Goal: Communication & Community: Answer question/provide support

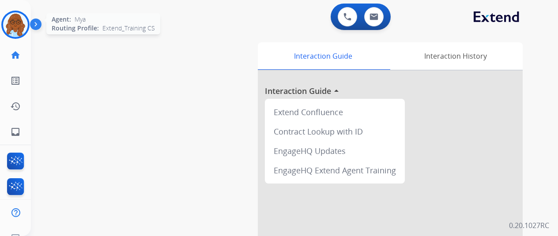
click at [8, 28] on img at bounding box center [15, 24] width 25 height 25
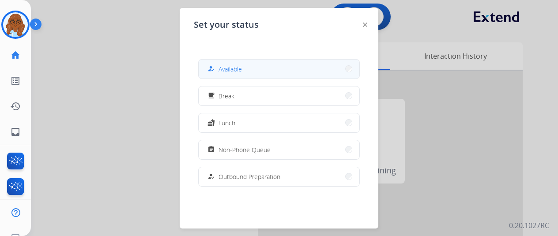
click at [270, 65] on button "how_to_reg Available" at bounding box center [279, 69] width 161 height 19
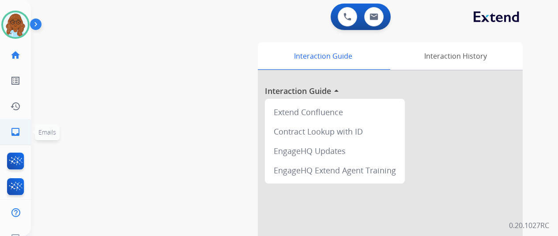
click at [19, 132] on mat-icon "inbox" at bounding box center [15, 132] width 11 height 11
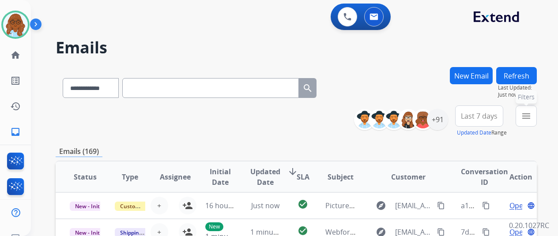
click at [537, 118] on button "menu Filters" at bounding box center [526, 116] width 21 height 21
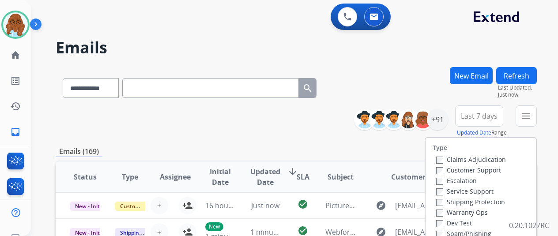
click at [456, 172] on label "Customer Support" at bounding box center [469, 170] width 65 height 8
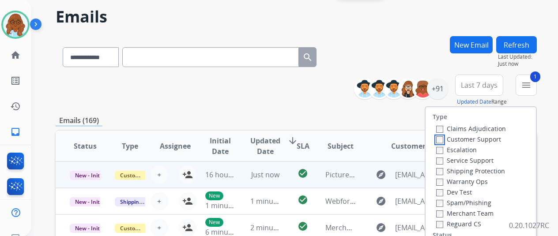
scroll to position [88, 0]
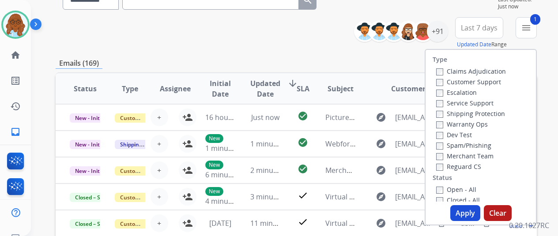
click at [459, 110] on label "Shipping Protection" at bounding box center [471, 114] width 69 height 8
click at [461, 167] on label "Reguard CS" at bounding box center [459, 167] width 45 height 8
click at [449, 188] on label "Open - All" at bounding box center [457, 190] width 40 height 8
click at [478, 209] on button "Apply" at bounding box center [466, 213] width 30 height 16
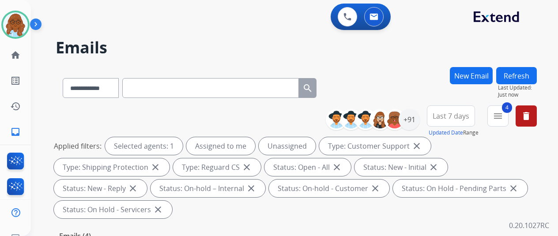
scroll to position [177, 0]
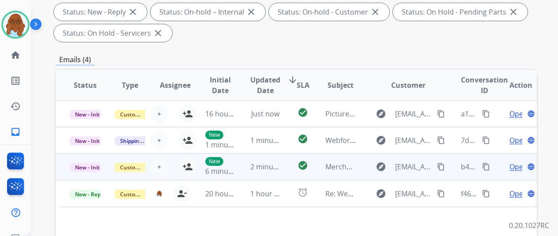
click at [512, 166] on span "Open" at bounding box center [519, 167] width 18 height 11
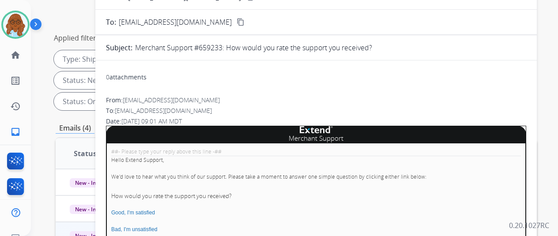
scroll to position [44, 0]
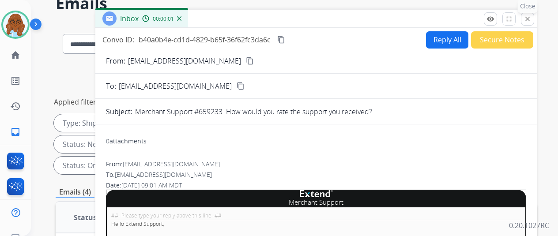
click at [532, 21] on mat-icon "close" at bounding box center [528, 19] width 8 height 8
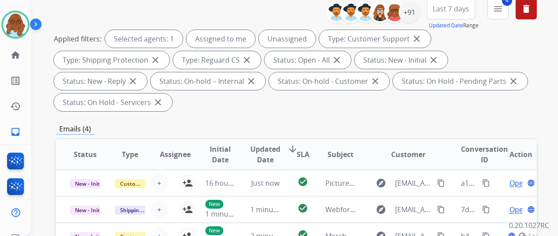
scroll to position [177, 0]
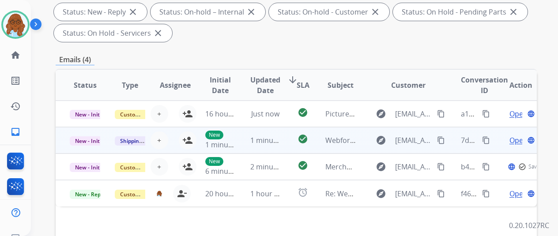
click at [497, 138] on td "Open language" at bounding box center [514, 140] width 45 height 27
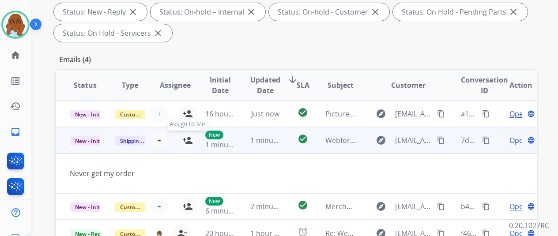
click at [187, 135] on button "person_add Assign to Me" at bounding box center [188, 141] width 18 height 18
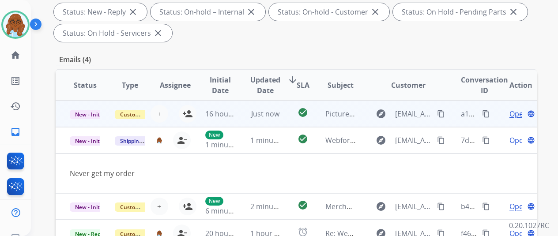
click at [495, 117] on td "Open language" at bounding box center [514, 114] width 45 height 27
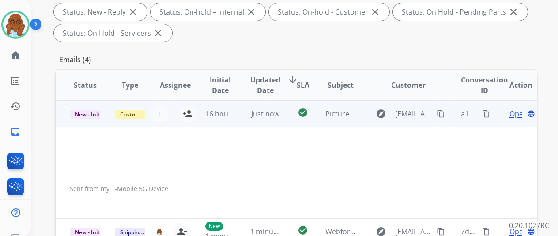
click at [519, 111] on span "Open" at bounding box center [519, 114] width 18 height 11
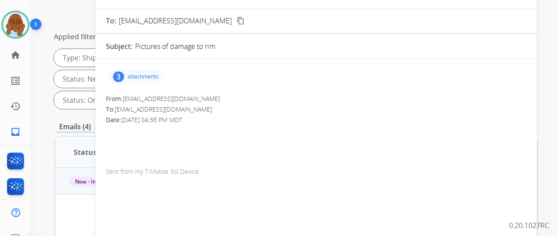
scroll to position [44, 0]
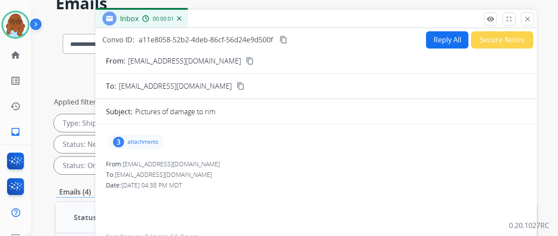
click at [148, 132] on div "3 attachments" at bounding box center [316, 142] width 421 height 21
click at [152, 137] on div "3 attachments" at bounding box center [136, 142] width 56 height 14
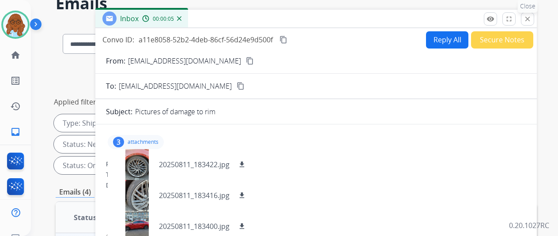
click at [533, 24] on button "close Close" at bounding box center [527, 18] width 13 height 13
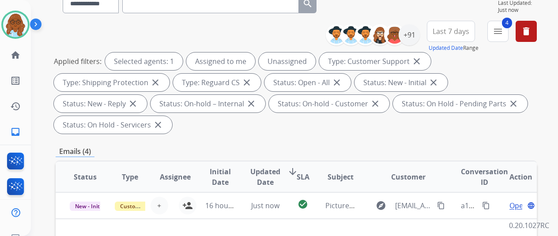
scroll to position [0, 0]
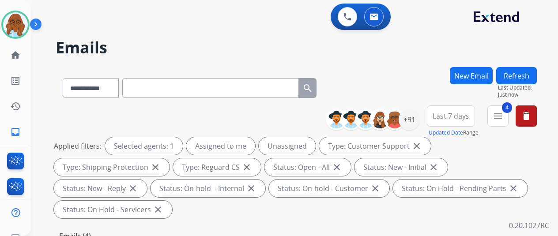
click at [461, 116] on span "Last 7 days" at bounding box center [451, 116] width 37 height 4
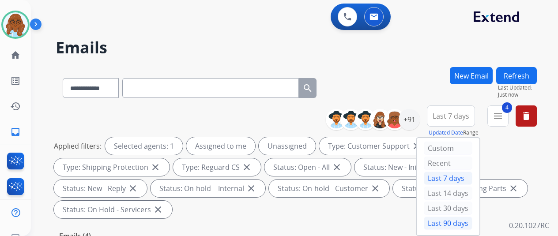
click at [455, 219] on div "Last 90 days" at bounding box center [448, 223] width 49 height 13
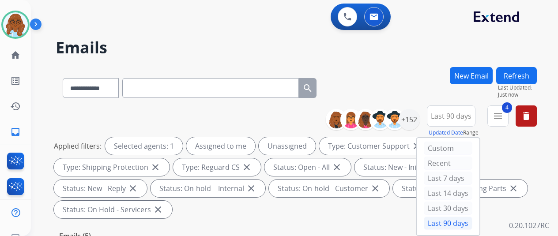
click at [451, 116] on span "Last 90 days" at bounding box center [451, 116] width 41 height 4
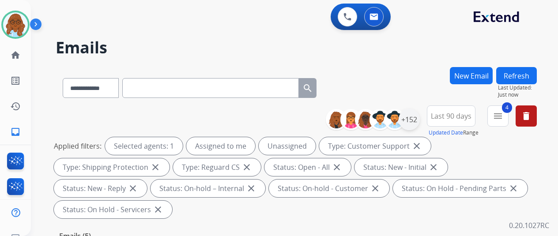
click at [418, 117] on div "+152" at bounding box center [409, 119] width 21 height 21
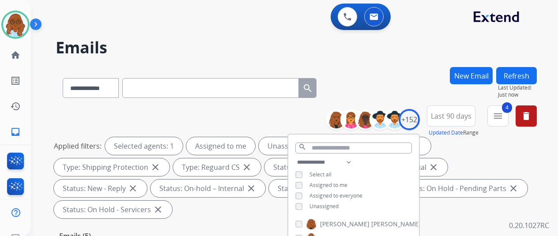
scroll to position [88, 0]
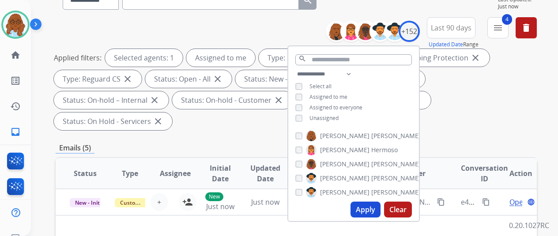
click at [370, 210] on button "Apply" at bounding box center [366, 210] width 30 height 16
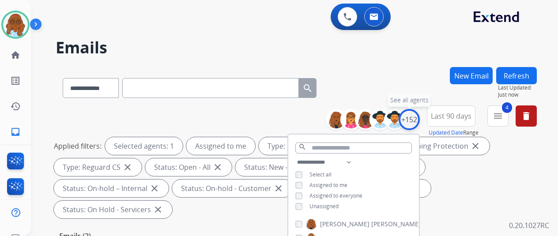
click at [414, 121] on div "+152" at bounding box center [409, 119] width 21 height 21
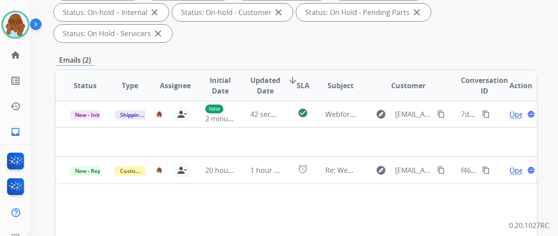
scroll to position [177, 0]
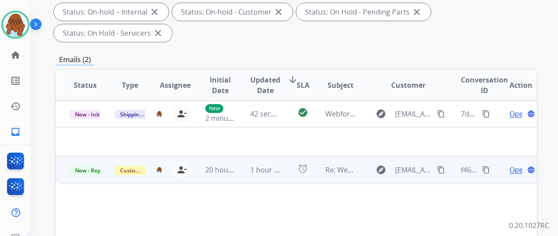
click at [516, 165] on span "Open" at bounding box center [519, 170] width 18 height 11
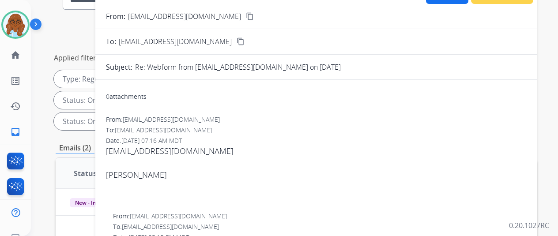
scroll to position [0, 0]
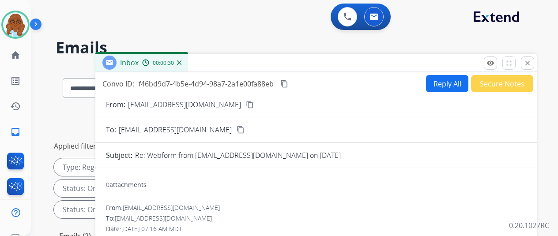
click at [442, 83] on button "Reply All" at bounding box center [447, 83] width 42 height 17
select select "**********"
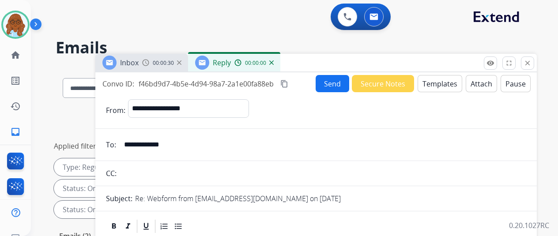
click at [419, 80] on div "Send Secure Notes Templates Attach Pause" at bounding box center [423, 83] width 215 height 17
click at [428, 82] on button "Templates" at bounding box center [440, 83] width 45 height 17
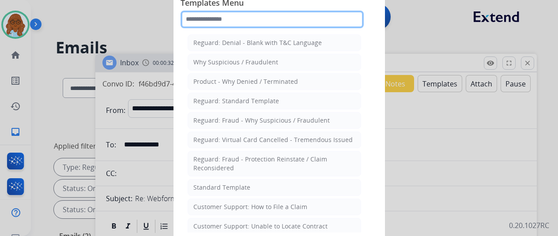
click at [247, 15] on input "text" at bounding box center [272, 20] width 183 height 18
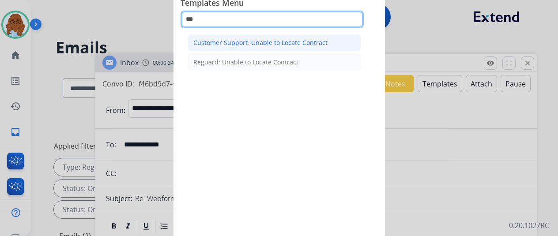
type input "***"
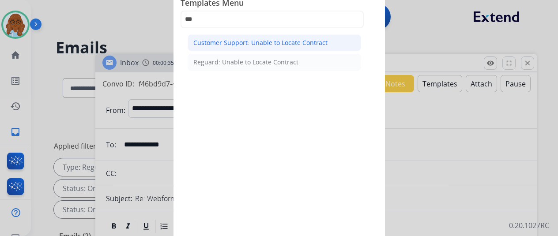
click at [260, 43] on div "Customer Support: Unable to Locate Contract" at bounding box center [261, 42] width 134 height 9
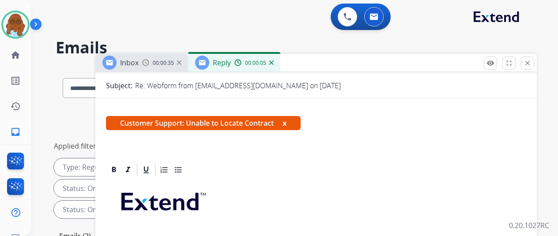
scroll to position [265, 0]
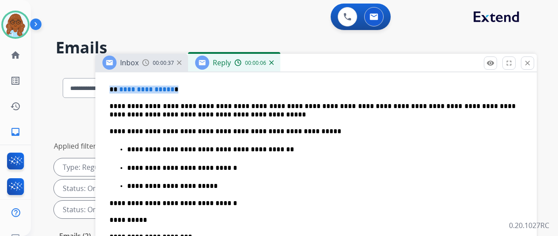
drag, startPoint x: 192, startPoint y: 87, endPoint x: 103, endPoint y: 88, distance: 89.3
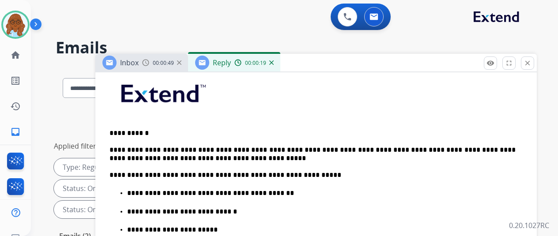
scroll to position [222, 0]
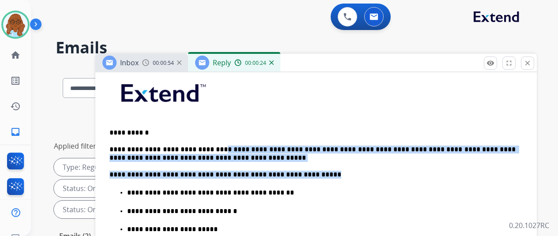
drag, startPoint x: 313, startPoint y: 175, endPoint x: 218, endPoint y: 148, distance: 98.6
click at [218, 148] on div "**********" at bounding box center [316, 240] width 421 height 342
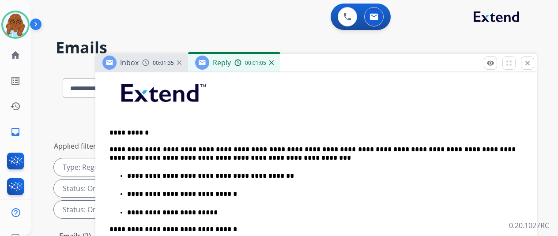
click at [134, 175] on p "**********" at bounding box center [321, 176] width 389 height 8
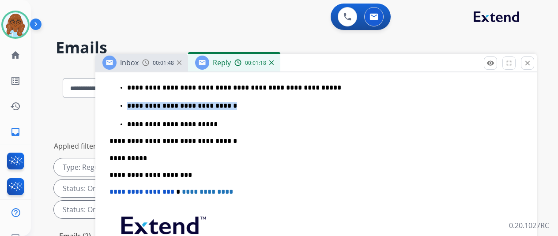
drag, startPoint x: 237, startPoint y: 108, endPoint x: 135, endPoint y: 106, distance: 101.6
click at [135, 106] on p "**********" at bounding box center [321, 106] width 389 height 8
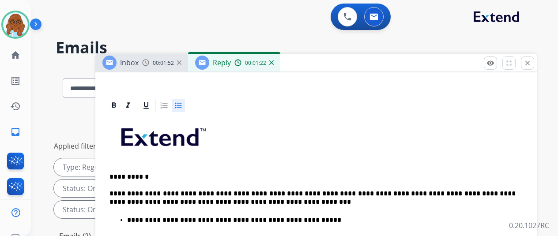
scroll to position [1, 0]
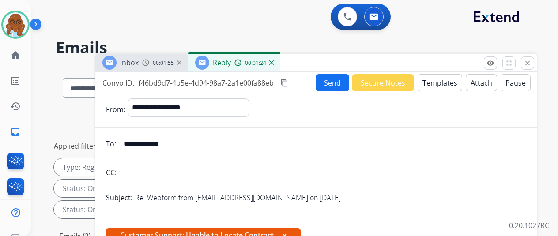
click at [337, 85] on button "Send" at bounding box center [333, 82] width 34 height 17
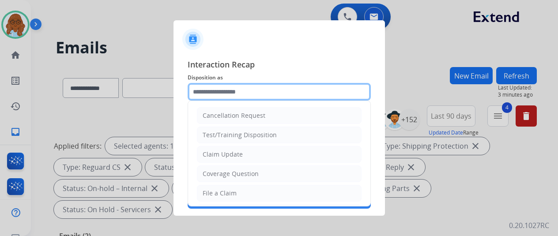
click at [243, 92] on input "text" at bounding box center [279, 92] width 183 height 18
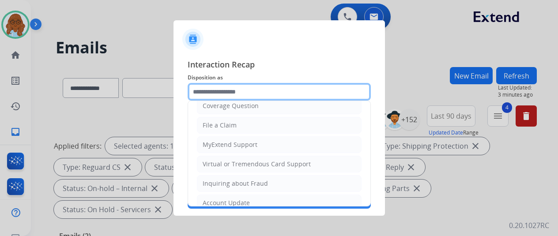
scroll to position [134, 0]
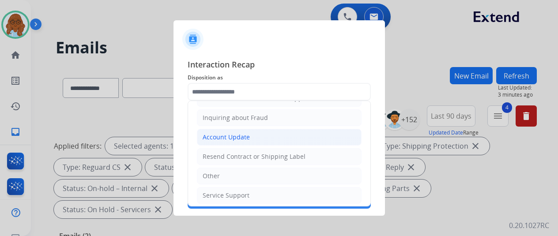
click at [229, 134] on div "Account Update" at bounding box center [226, 137] width 47 height 9
type input "**********"
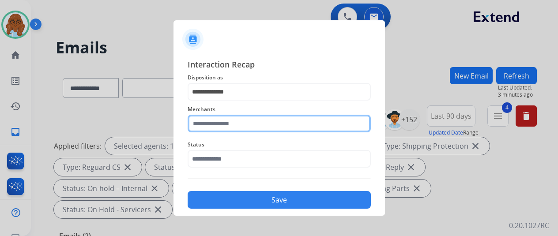
click at [224, 124] on input "text" at bounding box center [279, 124] width 183 height 18
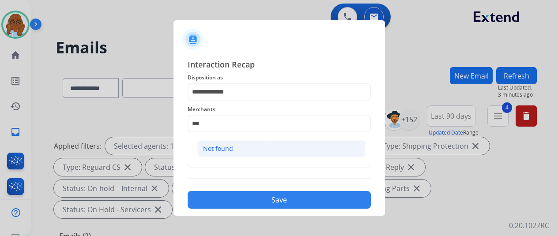
click at [223, 151] on div "Not found" at bounding box center [218, 148] width 30 height 9
type input "*********"
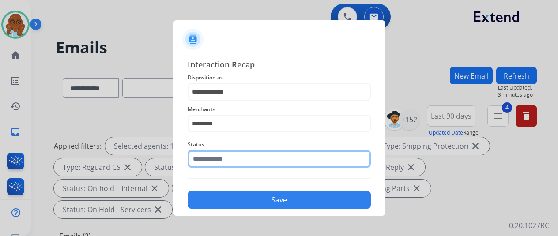
click at [223, 151] on input "text" at bounding box center [279, 159] width 183 height 18
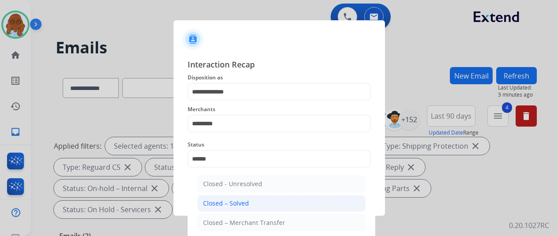
click at [225, 196] on li "Closed – Solved" at bounding box center [281, 203] width 168 height 17
type input "**********"
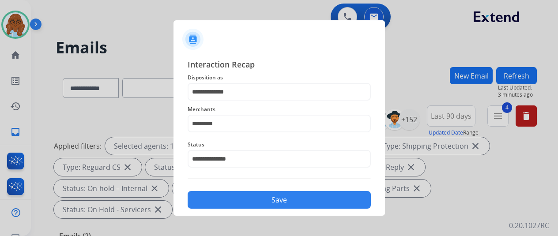
click at [270, 201] on button "Save" at bounding box center [279, 200] width 183 height 18
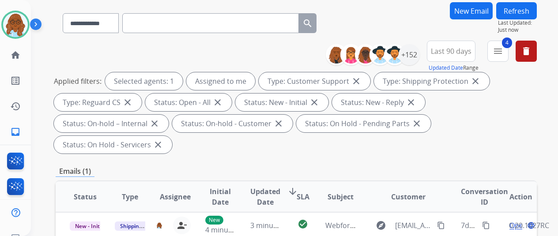
scroll to position [133, 0]
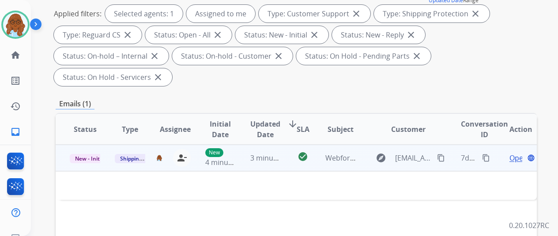
click at [513, 153] on span "Open" at bounding box center [519, 158] width 18 height 11
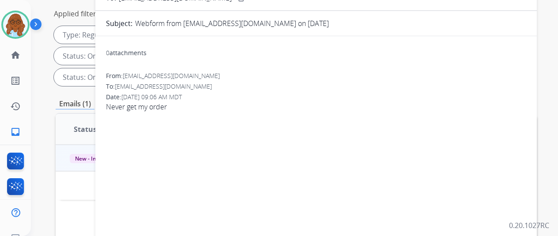
scroll to position [0, 0]
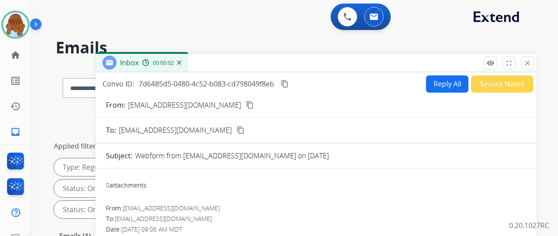
click at [246, 106] on mat-icon "content_copy" at bounding box center [250, 105] width 8 height 8
click at [246, 105] on mat-icon "content_copy" at bounding box center [250, 105] width 8 height 8
click at [532, 64] on mat-icon "close" at bounding box center [528, 63] width 8 height 8
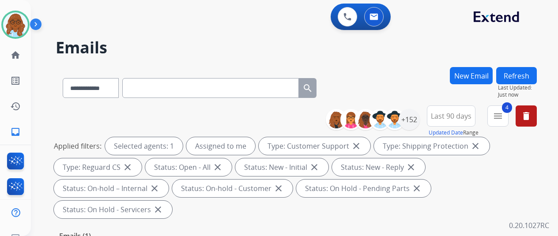
click at [199, 87] on input "text" at bounding box center [210, 88] width 177 height 20
paste input "**********"
type input "**********"
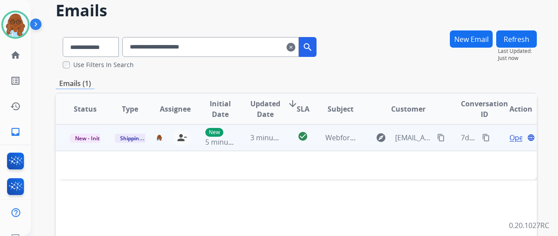
scroll to position [88, 0]
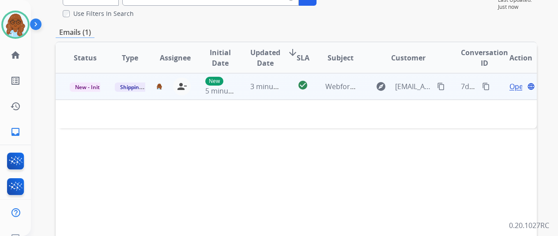
click at [512, 90] on span "Open" at bounding box center [519, 86] width 18 height 11
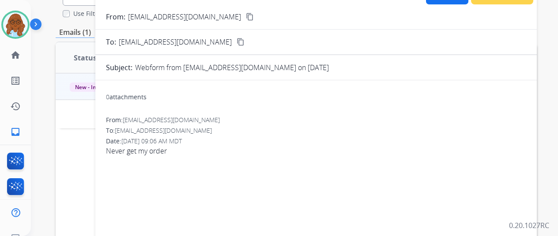
scroll to position [0, 0]
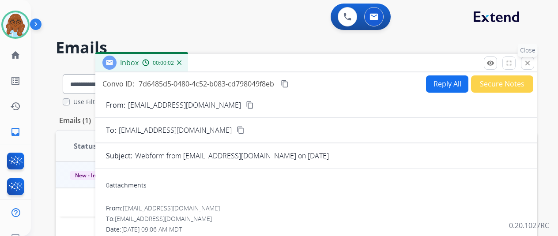
click at [529, 63] on button "close Close" at bounding box center [527, 63] width 13 height 13
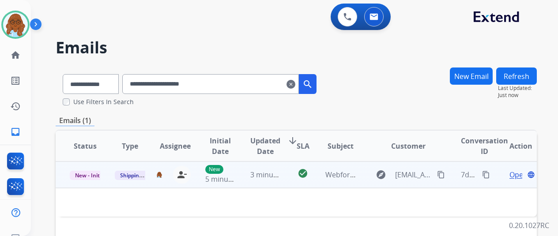
click at [516, 175] on span "Open" at bounding box center [519, 175] width 18 height 11
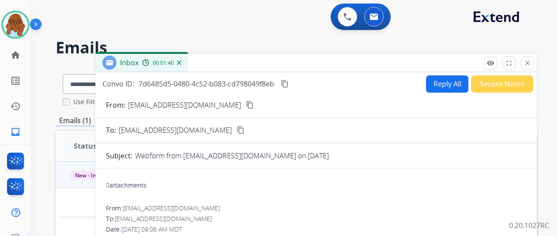
click at [440, 87] on button "Reply All" at bounding box center [447, 84] width 42 height 17
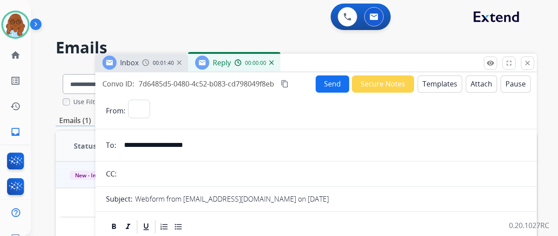
select select "**********"
click at [436, 84] on button "Templates" at bounding box center [440, 84] width 45 height 17
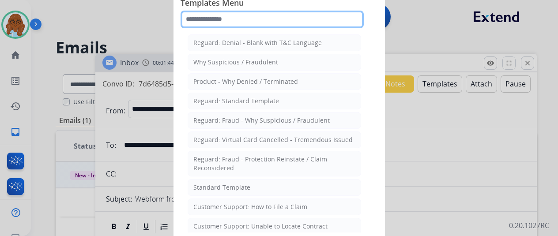
click at [318, 17] on input "text" at bounding box center [272, 20] width 183 height 18
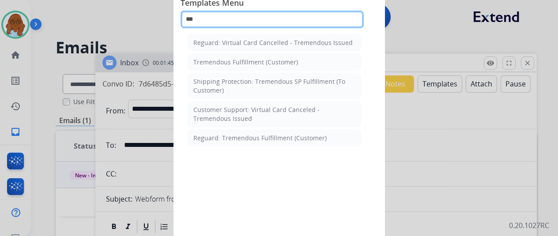
type input "****"
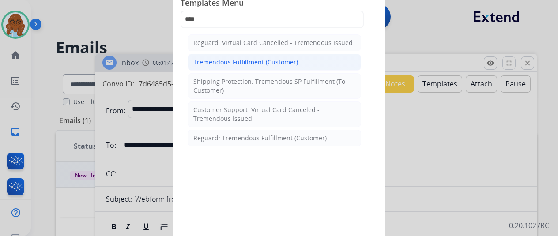
click at [297, 61] on li "Tremendous Fulfillment (Customer)" at bounding box center [275, 62] width 174 height 17
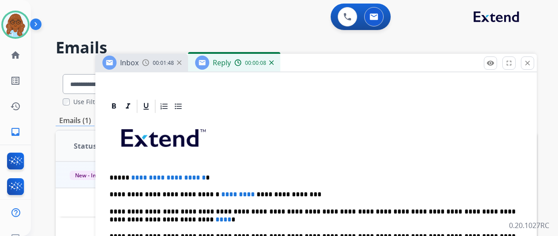
scroll to position [259, 0]
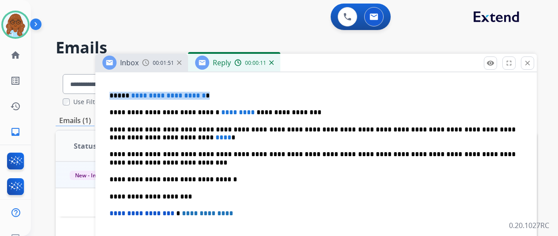
drag, startPoint x: 202, startPoint y: 91, endPoint x: 117, endPoint y: 91, distance: 85.3
click at [117, 92] on p "**********" at bounding box center [313, 96] width 406 height 8
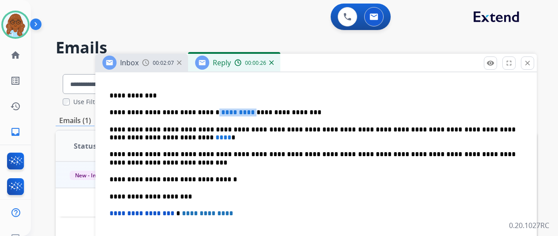
drag, startPoint x: 212, startPoint y: 111, endPoint x: 241, endPoint y: 110, distance: 29.6
click at [241, 110] on p "**********" at bounding box center [313, 113] width 406 height 8
drag, startPoint x: 145, startPoint y: 137, endPoint x: 150, endPoint y: 137, distance: 4.9
click at [150, 137] on p "**********" at bounding box center [313, 134] width 406 height 16
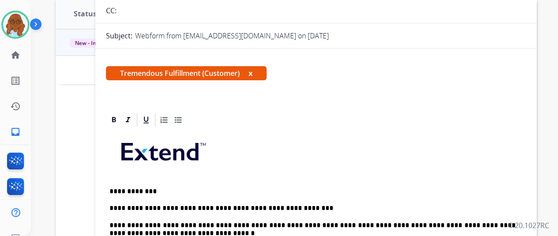
scroll to position [0, 0]
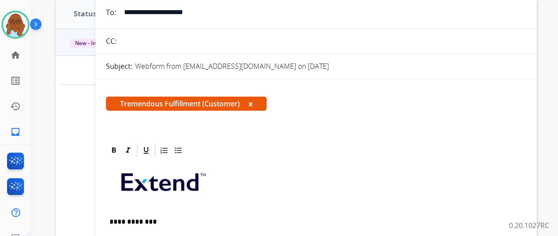
click at [253, 100] on button "x" at bounding box center [251, 104] width 4 height 11
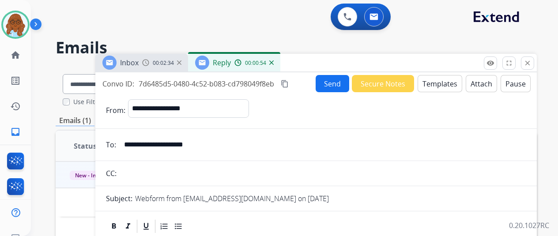
click at [289, 85] on mat-icon "content_copy" at bounding box center [285, 84] width 8 height 8
click at [338, 84] on button "Send" at bounding box center [333, 83] width 34 height 17
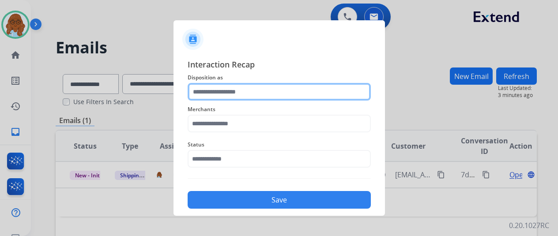
click at [233, 90] on input "text" at bounding box center [279, 92] width 183 height 18
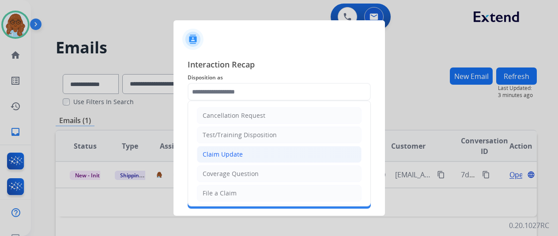
click at [237, 151] on div "Claim Update" at bounding box center [223, 154] width 40 height 9
type input "**********"
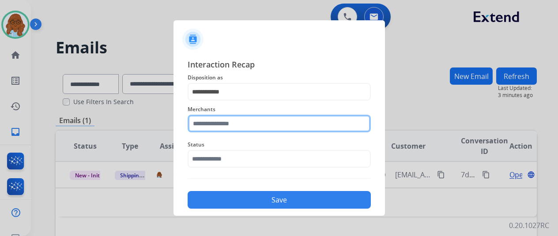
click at [224, 123] on input "text" at bounding box center [279, 124] width 183 height 18
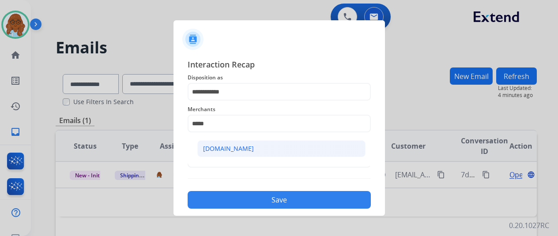
click at [343, 144] on li "[DOMAIN_NAME]" at bounding box center [281, 148] width 168 height 17
type input "**********"
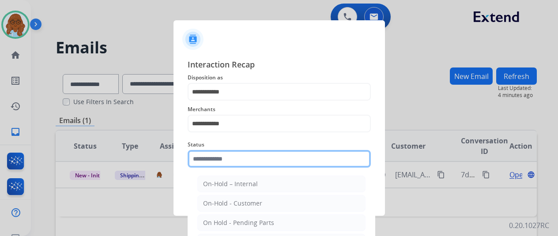
click at [316, 156] on input "text" at bounding box center [279, 159] width 183 height 18
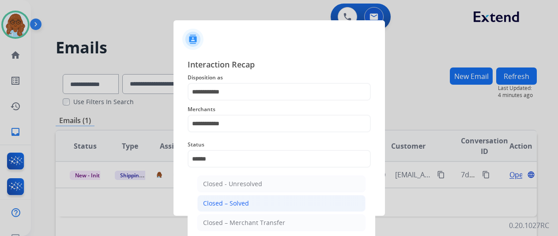
click at [230, 206] on div "Closed – Solved" at bounding box center [226, 203] width 46 height 9
type input "**********"
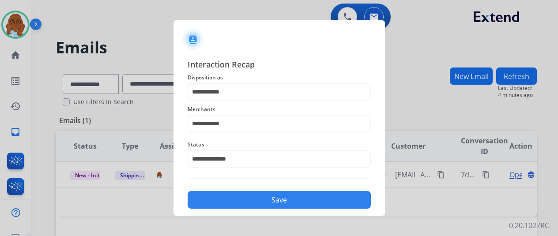
click at [231, 205] on button "Save" at bounding box center [279, 200] width 183 height 18
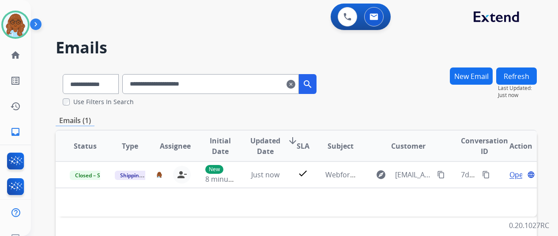
click at [296, 85] on mat-icon "clear" at bounding box center [291, 84] width 9 height 11
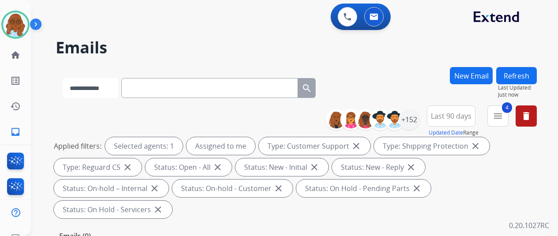
click at [108, 84] on select "**********" at bounding box center [90, 88] width 55 height 20
select select "**********"
click at [63, 78] on select "**********" at bounding box center [90, 88] width 55 height 20
paste input "**********"
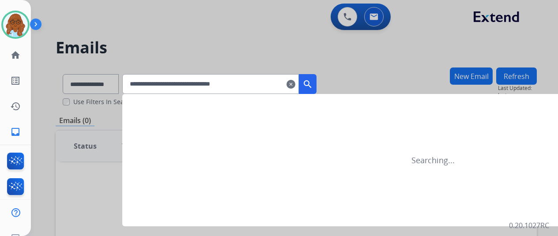
type input "**********"
click at [313, 81] on mat-icon "search" at bounding box center [308, 84] width 11 height 11
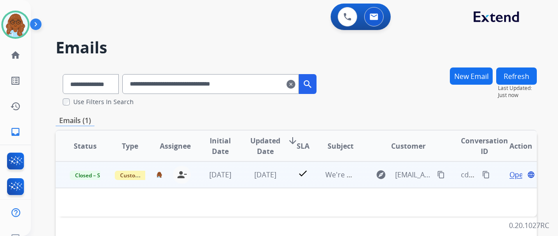
click at [514, 179] on span "Open" at bounding box center [519, 175] width 18 height 11
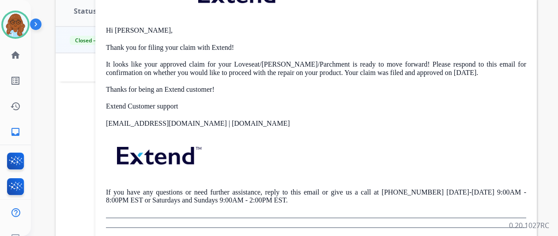
scroll to position [88, 0]
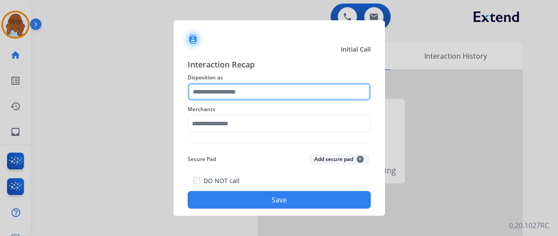
click at [223, 90] on input "text" at bounding box center [279, 92] width 183 height 18
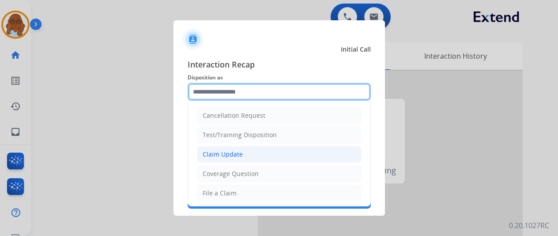
scroll to position [44, 0]
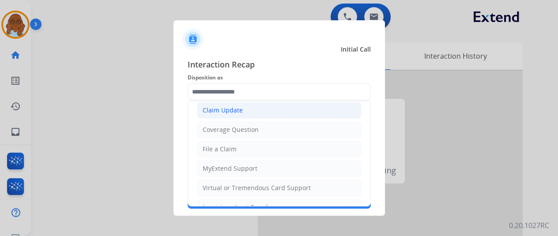
click at [240, 110] on div "Claim Update" at bounding box center [223, 110] width 40 height 9
type input "**********"
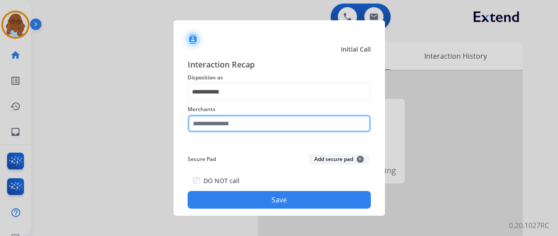
click at [235, 124] on input "text" at bounding box center [279, 124] width 183 height 18
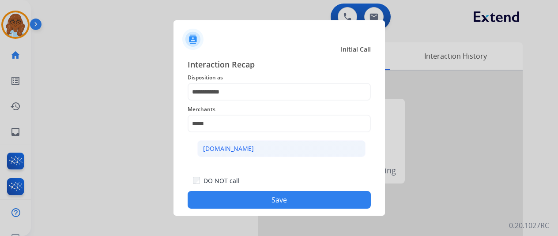
click at [228, 156] on li "[DOMAIN_NAME]" at bounding box center [281, 148] width 168 height 17
type input "**********"
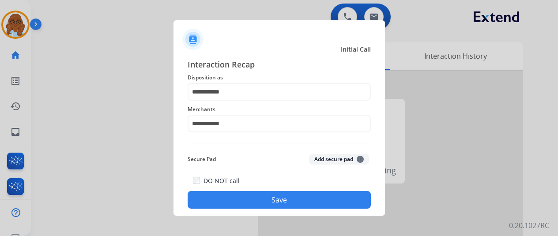
click at [305, 193] on button "Save" at bounding box center [279, 200] width 183 height 18
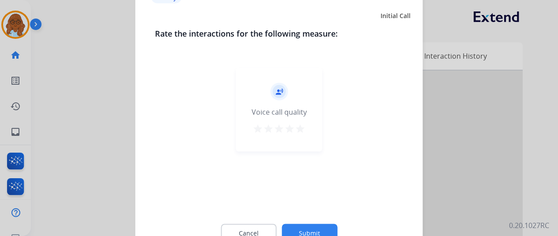
click at [289, 128] on mat-icon "star" at bounding box center [290, 128] width 11 height 11
click at [308, 224] on button "Submit" at bounding box center [310, 233] width 56 height 19
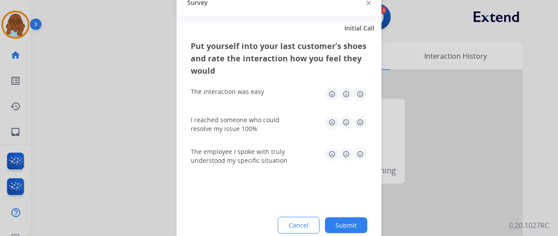
click at [332, 100] on img at bounding box center [332, 94] width 14 height 14
click at [326, 129] on img at bounding box center [332, 122] width 14 height 14
click at [334, 160] on img at bounding box center [332, 154] width 14 height 14
click at [356, 225] on button "Submit" at bounding box center [346, 225] width 42 height 16
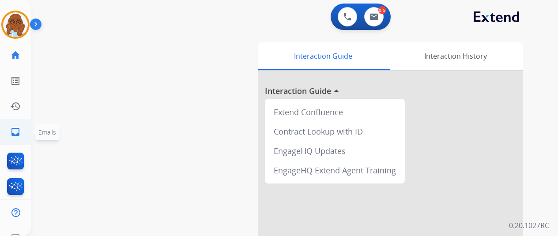
click at [12, 128] on mat-icon "inbox" at bounding box center [15, 132] width 11 height 11
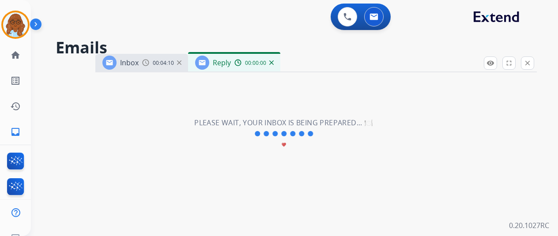
select select "**********"
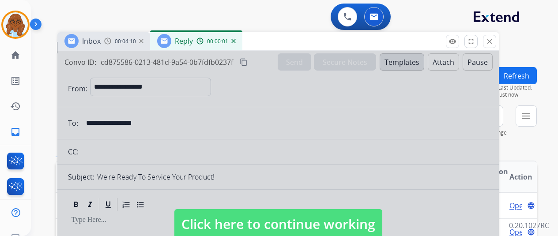
drag, startPoint x: 320, startPoint y: 58, endPoint x: 280, endPoint y: 32, distance: 47.7
click at [280, 32] on div "Inbox 00:04:10 Reply 00:00:01" at bounding box center [278, 41] width 442 height 19
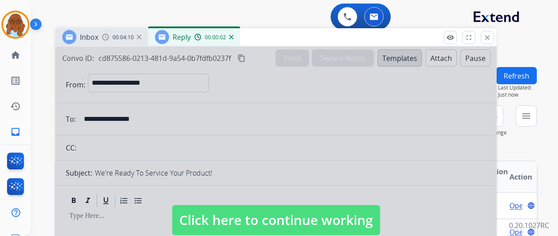
click at [245, 190] on div at bounding box center [276, 212] width 442 height 330
select select
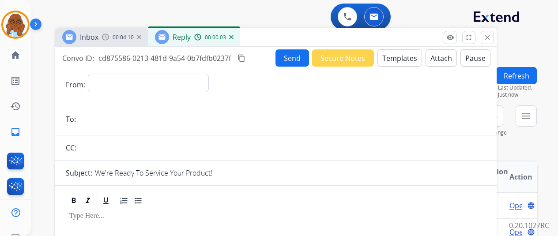
click at [402, 61] on button "Templates" at bounding box center [400, 57] width 45 height 17
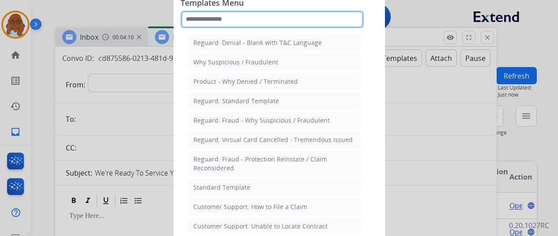
click at [236, 17] on input "text" at bounding box center [272, 20] width 183 height 18
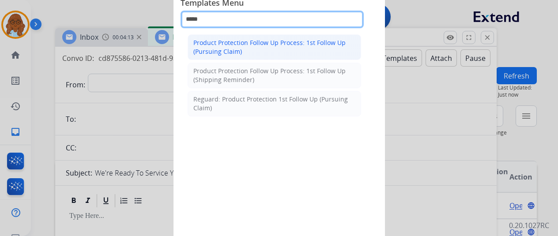
type input "*****"
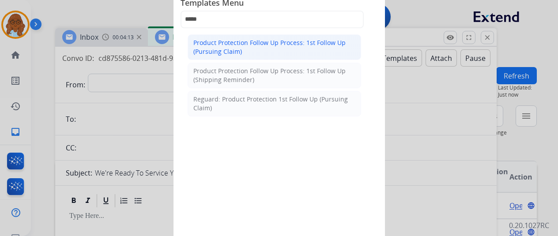
click at [268, 53] on div "Product Protection Follow Up Process: 1st Follow Up (Pursuing Claim)" at bounding box center [275, 47] width 162 height 18
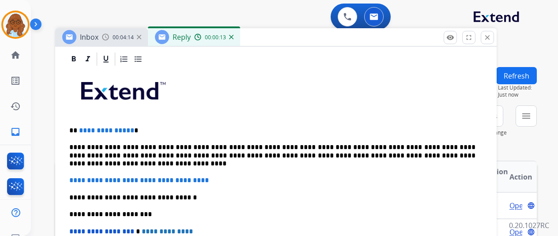
scroll to position [133, 0]
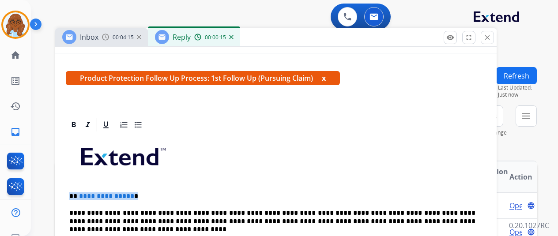
drag, startPoint x: 98, startPoint y: 190, endPoint x: 66, endPoint y: 190, distance: 31.4
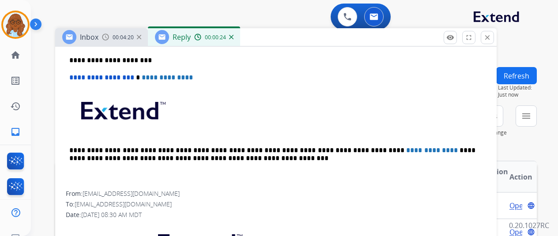
scroll to position [473, 0]
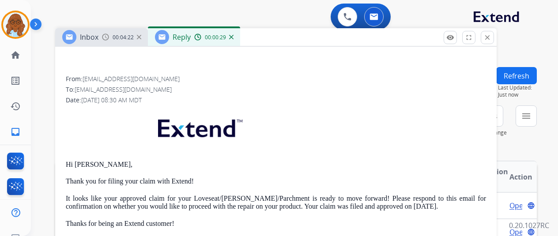
drag, startPoint x: 96, startPoint y: 206, endPoint x: 72, endPoint y: 191, distance: 28.6
click at [72, 191] on div "**********" at bounding box center [276, 76] width 442 height 588
copy p "It looks like your approved claim for your Loveseat/[PERSON_NAME]/Parchment is …"
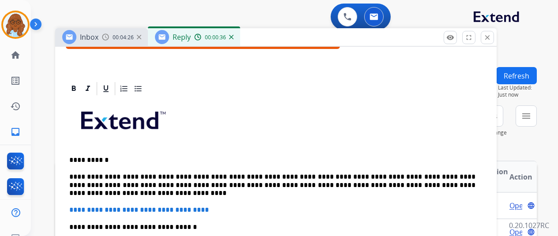
scroll to position [208, 0]
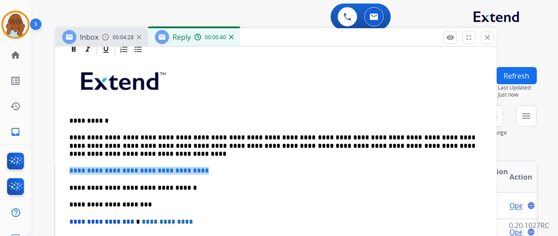
drag, startPoint x: 199, startPoint y: 167, endPoint x: 73, endPoint y: 170, distance: 126.0
click at [73, 171] on div "**********" at bounding box center [276, 196] width 421 height 278
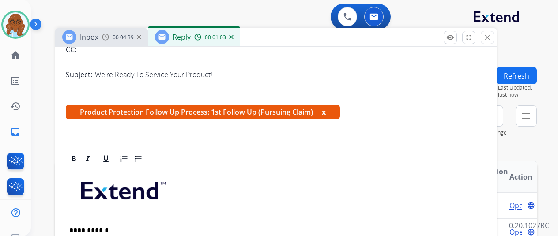
scroll to position [0, 0]
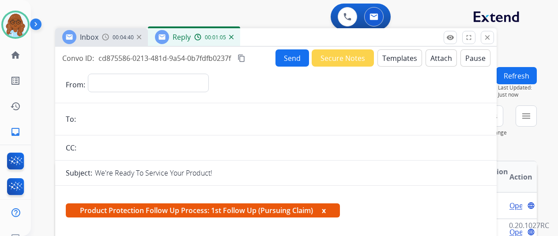
click at [326, 210] on button "x" at bounding box center [324, 210] width 4 height 11
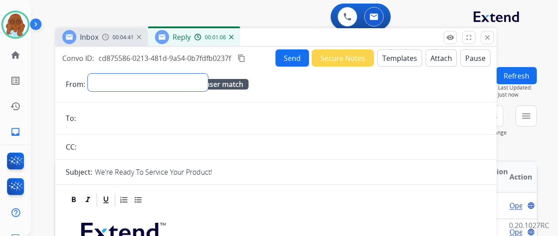
click at [146, 81] on select "**********" at bounding box center [148, 83] width 120 height 18
select select "**********"
click at [95, 74] on select "**********" at bounding box center [148, 83] width 120 height 18
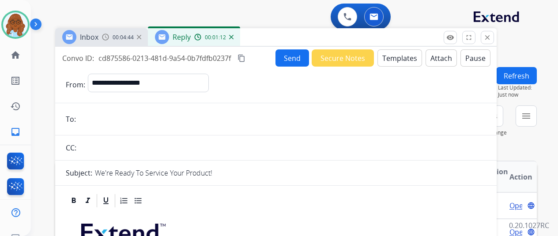
click at [246, 55] on mat-icon "content_copy" at bounding box center [242, 58] width 8 height 8
click at [109, 36] on img at bounding box center [105, 37] width 7 height 7
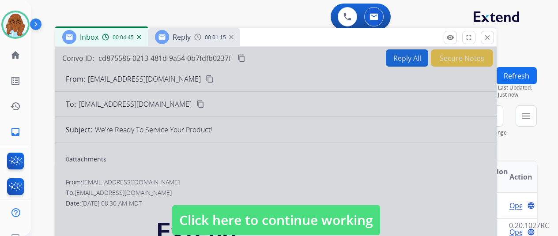
click at [207, 186] on div at bounding box center [276, 212] width 442 height 330
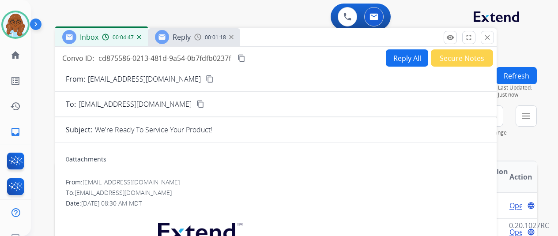
click at [197, 103] on mat-icon "content_copy" at bounding box center [201, 104] width 8 height 8
click at [186, 35] on span "Reply" at bounding box center [182, 37] width 18 height 10
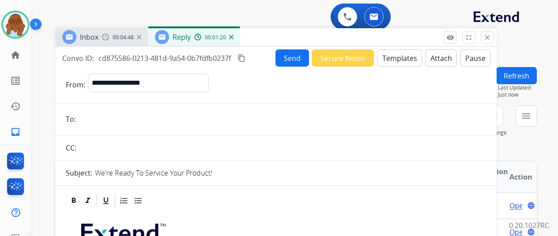
click at [123, 114] on input "email" at bounding box center [283, 119] width 408 height 18
paste input "**********"
type input "**********"
click at [245, 55] on div "Convo ID: cd875586-0213-481d-9a54-0b7fdfb0237f content_copy" at bounding box center [154, 58] width 185 height 11
click at [246, 56] on mat-icon "content_copy" at bounding box center [242, 58] width 8 height 8
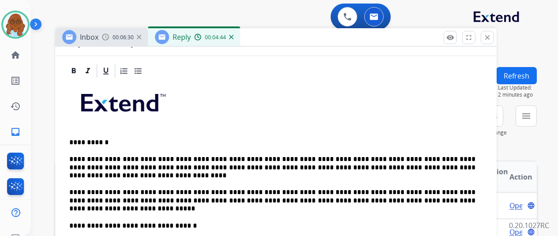
scroll to position [221, 0]
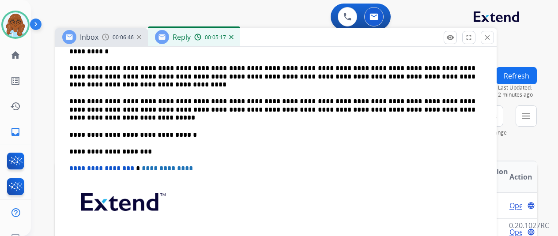
click at [140, 121] on div "**********" at bounding box center [276, 135] width 421 height 294
click at [127, 113] on p "**********" at bounding box center [272, 110] width 406 height 24
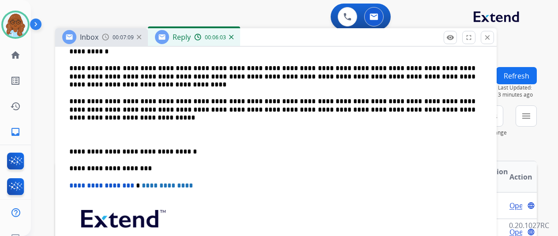
click at [332, 109] on p "**********" at bounding box center [272, 110] width 406 height 24
click at [73, 151] on div "**********" at bounding box center [276, 143] width 421 height 311
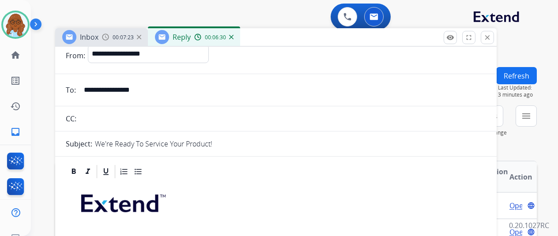
scroll to position [0, 0]
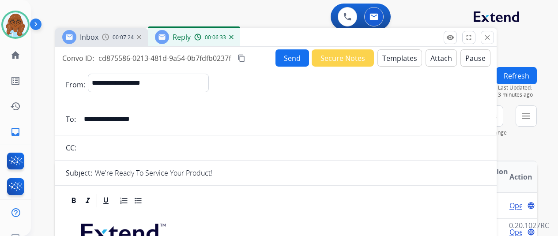
click at [290, 58] on button "Send" at bounding box center [293, 57] width 34 height 17
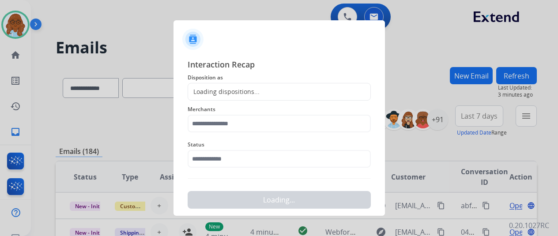
click at [246, 90] on div "Loading dispositions..." at bounding box center [224, 91] width 72 height 9
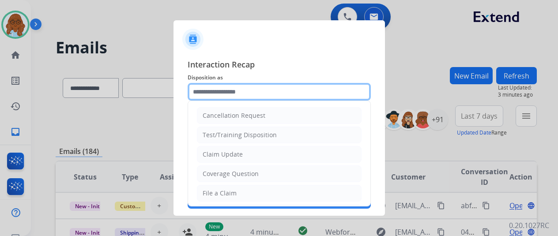
click at [245, 90] on input "text" at bounding box center [279, 92] width 183 height 18
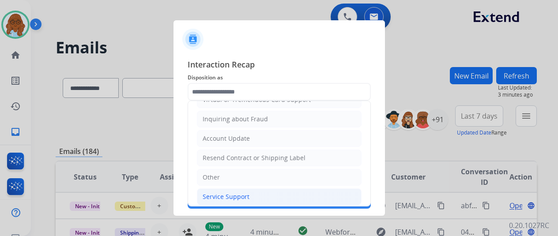
click at [224, 193] on div "Service Support" at bounding box center [226, 197] width 47 height 9
type input "**********"
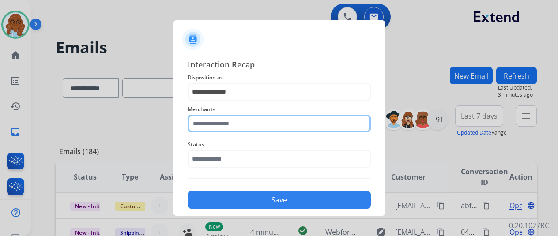
click at [219, 130] on input "text" at bounding box center [279, 124] width 183 height 18
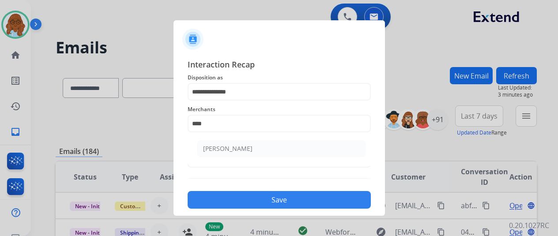
click at [226, 142] on li "[PERSON_NAME]" at bounding box center [281, 148] width 168 height 17
type input "**********"
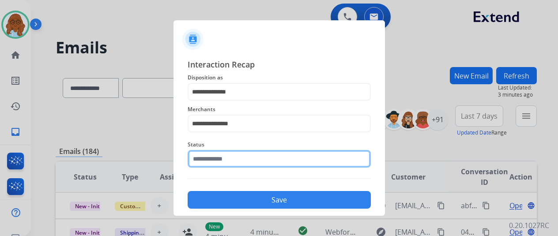
click at [232, 154] on input "text" at bounding box center [279, 159] width 183 height 18
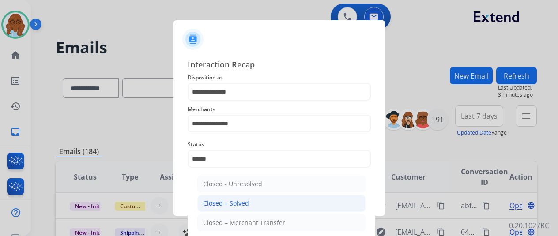
click at [241, 207] on div "Closed – Solved" at bounding box center [226, 203] width 46 height 9
type input "**********"
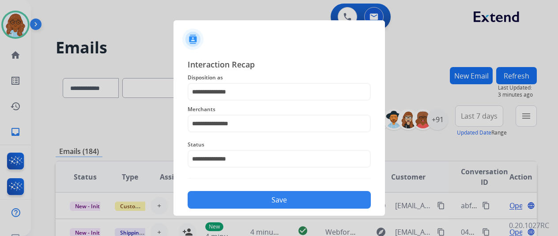
click at [244, 205] on button "Save" at bounding box center [279, 200] width 183 height 18
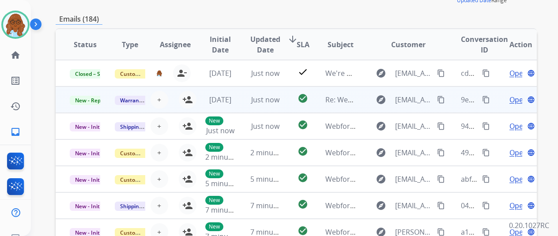
scroll to position [0, 0]
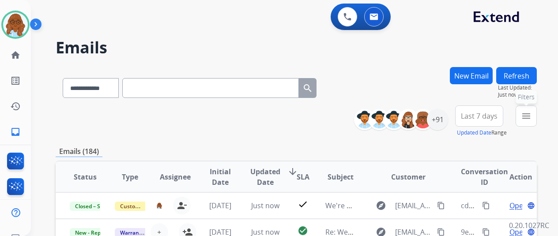
click at [530, 122] on button "menu Filters" at bounding box center [526, 116] width 21 height 21
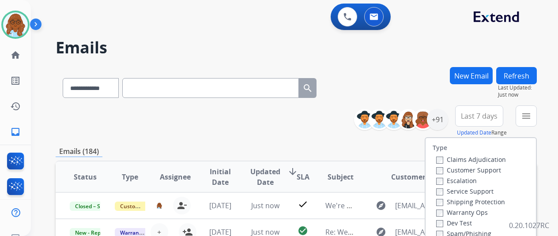
click at [451, 172] on label "Customer Support" at bounding box center [469, 170] width 65 height 8
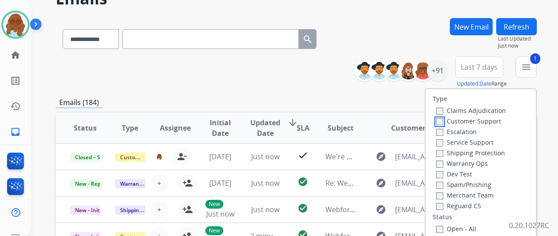
scroll to position [88, 0]
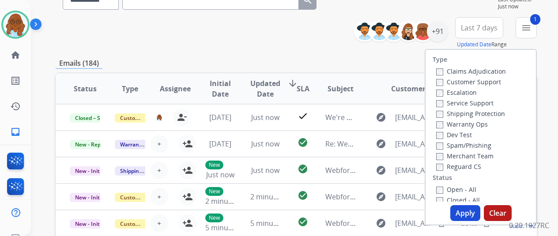
click at [464, 115] on label "Shipping Protection" at bounding box center [471, 114] width 69 height 8
click at [460, 166] on label "Reguard CS" at bounding box center [459, 167] width 45 height 8
drag, startPoint x: 459, startPoint y: 185, endPoint x: 458, endPoint y: 191, distance: 6.2
click at [459, 185] on div "Open - All" at bounding box center [483, 189] width 93 height 11
click at [458, 191] on label "Open - All" at bounding box center [457, 190] width 40 height 8
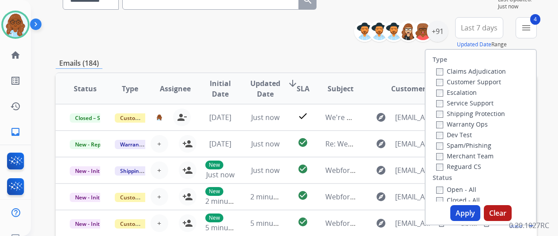
click at [474, 213] on button "Apply" at bounding box center [466, 213] width 30 height 16
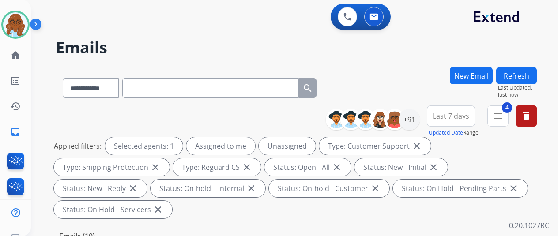
click at [456, 118] on span "Last 7 days" at bounding box center [451, 116] width 37 height 4
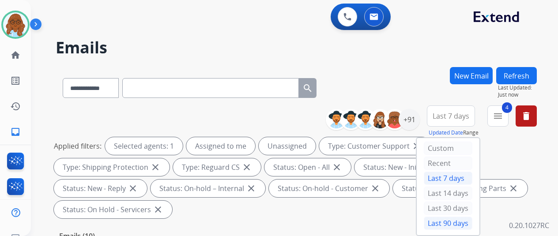
click at [445, 220] on div "Last 90 days" at bounding box center [448, 223] width 49 height 13
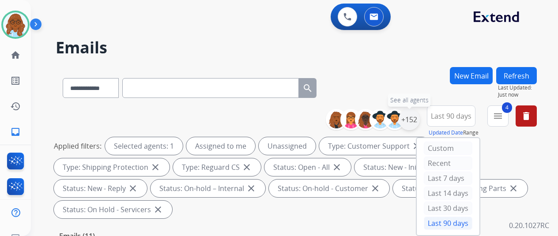
click at [417, 117] on div "+152" at bounding box center [409, 119] width 21 height 21
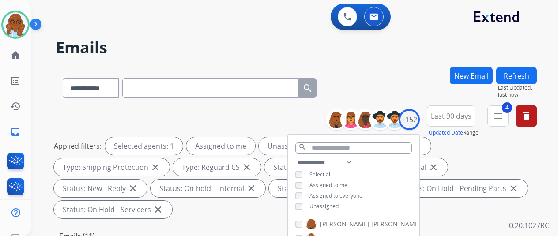
click at [305, 181] on div "**********" at bounding box center [354, 185] width 131 height 57
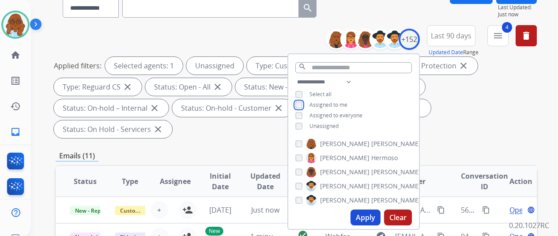
scroll to position [88, 0]
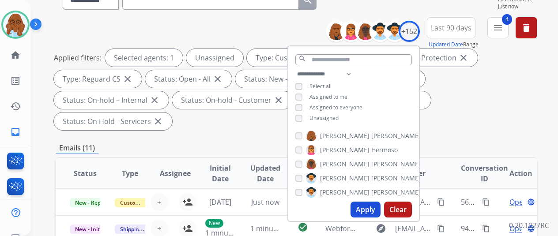
click at [365, 209] on button "Apply" at bounding box center [366, 210] width 30 height 16
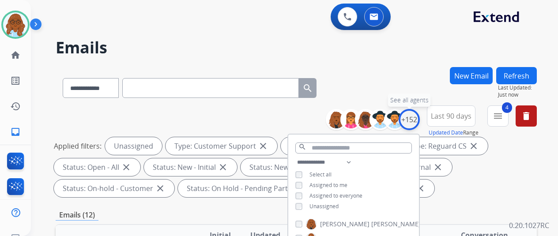
click at [413, 121] on div "+152" at bounding box center [409, 119] width 21 height 21
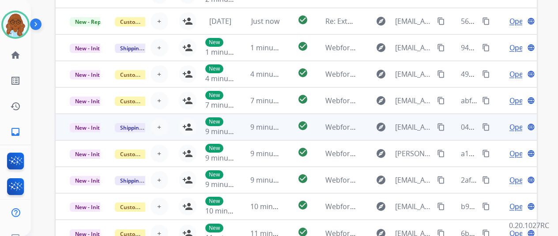
scroll to position [323, 0]
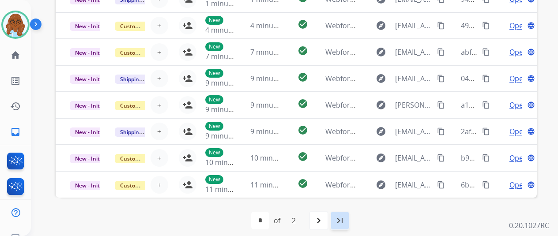
click at [346, 220] on mat-icon "last_page" at bounding box center [340, 221] width 11 height 11
select select "*"
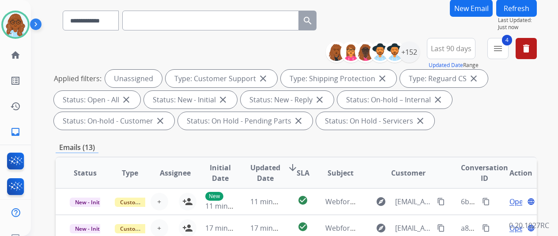
scroll to position [133, 0]
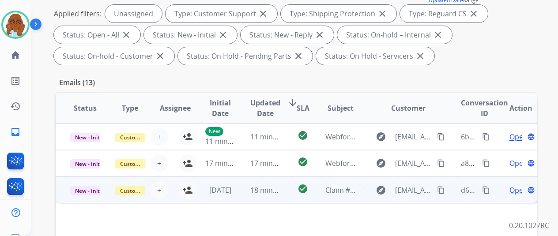
click at [498, 192] on td "Open language" at bounding box center [514, 190] width 45 height 27
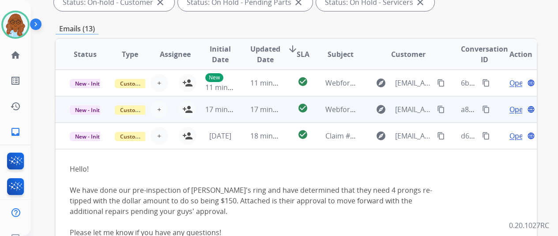
scroll to position [221, 0]
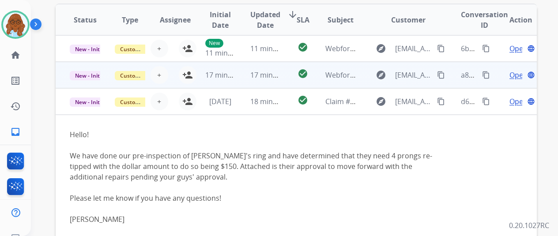
click at [494, 74] on td "Open language" at bounding box center [514, 75] width 45 height 27
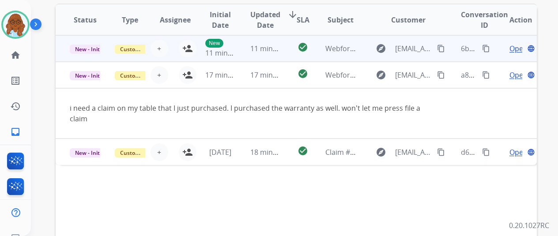
click at [494, 48] on td "Open language" at bounding box center [514, 48] width 45 height 27
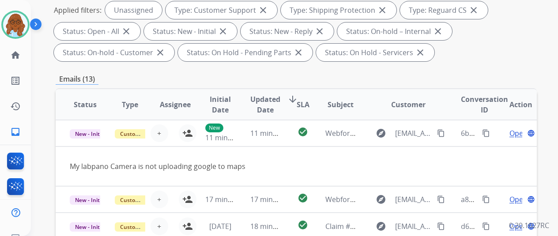
scroll to position [133, 0]
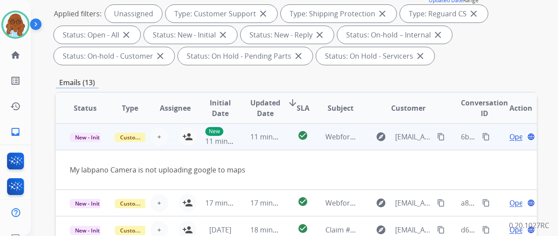
click at [443, 139] on mat-icon "content_copy" at bounding box center [441, 137] width 8 height 8
click at [187, 136] on mat-icon "person_add" at bounding box center [187, 137] width 11 height 11
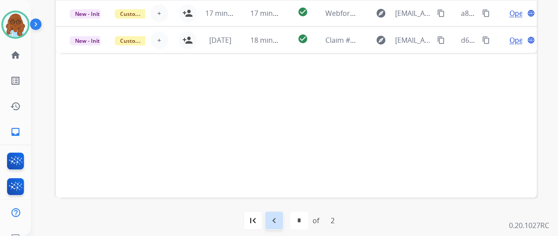
click at [277, 218] on mat-icon "navigate_before" at bounding box center [274, 221] width 11 height 11
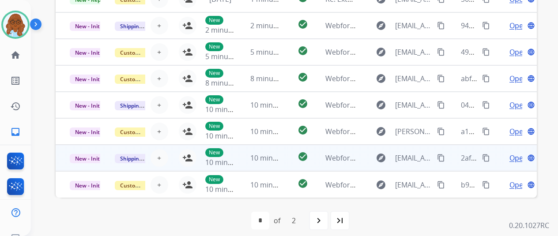
click at [497, 160] on td "Open language" at bounding box center [514, 158] width 45 height 27
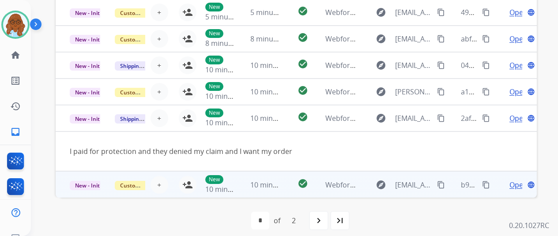
click at [496, 182] on td "Open language" at bounding box center [514, 184] width 45 height 27
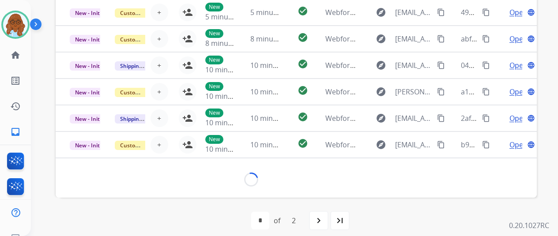
scroll to position [40, 0]
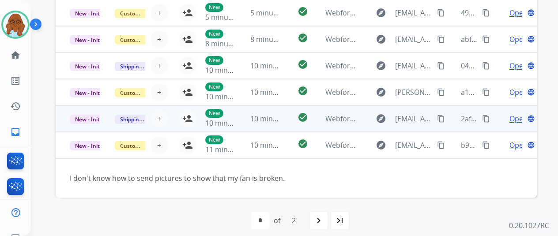
click at [498, 122] on td "Open language" at bounding box center [514, 119] width 45 height 27
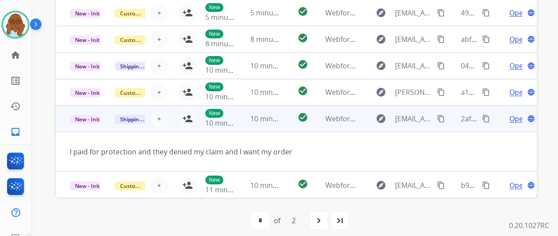
scroll to position [41, 0]
click at [188, 117] on mat-icon "person_add" at bounding box center [187, 118] width 11 height 11
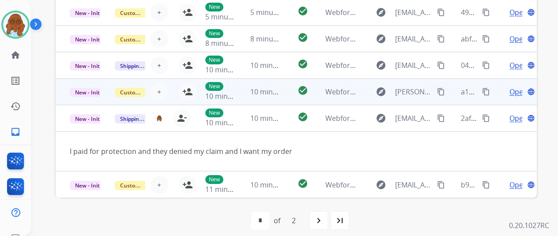
click at [497, 91] on td "Open language" at bounding box center [514, 92] width 45 height 27
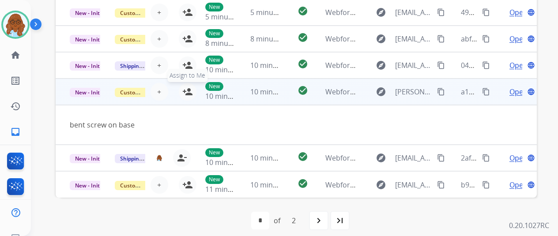
click at [185, 93] on mat-icon "person_add" at bounding box center [187, 92] width 11 height 11
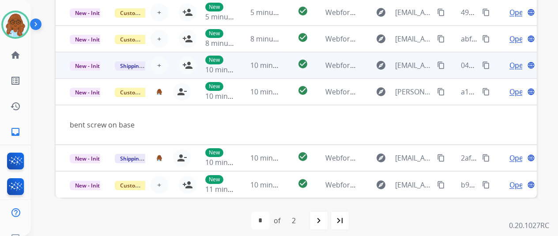
click at [493, 64] on td "Open language" at bounding box center [514, 65] width 45 height 27
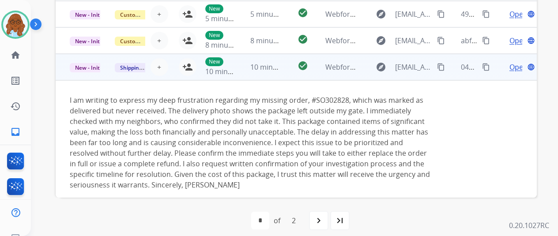
scroll to position [37, 0]
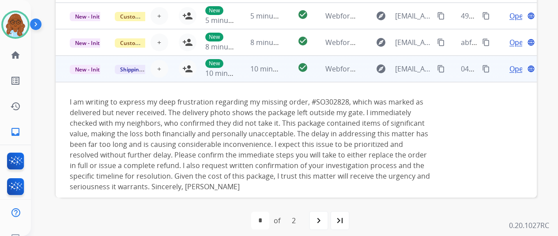
click at [443, 70] on mat-icon "content_copy" at bounding box center [441, 69] width 8 height 8
click at [191, 72] on td "New 10 minutes ago" at bounding box center [213, 69] width 45 height 27
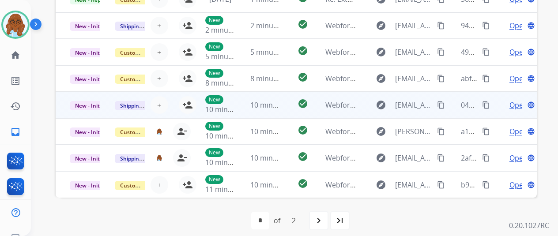
scroll to position [1, 0]
click at [497, 106] on td "Open language" at bounding box center [514, 105] width 45 height 27
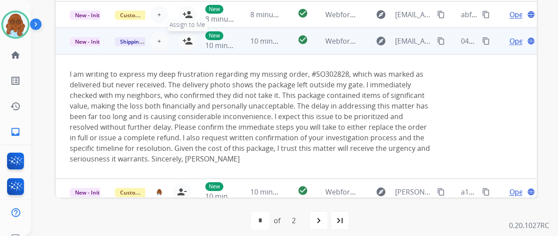
scroll to position [37, 0]
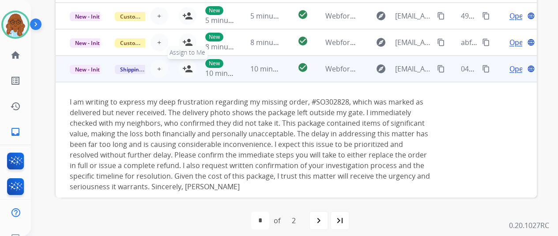
click at [188, 67] on mat-icon "person_add" at bounding box center [187, 69] width 11 height 11
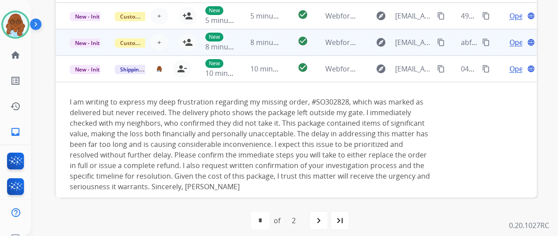
click at [497, 44] on td "Open language" at bounding box center [514, 42] width 45 height 27
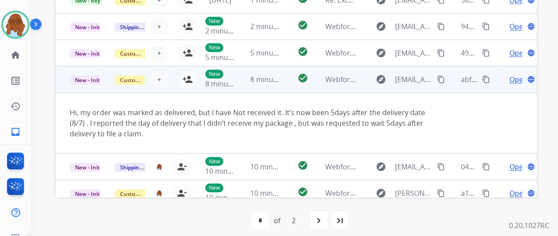
scroll to position [0, 0]
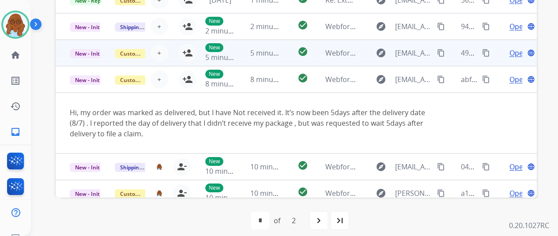
click at [499, 55] on td "Open language" at bounding box center [514, 53] width 45 height 27
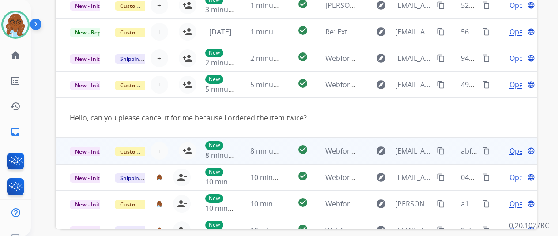
scroll to position [278, 0]
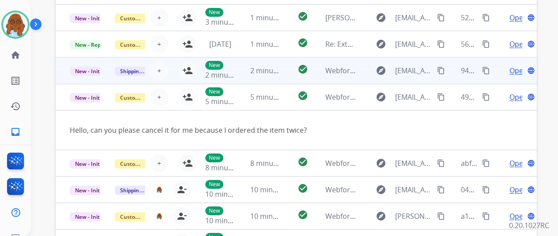
click at [500, 75] on td "Open language" at bounding box center [514, 70] width 45 height 27
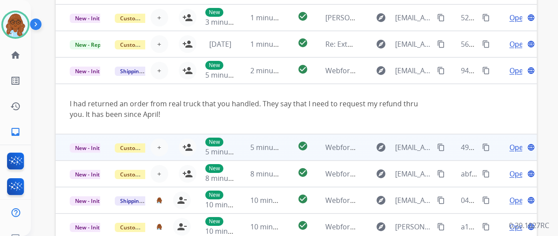
scroll to position [0, 0]
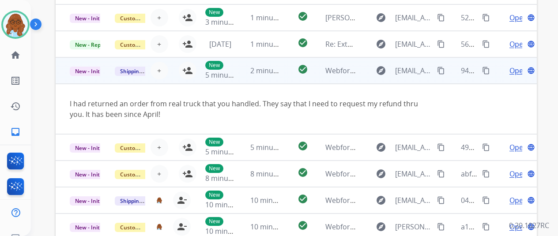
click at [441, 72] on mat-icon "content_copy" at bounding box center [441, 71] width 8 height 8
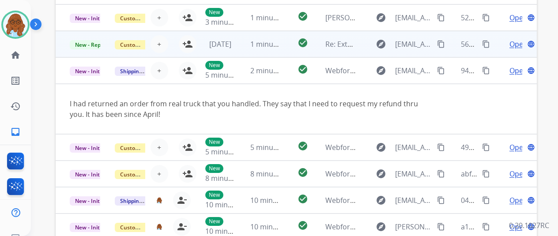
click at [499, 41] on td "Open language" at bounding box center [514, 44] width 45 height 27
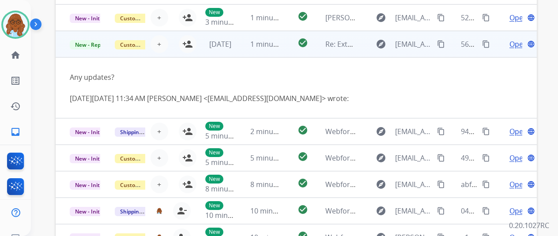
click at [443, 45] on mat-icon "content_copy" at bounding box center [441, 44] width 8 height 8
click at [514, 42] on span "Open" at bounding box center [519, 44] width 18 height 11
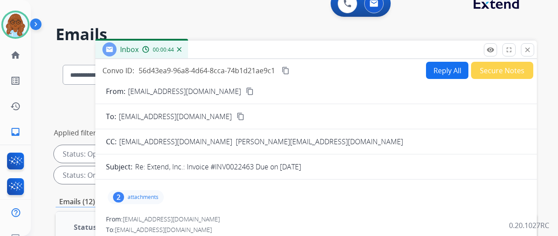
click at [246, 94] on mat-icon "content_copy" at bounding box center [250, 91] width 8 height 8
click at [537, 57] on div "Inbox 00:00:56" at bounding box center [316, 50] width 442 height 19
click at [532, 49] on mat-icon "close" at bounding box center [528, 50] width 8 height 8
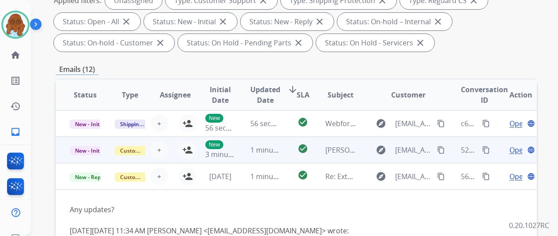
click at [502, 153] on td "Open language" at bounding box center [514, 150] width 45 height 27
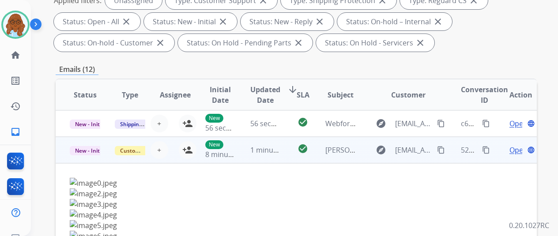
click at [512, 150] on span "Open" at bounding box center [519, 150] width 18 height 11
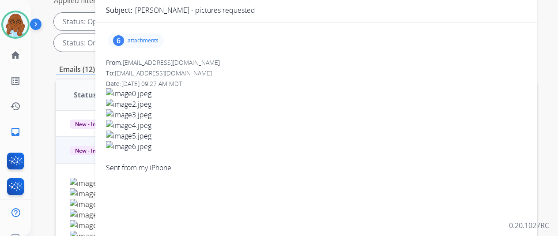
click at [159, 34] on div "6 attachments" at bounding box center [136, 41] width 56 height 14
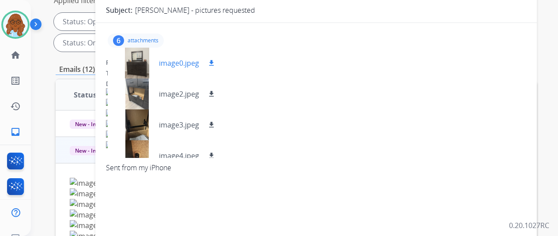
click at [148, 66] on div at bounding box center [137, 63] width 44 height 31
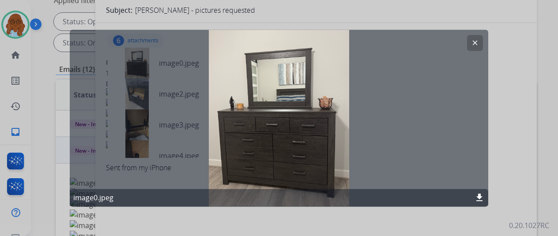
click at [497, 100] on div at bounding box center [279, 118] width 558 height 236
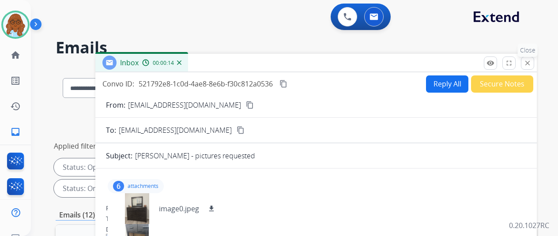
click at [532, 64] on mat-icon "close" at bounding box center [528, 63] width 8 height 8
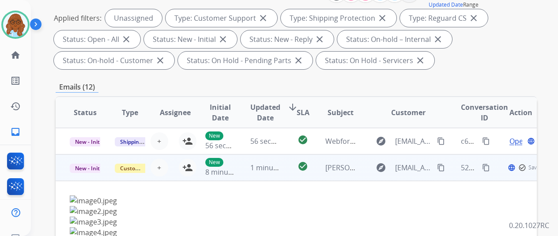
scroll to position [177, 0]
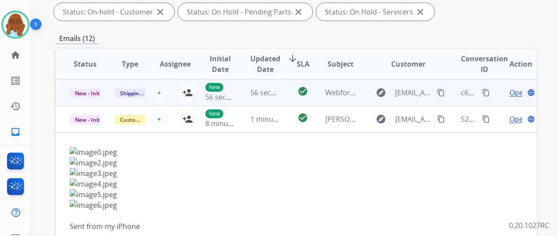
click at [487, 92] on mat-icon "content_copy" at bounding box center [486, 93] width 8 height 8
click at [497, 94] on span "Copied!" at bounding box center [504, 92] width 25 height 13
click at [498, 94] on td "Open language" at bounding box center [514, 93] width 45 height 27
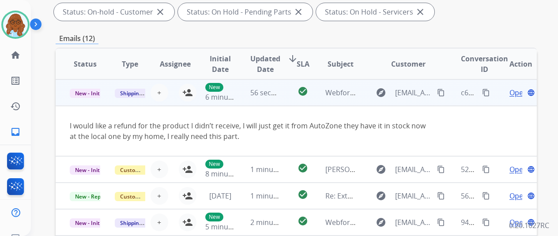
click at [442, 94] on mat-icon "content_copy" at bounding box center [441, 93] width 8 height 8
click at [186, 93] on mat-icon "person_add" at bounding box center [187, 92] width 11 height 11
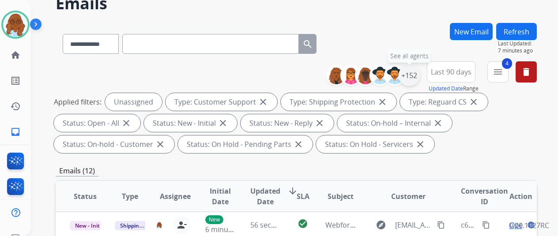
click at [418, 79] on div "+152" at bounding box center [409, 75] width 21 height 21
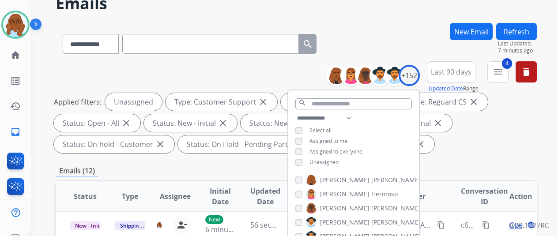
click at [509, 36] on button "Refresh" at bounding box center [517, 31] width 41 height 17
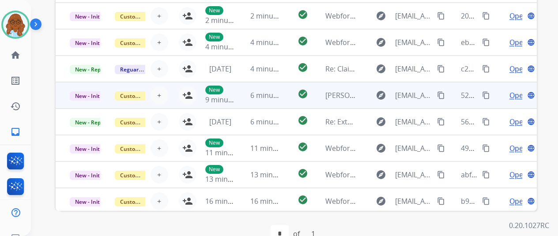
scroll to position [177, 0]
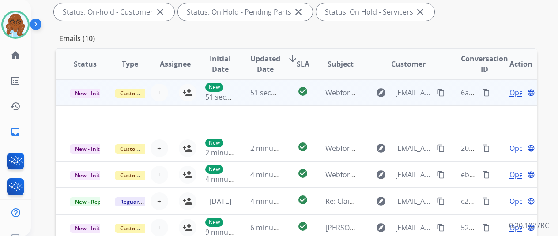
click at [496, 99] on td "Open language" at bounding box center [514, 93] width 45 height 27
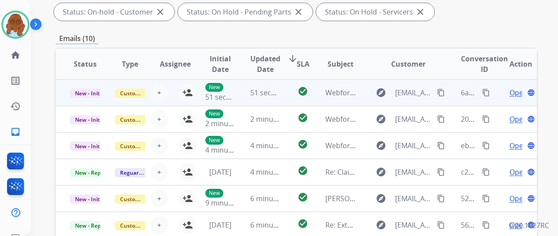
click at [497, 99] on td "Open language" at bounding box center [514, 93] width 45 height 27
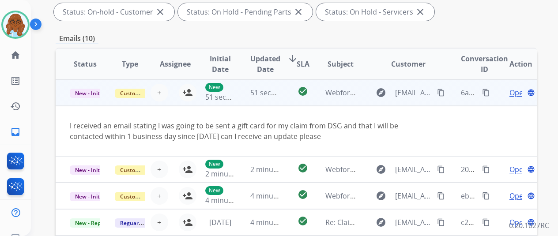
click at [441, 97] on button "content_copy" at bounding box center [441, 92] width 11 height 11
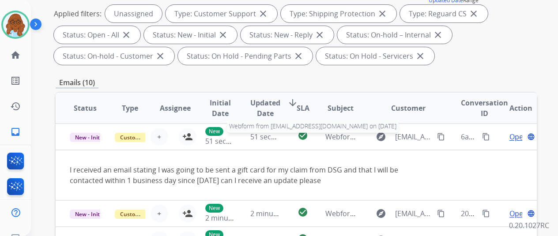
scroll to position [0, 0]
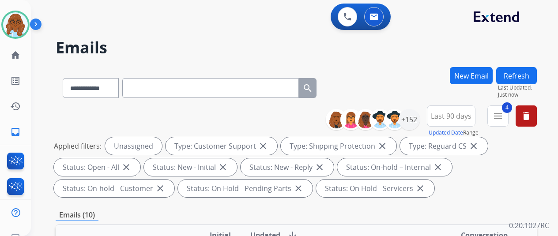
paste input "**********"
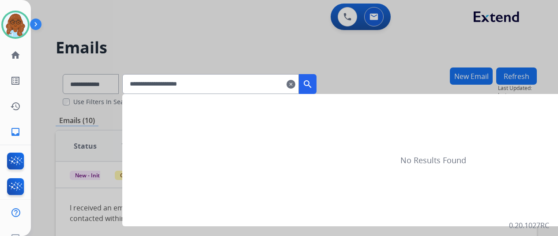
type input "**********"
click at [313, 85] on mat-icon "search" at bounding box center [308, 84] width 11 height 11
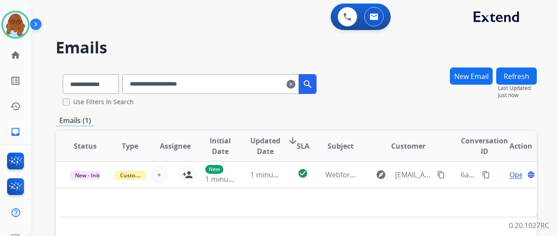
click at [296, 85] on mat-icon "clear" at bounding box center [291, 84] width 9 height 11
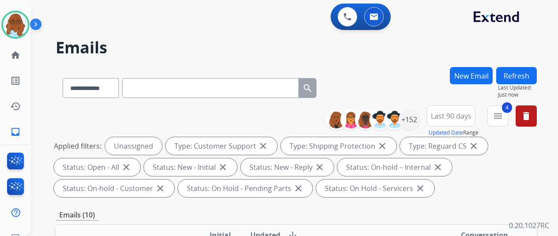
click at [448, 118] on span "Last 90 days" at bounding box center [451, 116] width 41 height 4
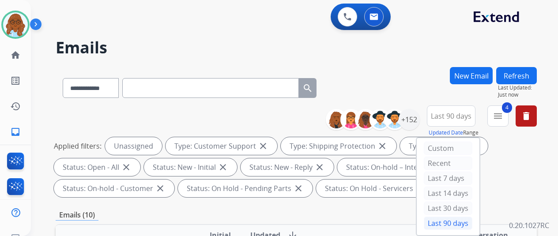
click at [451, 118] on span "Last 90 days" at bounding box center [451, 116] width 41 height 4
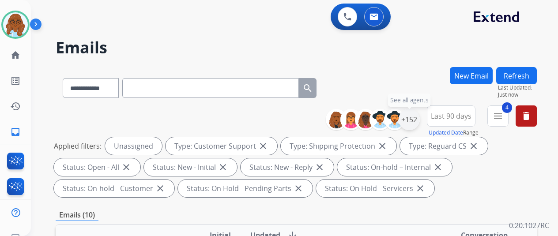
click at [417, 120] on div "+152" at bounding box center [409, 119] width 21 height 21
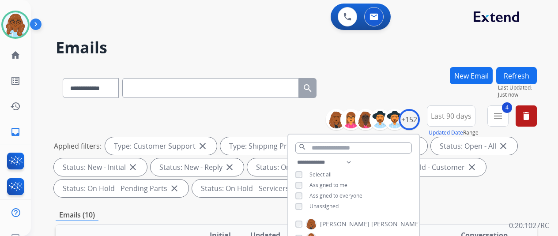
click at [308, 184] on div "Assigned to me" at bounding box center [322, 185] width 52 height 7
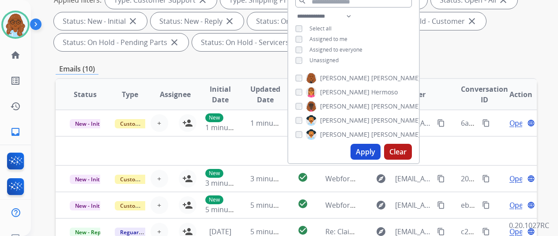
scroll to position [133, 0]
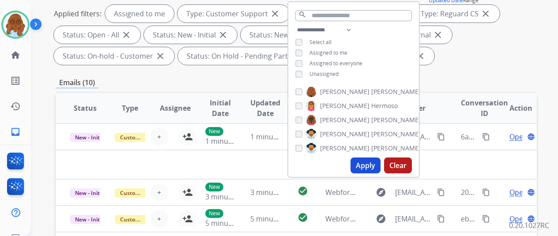
click at [367, 163] on button "Apply" at bounding box center [366, 166] width 30 height 16
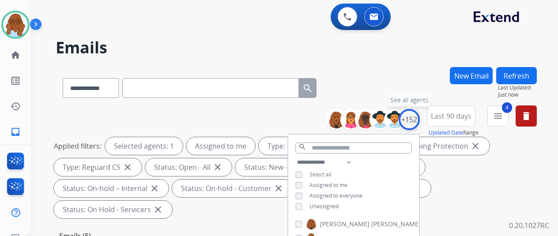
drag, startPoint x: 418, startPoint y: 126, endPoint x: 409, endPoint y: 121, distance: 11.1
click at [418, 126] on div "+152" at bounding box center [409, 119] width 21 height 21
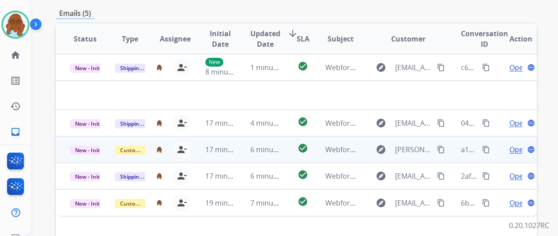
scroll to position [221, 0]
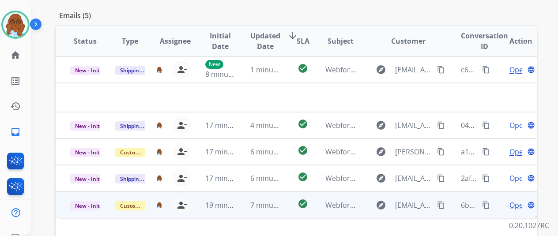
click at [514, 200] on span "Open" at bounding box center [519, 205] width 18 height 11
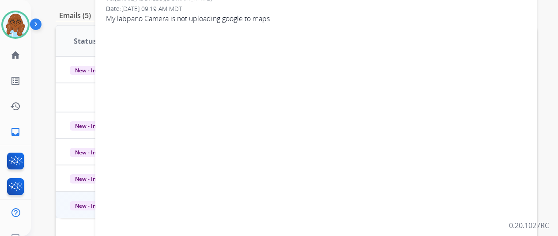
scroll to position [44, 0]
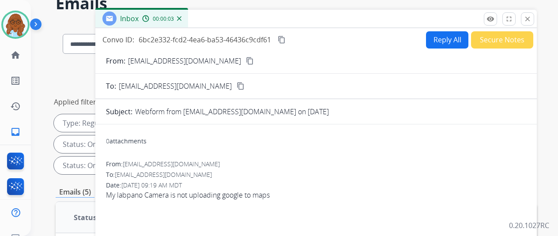
click at [437, 42] on button "Reply All" at bounding box center [447, 39] width 42 height 17
select select "**********"
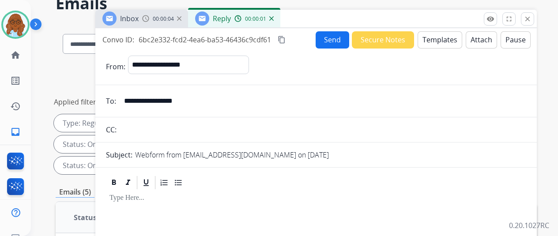
click at [171, 19] on span "00:00:04" at bounding box center [163, 18] width 21 height 7
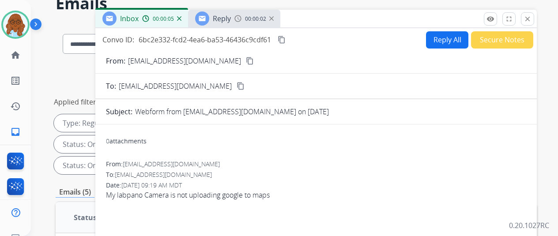
click at [246, 61] on mat-icon "content_copy" at bounding box center [250, 61] width 8 height 8
click at [209, 15] on div at bounding box center [202, 18] width 14 height 14
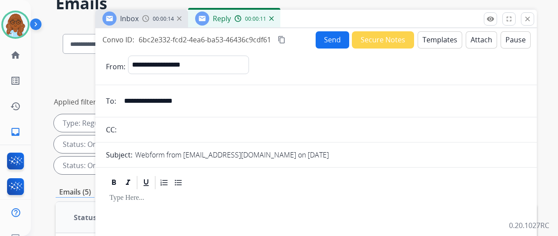
click at [453, 40] on button "Templates" at bounding box center [440, 39] width 45 height 17
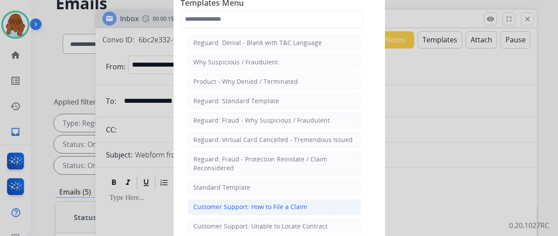
click at [277, 199] on li "Customer Support: How to File a Claim" at bounding box center [275, 207] width 174 height 17
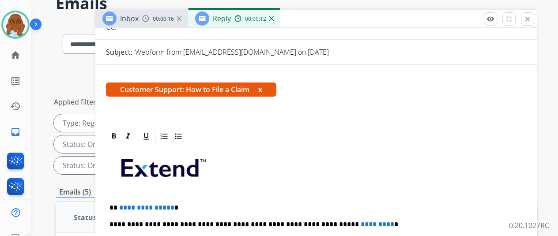
scroll to position [158, 0]
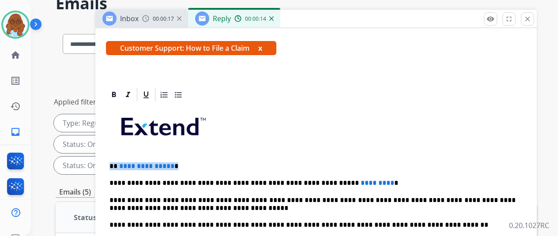
drag, startPoint x: 195, startPoint y: 154, endPoint x: 116, endPoint y: 149, distance: 79.3
click at [116, 149] on div "**********" at bounding box center [316, 238] width 421 height 270
drag, startPoint x: 365, startPoint y: 165, endPoint x: 331, endPoint y: 160, distance: 34.4
click at [329, 162] on div "**********" at bounding box center [316, 238] width 421 height 270
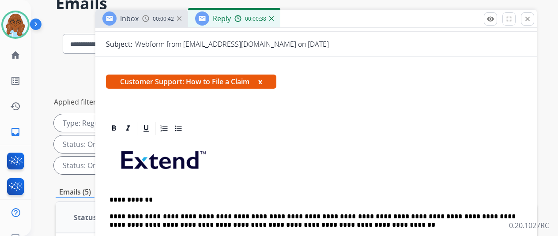
scroll to position [34, 0]
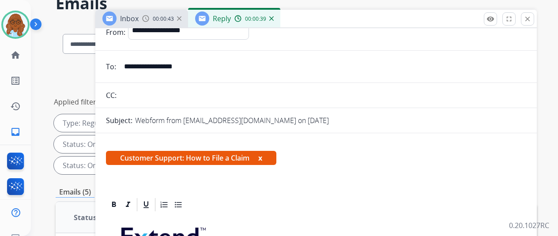
click at [267, 157] on span "Customer Support: How to File a Claim x" at bounding box center [191, 158] width 171 height 14
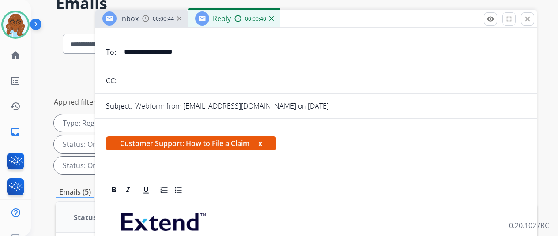
scroll to position [0, 0]
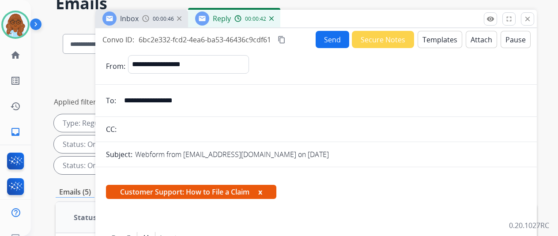
click at [286, 42] on mat-icon "content_copy" at bounding box center [282, 40] width 8 height 8
click at [335, 43] on button "Send" at bounding box center [333, 39] width 34 height 17
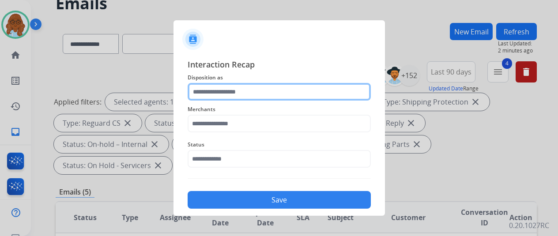
click at [288, 91] on input "text" at bounding box center [279, 92] width 183 height 18
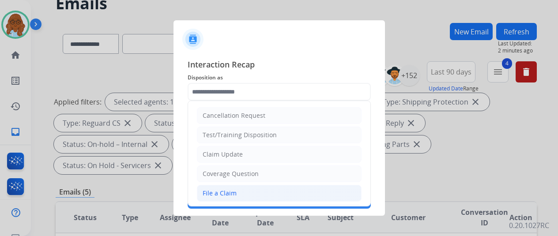
click at [231, 194] on div "File a Claim" at bounding box center [220, 193] width 34 height 9
type input "**********"
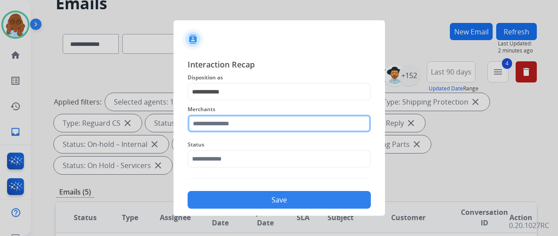
click at [239, 129] on input "text" at bounding box center [279, 124] width 183 height 18
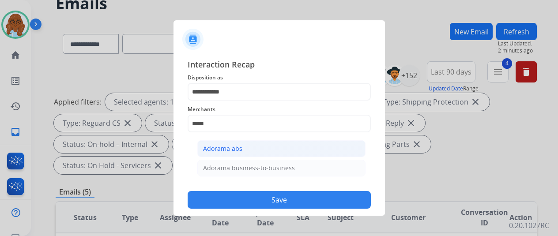
click at [238, 148] on div "Adorama abs" at bounding box center [222, 148] width 39 height 9
type input "**********"
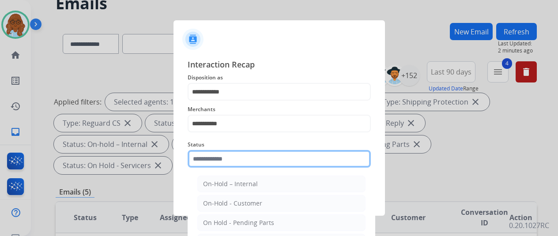
click at [231, 155] on input "text" at bounding box center [279, 159] width 183 height 18
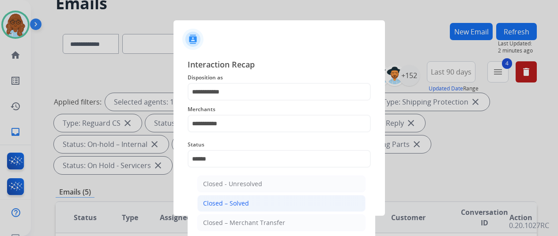
click at [231, 203] on div "Closed – Solved" at bounding box center [226, 203] width 46 height 9
type input "**********"
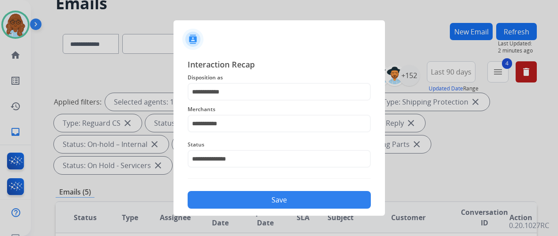
click at [241, 198] on button "Save" at bounding box center [279, 200] width 183 height 18
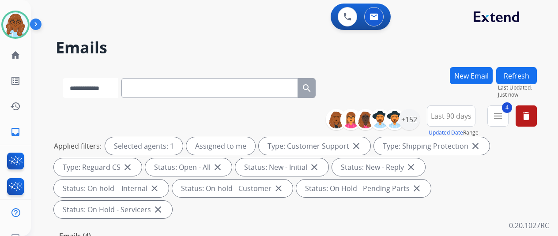
click at [82, 91] on select "**********" at bounding box center [90, 88] width 55 height 20
select select "**********"
click at [63, 78] on select "**********" at bounding box center [90, 88] width 55 height 20
click at [146, 99] on div "**********" at bounding box center [190, 86] width 268 height 30
click at [151, 97] on input "text" at bounding box center [210, 88] width 177 height 20
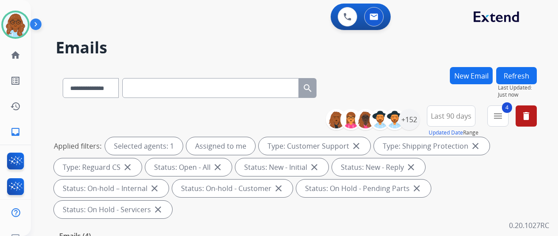
paste input "**********"
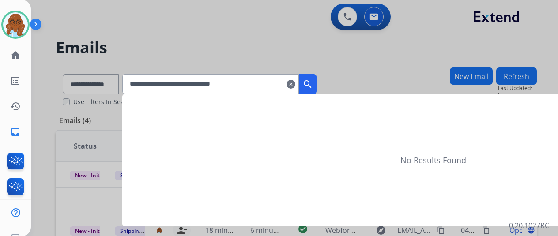
type input "**********"
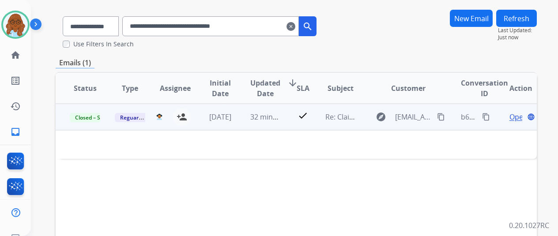
scroll to position [44, 0]
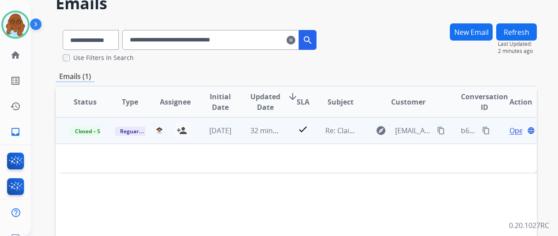
click at [513, 129] on span "Open" at bounding box center [519, 130] width 18 height 11
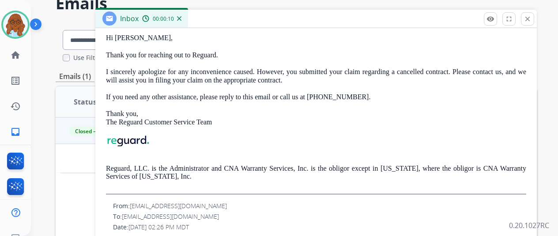
scroll to position [0, 0]
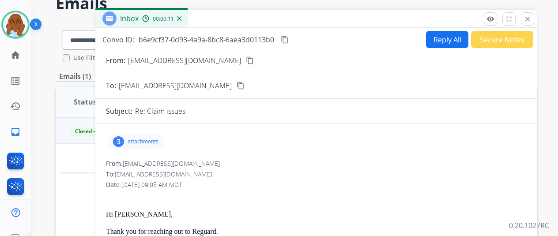
click at [136, 144] on p "attachments" at bounding box center [143, 141] width 31 height 7
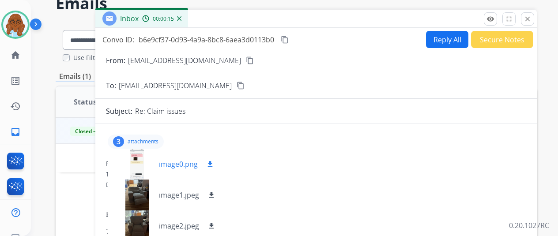
click at [145, 167] on div at bounding box center [137, 164] width 44 height 31
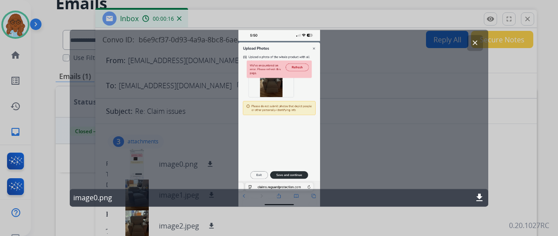
click at [513, 153] on div at bounding box center [279, 118] width 558 height 236
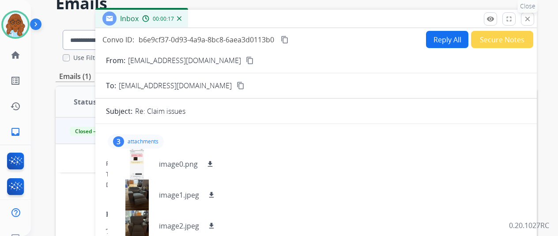
click at [532, 22] on mat-icon "close" at bounding box center [528, 19] width 8 height 8
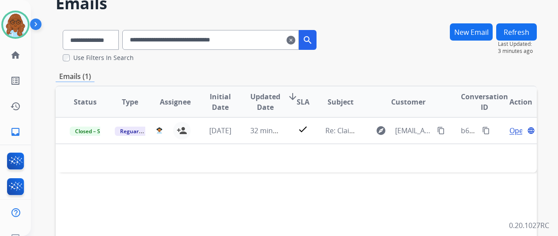
click at [296, 36] on mat-icon "clear" at bounding box center [291, 40] width 9 height 11
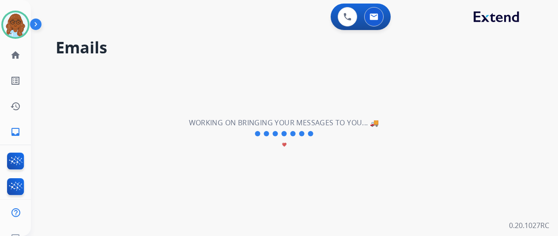
select select "**********"
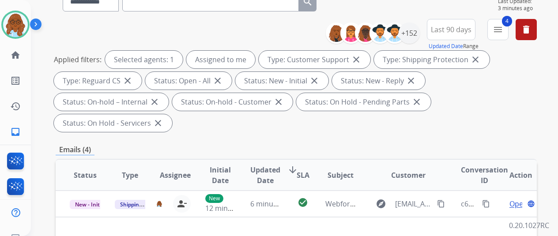
scroll to position [88, 0]
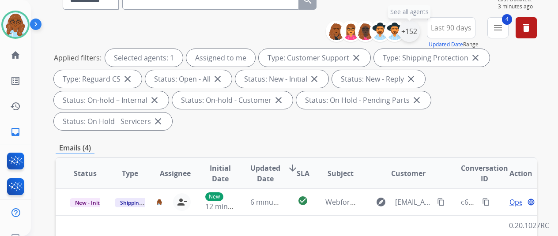
click at [420, 37] on div "+152" at bounding box center [409, 31] width 21 height 21
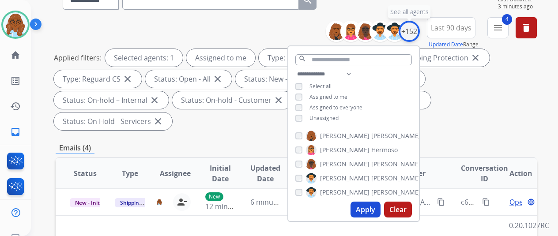
click at [420, 29] on div "+152" at bounding box center [409, 31] width 21 height 21
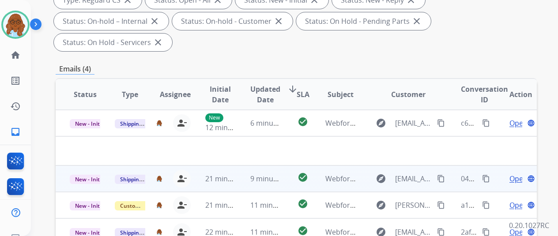
scroll to position [265, 0]
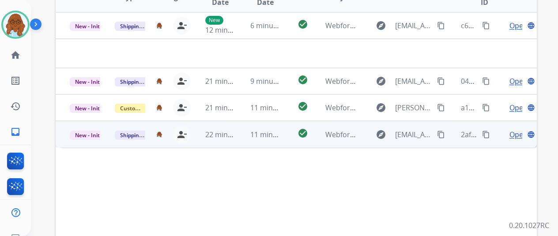
click at [511, 129] on span "Open" at bounding box center [519, 134] width 18 height 11
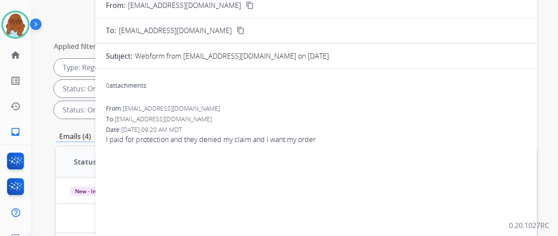
scroll to position [44, 0]
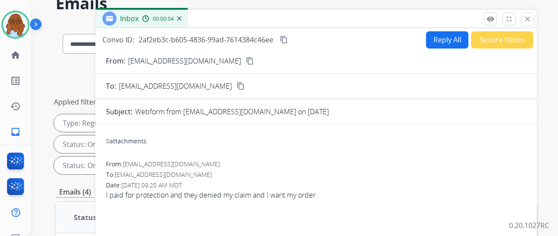
click at [432, 42] on button "Reply All" at bounding box center [447, 39] width 42 height 17
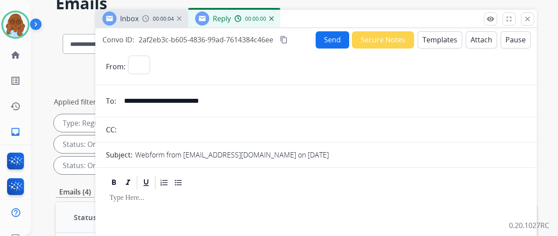
select select "**********"
click at [288, 41] on mat-icon "content_copy" at bounding box center [284, 40] width 8 height 8
click at [163, 19] on span "00:00:15" at bounding box center [163, 18] width 21 height 7
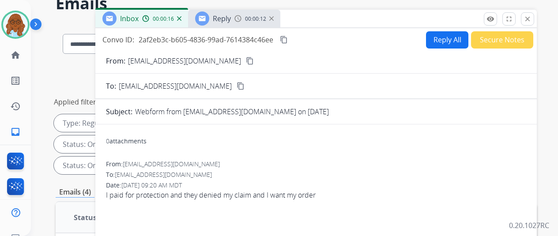
click at [249, 60] on mat-icon "content_copy" at bounding box center [250, 61] width 8 height 8
click at [444, 43] on button "Reply All" at bounding box center [447, 39] width 42 height 17
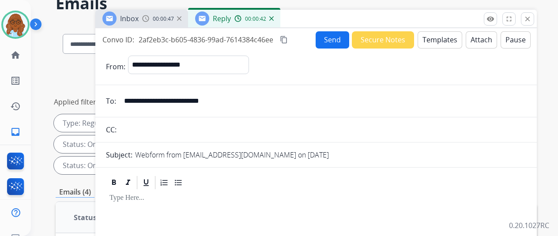
click at [437, 41] on button "Templates" at bounding box center [440, 39] width 45 height 17
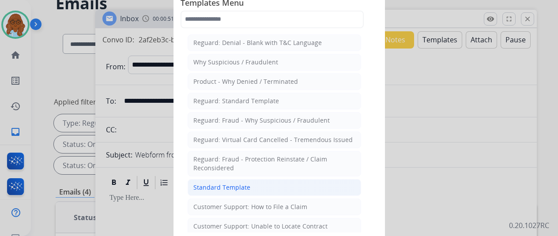
click at [247, 187] on div "Standard Template" at bounding box center [222, 187] width 57 height 9
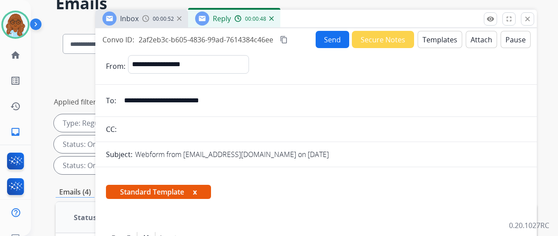
click at [167, 24] on div "Inbox 00:00:52" at bounding box center [141, 19] width 93 height 18
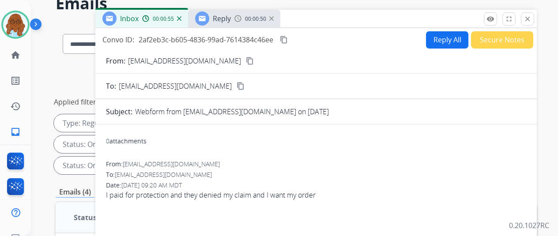
click at [217, 22] on div "Reply" at bounding box center [213, 18] width 36 height 14
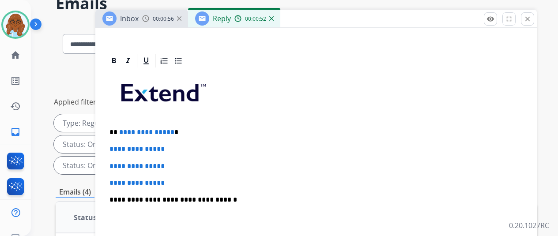
scroll to position [192, 0]
drag, startPoint x: 188, startPoint y: 114, endPoint x: 111, endPoint y: 113, distance: 76.9
click at [111, 113] on div "**********" at bounding box center [316, 236] width 442 height 366
click at [190, 123] on div "**********" at bounding box center [316, 221] width 421 height 304
click at [186, 129] on p "*****" at bounding box center [313, 133] width 406 height 8
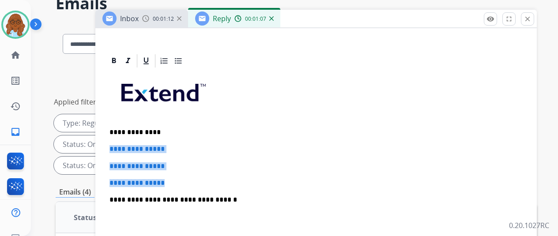
drag, startPoint x: 176, startPoint y: 165, endPoint x: 114, endPoint y: 132, distance: 69.6
click at [114, 132] on div "**********" at bounding box center [316, 221] width 421 height 304
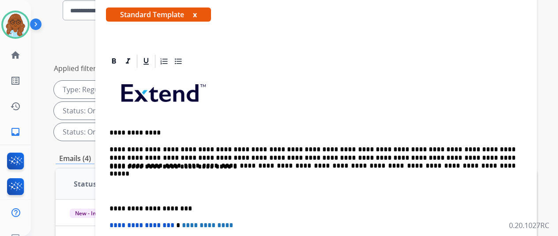
scroll to position [62, 0]
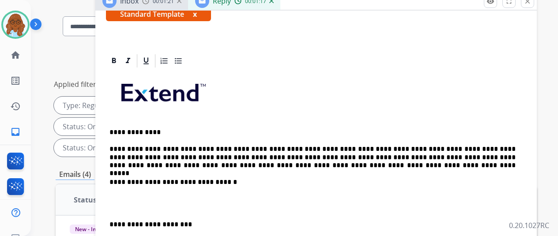
click at [233, 145] on p "**********" at bounding box center [313, 157] width 406 height 24
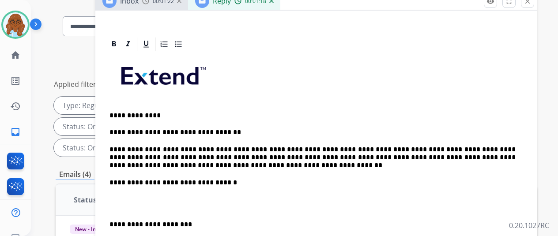
scroll to position [45, 0]
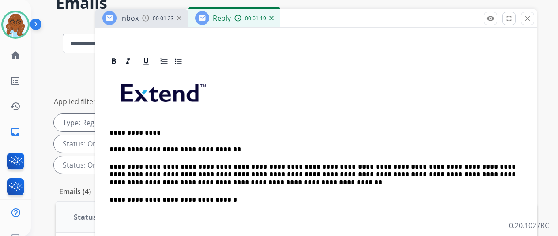
click at [252, 146] on p "**********" at bounding box center [313, 150] width 406 height 8
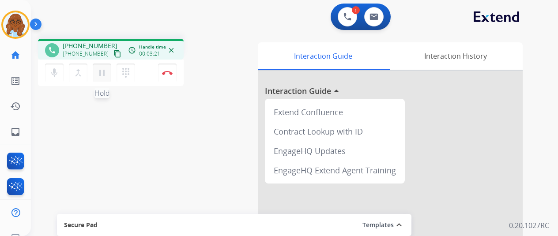
click at [103, 73] on mat-icon "pause" at bounding box center [102, 73] width 11 height 11
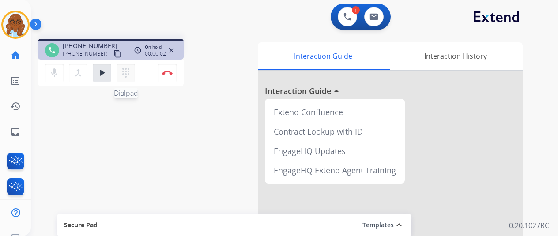
click at [122, 76] on mat-icon "dialpad" at bounding box center [126, 73] width 11 height 11
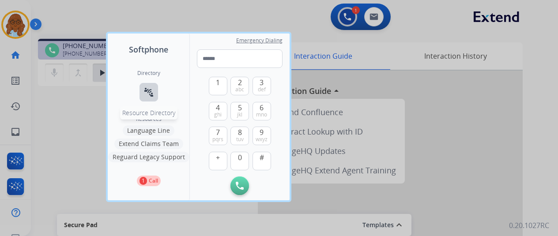
click at [140, 86] on button "connect_without_contact Resource Directory" at bounding box center [149, 92] width 19 height 19
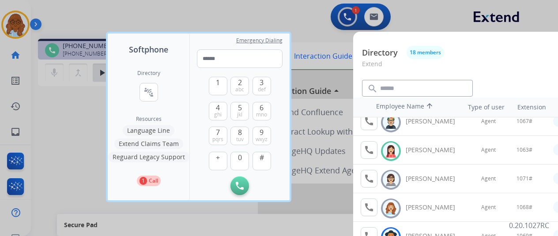
scroll to position [334, 0]
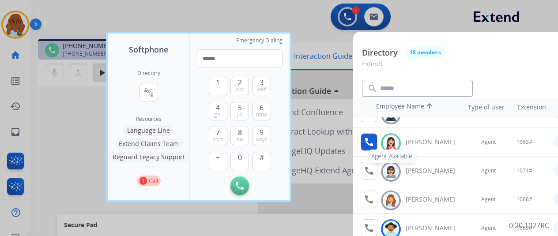
click at [366, 137] on mat-icon "call" at bounding box center [369, 142] width 11 height 11
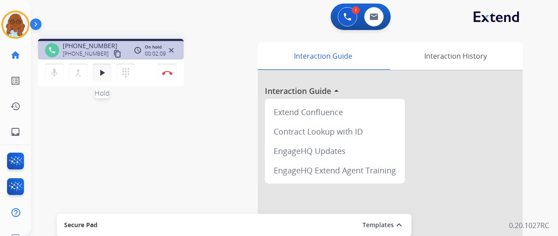
click at [106, 74] on mat-icon "play_arrow" at bounding box center [102, 73] width 11 height 11
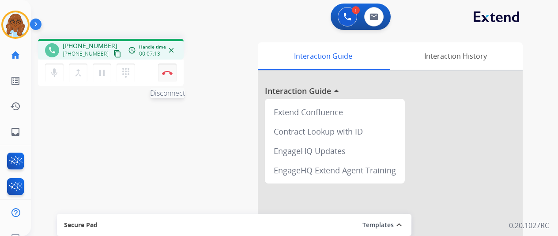
click at [169, 70] on button "Disconnect" at bounding box center [167, 73] width 19 height 19
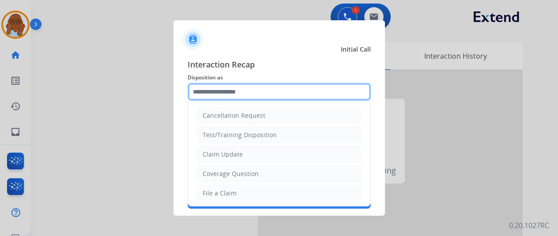
click at [245, 94] on input "text" at bounding box center [279, 92] width 183 height 18
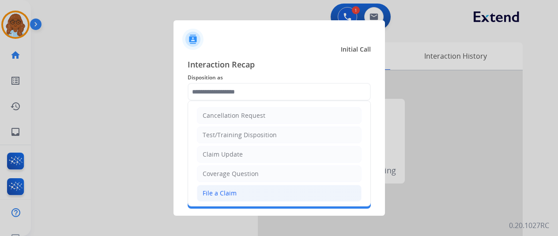
click at [229, 191] on div "File a Claim" at bounding box center [220, 193] width 34 height 9
type input "**********"
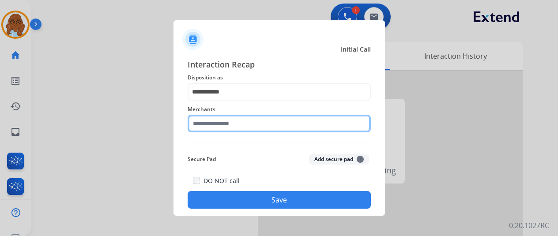
click at [216, 125] on input "text" at bounding box center [279, 124] width 183 height 18
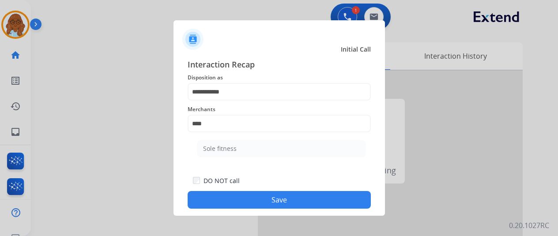
click at [216, 153] on li "Sole fitness" at bounding box center [281, 148] width 168 height 17
type input "**********"
click at [327, 192] on button "Save" at bounding box center [279, 200] width 183 height 18
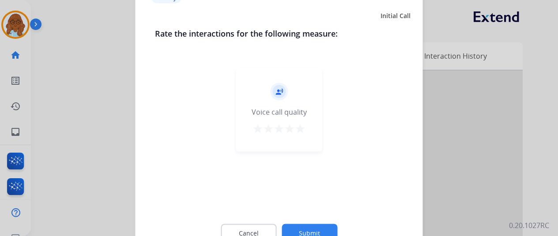
click at [300, 132] on mat-icon "star" at bounding box center [300, 128] width 11 height 11
click at [329, 225] on button "Submit" at bounding box center [310, 233] width 56 height 19
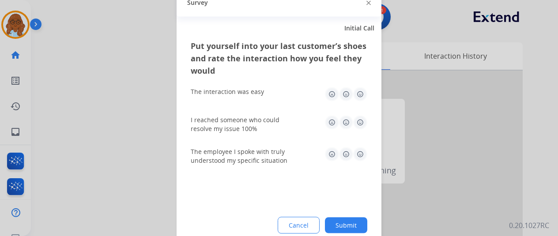
click at [356, 95] on img at bounding box center [360, 94] width 14 height 14
click at [359, 116] on img at bounding box center [360, 122] width 14 height 14
click at [364, 157] on img at bounding box center [360, 154] width 14 height 14
click at [364, 214] on div "Put yourself into your last customer’s shoes and rate the interaction how you f…" at bounding box center [279, 143] width 205 height 209
click at [361, 223] on button "Submit" at bounding box center [346, 225] width 42 height 16
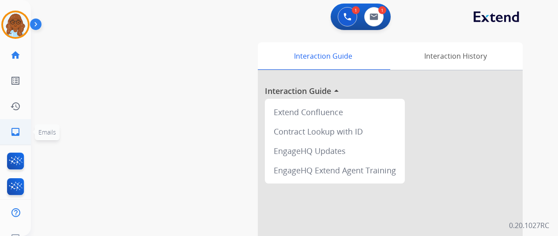
click at [11, 123] on link "inbox Emails" at bounding box center [15, 132] width 25 height 25
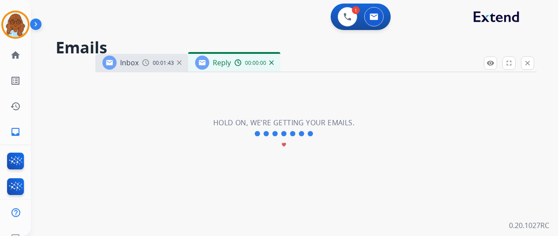
select select "**********"
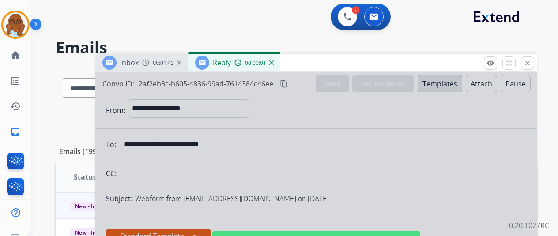
drag, startPoint x: 384, startPoint y: 64, endPoint x: 338, endPoint y: 23, distance: 62.0
click at [338, 54] on div "Inbox 00:01:43 Reply 00:00:01" at bounding box center [316, 63] width 442 height 19
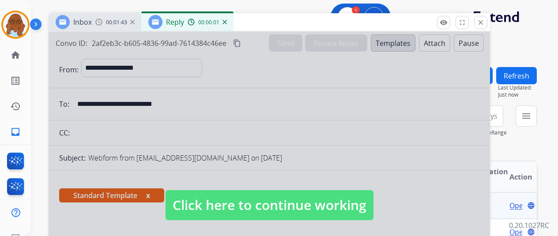
click at [325, 162] on div at bounding box center [270, 197] width 442 height 330
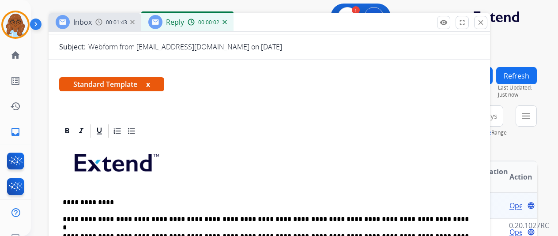
scroll to position [221, 0]
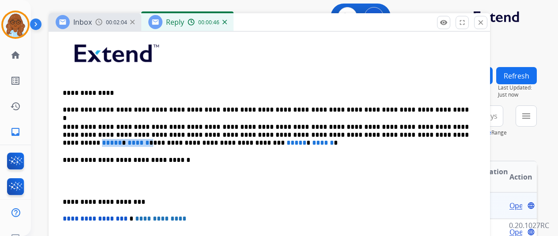
drag, startPoint x: 451, startPoint y: 132, endPoint x: 408, endPoint y: 134, distance: 42.5
click at [408, 134] on p "**********" at bounding box center [266, 135] width 406 height 24
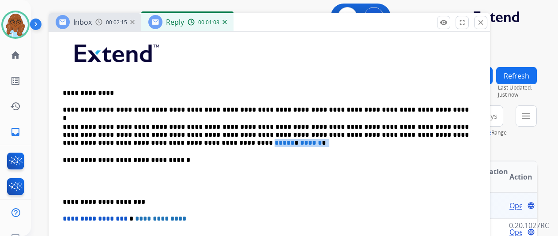
drag, startPoint x: 205, startPoint y: 143, endPoint x: 158, endPoint y: 142, distance: 47.3
click at [158, 142] on p "**********" at bounding box center [266, 135] width 406 height 24
click at [429, 110] on p "**********" at bounding box center [266, 110] width 406 height 8
click at [220, 148] on div "**********" at bounding box center [269, 181] width 421 height 303
click at [221, 145] on p "**********" at bounding box center [266, 135] width 406 height 24
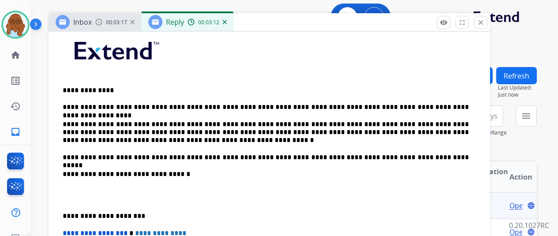
scroll to position [260, 0]
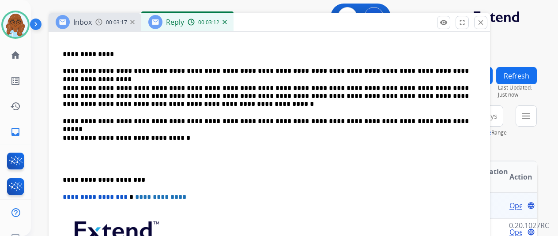
click at [65, 178] on div "**********" at bounding box center [270, 166] width 442 height 382
click at [66, 178] on div "**********" at bounding box center [269, 151] width 421 height 320
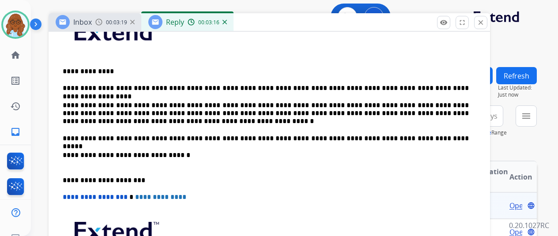
scroll to position [234, 0]
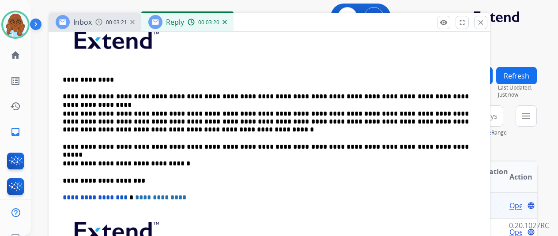
click at [205, 143] on p "**********" at bounding box center [266, 147] width 406 height 8
drag, startPoint x: 231, startPoint y: 143, endPoint x: 237, endPoint y: 154, distance: 13.0
click at [232, 143] on p "**********" at bounding box center [266, 147] width 406 height 8
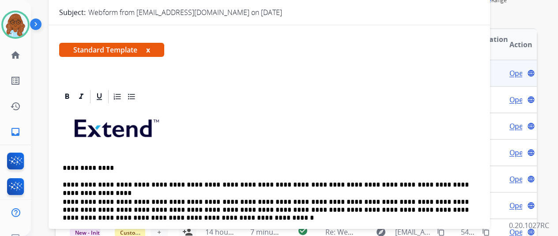
scroll to position [0, 0]
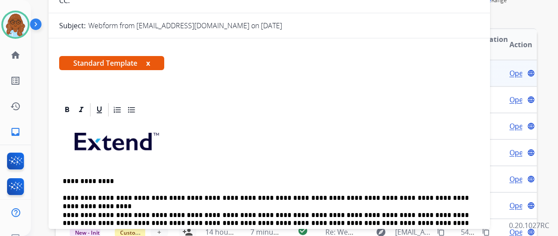
click at [150, 61] on button "x" at bounding box center [148, 63] width 4 height 11
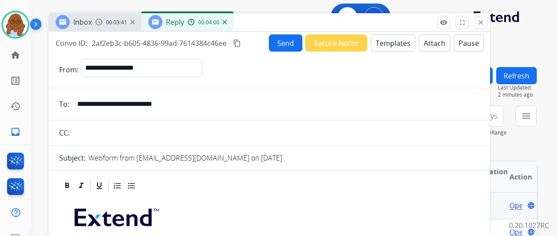
click at [241, 41] on mat-icon "content_copy" at bounding box center [237, 43] width 8 height 8
click at [283, 46] on button "Send" at bounding box center [286, 42] width 34 height 17
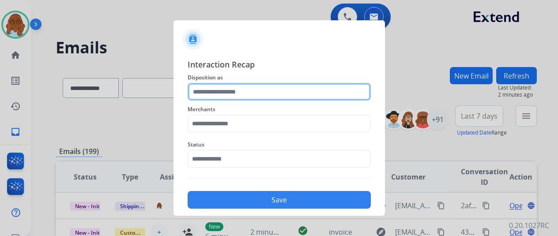
drag, startPoint x: 288, startPoint y: 84, endPoint x: 293, endPoint y: 90, distance: 7.2
click at [288, 84] on input "text" at bounding box center [279, 92] width 183 height 18
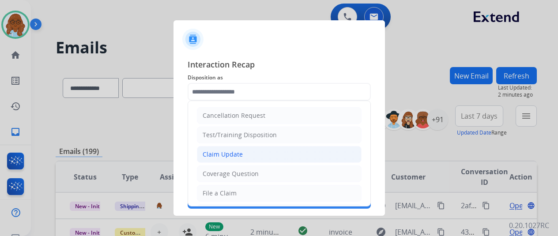
click at [220, 157] on div "Claim Update" at bounding box center [223, 154] width 40 height 9
type input "**********"
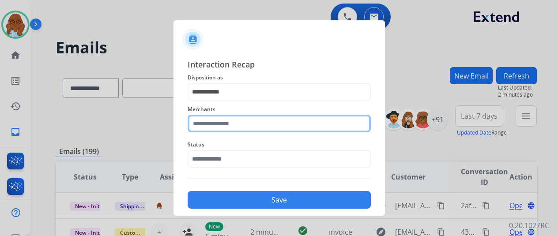
click at [227, 128] on input "text" at bounding box center [279, 124] width 183 height 18
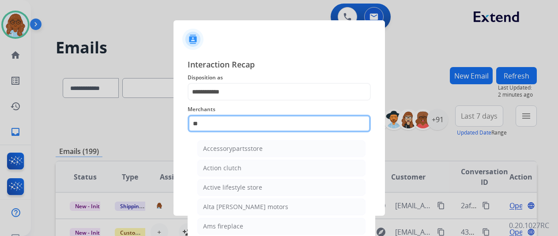
type input "*"
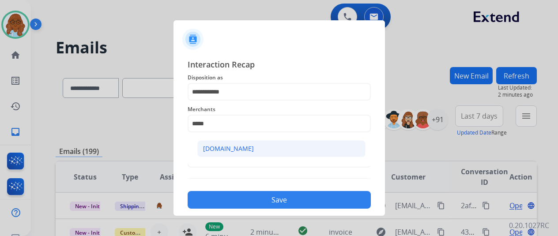
click at [204, 145] on div "[DOMAIN_NAME]" at bounding box center [228, 148] width 51 height 9
type input "**********"
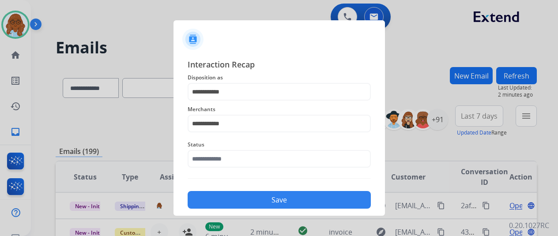
click at [224, 147] on span "Status" at bounding box center [279, 145] width 183 height 11
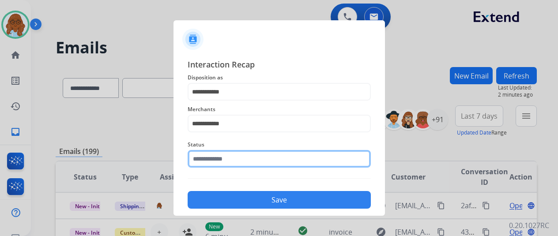
click at [235, 159] on input "text" at bounding box center [279, 159] width 183 height 18
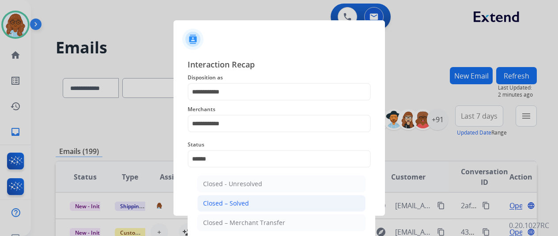
click at [262, 201] on li "Closed – Solved" at bounding box center [281, 203] width 168 height 17
type input "**********"
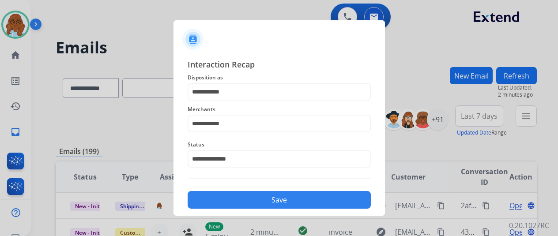
click at [278, 204] on button "Save" at bounding box center [279, 200] width 183 height 18
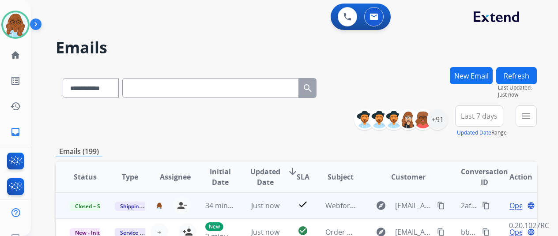
click at [482, 206] on button "content_copy" at bounding box center [486, 206] width 11 height 11
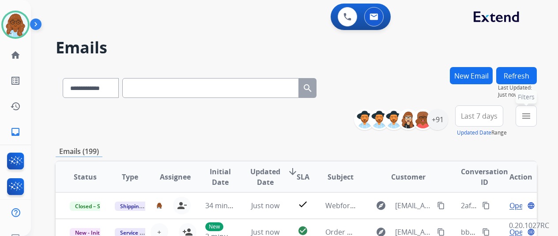
drag, startPoint x: 529, startPoint y: 117, endPoint x: 489, endPoint y: 120, distance: 39.9
click at [529, 117] on mat-icon "menu" at bounding box center [526, 116] width 11 height 11
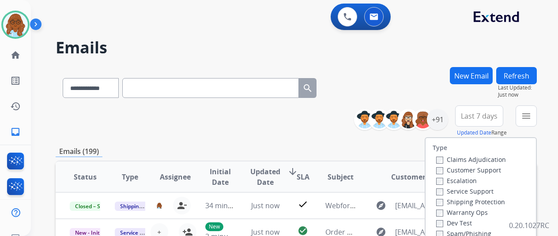
click at [457, 168] on label "Customer Support" at bounding box center [469, 170] width 65 height 8
click at [459, 202] on label "Shipping Protection" at bounding box center [471, 202] width 69 height 8
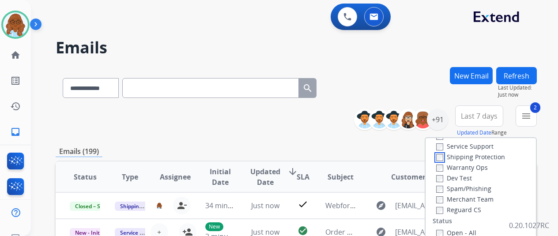
scroll to position [88, 0]
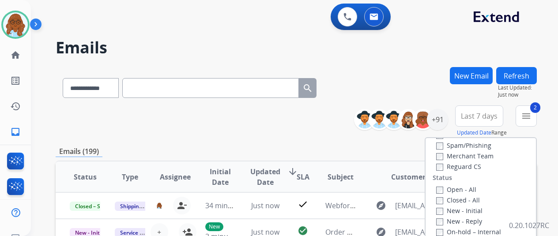
click at [460, 168] on label "Reguard CS" at bounding box center [459, 167] width 45 height 8
click at [457, 190] on label "Open - All" at bounding box center [457, 190] width 40 height 8
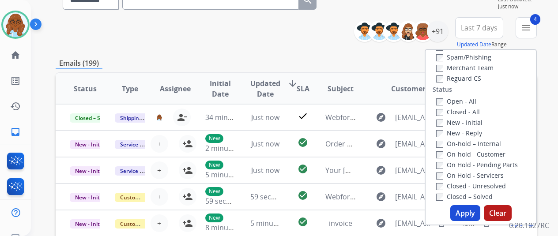
click at [469, 213] on button "Apply" at bounding box center [466, 213] width 30 height 16
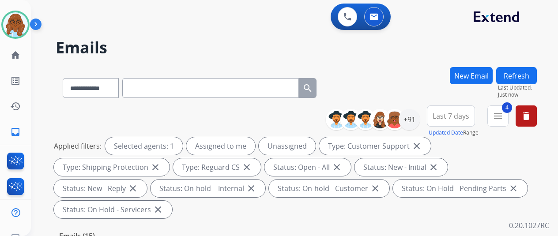
click at [475, 117] on button "Last 7 days" at bounding box center [451, 116] width 48 height 21
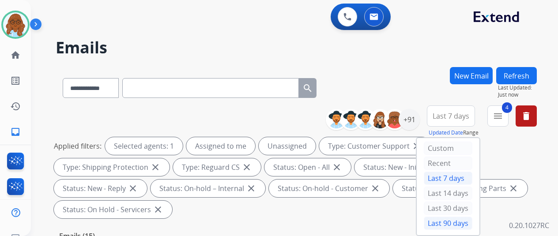
click at [450, 218] on div "Last 90 days" at bounding box center [448, 223] width 49 height 13
click at [417, 125] on div "+91" at bounding box center [409, 119] width 21 height 21
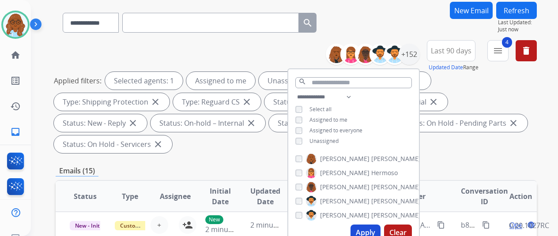
scroll to position [133, 0]
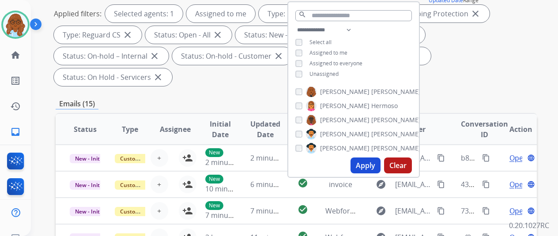
click at [376, 167] on button "Apply" at bounding box center [366, 166] width 30 height 16
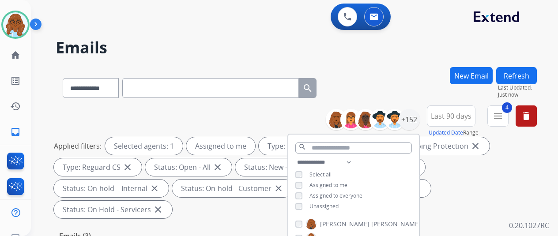
click at [384, 81] on div "**********" at bounding box center [297, 86] width 482 height 38
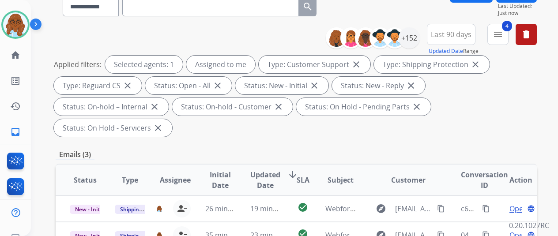
scroll to position [133, 0]
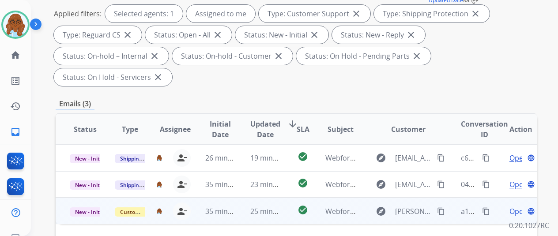
click at [516, 206] on span "Open" at bounding box center [519, 211] width 18 height 11
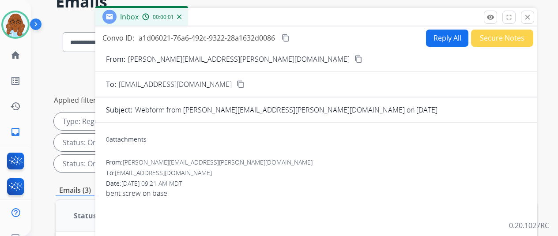
scroll to position [44, 0]
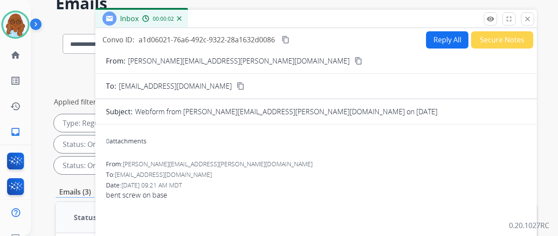
click at [355, 59] on mat-icon "content_copy" at bounding box center [359, 61] width 8 height 8
click at [440, 43] on button "Reply All" at bounding box center [447, 39] width 42 height 17
select select "**********"
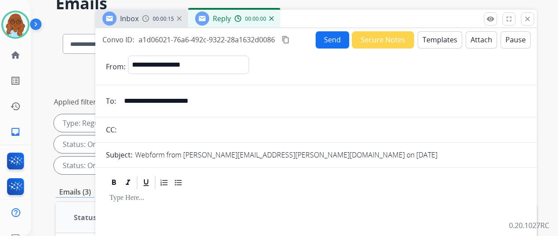
click at [447, 39] on button "Templates" at bounding box center [440, 39] width 45 height 17
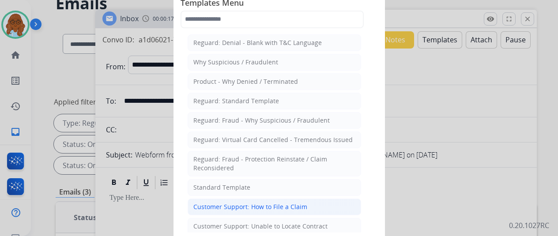
click at [256, 206] on div "Customer Support: How to File a Claim" at bounding box center [251, 207] width 114 height 9
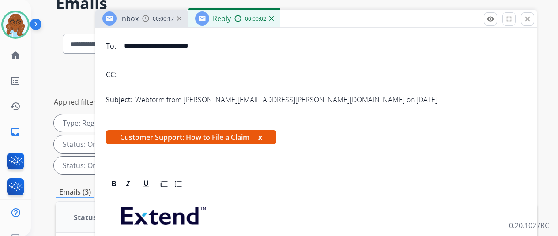
scroll to position [133, 0]
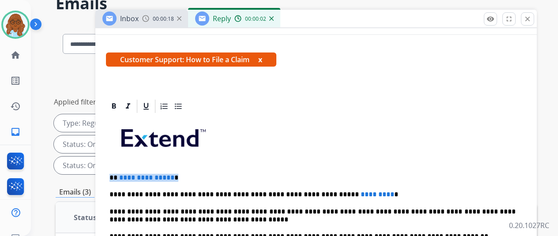
drag, startPoint x: 184, startPoint y: 175, endPoint x: 112, endPoint y: 171, distance: 71.7
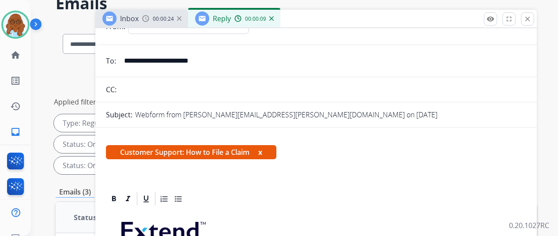
scroll to position [0, 0]
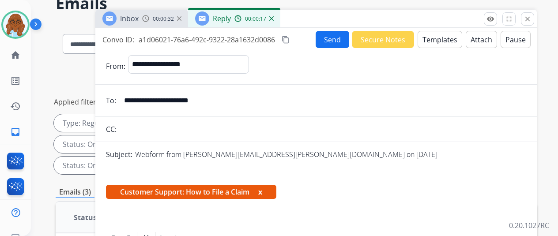
click at [262, 192] on button "x" at bounding box center [260, 192] width 4 height 11
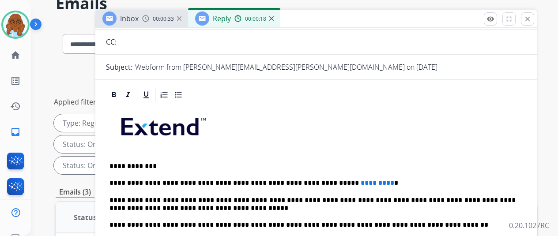
scroll to position [102, 0]
drag, startPoint x: 376, startPoint y: 165, endPoint x: 330, endPoint y: 162, distance: 46.0
click at [330, 162] on div "**********" at bounding box center [316, 238] width 421 height 270
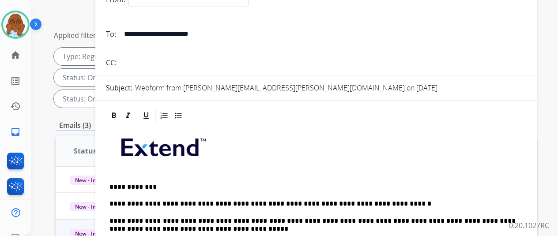
scroll to position [44, 0]
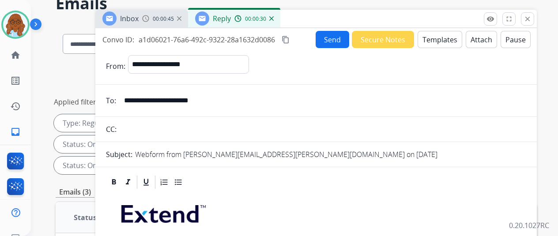
click at [290, 38] on mat-icon "content_copy" at bounding box center [286, 40] width 8 height 8
click at [290, 40] on mat-icon "content_copy" at bounding box center [286, 40] width 8 height 8
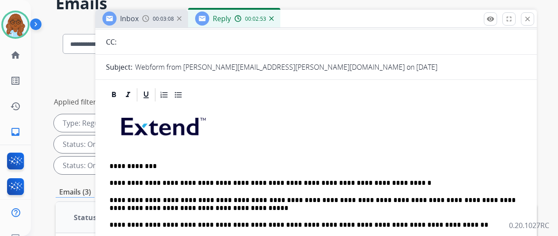
scroll to position [0, 0]
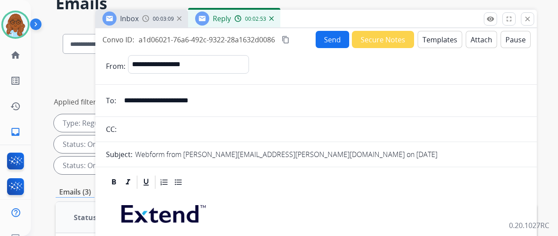
click at [340, 41] on button "Send" at bounding box center [333, 39] width 34 height 17
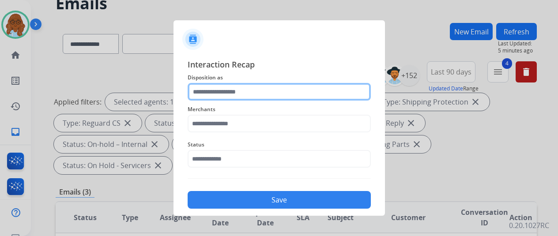
click at [277, 88] on input "text" at bounding box center [279, 92] width 183 height 18
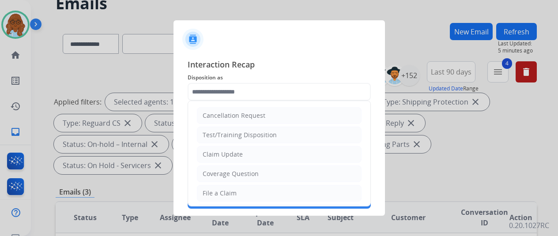
click at [229, 189] on div "File a Claim" at bounding box center [220, 193] width 34 height 9
type input "**********"
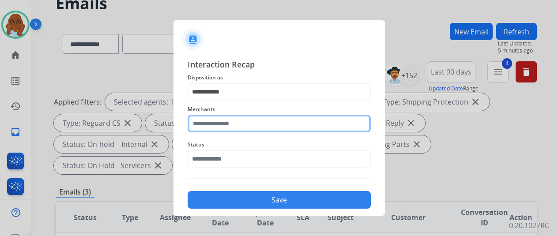
click at [226, 121] on input "text" at bounding box center [279, 124] width 183 height 18
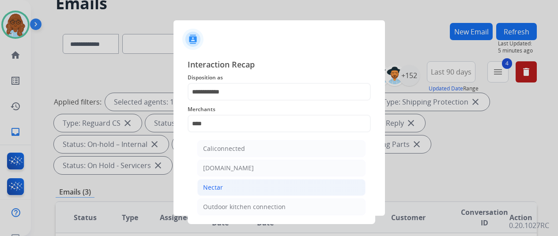
click at [219, 192] on li "Nectar" at bounding box center [281, 187] width 168 height 17
type input "******"
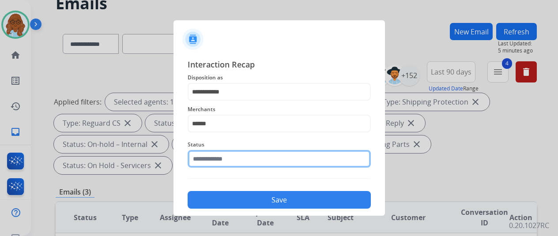
click at [214, 160] on input "text" at bounding box center [279, 159] width 183 height 18
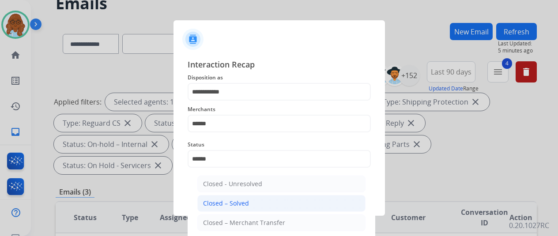
click at [221, 201] on div "Closed – Solved" at bounding box center [226, 203] width 46 height 9
type input "**********"
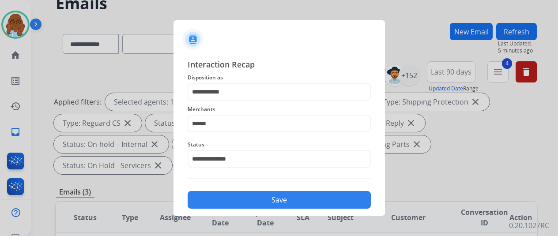
click at [222, 199] on button "Save" at bounding box center [279, 200] width 183 height 18
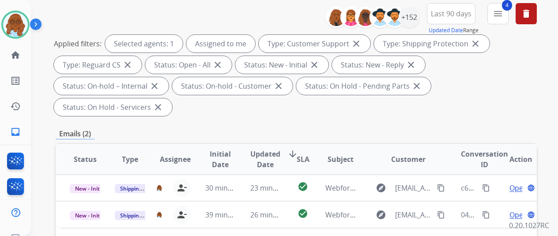
scroll to position [133, 0]
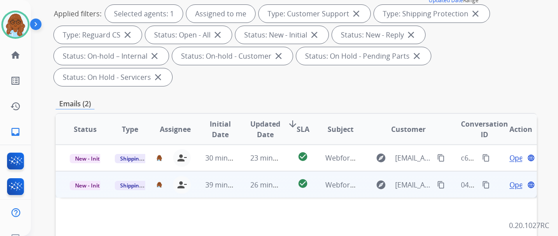
click at [514, 180] on span "Open" at bounding box center [519, 185] width 18 height 11
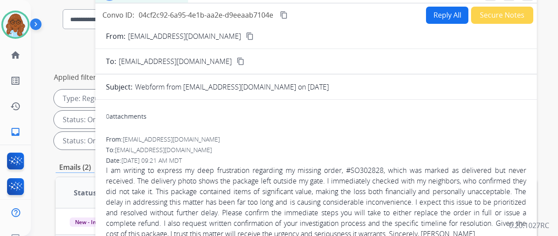
scroll to position [0, 0]
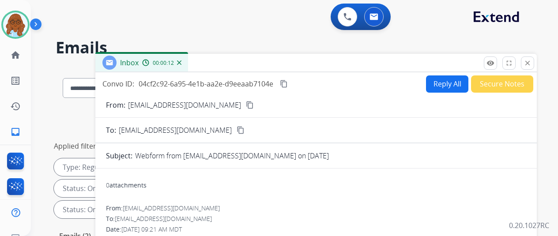
click at [444, 84] on button "Reply All" at bounding box center [447, 84] width 42 height 17
select select "**********"
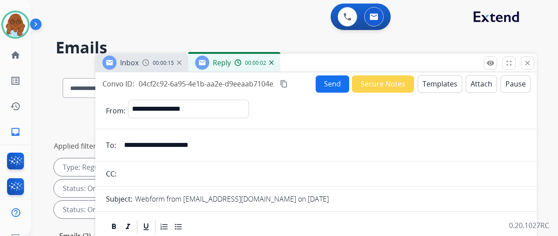
click at [430, 87] on button "Templates" at bounding box center [440, 84] width 45 height 17
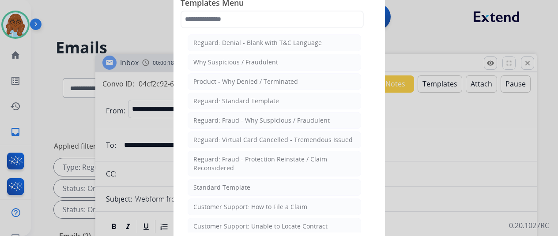
click at [244, 186] on div "Standard Template" at bounding box center [222, 187] width 57 height 9
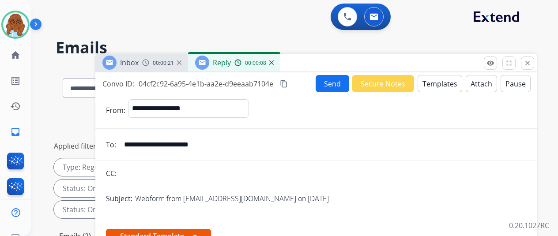
click at [163, 68] on div "Inbox 00:00:21" at bounding box center [141, 63] width 93 height 18
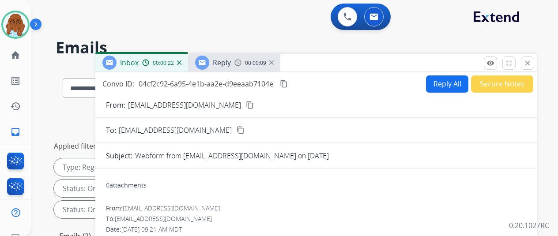
click at [218, 104] on div "From: [EMAIL_ADDRESS][DOMAIN_NAME] content_copy" at bounding box center [316, 105] width 442 height 11
click at [246, 104] on mat-icon "content_copy" at bounding box center [250, 105] width 8 height 8
click at [448, 86] on button "Reply All" at bounding box center [447, 84] width 42 height 17
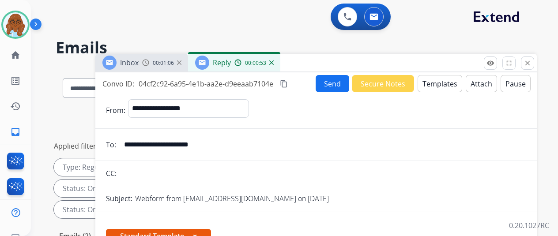
click at [435, 80] on button "Templates" at bounding box center [440, 83] width 45 height 17
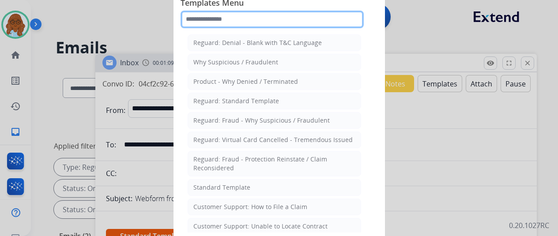
click at [270, 23] on input "text" at bounding box center [272, 20] width 183 height 18
type input "****"
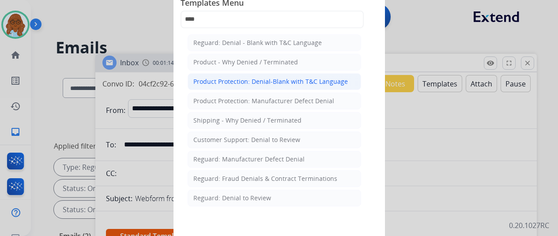
click at [280, 83] on div "Product Protection: Denial-Blank with T&C Language" at bounding box center [271, 81] width 155 height 9
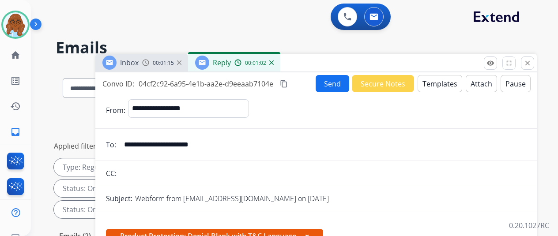
scroll to position [265, 0]
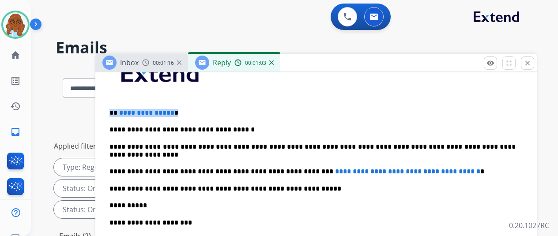
drag, startPoint x: 199, startPoint y: 88, endPoint x: 108, endPoint y: 86, distance: 91.0
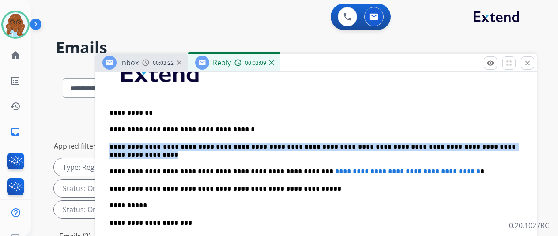
drag, startPoint x: 157, startPoint y: 131, endPoint x: 112, endPoint y: 119, distance: 46.1
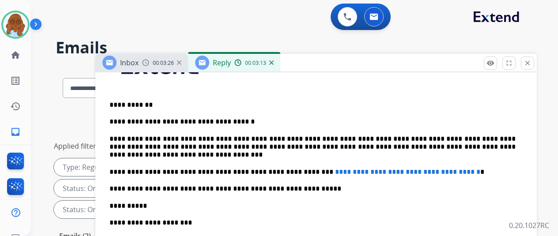
click at [116, 122] on div "**********" at bounding box center [316, 198] width 421 height 312
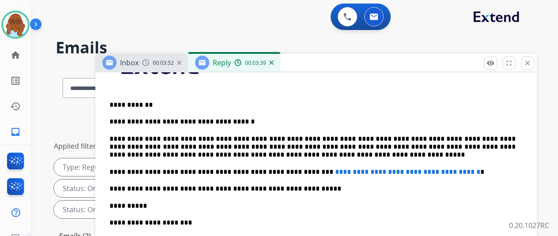
click at [292, 135] on p "**********" at bounding box center [313, 147] width 406 height 24
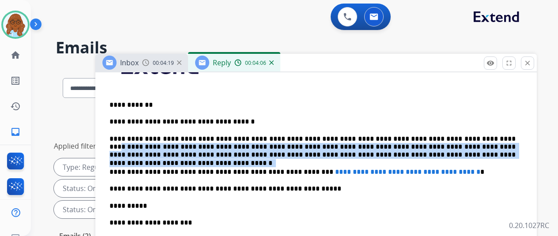
drag, startPoint x: 470, startPoint y: 140, endPoint x: 467, endPoint y: 122, distance: 17.4
click at [467, 135] on p "**********" at bounding box center [313, 147] width 406 height 24
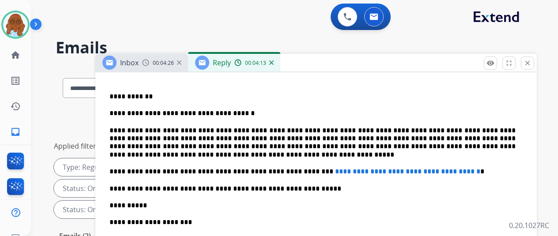
click at [514, 127] on p "**********" at bounding box center [313, 143] width 406 height 33
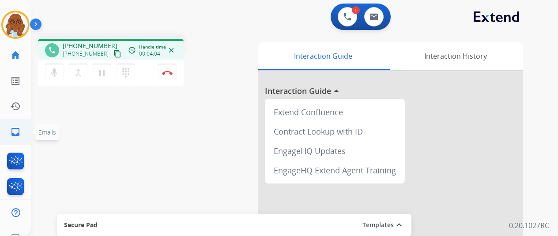
click at [11, 136] on mat-icon "inbox" at bounding box center [15, 132] width 11 height 11
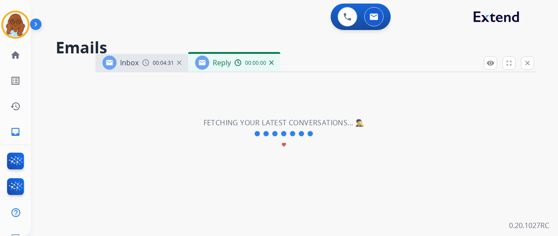
select select "**********"
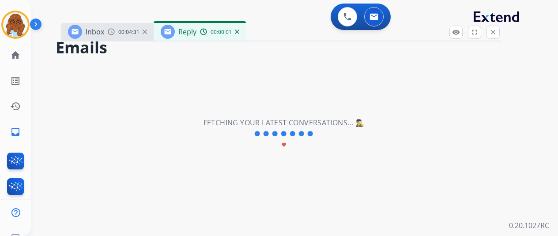
drag, startPoint x: 321, startPoint y: 65, endPoint x: 282, endPoint y: 29, distance: 53.1
click at [282, 29] on div "Inbox 00:04:31 Reply 00:00:01" at bounding box center [282, 32] width 442 height 19
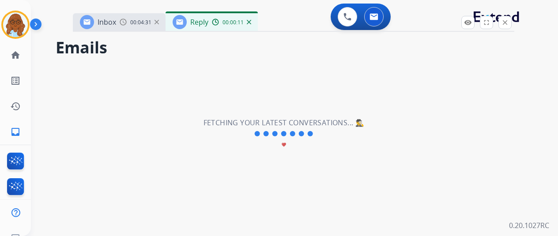
drag, startPoint x: 279, startPoint y: 32, endPoint x: 296, endPoint y: 27, distance: 17.7
click at [296, 27] on div "Inbox 00:04:31 Reply 00:00:11" at bounding box center [294, 22] width 442 height 19
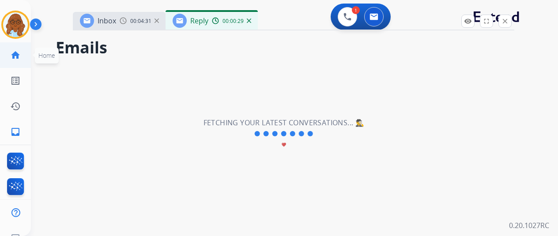
click at [19, 58] on mat-icon "home" at bounding box center [15, 55] width 11 height 11
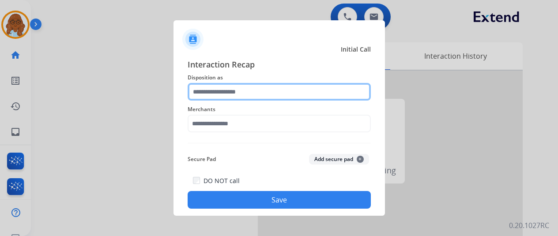
click at [276, 97] on input "text" at bounding box center [279, 92] width 183 height 18
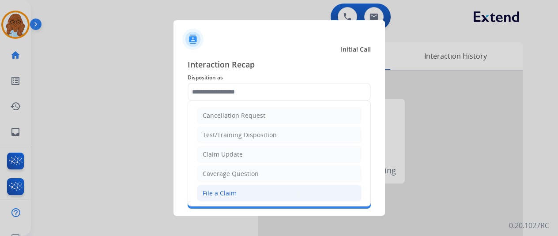
click at [233, 189] on div "File a Claim" at bounding box center [220, 193] width 34 height 9
type input "**********"
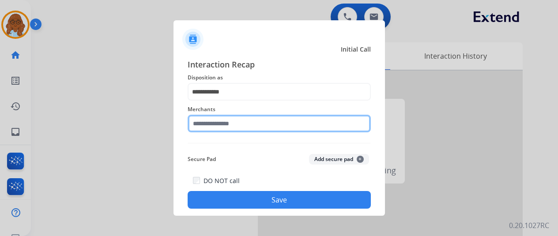
click at [214, 126] on input "text" at bounding box center [279, 124] width 183 height 18
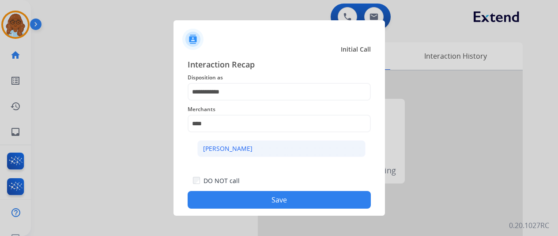
click at [230, 142] on li "[PERSON_NAME]" at bounding box center [281, 148] width 168 height 17
type input "**********"
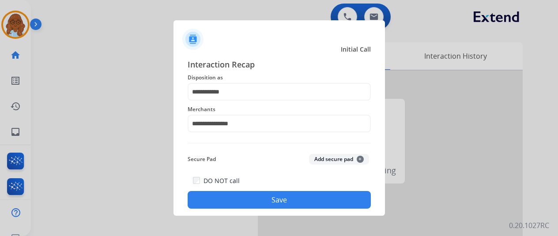
click at [270, 203] on button "Save" at bounding box center [279, 200] width 183 height 18
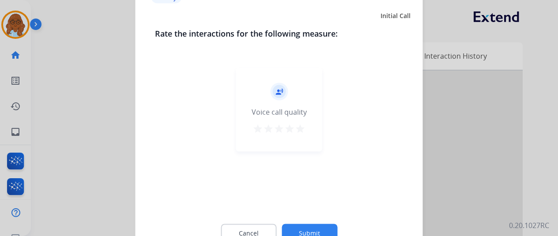
click at [299, 128] on mat-icon "star" at bounding box center [300, 128] width 11 height 11
click at [318, 229] on button "Submit" at bounding box center [310, 233] width 56 height 19
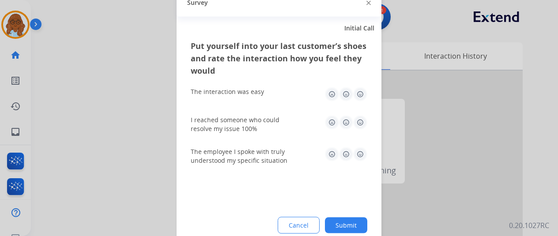
click at [361, 95] on img at bounding box center [360, 94] width 14 height 14
click at [359, 126] on img at bounding box center [360, 122] width 14 height 14
click at [361, 150] on img at bounding box center [360, 154] width 14 height 14
click at [356, 218] on button "Submit" at bounding box center [346, 225] width 42 height 16
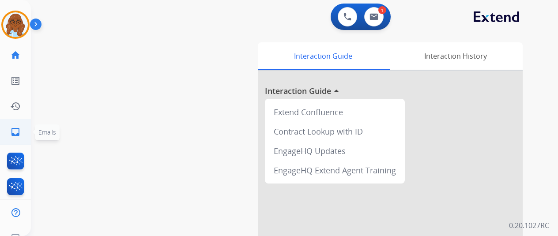
click at [18, 132] on mat-icon "inbox" at bounding box center [15, 132] width 11 height 11
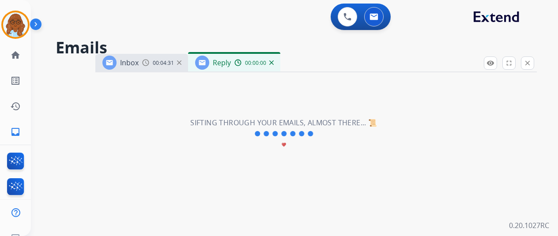
select select "**********"
drag, startPoint x: 330, startPoint y: 63, endPoint x: 292, endPoint y: 48, distance: 40.9
click at [307, 54] on div "Inbox 00:04:31 Reply 00:00:24" at bounding box center [316, 63] width 442 height 19
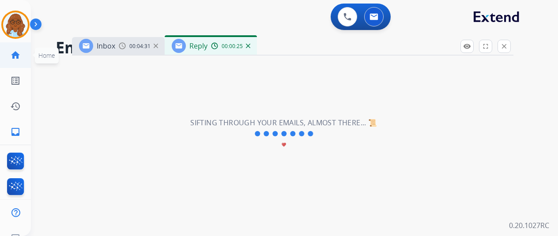
click at [24, 60] on link "home Home" at bounding box center [15, 55] width 25 height 25
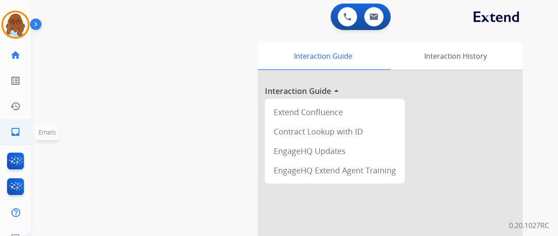
click at [19, 126] on link "inbox Emails" at bounding box center [15, 132] width 25 height 25
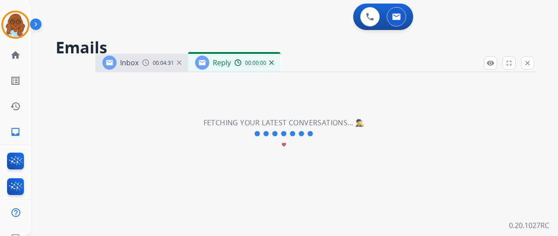
select select "**********"
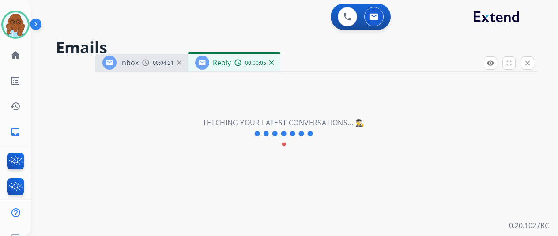
click at [177, 59] on div "00:04:31" at bounding box center [161, 63] width 39 height 8
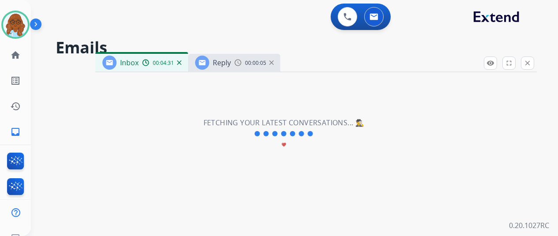
click at [206, 62] on img at bounding box center [202, 63] width 8 height 8
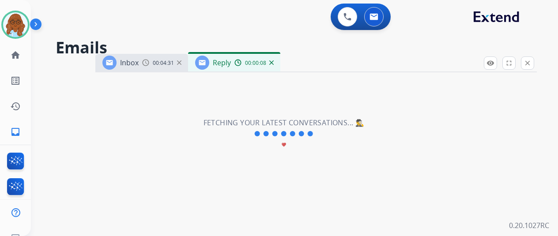
click at [336, 53] on h2 "Emails" at bounding box center [297, 48] width 482 height 18
drag, startPoint x: 339, startPoint y: 65, endPoint x: 310, endPoint y: 42, distance: 37.1
click at [310, 54] on div "Inbox 00:04:31 Reply 00:00:08" at bounding box center [316, 63] width 442 height 19
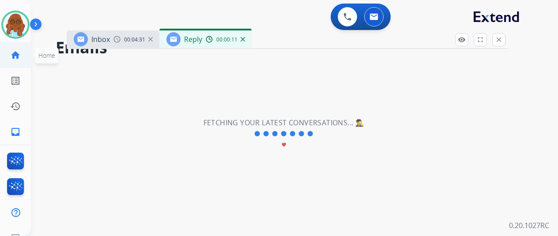
click at [15, 55] on mat-icon "home" at bounding box center [15, 55] width 11 height 11
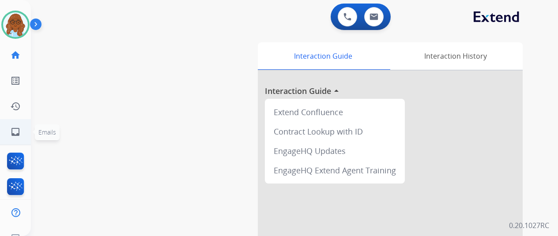
click at [23, 139] on link "inbox Emails" at bounding box center [15, 132] width 25 height 25
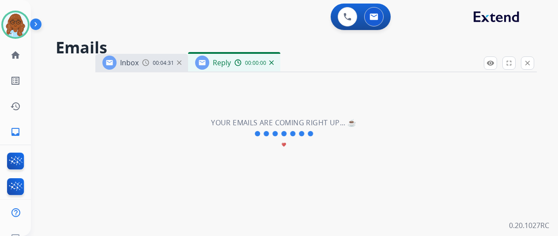
select select "**********"
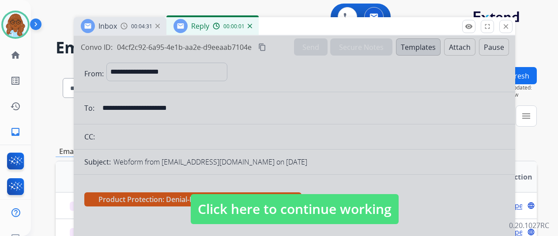
drag, startPoint x: 308, startPoint y: 64, endPoint x: 286, endPoint y: 27, distance: 42.6
click at [286, 27] on div "Inbox 00:04:31 Reply 00:00:01" at bounding box center [295, 26] width 442 height 19
drag, startPoint x: 294, startPoint y: 192, endPoint x: 294, endPoint y: 186, distance: 6.2
click at [294, 192] on div at bounding box center [295, 201] width 442 height 330
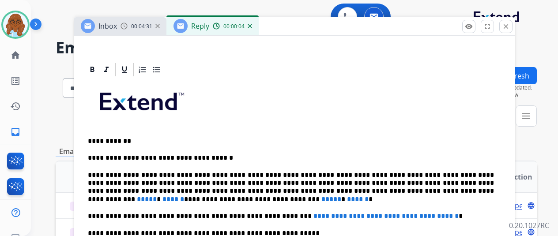
scroll to position [221, 0]
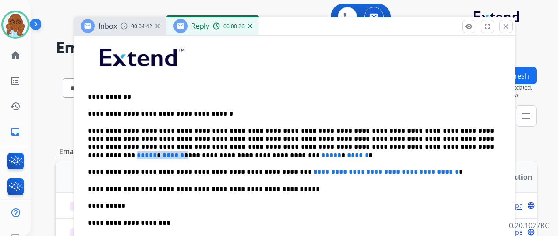
drag, startPoint x: 383, startPoint y: 147, endPoint x: 348, endPoint y: 146, distance: 34.5
click at [348, 146] on p "**********" at bounding box center [291, 143] width 406 height 33
drag, startPoint x: 365, startPoint y: 144, endPoint x: 360, endPoint y: 147, distance: 5.7
click at [157, 152] on span "*****" at bounding box center [147, 155] width 20 height 7
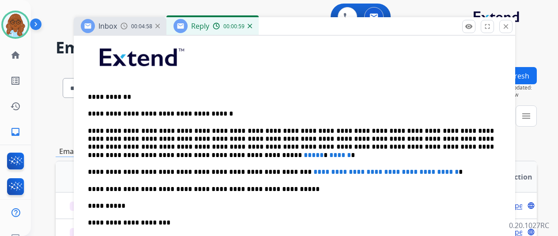
click at [494, 148] on p "**********" at bounding box center [291, 143] width 406 height 33
drag, startPoint x: 170, startPoint y: 157, endPoint x: 118, endPoint y: 152, distance: 51.9
click at [118, 152] on p "**********" at bounding box center [291, 143] width 406 height 33
click at [490, 145] on p "**********" at bounding box center [291, 143] width 406 height 33
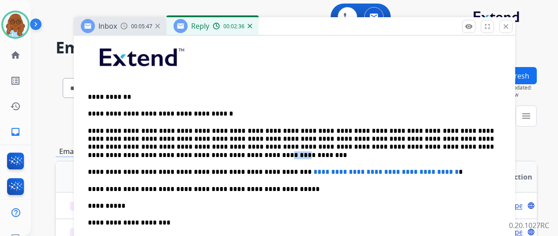
click at [490, 145] on p "**********" at bounding box center [291, 143] width 406 height 33
click at [110, 153] on p "**********" at bounding box center [291, 143] width 406 height 33
click at [142, 150] on p "**********" at bounding box center [291, 143] width 406 height 33
click at [171, 159] on div "**********" at bounding box center [294, 194] width 421 height 320
click at [136, 156] on p "**********" at bounding box center [291, 143] width 406 height 33
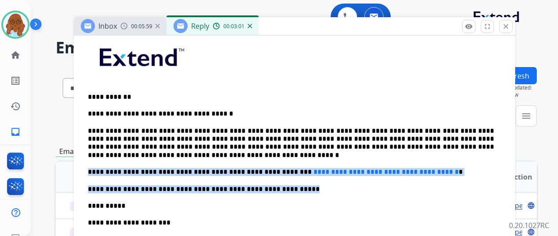
drag, startPoint x: 297, startPoint y: 186, endPoint x: 87, endPoint y: 167, distance: 210.4
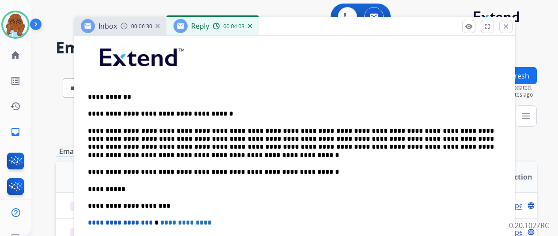
click at [351, 172] on p "**********" at bounding box center [291, 172] width 406 height 8
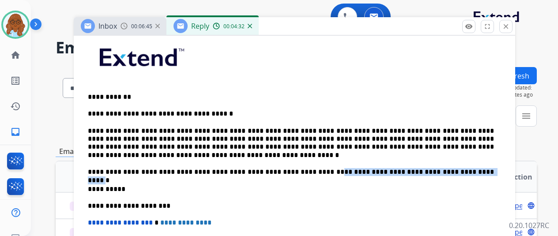
drag, startPoint x: 322, startPoint y: 169, endPoint x: 469, endPoint y: 169, distance: 147.6
click at [469, 169] on p "**********" at bounding box center [291, 172] width 406 height 8
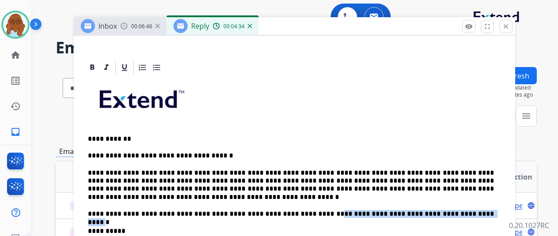
scroll to position [133, 0]
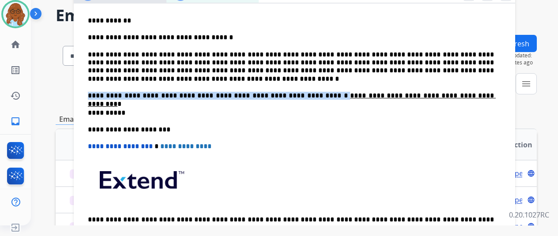
scroll to position [221, 0]
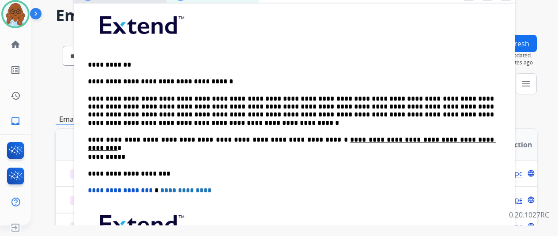
click at [295, 165] on div "**********" at bounding box center [294, 152] width 421 height 303
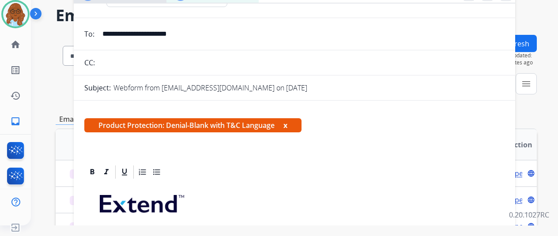
scroll to position [8, 0]
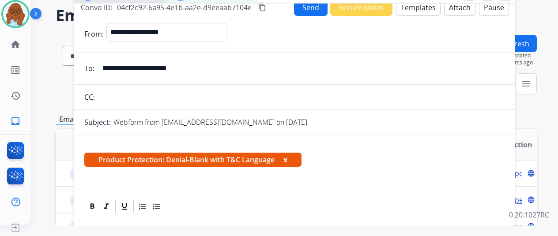
click at [288, 158] on button "x" at bounding box center [286, 160] width 4 height 11
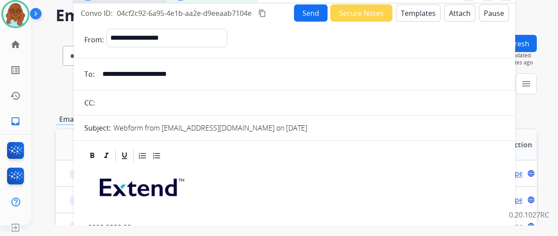
scroll to position [0, 0]
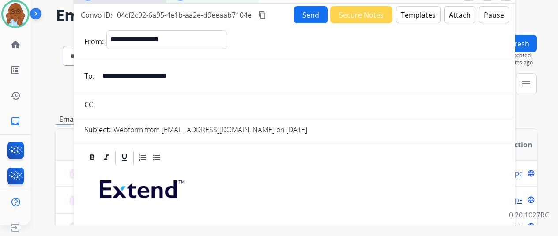
click at [266, 18] on mat-icon "content_copy" at bounding box center [262, 15] width 8 height 8
click at [309, 21] on button "Send" at bounding box center [311, 14] width 34 height 17
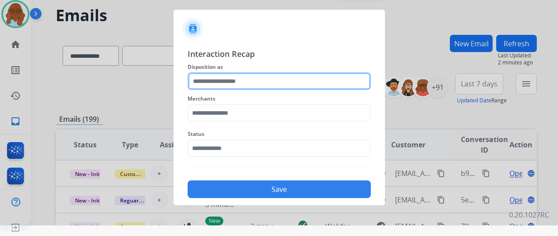
click at [263, 89] on input "text" at bounding box center [279, 81] width 183 height 18
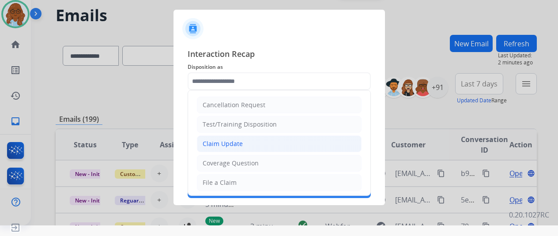
click at [239, 137] on li "Claim Update" at bounding box center [279, 144] width 165 height 17
type input "**********"
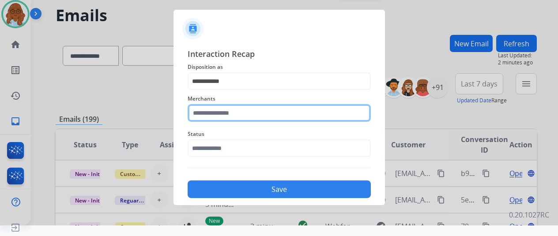
click at [235, 111] on input "text" at bounding box center [279, 113] width 183 height 18
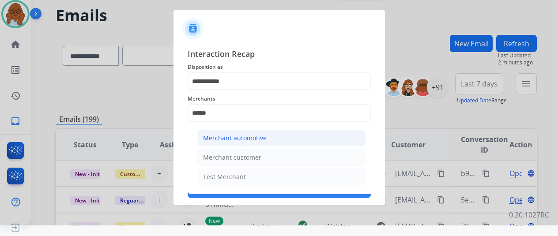
click at [225, 136] on div "Merchant automotive" at bounding box center [235, 138] width 64 height 9
type input "**********"
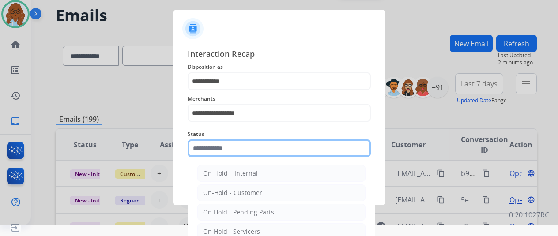
click at [247, 148] on input "text" at bounding box center [279, 149] width 183 height 18
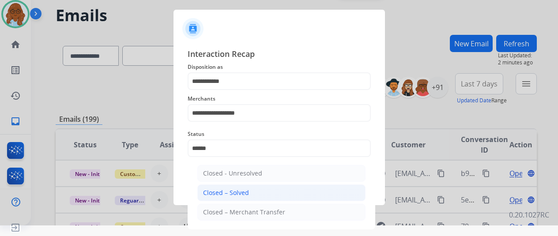
click at [242, 190] on div "Closed – Solved" at bounding box center [226, 193] width 46 height 9
type input "**********"
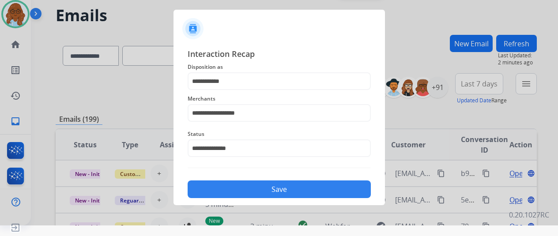
click at [287, 190] on button "Save" at bounding box center [279, 190] width 183 height 18
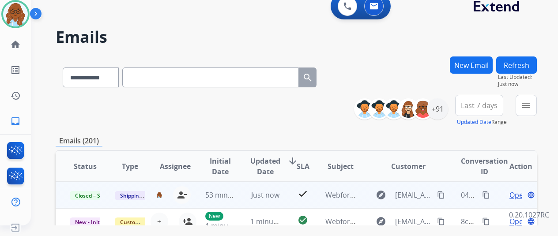
click at [487, 195] on mat-icon "content_copy" at bounding box center [486, 195] width 8 height 8
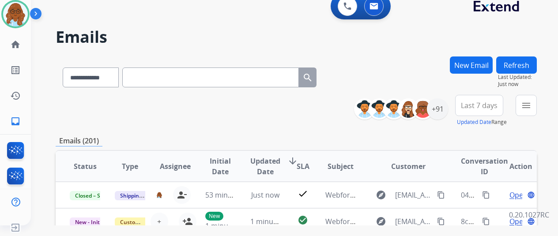
click at [532, 100] on button "menu" at bounding box center [526, 105] width 21 height 21
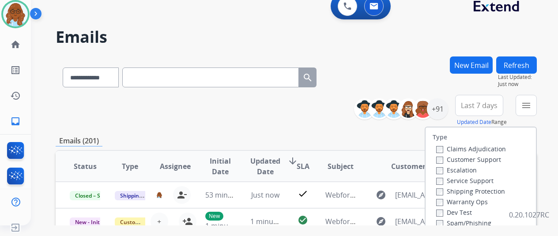
scroll to position [88, 0]
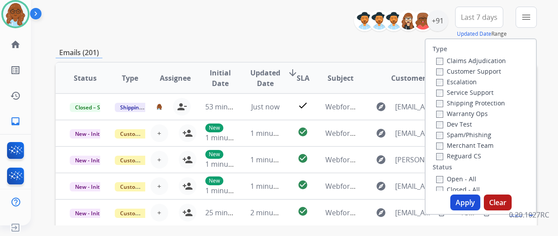
click at [459, 68] on label "Customer Support" at bounding box center [469, 71] width 65 height 8
click at [463, 103] on label "Shipping Protection" at bounding box center [471, 103] width 69 height 8
click at [459, 159] on label "Reguard CS" at bounding box center [459, 156] width 45 height 8
drag, startPoint x: 461, startPoint y: 179, endPoint x: 466, endPoint y: 197, distance: 18.8
click at [461, 180] on label "Open - All" at bounding box center [457, 179] width 40 height 8
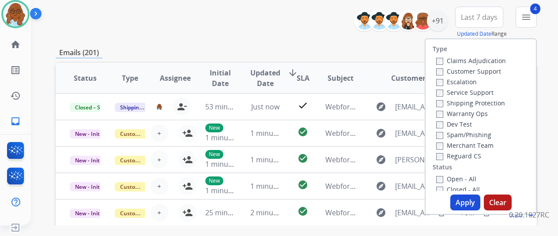
click at [467, 199] on button "Apply" at bounding box center [466, 203] width 30 height 16
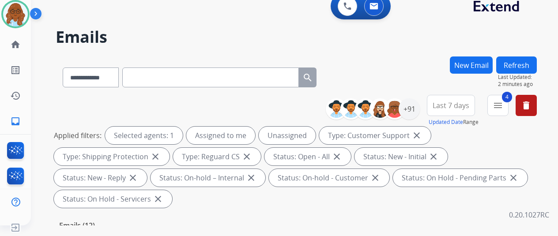
click at [469, 95] on div "New Email" at bounding box center [471, 76] width 43 height 38
click at [467, 113] on button "Last 7 days" at bounding box center [451, 105] width 48 height 21
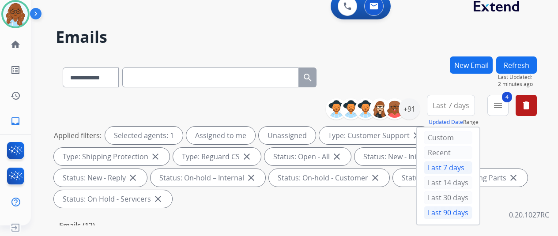
click at [456, 209] on div "Last 90 days" at bounding box center [448, 212] width 49 height 13
click at [420, 110] on div "+91" at bounding box center [409, 109] width 21 height 21
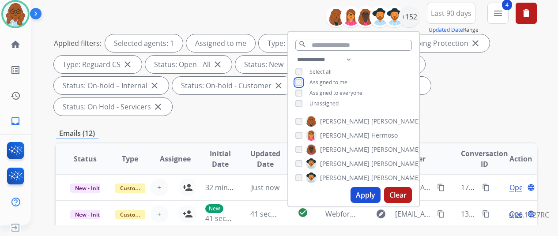
scroll to position [221, 0]
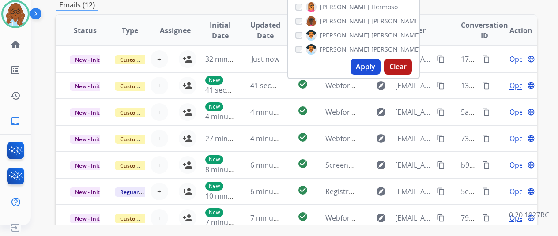
click at [368, 69] on button "Apply" at bounding box center [366, 67] width 30 height 16
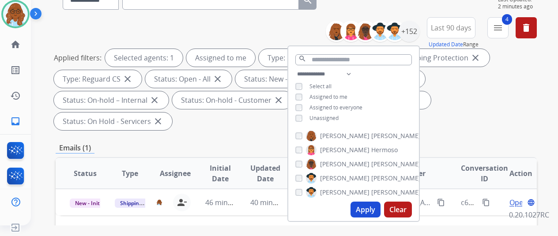
scroll to position [177, 0]
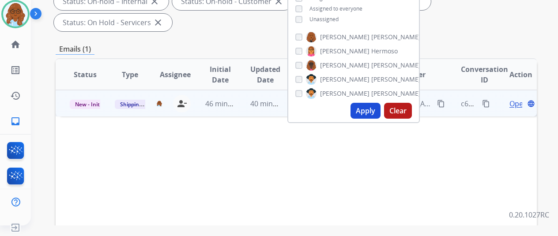
click at [513, 99] on span "Open" at bounding box center [519, 104] width 18 height 11
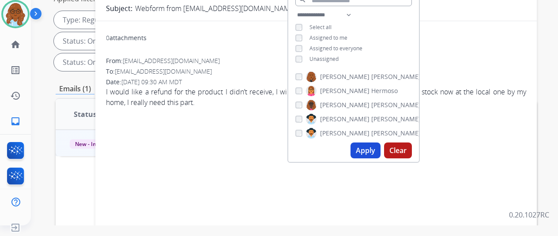
scroll to position [88, 0]
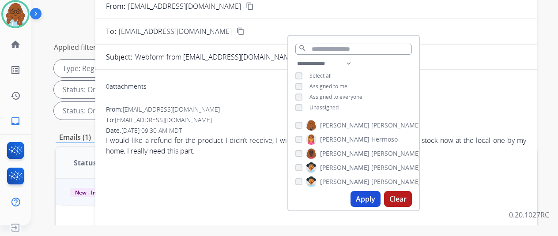
click at [459, 65] on form "From: [EMAIL_ADDRESS][DOMAIN_NAME] content_copy To: [EMAIL_ADDRESS][DOMAIN_NAME…" at bounding box center [316, 181] width 442 height 374
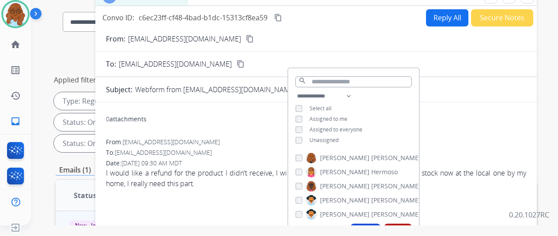
scroll to position [0, 0]
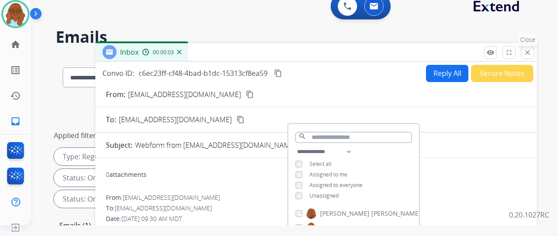
click at [532, 49] on mat-icon "close" at bounding box center [528, 53] width 8 height 8
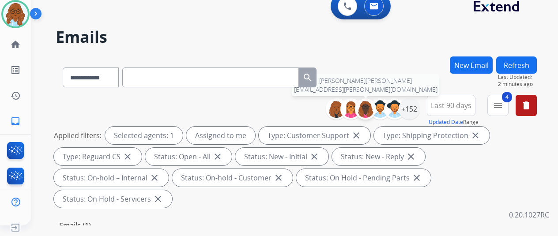
scroll to position [88, 0]
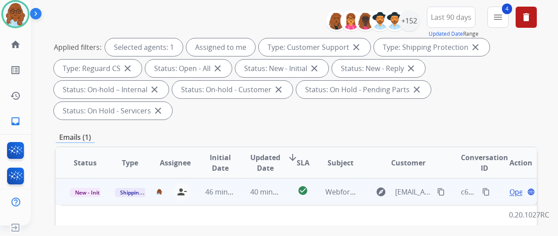
click at [512, 187] on span "Open" at bounding box center [519, 192] width 18 height 11
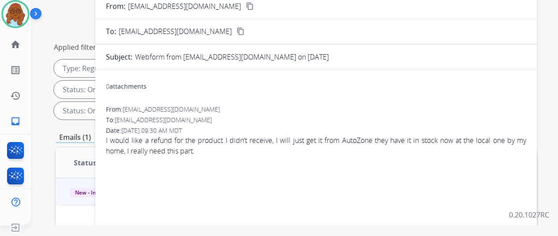
scroll to position [0, 0]
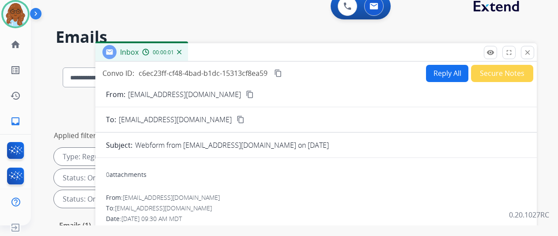
click at [245, 91] on button "content_copy" at bounding box center [250, 94] width 11 height 11
click at [434, 70] on button "Reply All" at bounding box center [447, 73] width 42 height 17
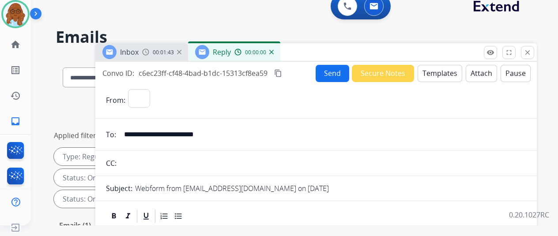
select select "**********"
click at [447, 72] on button "Templates" at bounding box center [440, 73] width 45 height 17
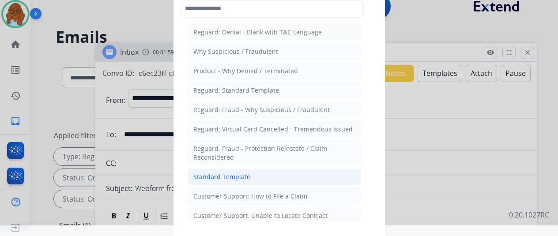
click at [237, 177] on div "Standard Template" at bounding box center [222, 177] width 57 height 9
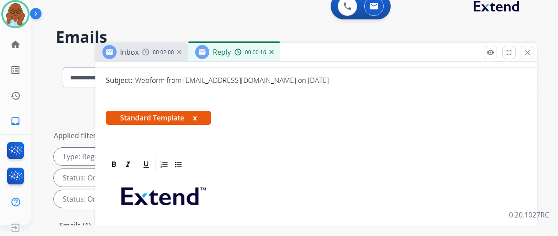
scroll to position [203, 0]
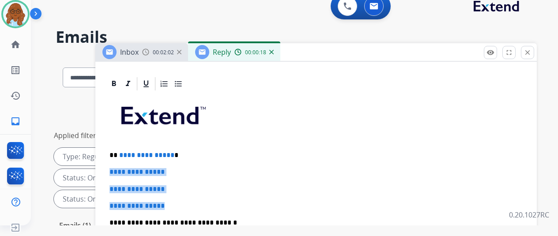
drag, startPoint x: 175, startPoint y: 189, endPoint x: 118, endPoint y: 155, distance: 66.5
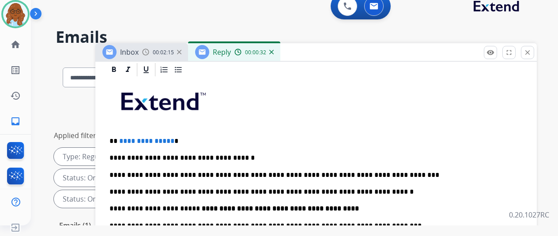
click at [418, 172] on p "**********" at bounding box center [313, 175] width 406 height 8
paste div
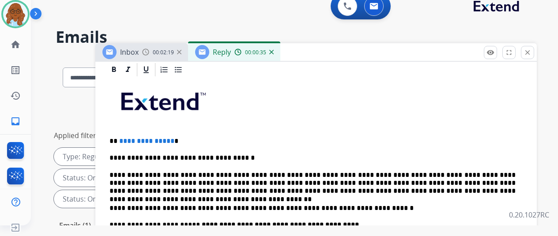
click at [408, 173] on p "**********" at bounding box center [313, 183] width 406 height 24
drag, startPoint x: 319, startPoint y: 190, endPoint x: 367, endPoint y: 189, distance: 47.7
click at [359, 189] on p "**********" at bounding box center [313, 183] width 406 height 24
click at [338, 188] on p "**********" at bounding box center [313, 183] width 406 height 24
drag, startPoint x: 515, startPoint y: 192, endPoint x: 475, endPoint y: 191, distance: 39.8
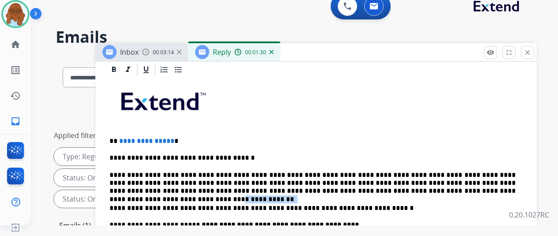
click at [470, 190] on p "**********" at bounding box center [313, 183] width 406 height 24
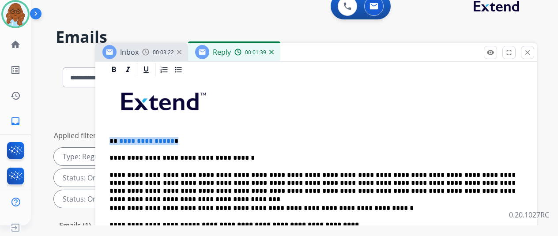
drag, startPoint x: 182, startPoint y: 140, endPoint x: 115, endPoint y: 138, distance: 67.2
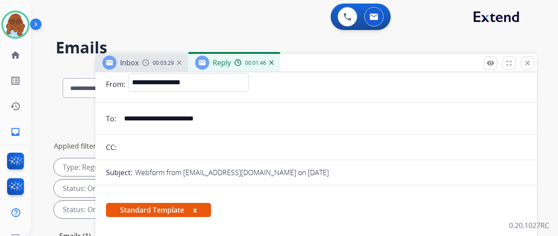
scroll to position [0, 0]
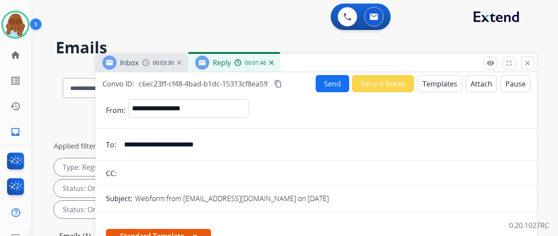
click at [282, 84] on mat-icon "content_copy" at bounding box center [278, 84] width 8 height 8
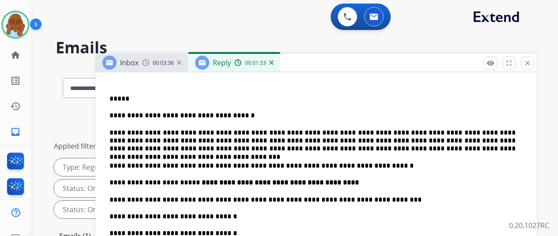
scroll to position [270, 0]
click at [153, 76] on div "**********" at bounding box center [316, 220] width 421 height 371
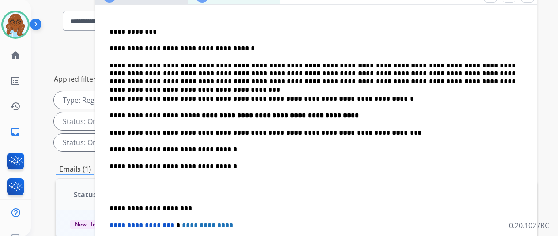
scroll to position [133, 0]
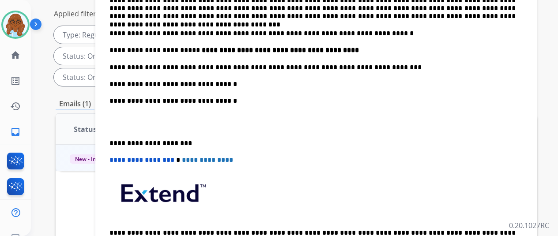
click at [116, 127] on div "**********" at bounding box center [316, 88] width 421 height 371
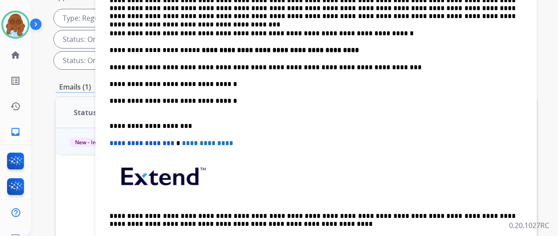
scroll to position [157, 0]
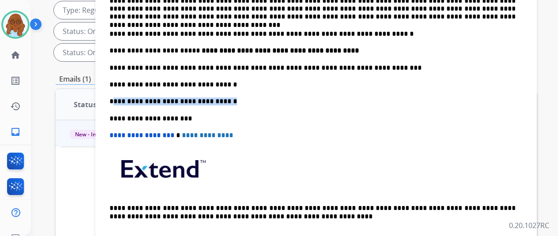
drag, startPoint x: 194, startPoint y: 88, endPoint x: 118, endPoint y: 84, distance: 75.2
click at [118, 98] on p "**********" at bounding box center [313, 102] width 406 height 8
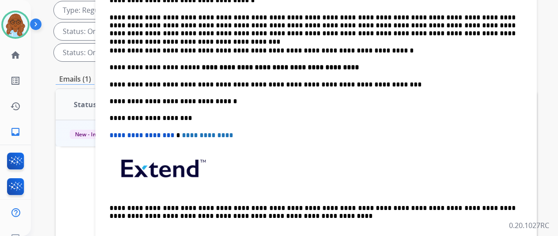
scroll to position [174, 0]
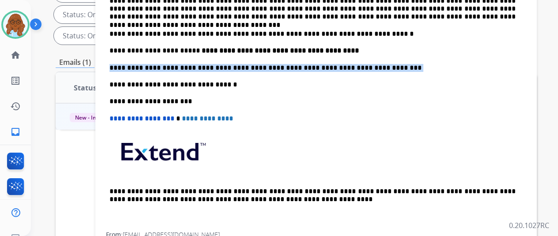
drag, startPoint x: 382, startPoint y: 51, endPoint x: 117, endPoint y: 54, distance: 265.1
click at [117, 64] on p "**********" at bounding box center [313, 68] width 406 height 8
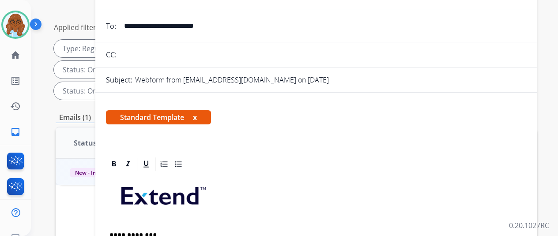
scroll to position [59, 0]
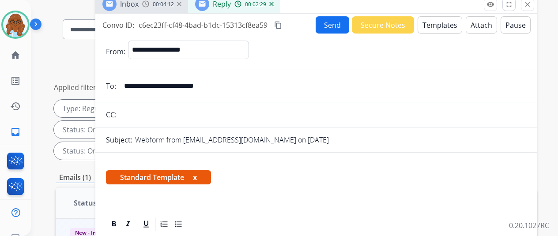
click at [197, 173] on button "x" at bounding box center [195, 177] width 4 height 11
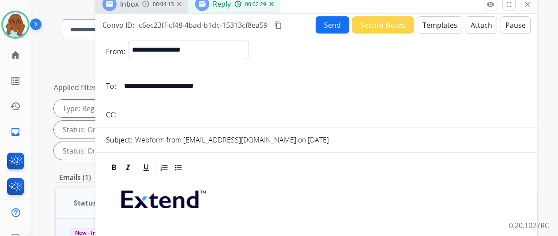
click at [282, 26] on mat-icon "content_copy" at bounding box center [278, 25] width 8 height 8
click at [319, 30] on div "Send Secure Notes Templates Attach Pause" at bounding box center [423, 24] width 215 height 17
click at [330, 31] on button "Send" at bounding box center [333, 24] width 34 height 17
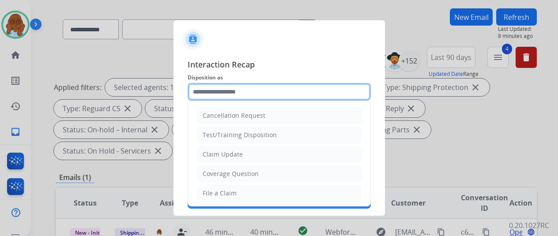
click at [294, 95] on input "text" at bounding box center [279, 92] width 183 height 18
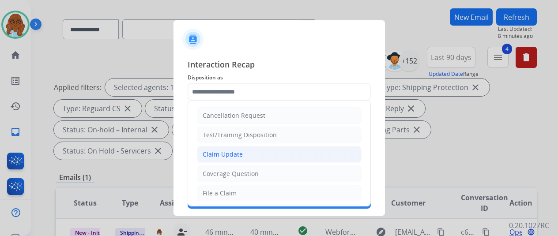
click at [218, 158] on div "Claim Update" at bounding box center [223, 154] width 40 height 9
type input "**********"
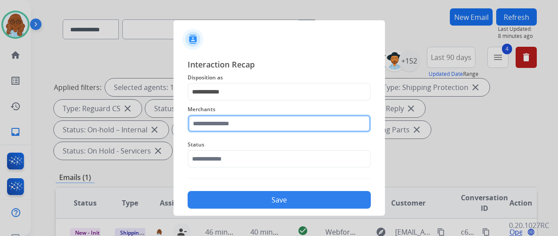
click at [213, 125] on input "text" at bounding box center [279, 124] width 183 height 18
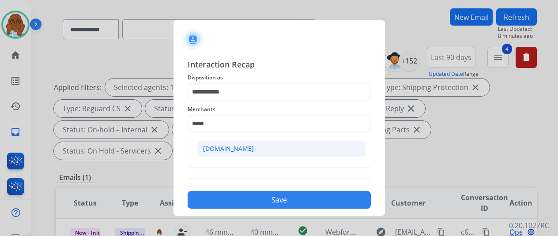
click at [209, 157] on li "[DOMAIN_NAME]" at bounding box center [281, 148] width 168 height 17
type input "**********"
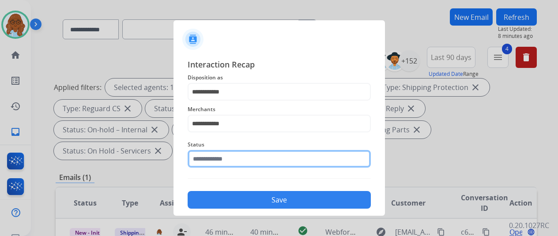
click at [217, 154] on input "text" at bounding box center [279, 159] width 183 height 18
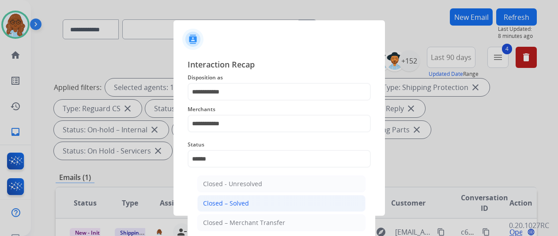
click at [229, 201] on div "Closed – Solved" at bounding box center [226, 203] width 46 height 9
type input "**********"
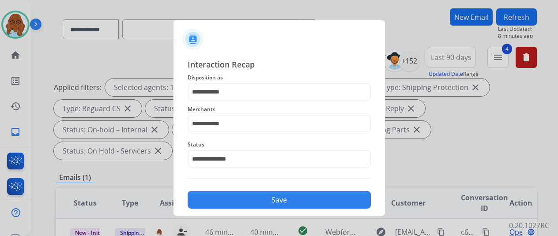
click at [265, 210] on div "**********" at bounding box center [280, 133] width 212 height 165
click at [283, 200] on button "Save" at bounding box center [279, 200] width 183 height 18
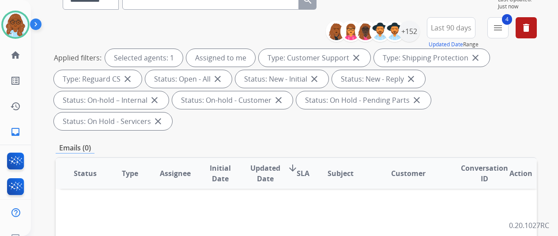
scroll to position [0, 0]
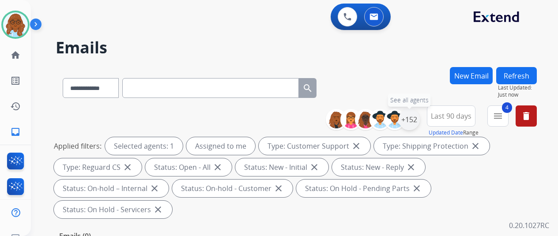
click at [420, 122] on div "+152" at bounding box center [409, 119] width 21 height 21
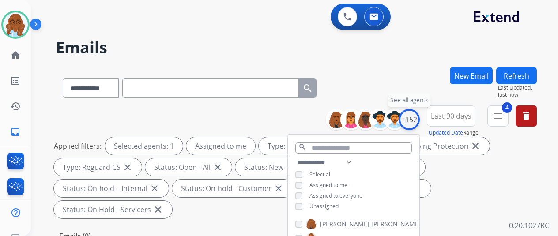
click at [420, 122] on div "+152" at bounding box center [409, 119] width 21 height 21
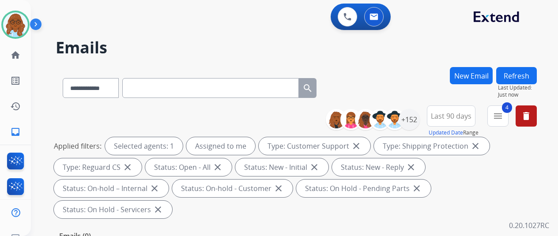
click at [501, 117] on mat-icon "menu" at bounding box center [498, 116] width 11 height 11
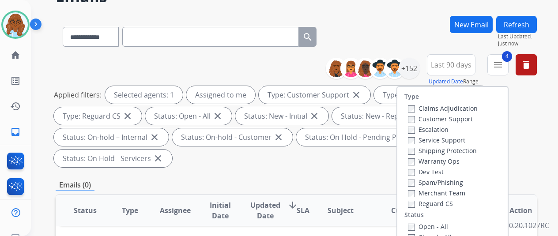
scroll to position [133, 0]
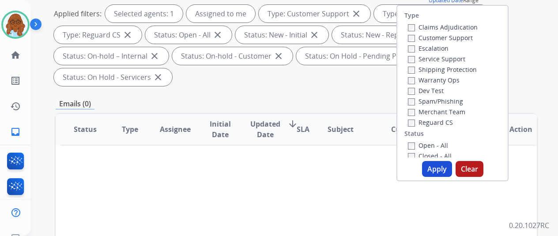
click at [438, 167] on button "Apply" at bounding box center [437, 169] width 30 height 16
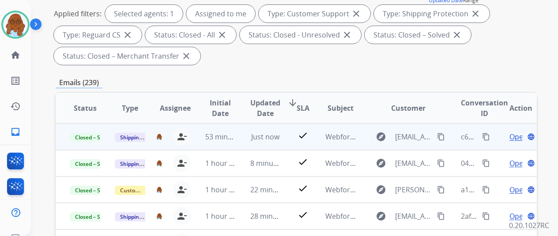
click at [488, 135] on mat-icon "content_copy" at bounding box center [486, 137] width 8 height 8
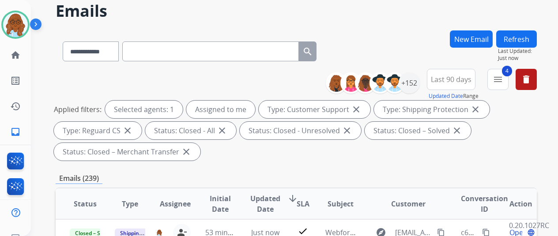
scroll to position [0, 0]
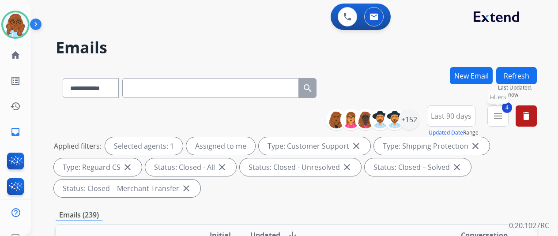
click at [504, 111] on mat-icon "menu" at bounding box center [498, 116] width 11 height 11
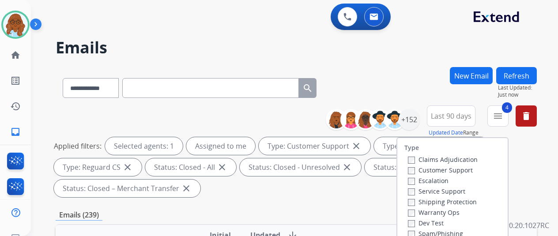
scroll to position [133, 0]
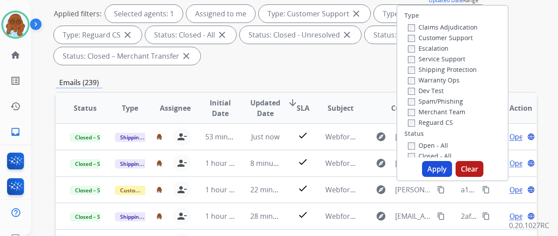
click at [418, 146] on label "Open - All" at bounding box center [428, 145] width 40 height 8
click at [445, 169] on button "Apply" at bounding box center [437, 169] width 30 height 16
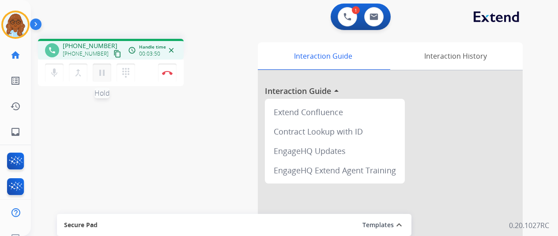
click at [105, 73] on mat-icon "pause" at bounding box center [102, 73] width 11 height 11
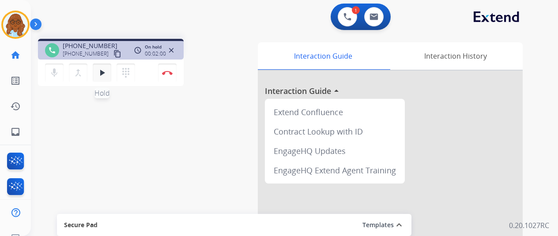
click at [102, 76] on mat-icon "play_arrow" at bounding box center [102, 73] width 11 height 11
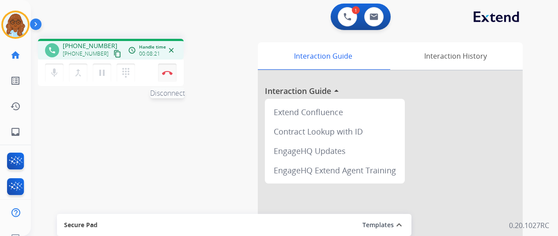
click at [171, 70] on button "Disconnect" at bounding box center [167, 73] width 19 height 19
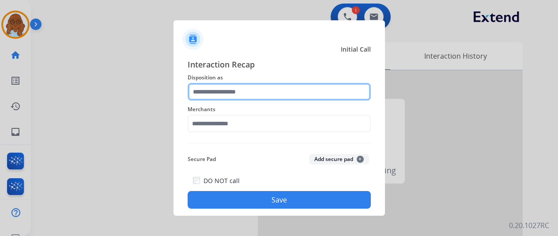
click at [265, 92] on input "text" at bounding box center [279, 92] width 183 height 18
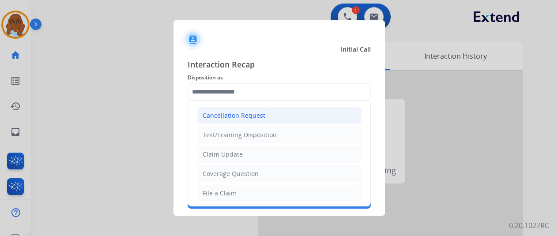
click at [267, 121] on li "Cancellation Request" at bounding box center [279, 115] width 165 height 17
type input "**********"
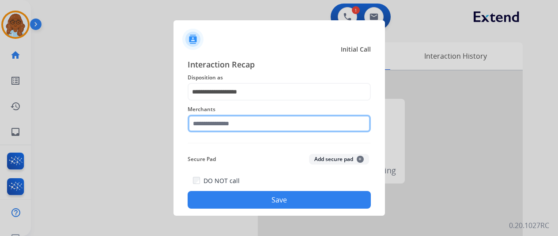
click at [267, 119] on input "text" at bounding box center [279, 124] width 183 height 18
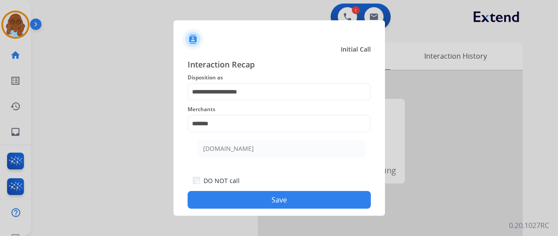
click at [252, 164] on ul "[DOMAIN_NAME]" at bounding box center [282, 151] width 174 height 30
click at [253, 155] on li "[DOMAIN_NAME]" at bounding box center [281, 148] width 168 height 17
type input "**********"
click at [270, 195] on button "Save" at bounding box center [279, 200] width 183 height 18
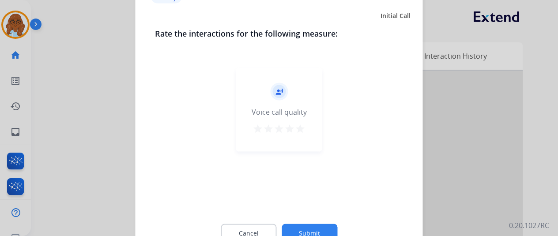
click at [305, 129] on mat-icon "star" at bounding box center [300, 128] width 11 height 11
click at [323, 225] on button "Submit" at bounding box center [310, 233] width 56 height 19
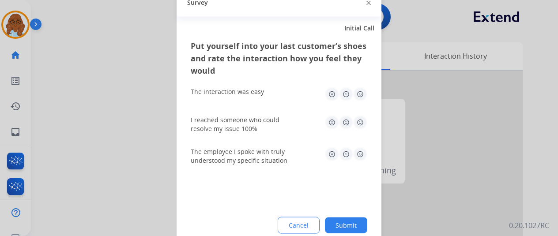
click at [365, 93] on img at bounding box center [360, 94] width 14 height 14
click at [358, 129] on img at bounding box center [360, 122] width 14 height 14
click at [360, 151] on img at bounding box center [360, 154] width 14 height 14
click at [349, 220] on button "Submit" at bounding box center [346, 225] width 42 height 16
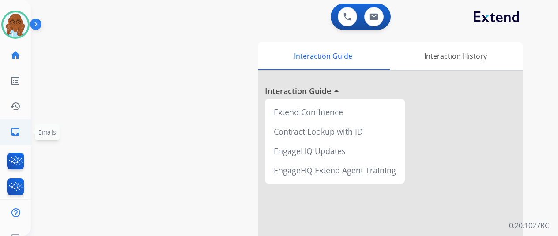
click at [6, 133] on link "inbox Emails" at bounding box center [15, 132] width 25 height 25
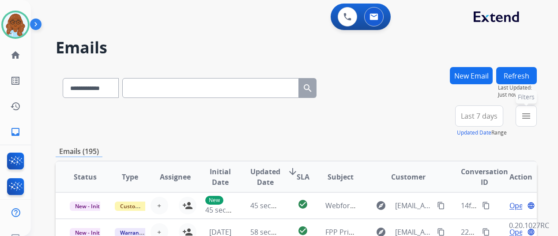
click at [537, 120] on button "menu Filters" at bounding box center [526, 116] width 21 height 21
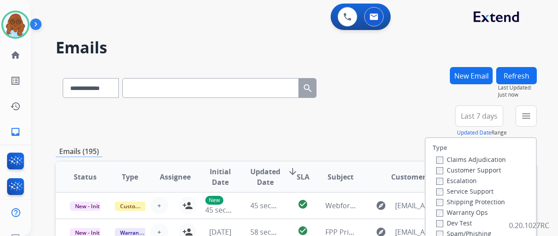
scroll to position [88, 0]
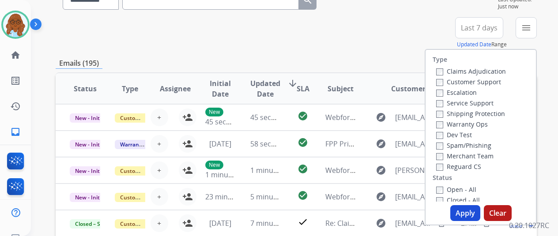
click at [454, 87] on div "Escalation" at bounding box center [472, 92] width 70 height 11
click at [454, 84] on label "Customer Support" at bounding box center [469, 82] width 65 height 8
click at [466, 116] on label "Shipping Protection" at bounding box center [471, 114] width 69 height 8
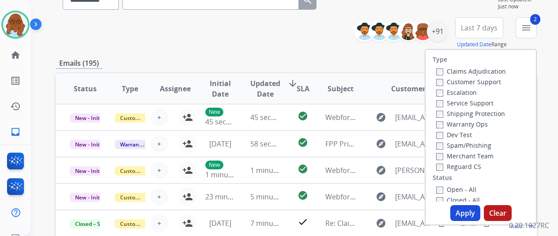
click at [459, 165] on label "Reguard CS" at bounding box center [459, 167] width 45 height 8
click at [460, 186] on label "Open - All" at bounding box center [457, 190] width 40 height 8
drag, startPoint x: 471, startPoint y: 215, endPoint x: 472, endPoint y: 211, distance: 4.5
click at [471, 215] on button "Apply" at bounding box center [466, 213] width 30 height 16
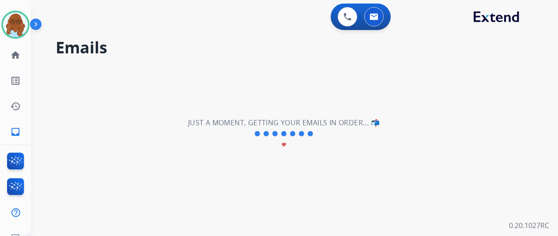
scroll to position [0, 0]
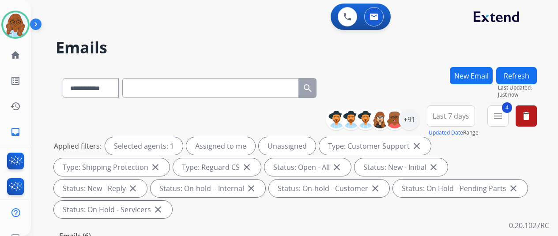
click at [462, 118] on span "Last 7 days" at bounding box center [451, 116] width 37 height 4
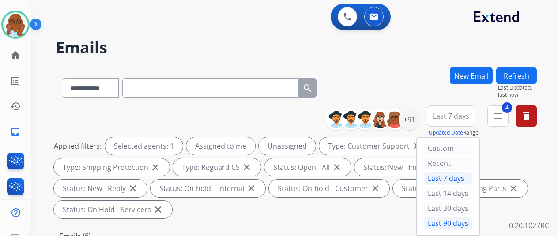
click at [454, 220] on div "Last 90 days" at bounding box center [448, 223] width 49 height 13
click at [417, 122] on div "+91" at bounding box center [409, 119] width 21 height 21
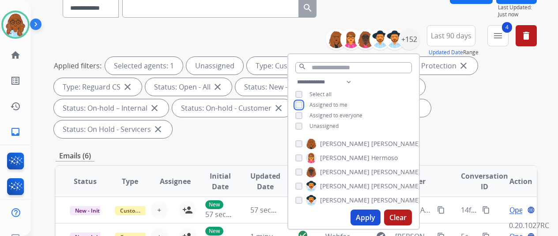
scroll to position [177, 0]
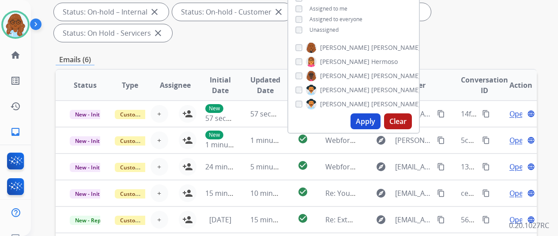
click at [369, 126] on button "Apply" at bounding box center [366, 122] width 30 height 16
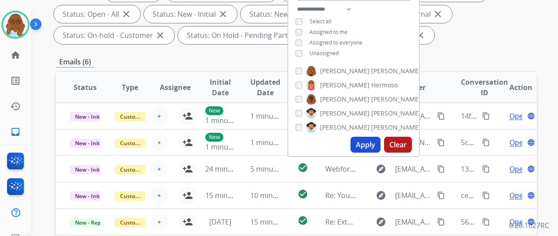
scroll to position [44, 0]
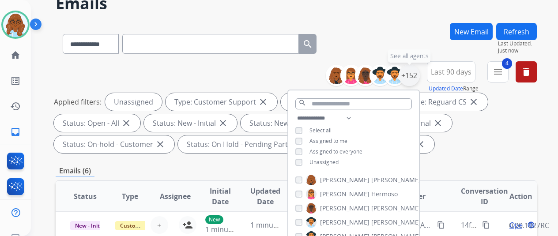
click at [420, 81] on div "+152" at bounding box center [409, 75] width 21 height 21
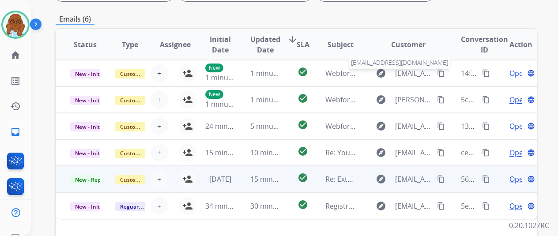
scroll to position [265, 0]
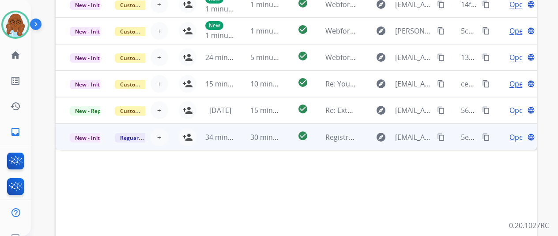
click at [500, 138] on td "Open language" at bounding box center [514, 137] width 45 height 27
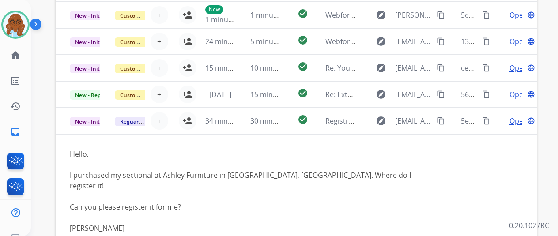
scroll to position [0, 0]
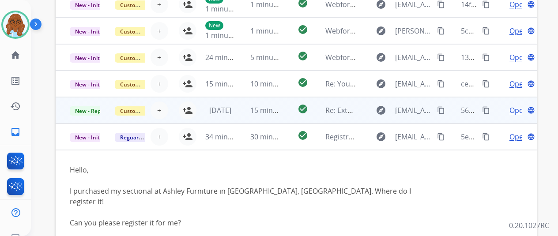
click at [501, 115] on td "Open language" at bounding box center [514, 110] width 45 height 27
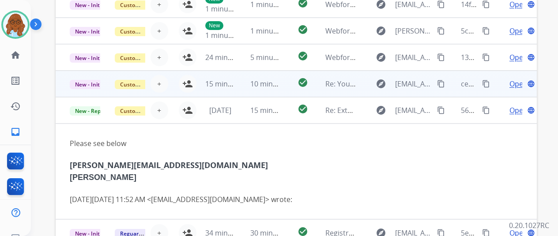
click at [495, 90] on td "Open language" at bounding box center [514, 84] width 45 height 27
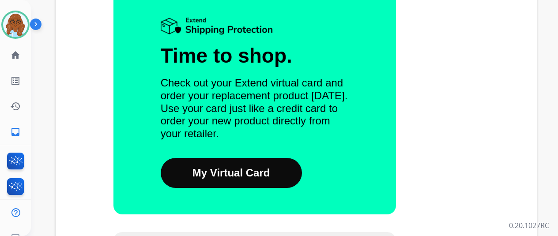
scroll to position [44, 0]
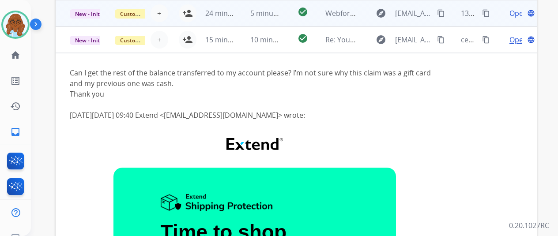
click at [495, 18] on td "Open language" at bounding box center [514, 13] width 45 height 27
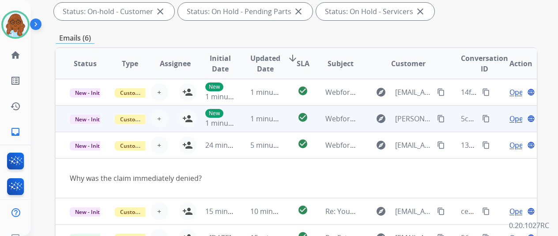
scroll to position [177, 0]
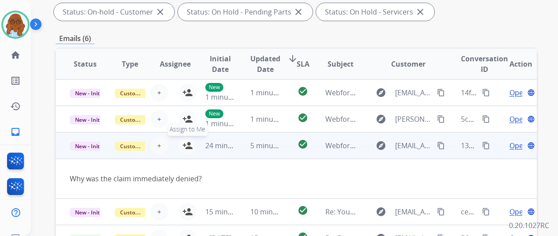
click at [189, 147] on mat-icon "person_add" at bounding box center [187, 145] width 11 height 11
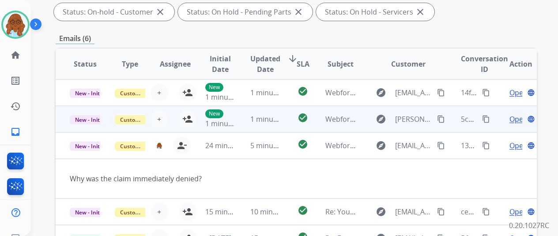
click at [496, 123] on td "Open language" at bounding box center [514, 119] width 45 height 27
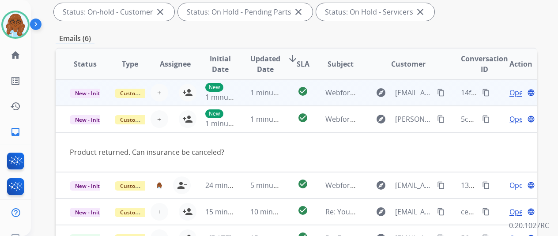
click at [497, 99] on td "Open language" at bounding box center [514, 93] width 45 height 27
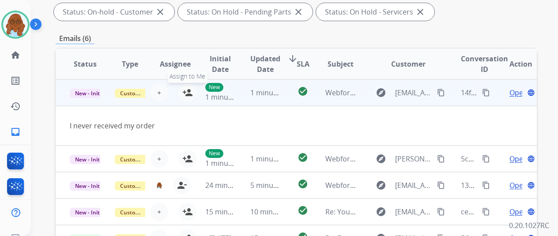
click at [189, 95] on mat-icon "person_add" at bounding box center [187, 92] width 11 height 11
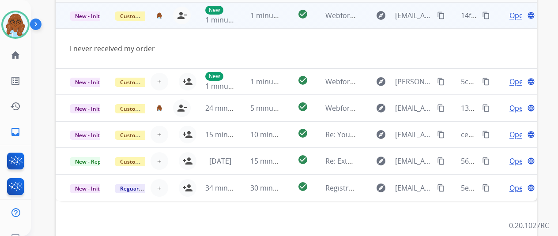
scroll to position [323, 0]
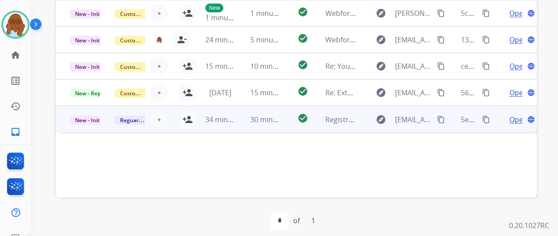
click at [500, 122] on td "Open language" at bounding box center [514, 119] width 45 height 27
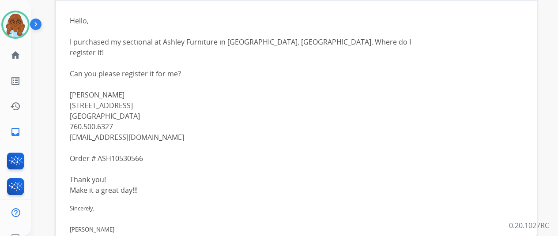
scroll to position [0, 0]
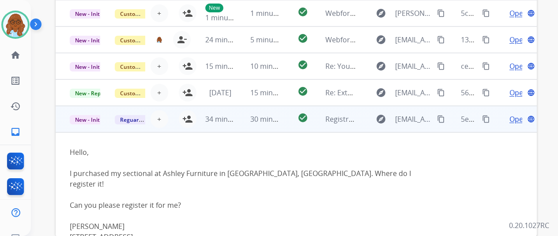
click at [518, 119] on span "Open" at bounding box center [519, 119] width 18 height 11
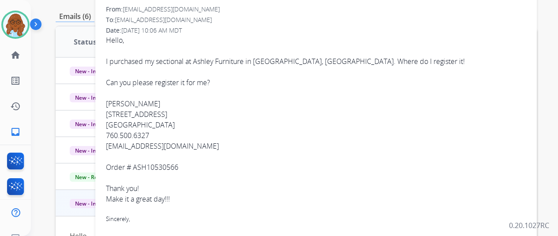
scroll to position [150, 0]
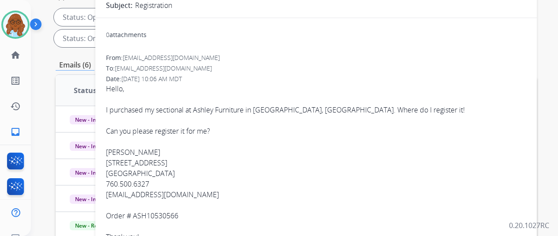
click at [165, 197] on link "[EMAIL_ADDRESS][DOMAIN_NAME]" at bounding box center [162, 195] width 113 height 10
click at [165, 196] on link "[EMAIL_ADDRESS][DOMAIN_NAME]" at bounding box center [162, 195] width 113 height 10
click at [434, 132] on div "Can you please register it for me?" at bounding box center [316, 131] width 421 height 11
drag, startPoint x: 198, startPoint y: 195, endPoint x: 111, endPoint y: 197, distance: 86.6
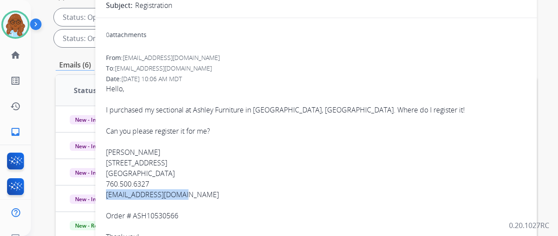
click at [111, 197] on div "0 attachments From: [EMAIL_ADDRESS][DOMAIN_NAME] To: [EMAIL_ADDRESS][DOMAIN_NAM…" at bounding box center [316, 163] width 442 height 276
copy link "[EMAIL_ADDRESS][DOMAIN_NAME]"
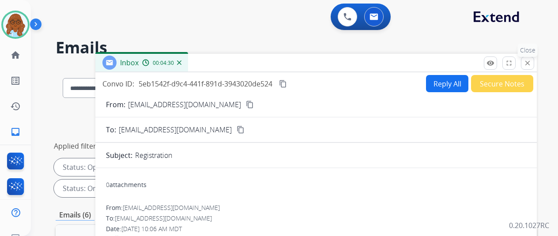
click at [532, 67] on button "close Close" at bounding box center [527, 63] width 13 height 13
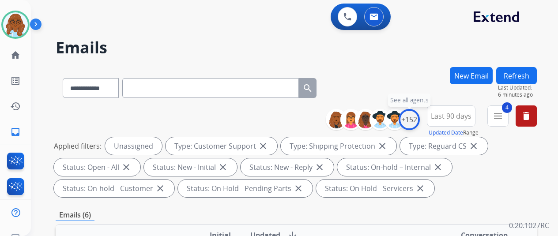
click at [417, 120] on div "+152" at bounding box center [409, 119] width 21 height 21
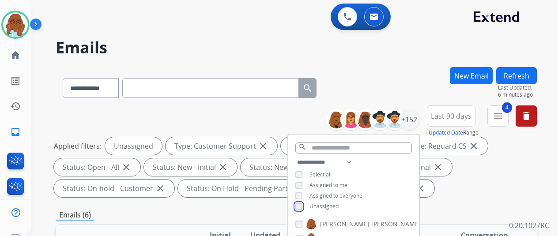
click at [304, 184] on div "**********" at bounding box center [354, 185] width 131 height 57
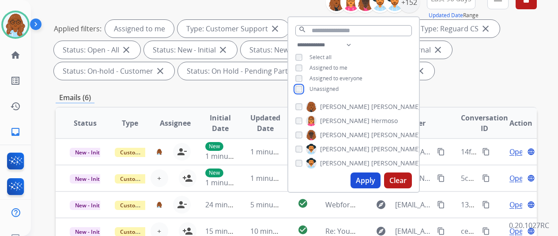
scroll to position [122, 0]
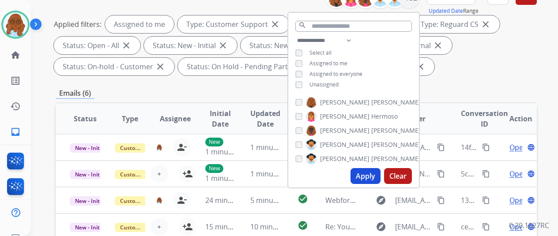
click at [363, 168] on button "Apply" at bounding box center [366, 176] width 30 height 16
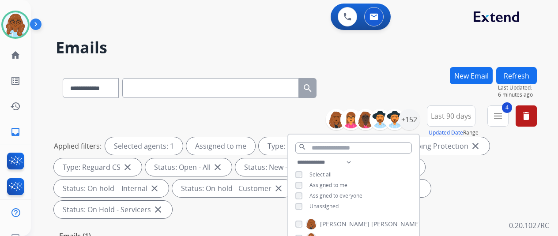
click at [424, 60] on div "**********" at bounding box center [284, 150] width 506 height 236
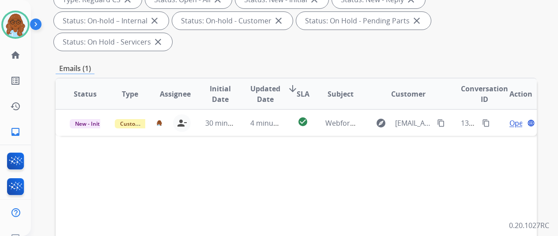
scroll to position [168, 0]
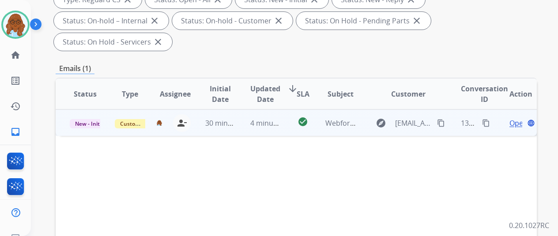
click at [513, 118] on span "Open" at bounding box center [519, 123] width 18 height 11
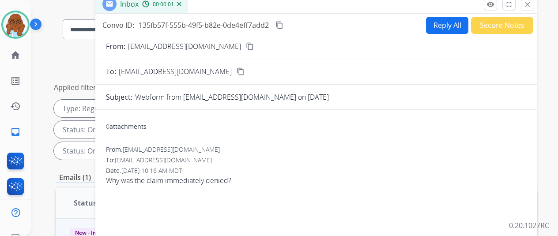
scroll to position [58, 0]
click at [246, 46] on mat-icon "content_copy" at bounding box center [250, 47] width 8 height 8
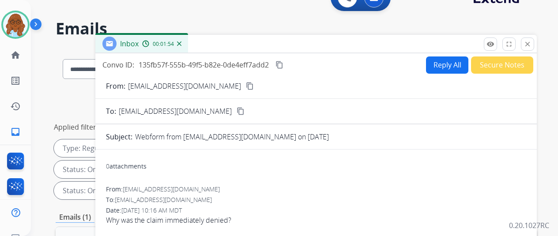
scroll to position [19, 0]
click at [443, 67] on button "Reply All" at bounding box center [447, 65] width 42 height 17
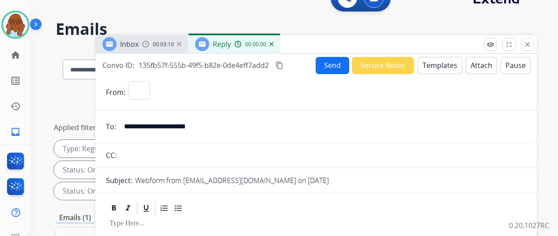
select select "**********"
click at [441, 65] on button "Templates" at bounding box center [440, 65] width 45 height 17
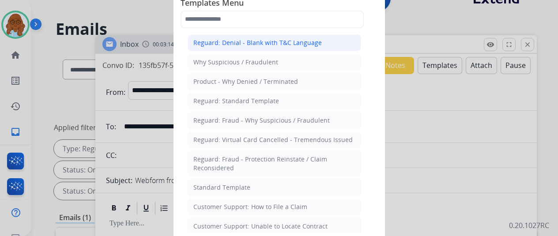
click at [266, 37] on li "Reguard: Denial - Blank with T&C Language" at bounding box center [275, 42] width 174 height 17
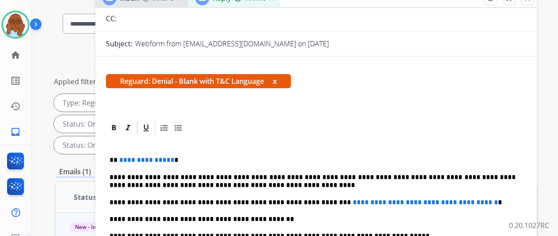
scroll to position [107, 0]
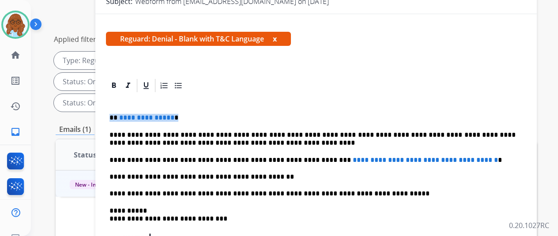
drag, startPoint x: 194, startPoint y: 104, endPoint x: 110, endPoint y: 103, distance: 84.4
click at [110, 103] on div "**********" at bounding box center [316, 217] width 442 height 278
click at [171, 114] on span "**********" at bounding box center [146, 117] width 55 height 7
drag, startPoint x: 195, startPoint y: 105, endPoint x: 116, endPoint y: 106, distance: 78.6
click at [116, 106] on div "**********" at bounding box center [316, 202] width 421 height 216
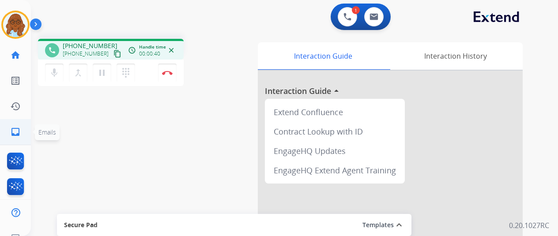
click at [19, 126] on link "inbox Emails" at bounding box center [15, 132] width 25 height 25
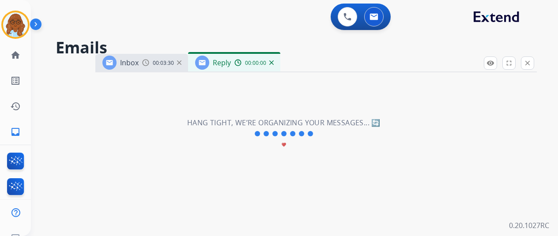
select select "**********"
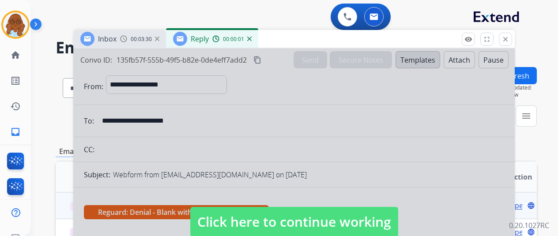
drag, startPoint x: 320, startPoint y: 63, endPoint x: 304, endPoint y: 38, distance: 30.2
click at [298, 39] on div "Inbox 00:03:30 Reply 00:00:01" at bounding box center [294, 39] width 442 height 19
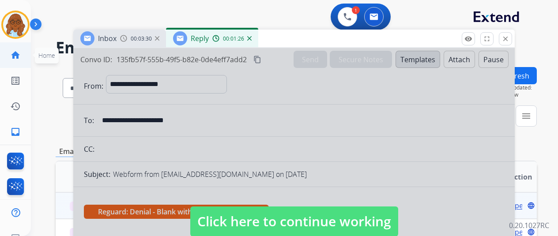
click at [19, 55] on mat-icon "home" at bounding box center [15, 55] width 11 height 11
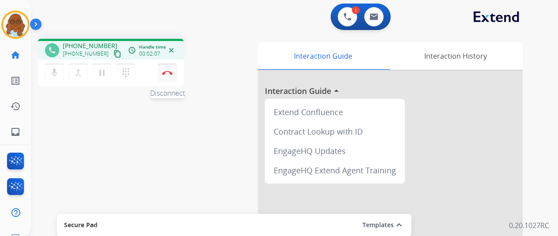
click at [168, 72] on img at bounding box center [167, 73] width 11 height 4
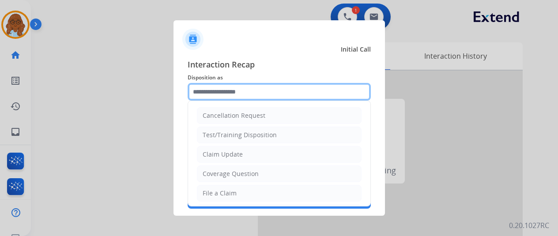
click at [261, 90] on input "text" at bounding box center [279, 92] width 183 height 18
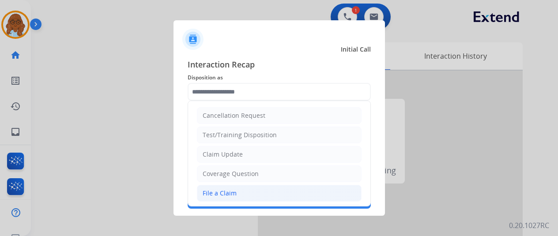
click at [221, 189] on div "File a Claim" at bounding box center [220, 193] width 34 height 9
type input "**********"
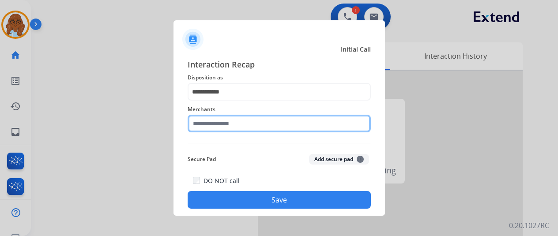
click at [229, 123] on input "text" at bounding box center [279, 124] width 183 height 18
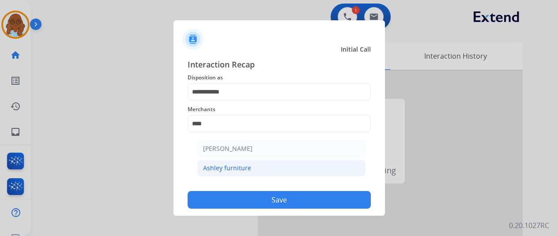
click at [245, 165] on div "Ashley furniture" at bounding box center [227, 168] width 48 height 9
type input "**********"
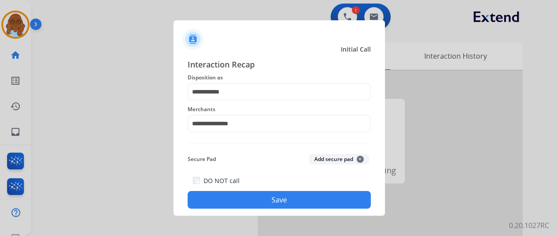
click at [262, 183] on div "DO NOT call Save" at bounding box center [279, 192] width 183 height 34
click at [275, 193] on button "Save" at bounding box center [279, 200] width 183 height 18
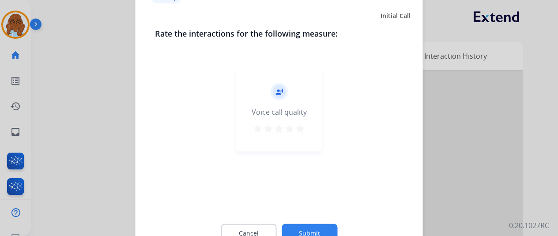
click at [307, 132] on div "record_voice_over Voice call quality star star star star star" at bounding box center [279, 110] width 86 height 84
click at [297, 128] on mat-icon "star" at bounding box center [300, 128] width 11 height 11
click at [315, 230] on button "Submit" at bounding box center [310, 233] width 56 height 19
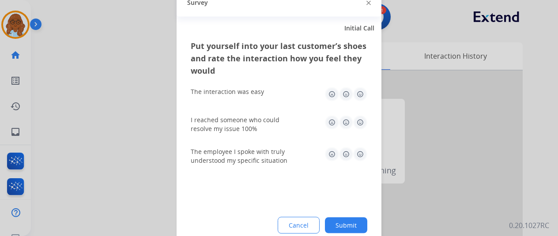
drag, startPoint x: 361, startPoint y: 97, endPoint x: 361, endPoint y: 123, distance: 26.1
click at [361, 97] on img at bounding box center [360, 94] width 14 height 14
click at [361, 123] on img at bounding box center [360, 122] width 14 height 14
click at [363, 150] on img at bounding box center [360, 154] width 14 height 14
click at [347, 225] on button "Submit" at bounding box center [346, 225] width 42 height 16
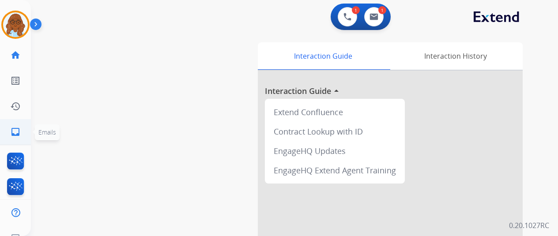
click at [11, 128] on mat-icon "inbox" at bounding box center [15, 132] width 11 height 11
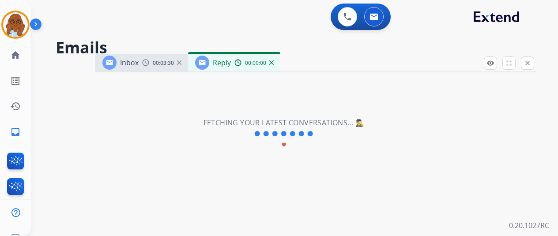
select select "**********"
drag, startPoint x: 328, startPoint y: 72, endPoint x: 311, endPoint y: 40, distance: 36.4
click at [311, 54] on div "Inbox 00:03:30 Reply 00:00:00" at bounding box center [316, 63] width 442 height 19
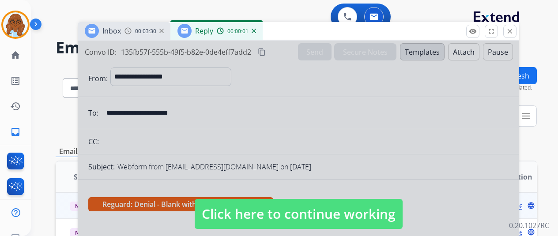
click at [295, 149] on div at bounding box center [299, 206] width 442 height 330
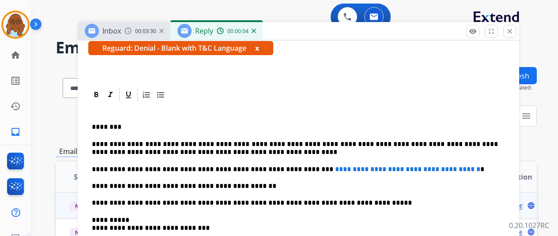
click at [259, 45] on button "x" at bounding box center [257, 48] width 4 height 11
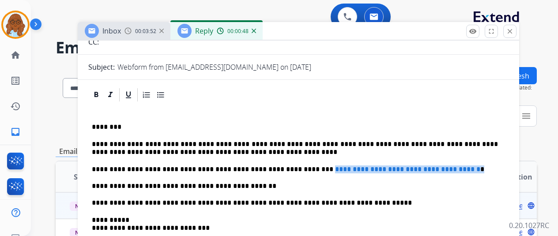
drag, startPoint x: 470, startPoint y: 169, endPoint x: 330, endPoint y: 166, distance: 140.5
click at [301, 167] on p "**********" at bounding box center [295, 170] width 406 height 8
paste div
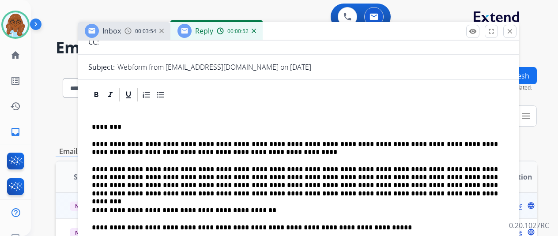
click at [311, 169] on p "**********" at bounding box center [295, 182] width 406 height 33
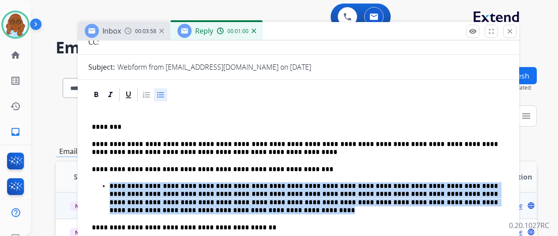
drag, startPoint x: 140, startPoint y: 209, endPoint x: 118, endPoint y: 186, distance: 31.6
click at [118, 186] on p "**********" at bounding box center [304, 198] width 389 height 33
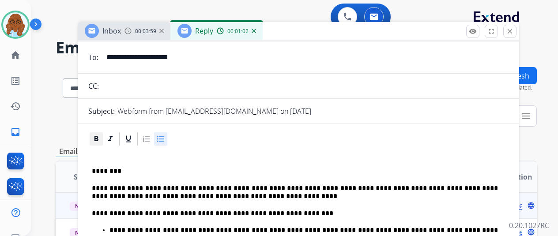
click at [101, 140] on icon at bounding box center [96, 139] width 9 height 9
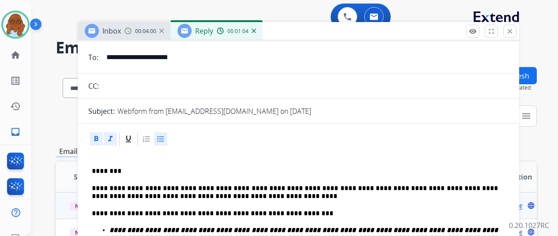
click at [115, 138] on icon at bounding box center [110, 139] width 9 height 9
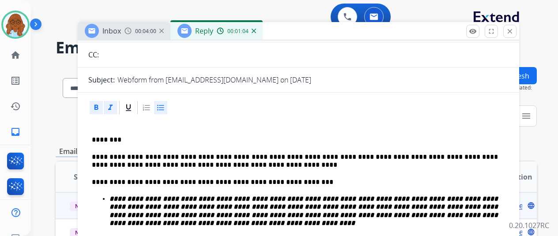
scroll to position [141, 0]
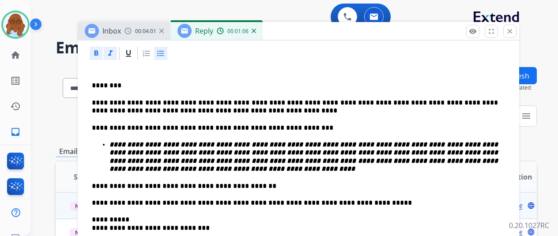
click at [154, 170] on p "**********" at bounding box center [304, 157] width 389 height 33
drag, startPoint x: 208, startPoint y: 125, endPoint x: 267, endPoint y: 127, distance: 59.2
click at [267, 127] on p "**********" at bounding box center [295, 128] width 406 height 8
click at [101, 54] on icon at bounding box center [96, 53] width 9 height 9
click at [128, 85] on p "********" at bounding box center [295, 86] width 406 height 8
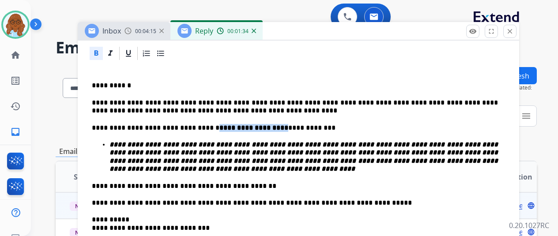
drag, startPoint x: 206, startPoint y: 127, endPoint x: 266, endPoint y: 122, distance: 60.4
click at [266, 122] on div "**********" at bounding box center [298, 190] width 421 height 258
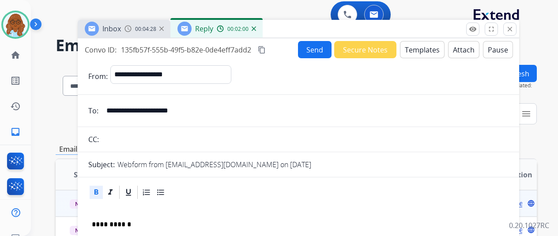
scroll to position [0, 0]
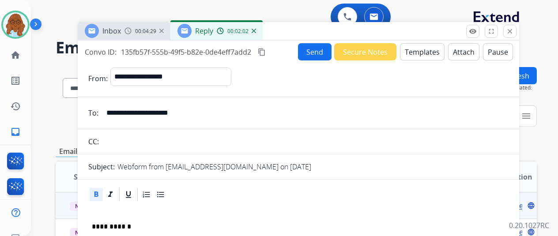
click at [266, 50] on mat-icon "content_copy" at bounding box center [262, 52] width 8 height 8
click at [319, 58] on button "Send" at bounding box center [315, 51] width 34 height 17
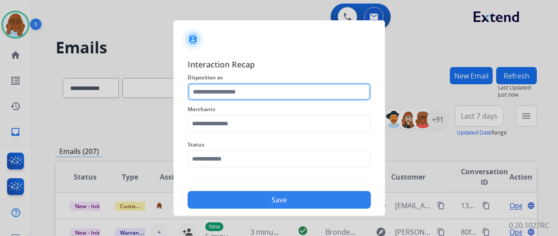
drag, startPoint x: 270, startPoint y: 87, endPoint x: 274, endPoint y: 90, distance: 4.9
click at [270, 87] on input "text" at bounding box center [279, 92] width 183 height 18
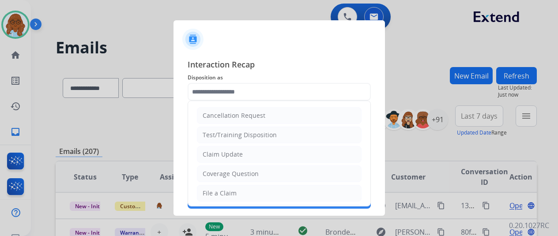
click at [224, 144] on ul "Cancellation Request Test/Training Disposition Claim Update Coverage Question F…" at bounding box center [279, 222] width 182 height 243
click at [218, 154] on div "Claim Update" at bounding box center [223, 154] width 40 height 9
type input "**********"
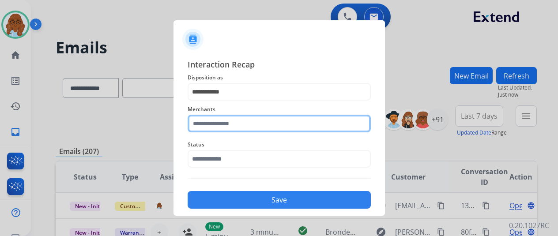
click at [222, 125] on input "text" at bounding box center [279, 124] width 183 height 18
click at [261, 118] on input "text" at bounding box center [279, 124] width 183 height 18
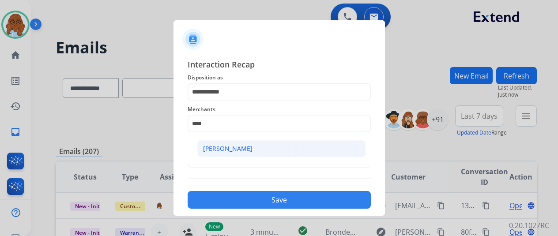
click at [263, 145] on li "[PERSON_NAME]" at bounding box center [281, 148] width 168 height 17
type input "**********"
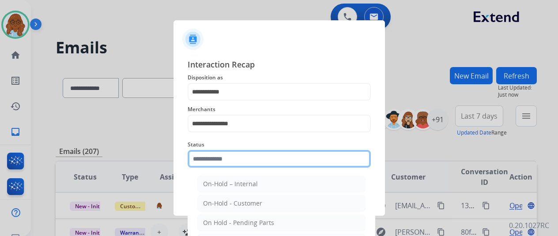
click at [238, 154] on input "text" at bounding box center [279, 159] width 183 height 18
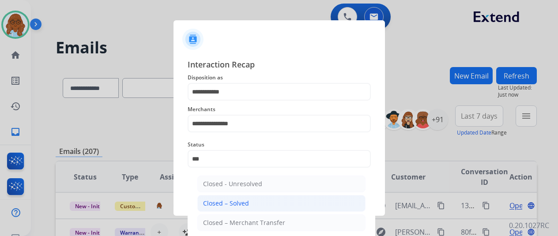
click at [240, 203] on div "Closed – Solved" at bounding box center [226, 203] width 46 height 9
type input "**********"
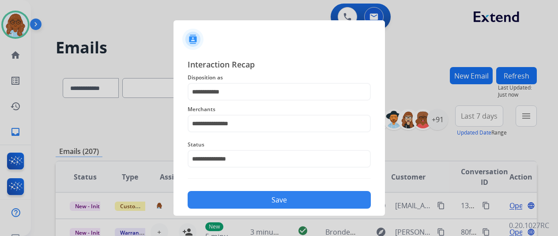
click at [293, 206] on button "Save" at bounding box center [279, 200] width 183 height 18
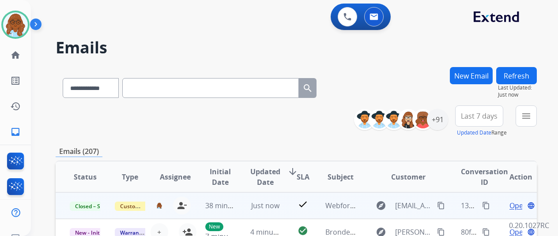
click at [520, 207] on span "Open" at bounding box center [519, 206] width 18 height 11
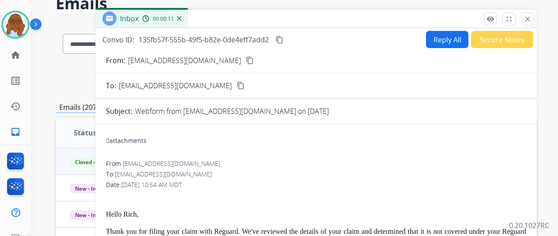
click at [442, 38] on button "Reply All" at bounding box center [447, 39] width 42 height 17
select select "**********"
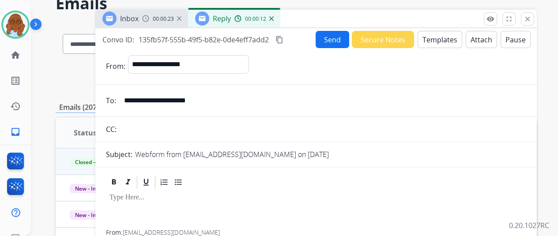
click at [168, 19] on span "00:00:23" at bounding box center [163, 18] width 21 height 7
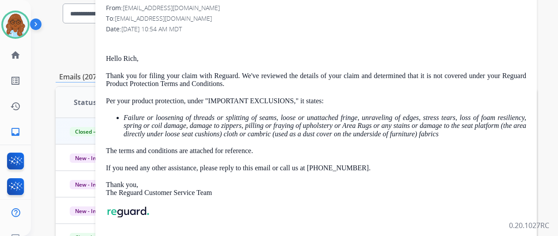
scroll to position [88, 0]
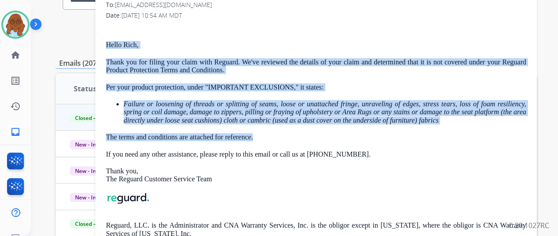
drag, startPoint x: 280, startPoint y: 138, endPoint x: 110, endPoint y: 38, distance: 198.1
click at [110, 38] on div "0 attachments From: [EMAIL_ADDRESS][DOMAIN_NAME] To: [EMAIL_ADDRESS][DOMAIN_NAM…" at bounding box center [316, 135] width 442 height 346
copy div "Hello [PERSON_NAME], Thank you for filing your claim with Reguard. We've review…"
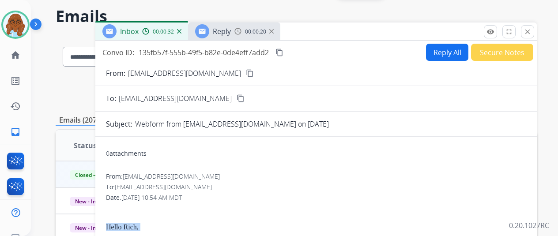
scroll to position [0, 0]
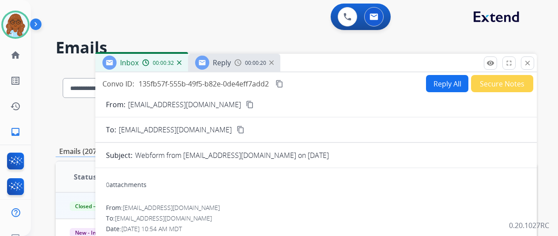
click at [222, 65] on span "Reply" at bounding box center [222, 63] width 18 height 10
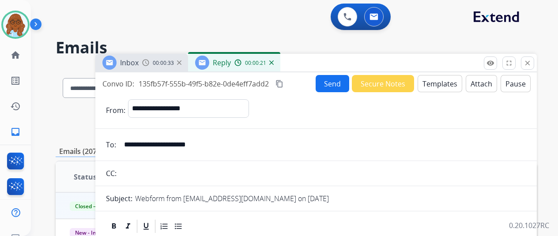
click at [442, 91] on button "Templates" at bounding box center [440, 83] width 45 height 17
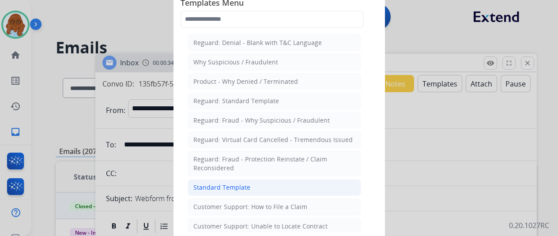
click at [242, 184] on div "Standard Template" at bounding box center [222, 187] width 57 height 9
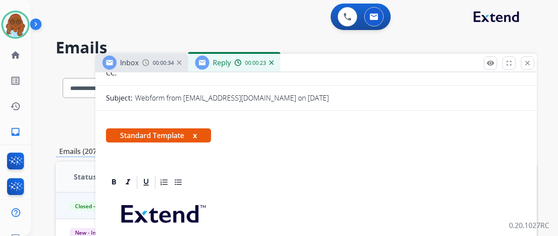
scroll to position [221, 0]
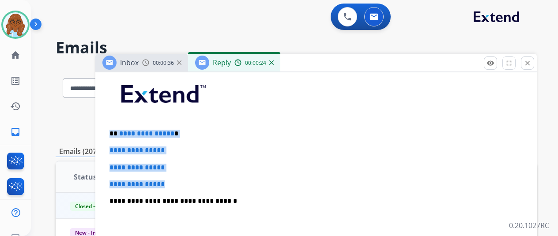
drag, startPoint x: 178, startPoint y: 180, endPoint x: 117, endPoint y: 134, distance: 76.3
click at [117, 134] on div "**********" at bounding box center [316, 222] width 421 height 304
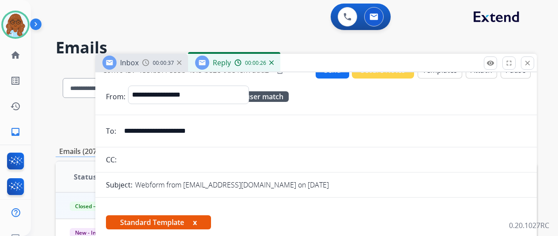
scroll to position [0, 0]
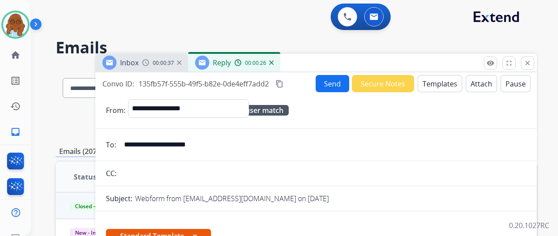
click at [439, 85] on button "Templates" at bounding box center [440, 83] width 45 height 17
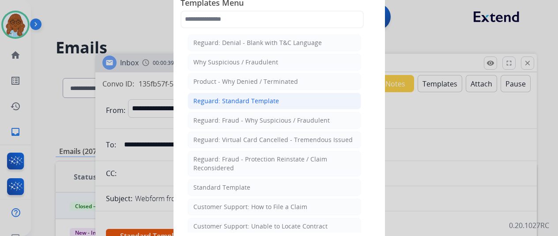
click at [233, 97] on div "Reguard: Standard Template" at bounding box center [237, 101] width 86 height 9
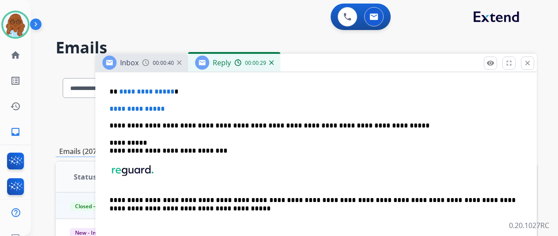
scroll to position [177, 0]
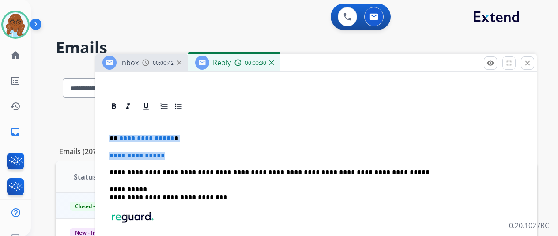
drag, startPoint x: 177, startPoint y: 156, endPoint x: 118, endPoint y: 137, distance: 62.7
click at [118, 137] on div "**********" at bounding box center [316, 201] width 421 height 174
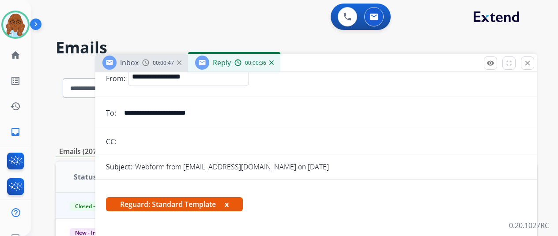
scroll to position [0, 0]
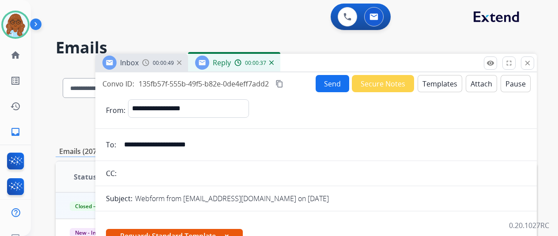
click at [475, 87] on button "Attach" at bounding box center [481, 83] width 31 height 17
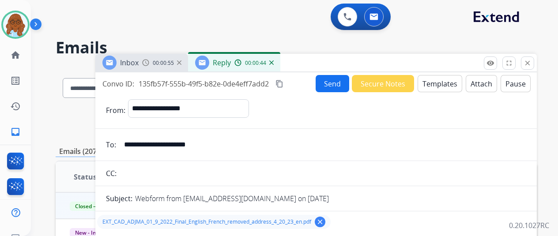
click at [284, 84] on mat-icon "content_copy" at bounding box center [280, 84] width 8 height 8
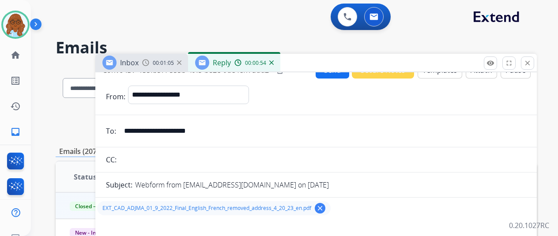
scroll to position [11, 0]
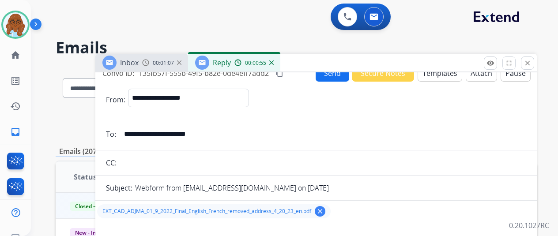
click at [330, 80] on button "Send" at bounding box center [333, 73] width 34 height 17
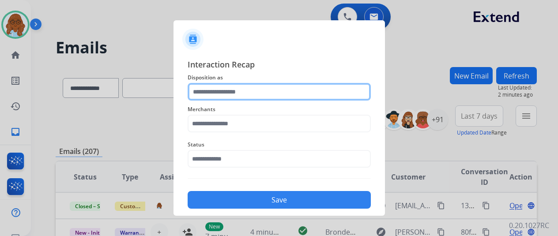
click at [268, 99] on input "text" at bounding box center [279, 92] width 183 height 18
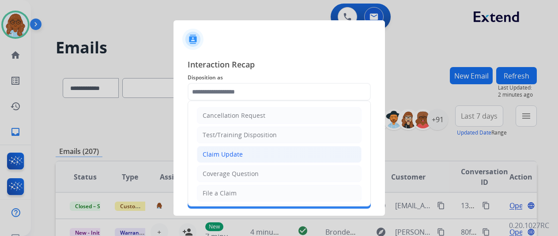
click at [213, 152] on div "Claim Update" at bounding box center [223, 154] width 40 height 9
type input "**********"
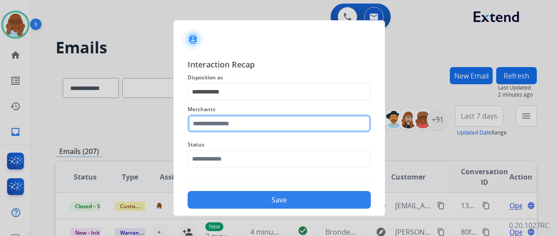
click at [215, 129] on input "text" at bounding box center [279, 124] width 183 height 18
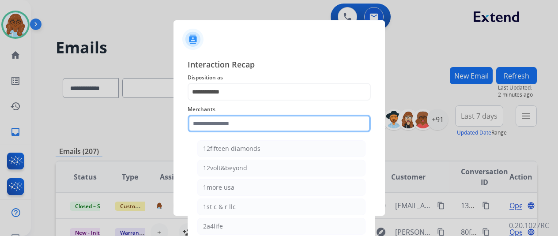
type input "*"
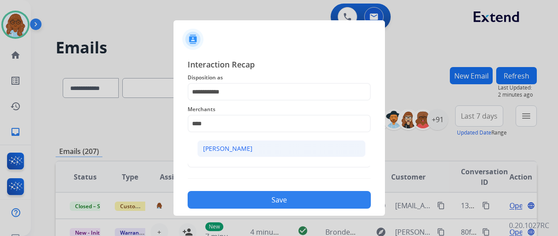
click at [236, 146] on div "[PERSON_NAME]" at bounding box center [227, 148] width 49 height 9
type input "**********"
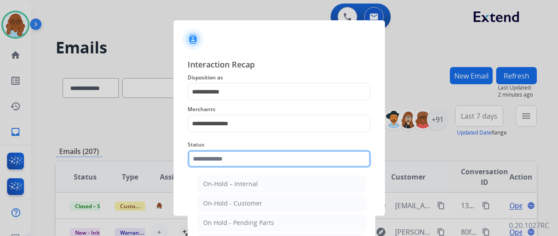
click at [216, 150] on input "text" at bounding box center [279, 159] width 183 height 18
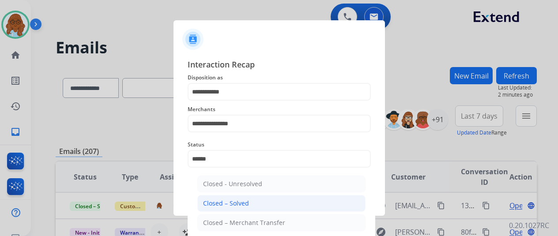
click at [254, 199] on li "Closed – Solved" at bounding box center [281, 203] width 168 height 17
type input "**********"
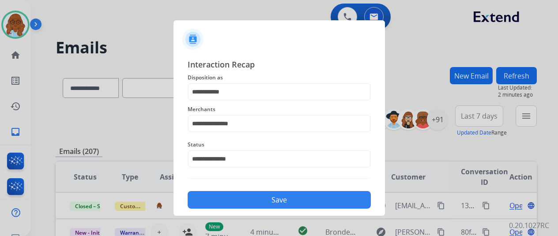
click at [275, 204] on button "Save" at bounding box center [279, 200] width 183 height 18
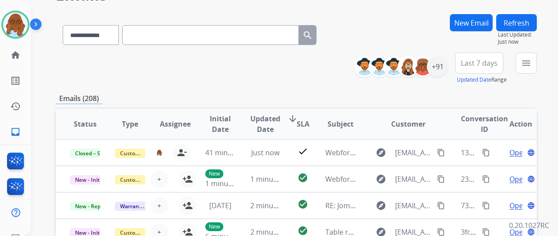
scroll to position [0, 0]
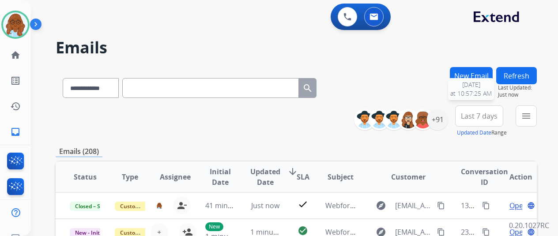
click at [509, 113] on div "Last 7 days Updated Date Range Custom Recent Last 7 days Last 14 days Last 30 d…" at bounding box center [482, 122] width 53 height 32
click at [532, 122] on button "menu" at bounding box center [526, 116] width 21 height 21
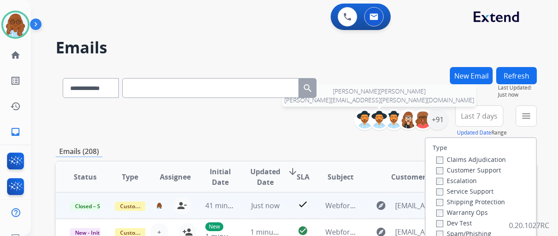
scroll to position [88, 0]
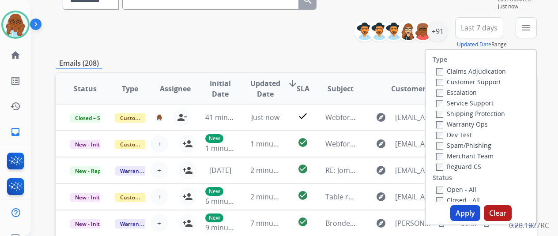
click at [452, 79] on label "Customer Support" at bounding box center [469, 82] width 65 height 8
click at [459, 109] on div "Shipping Protection" at bounding box center [472, 113] width 70 height 11
click at [454, 115] on label "Shipping Protection" at bounding box center [471, 114] width 69 height 8
click at [454, 167] on label "Reguard CS" at bounding box center [459, 167] width 45 height 8
click at [462, 191] on label "Open - All" at bounding box center [457, 190] width 40 height 8
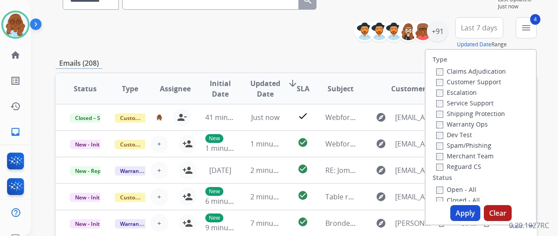
click at [463, 210] on button "Apply" at bounding box center [466, 213] width 30 height 16
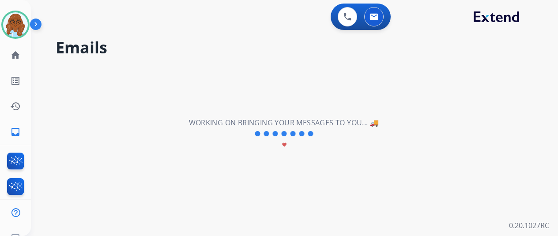
scroll to position [0, 0]
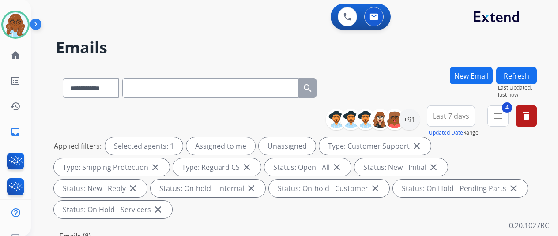
click at [454, 109] on button "Last 7 days" at bounding box center [451, 116] width 48 height 21
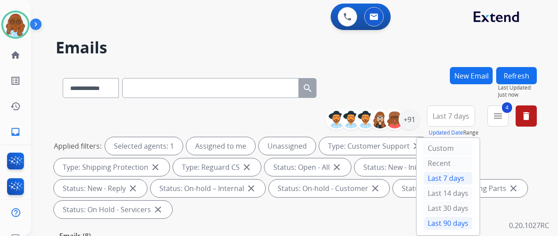
click at [448, 218] on div "Last 90 days" at bounding box center [448, 223] width 49 height 13
click at [420, 123] on div "+91" at bounding box center [409, 119] width 21 height 21
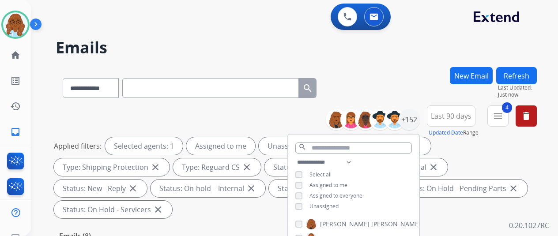
click at [319, 188] on span "Assigned to me" at bounding box center [329, 186] width 38 height 8
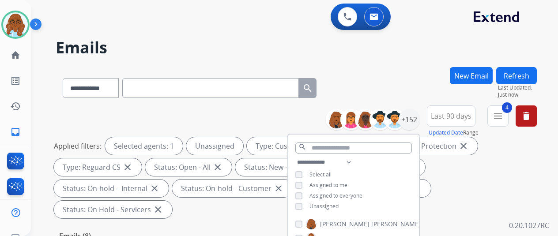
click at [319, 205] on span "Unassigned" at bounding box center [324, 207] width 29 height 8
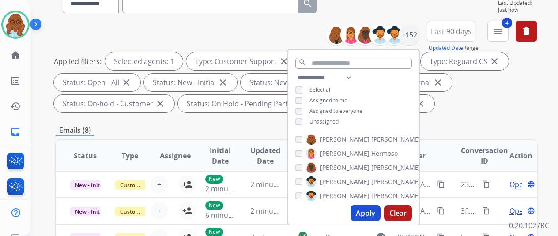
scroll to position [88, 0]
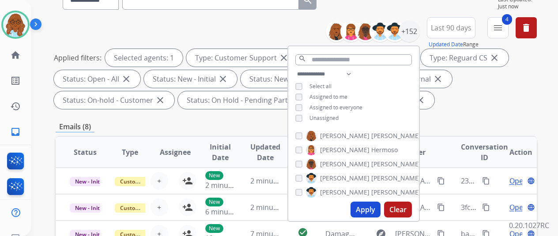
click at [321, 113] on div "**********" at bounding box center [354, 97] width 131 height 57
click at [322, 114] on span "Unassigned" at bounding box center [324, 118] width 29 height 8
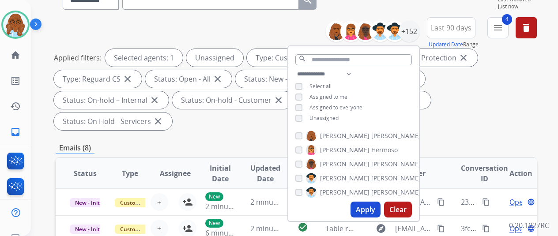
click at [369, 209] on button "Apply" at bounding box center [366, 210] width 30 height 16
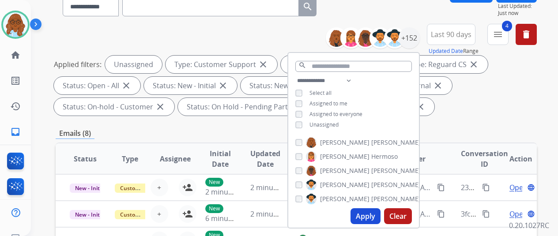
scroll to position [44, 0]
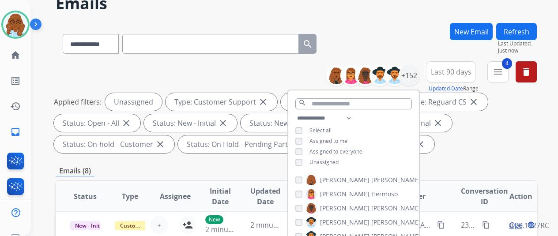
click at [457, 136] on div "Applied filters: Unassigned Type: Customer Support close Type: Shipping Protect…" at bounding box center [295, 123] width 482 height 60
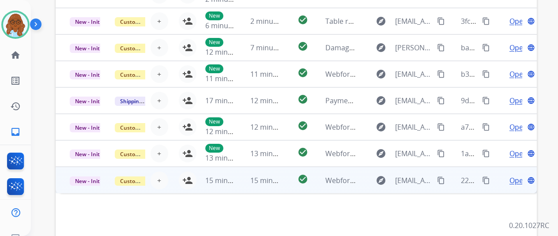
scroll to position [323, 0]
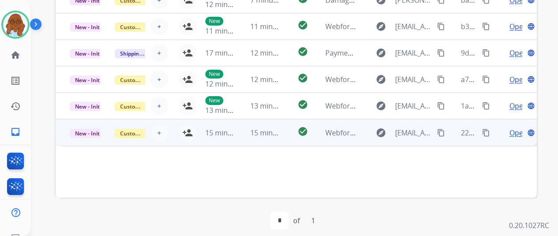
click at [499, 133] on td "Open language" at bounding box center [514, 132] width 45 height 27
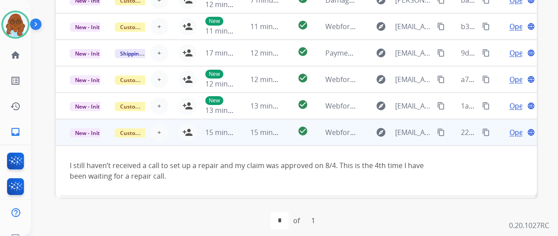
click at [440, 132] on mat-icon "content_copy" at bounding box center [441, 133] width 8 height 8
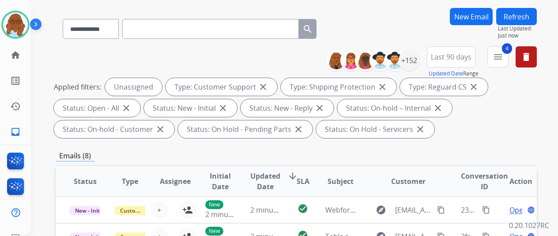
scroll to position [57, 0]
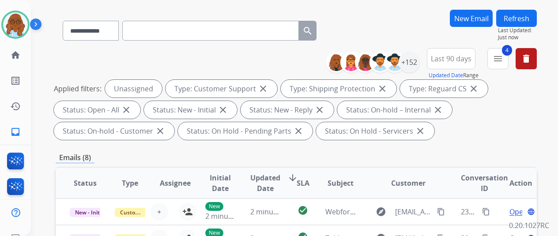
click at [478, 18] on button "New Email" at bounding box center [471, 18] width 43 height 17
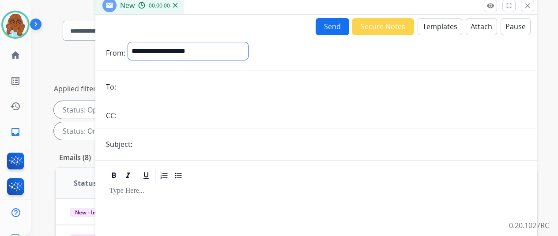
click at [217, 53] on select "**********" at bounding box center [188, 51] width 120 height 18
select select "**********"
click at [135, 42] on select "**********" at bounding box center [188, 51] width 120 height 18
click at [159, 83] on input "email" at bounding box center [323, 88] width 408 height 18
paste input "**********"
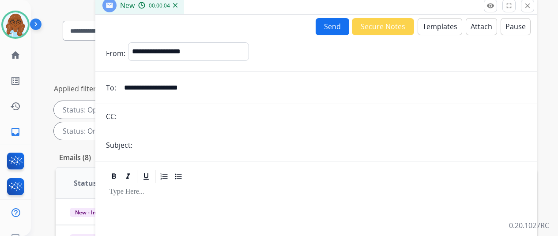
type input "**********"
drag, startPoint x: 165, startPoint y: 137, endPoint x: 183, endPoint y: 135, distance: 18.3
click at [165, 137] on input "text" at bounding box center [330, 146] width 391 height 18
type input "**********"
click at [437, 24] on button "Templates" at bounding box center [440, 26] width 45 height 17
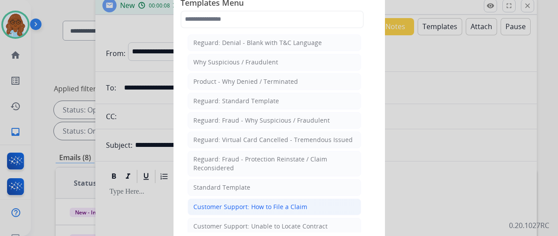
click at [250, 203] on div "Customer Support: How to File a Claim" at bounding box center [251, 207] width 114 height 9
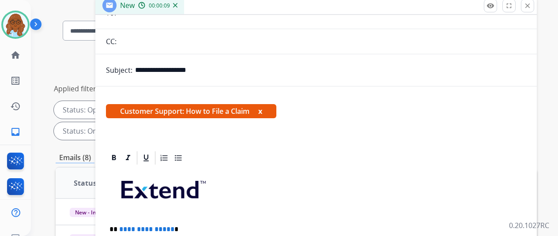
scroll to position [118, 0]
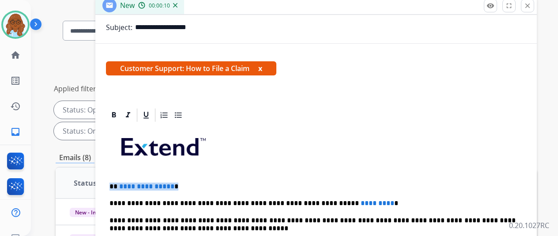
drag, startPoint x: 199, startPoint y: 183, endPoint x: 124, endPoint y: 177, distance: 75.4
drag, startPoint x: 385, startPoint y: 198, endPoint x: 330, endPoint y: 201, distance: 54.4
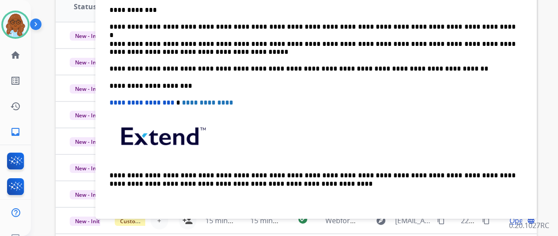
scroll to position [0, 0]
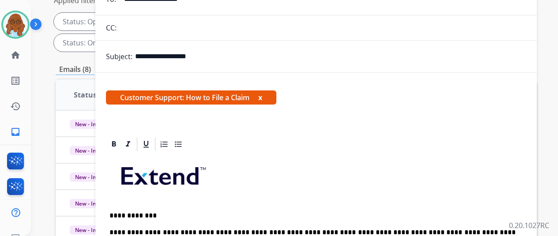
click at [262, 99] on button "x" at bounding box center [260, 97] width 4 height 11
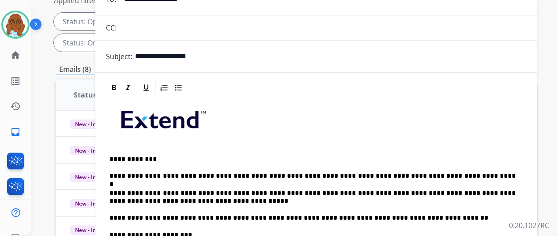
scroll to position [13, 0]
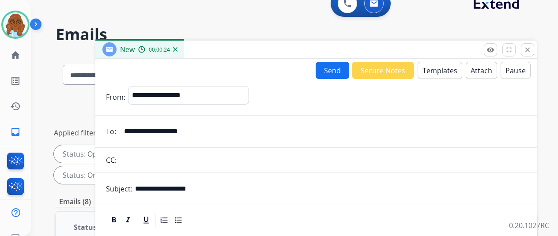
click at [329, 75] on button "Send" at bounding box center [333, 70] width 34 height 17
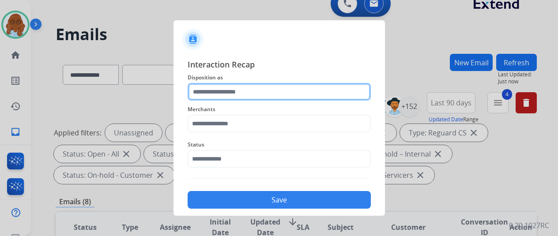
click at [248, 92] on input "text" at bounding box center [279, 92] width 183 height 18
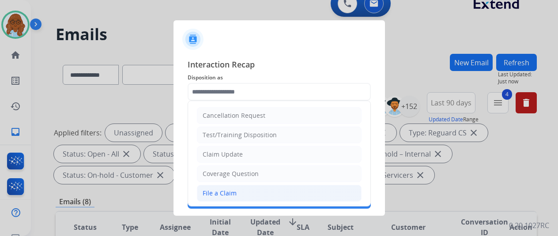
click at [234, 187] on li "File a Claim" at bounding box center [279, 193] width 165 height 17
type input "**********"
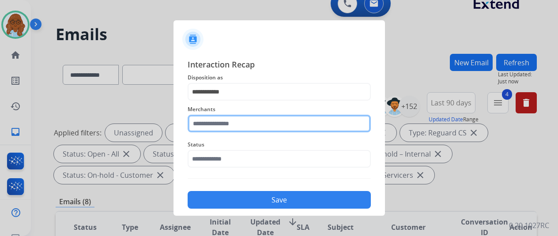
click at [224, 126] on input "text" at bounding box center [279, 124] width 183 height 18
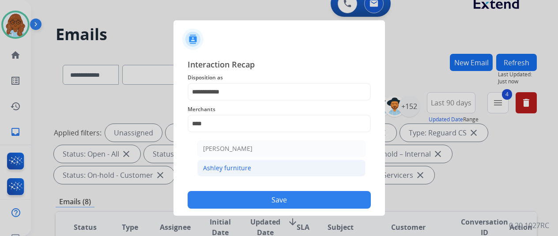
click at [233, 175] on li "Ashley furniture" at bounding box center [281, 168] width 168 height 17
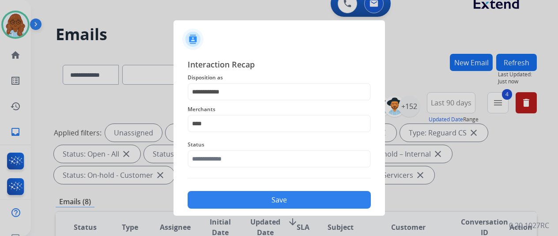
type input "**********"
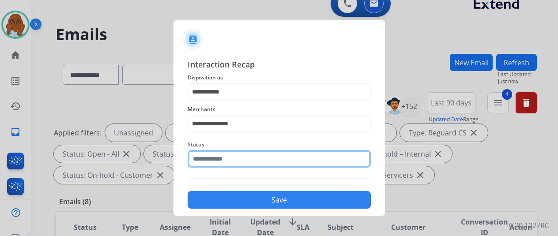
click at [238, 159] on input "text" at bounding box center [279, 159] width 183 height 18
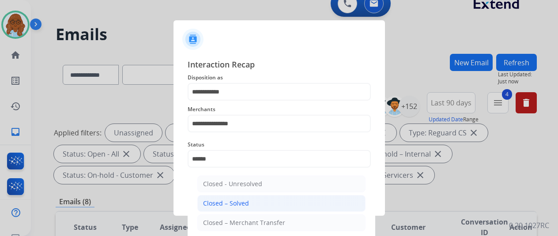
click at [248, 197] on li "Closed – Solved" at bounding box center [281, 203] width 168 height 17
type input "**********"
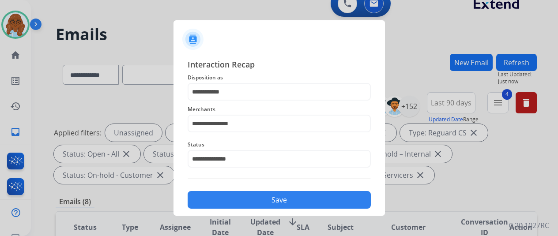
click at [265, 203] on button "Save" at bounding box center [279, 200] width 183 height 18
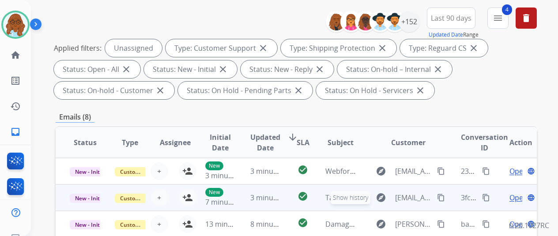
scroll to position [44, 0]
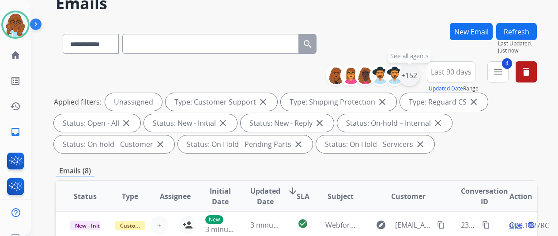
click at [420, 72] on div "+152" at bounding box center [409, 75] width 21 height 21
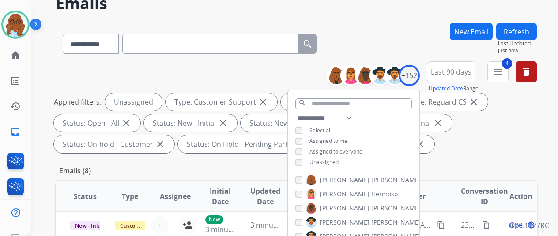
click at [193, 36] on input "text" at bounding box center [210, 44] width 177 height 20
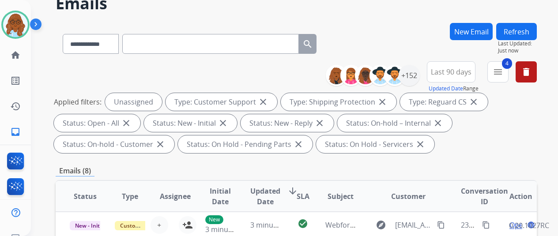
click at [191, 46] on input "text" at bounding box center [210, 44] width 177 height 20
paste input "**********"
type input "**********"
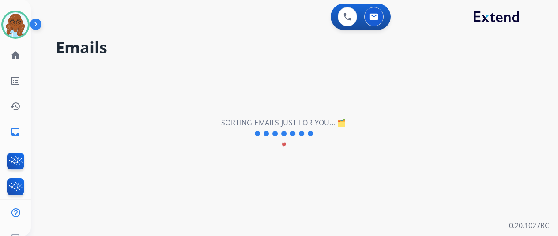
scroll to position [0, 0]
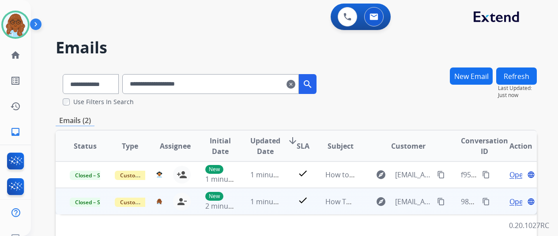
click at [488, 203] on mat-icon "content_copy" at bounding box center [486, 202] width 8 height 8
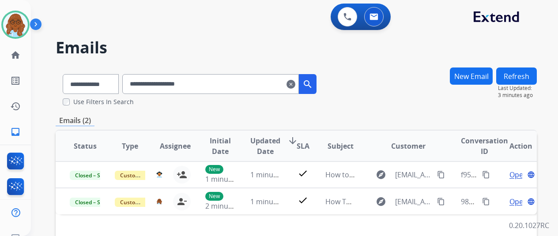
click at [296, 85] on mat-icon "clear" at bounding box center [291, 84] width 9 height 11
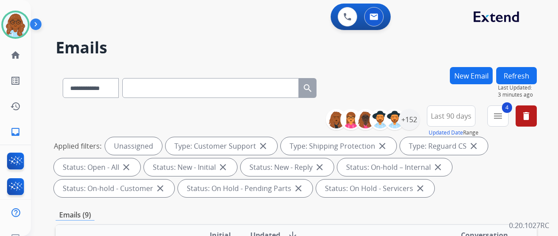
drag, startPoint x: 20, startPoint y: 19, endPoint x: 40, endPoint y: 32, distance: 23.5
click at [20, 19] on img at bounding box center [15, 24] width 25 height 25
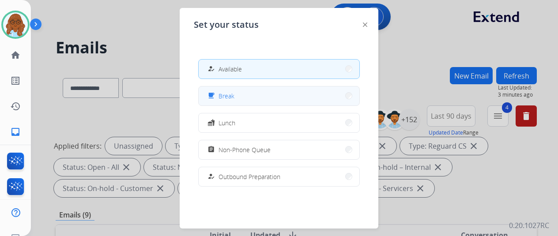
click at [237, 90] on button "free_breakfast Break" at bounding box center [279, 96] width 161 height 19
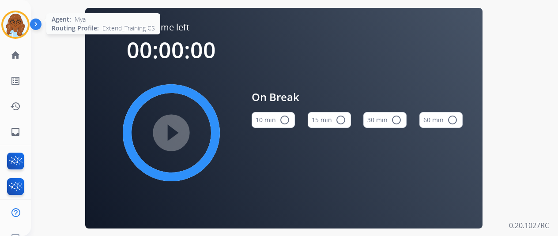
click at [13, 38] on div at bounding box center [15, 25] width 28 height 28
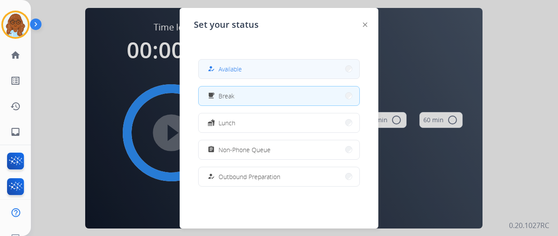
click at [265, 77] on button "how_to_reg Available" at bounding box center [279, 69] width 161 height 19
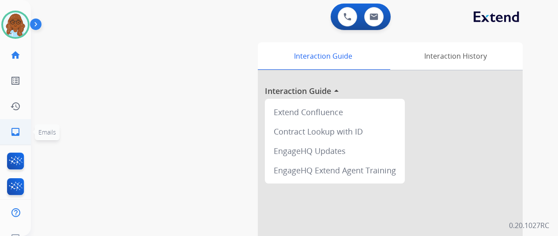
click at [16, 129] on mat-icon "inbox" at bounding box center [15, 132] width 11 height 11
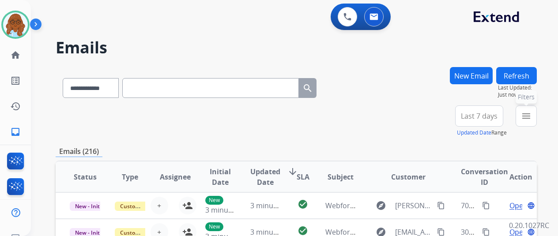
click at [532, 118] on mat-icon "menu" at bounding box center [526, 116] width 11 height 11
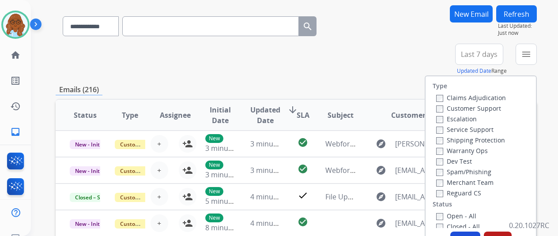
scroll to position [88, 0]
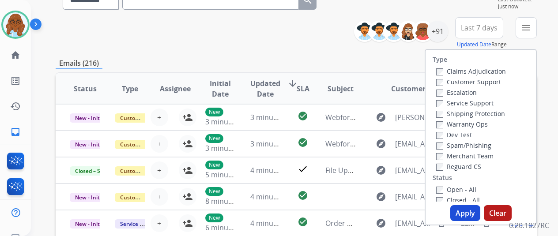
click at [474, 80] on label "Customer Support" at bounding box center [469, 82] width 65 height 8
click at [467, 113] on label "Shipping Protection" at bounding box center [471, 114] width 69 height 8
click at [467, 80] on label "Customer Support" at bounding box center [469, 82] width 65 height 8
click at [462, 167] on label "Reguard CS" at bounding box center [459, 167] width 45 height 8
click at [459, 189] on label "Open - All" at bounding box center [457, 190] width 40 height 8
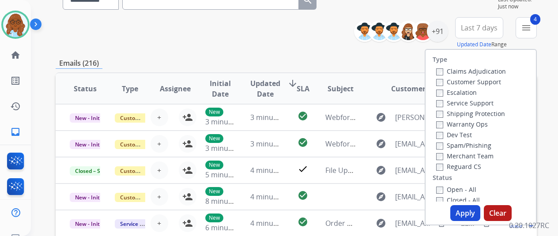
click at [468, 211] on button "Apply" at bounding box center [466, 213] width 30 height 16
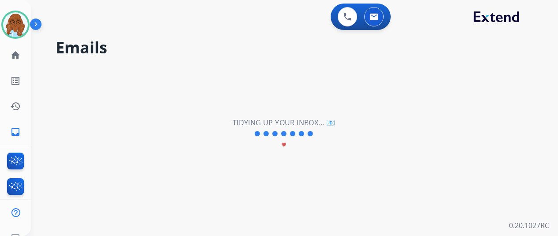
scroll to position [0, 0]
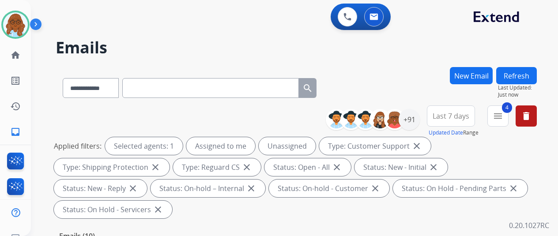
click at [462, 114] on span "Last 7 days" at bounding box center [451, 116] width 37 height 4
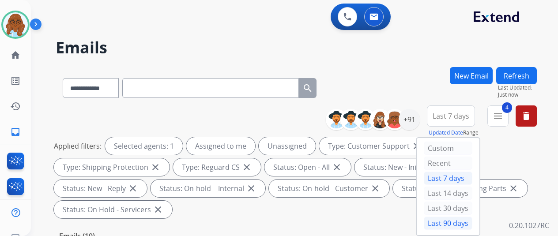
click at [445, 222] on div "Last 90 days" at bounding box center [448, 223] width 49 height 13
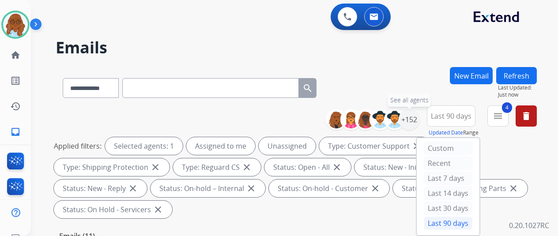
click at [420, 119] on div "+152" at bounding box center [409, 119] width 21 height 21
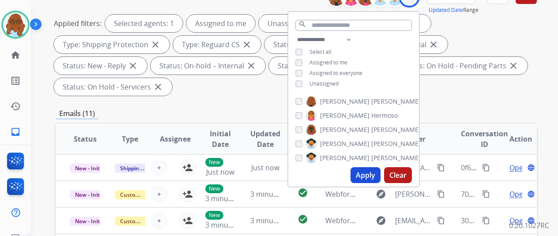
scroll to position [133, 0]
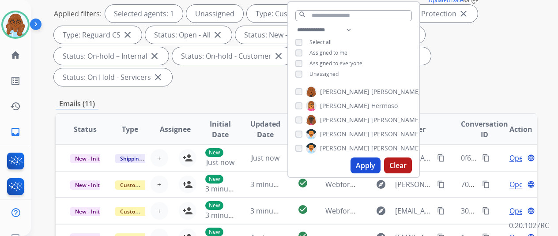
click at [369, 162] on button "Apply" at bounding box center [366, 166] width 30 height 16
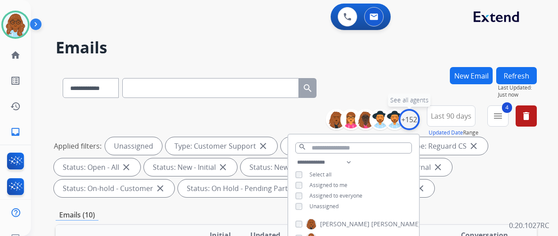
click at [416, 116] on div "+152" at bounding box center [409, 119] width 21 height 21
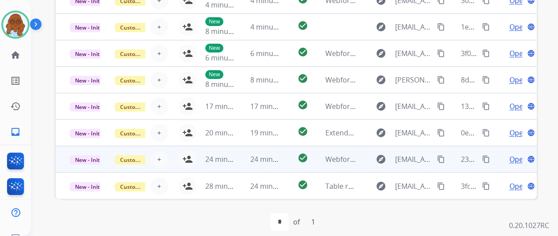
scroll to position [323, 0]
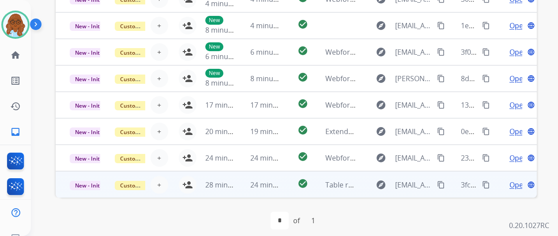
click at [496, 187] on td "Open language" at bounding box center [514, 184] width 45 height 27
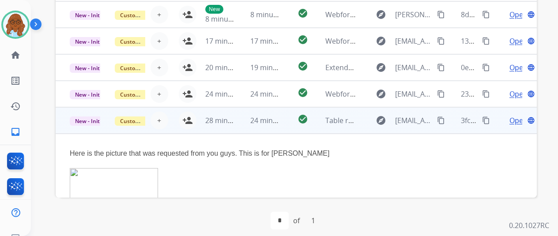
scroll to position [40, 0]
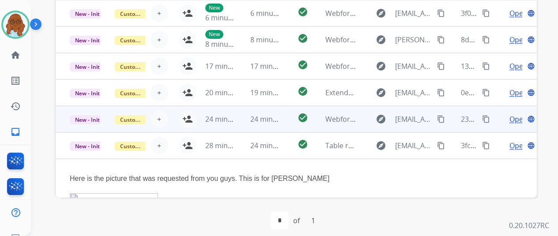
click at [500, 122] on td "Open language" at bounding box center [514, 119] width 45 height 27
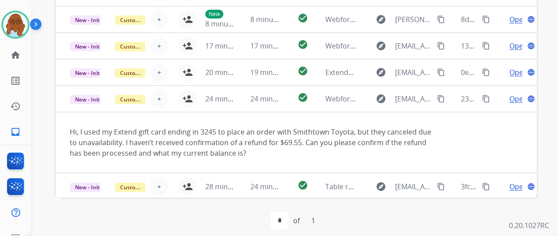
scroll to position [62, 0]
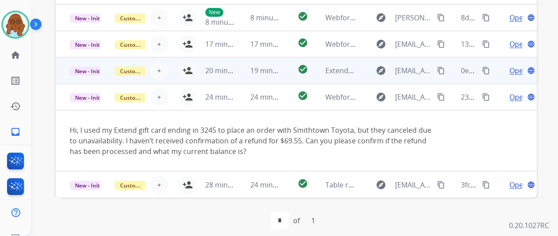
click at [495, 77] on td "Open language" at bounding box center [514, 70] width 45 height 27
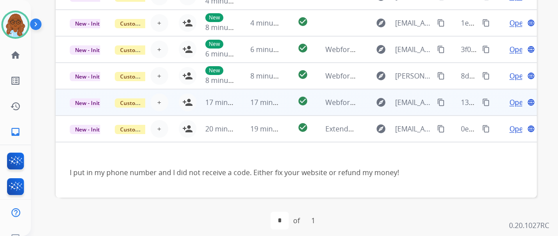
scroll to position [0, 0]
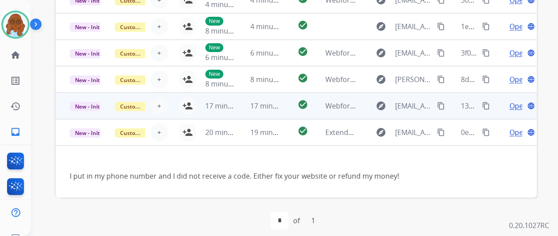
click at [500, 105] on td "Open language" at bounding box center [514, 106] width 45 height 27
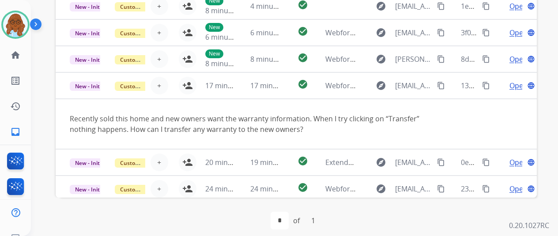
scroll to position [7, 0]
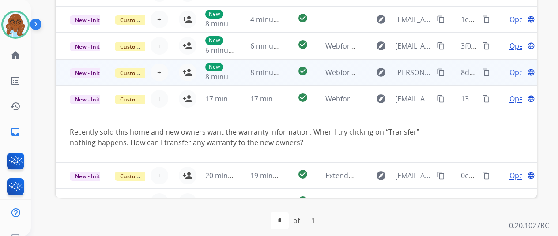
click at [501, 77] on td "Open language" at bounding box center [514, 72] width 45 height 27
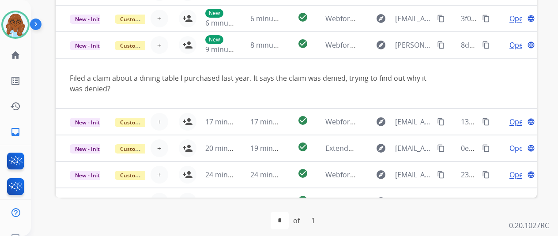
scroll to position [51, 0]
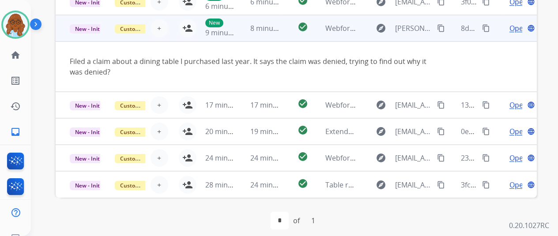
click at [440, 29] on mat-icon "content_copy" at bounding box center [441, 28] width 8 height 8
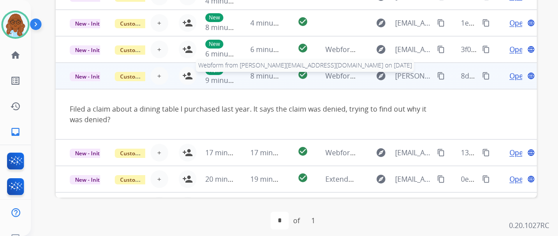
scroll to position [0, 0]
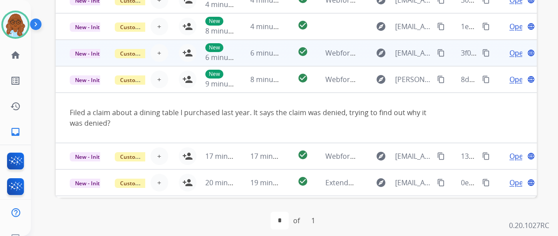
click at [500, 60] on td "Open language" at bounding box center [514, 53] width 45 height 27
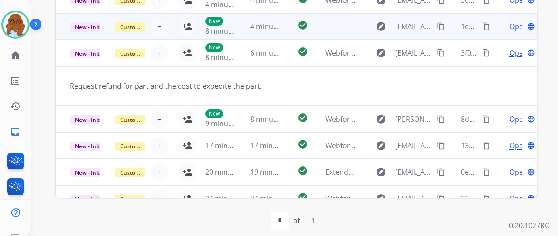
click at [496, 32] on td "Open language" at bounding box center [514, 26] width 45 height 27
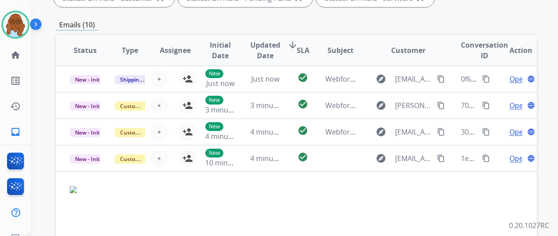
scroll to position [190, 0]
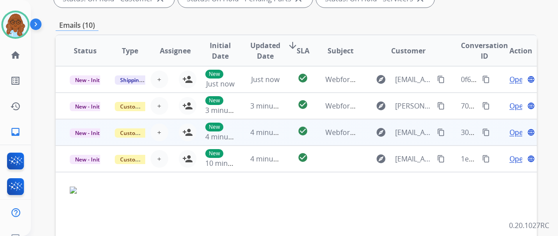
click at [496, 129] on td "Open language" at bounding box center [514, 132] width 45 height 27
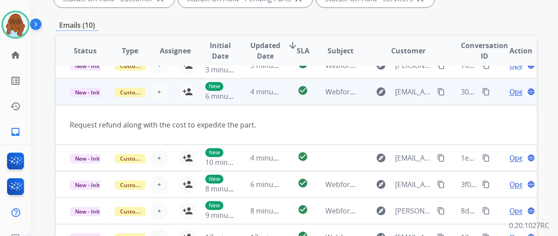
scroll to position [0, 0]
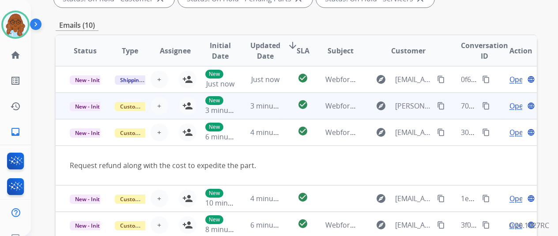
click at [499, 109] on td "Open language" at bounding box center [514, 106] width 45 height 27
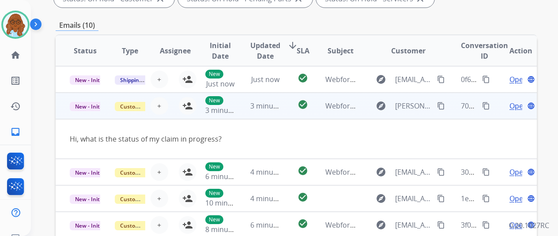
click at [439, 107] on mat-icon "content_copy" at bounding box center [441, 106] width 8 height 8
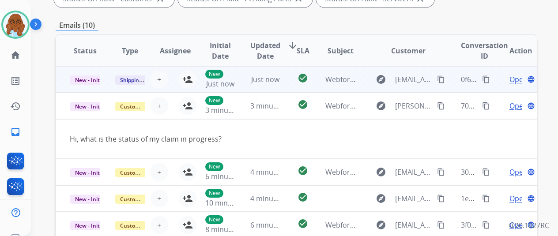
click at [494, 81] on td "Open language" at bounding box center [514, 79] width 45 height 27
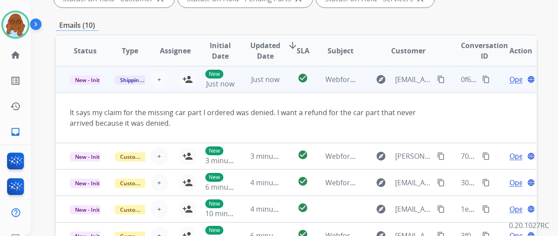
click at [440, 80] on mat-icon "content_copy" at bounding box center [441, 80] width 8 height 8
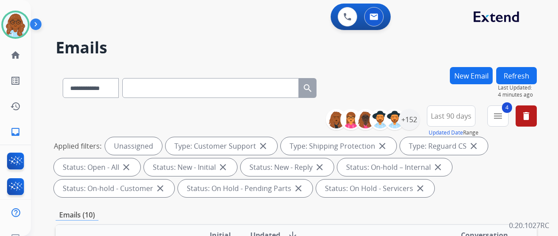
click at [514, 73] on button "Refresh" at bounding box center [517, 75] width 41 height 17
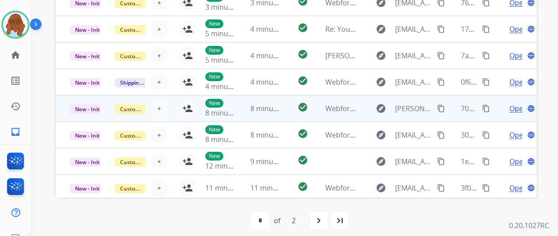
scroll to position [190, 0]
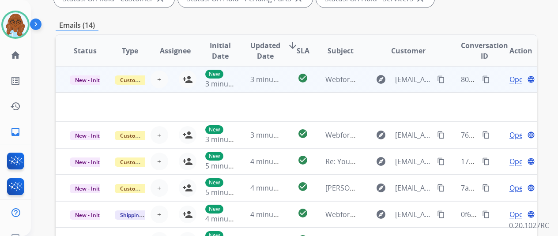
click at [500, 84] on td "Open language" at bounding box center [514, 79] width 45 height 27
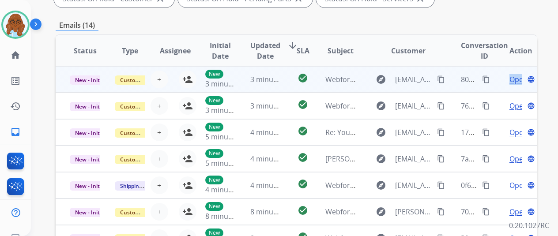
click at [500, 84] on td "Open language" at bounding box center [514, 79] width 45 height 27
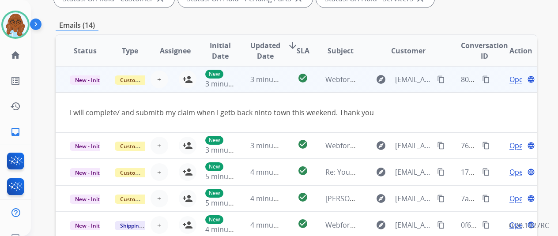
click at [191, 77] on td "New 3 minutes ago" at bounding box center [213, 79] width 45 height 27
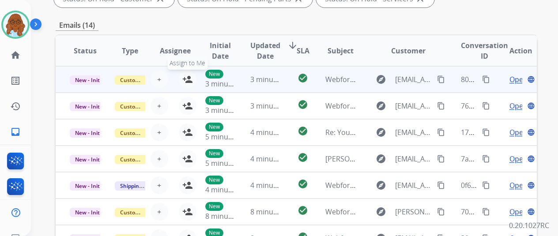
click at [186, 78] on mat-icon "person_add" at bounding box center [187, 79] width 11 height 11
click at [86, 80] on span "New - Initial" at bounding box center [90, 80] width 41 height 9
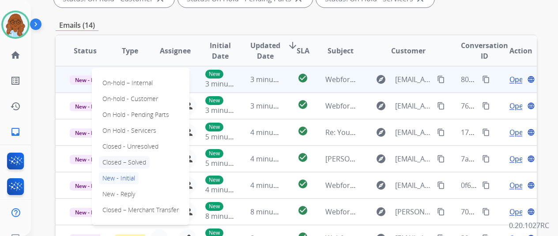
click at [126, 162] on p "Closed – Solved" at bounding box center [124, 162] width 51 height 12
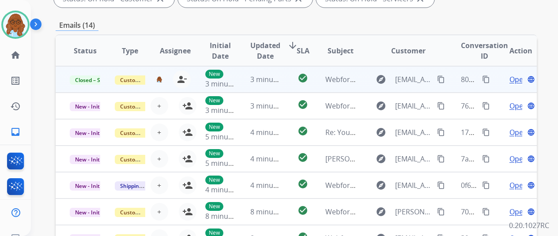
click at [514, 80] on span "Open" at bounding box center [519, 79] width 18 height 11
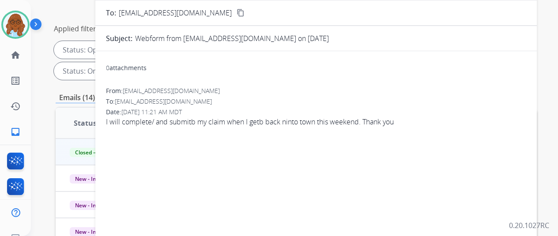
scroll to position [13, 0]
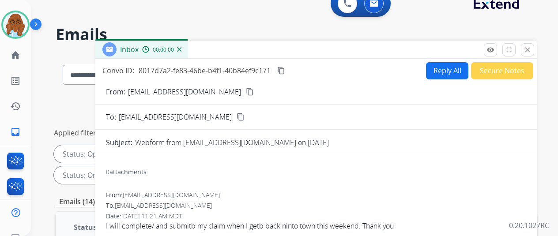
click at [497, 66] on button "Secure Notes" at bounding box center [502, 70] width 62 height 17
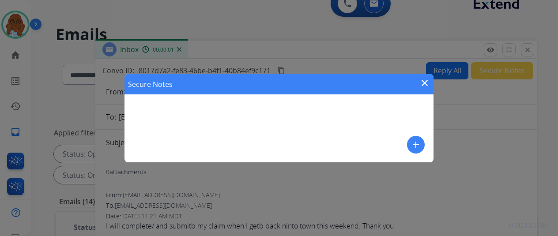
click at [412, 141] on mat-icon "add" at bounding box center [416, 145] width 11 height 11
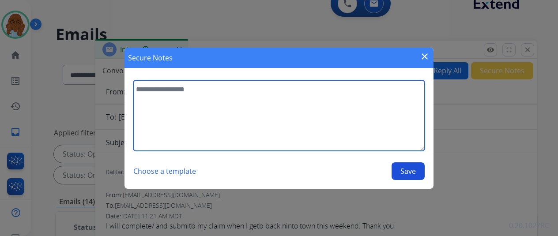
click at [286, 118] on textarea at bounding box center [279, 115] width 292 height 71
type textarea "**********"
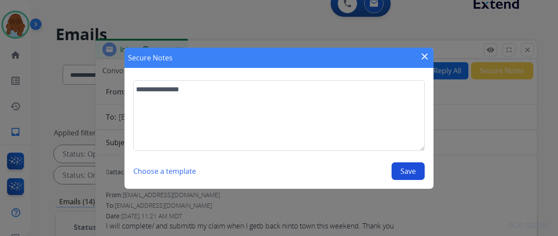
click at [412, 167] on button "Save" at bounding box center [408, 172] width 33 height 18
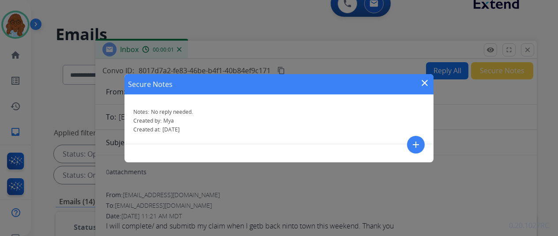
click at [416, 84] on div "Secure Notes close" at bounding box center [279, 84] width 309 height 20
click at [424, 80] on mat-icon "close" at bounding box center [425, 83] width 11 height 11
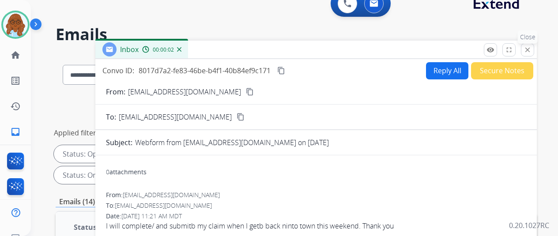
click at [532, 50] on mat-icon "close" at bounding box center [528, 50] width 8 height 8
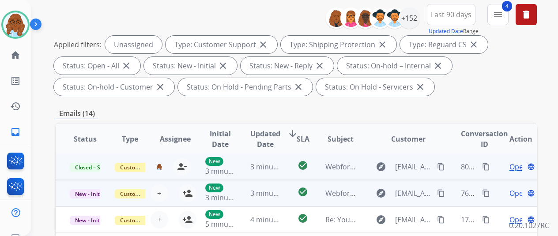
scroll to position [1, 0]
click at [497, 195] on td "Open language" at bounding box center [514, 193] width 45 height 27
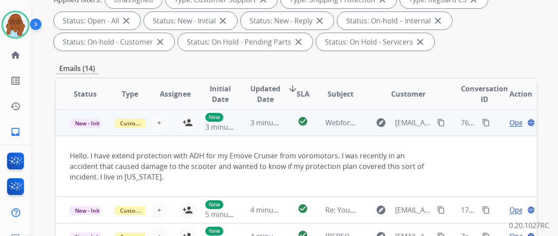
scroll to position [190, 0]
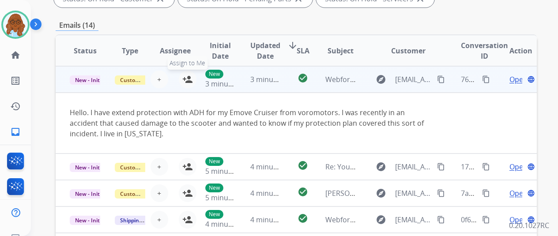
click at [187, 76] on mat-icon "person_add" at bounding box center [187, 79] width 11 height 11
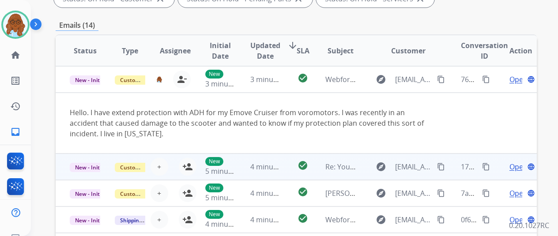
click at [495, 165] on td "Open language" at bounding box center [514, 167] width 45 height 27
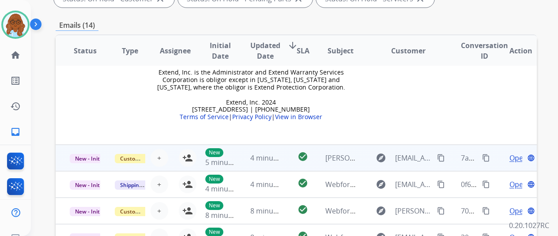
scroll to position [323, 0]
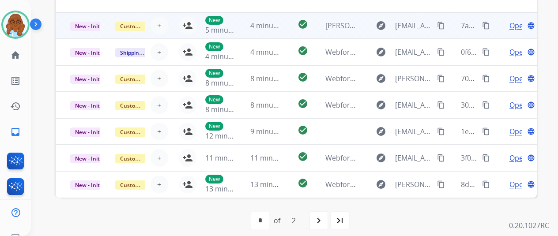
click at [495, 29] on td "Open language" at bounding box center [514, 25] width 45 height 27
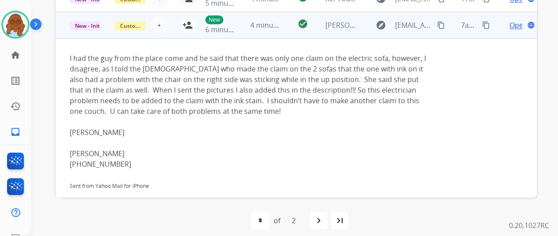
scroll to position [0, 0]
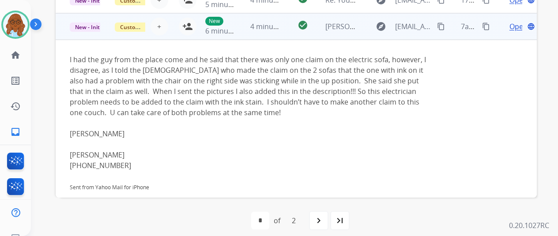
click at [438, 28] on mat-icon "content_copy" at bounding box center [441, 27] width 8 height 8
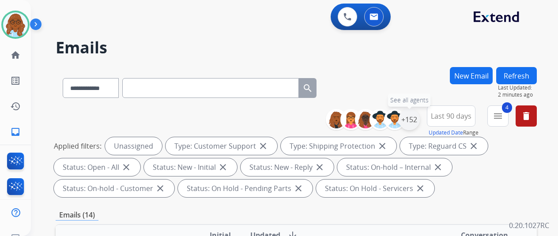
click at [420, 125] on div "+152" at bounding box center [409, 119] width 21 height 21
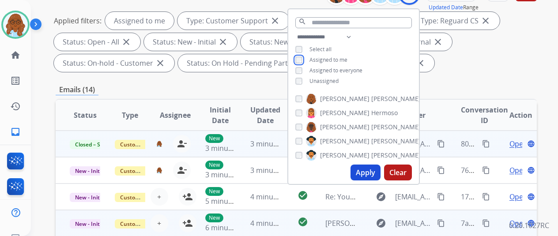
scroll to position [133, 0]
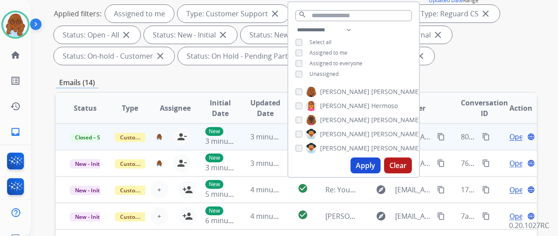
click at [373, 169] on button "Apply" at bounding box center [366, 166] width 30 height 16
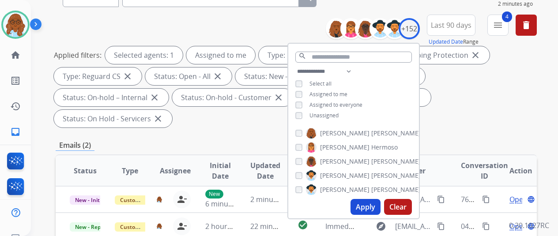
scroll to position [44, 0]
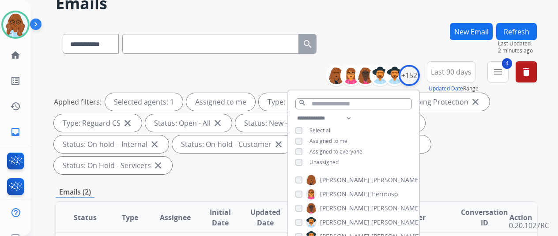
click at [420, 81] on div "+152" at bounding box center [409, 75] width 21 height 21
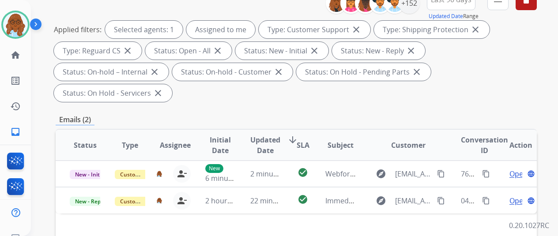
scroll to position [221, 0]
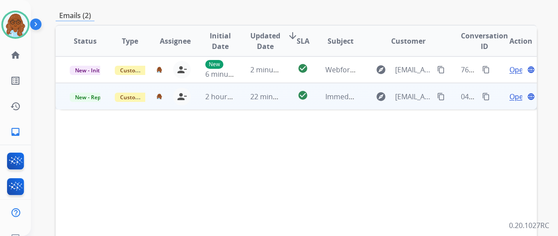
click at [513, 91] on span "Open" at bounding box center [519, 96] width 18 height 11
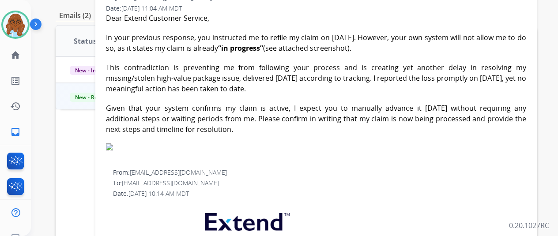
scroll to position [133, 0]
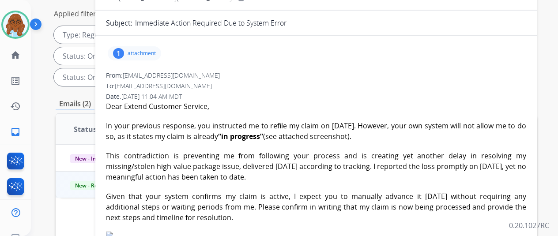
click at [144, 50] on p "attachment" at bounding box center [142, 53] width 28 height 7
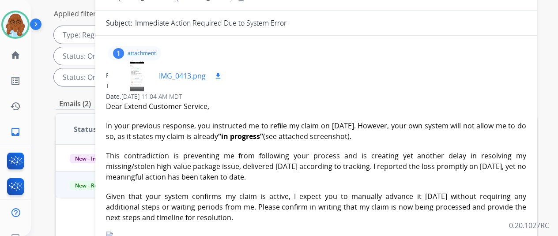
click at [139, 76] on div at bounding box center [137, 76] width 44 height 31
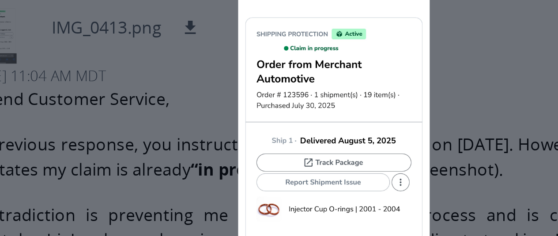
scroll to position [0, 0]
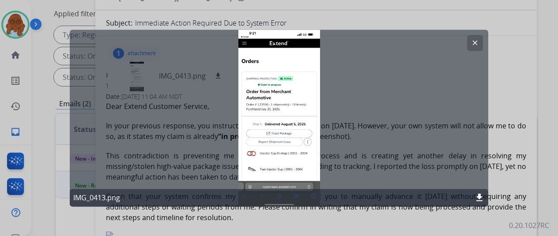
click at [468, 40] on button "clear" at bounding box center [475, 43] width 16 height 16
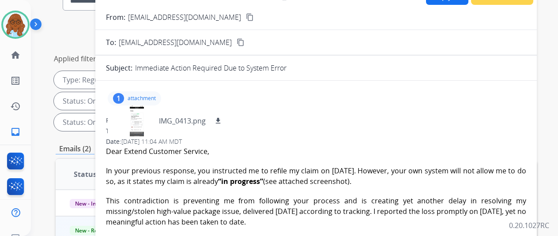
scroll to position [44, 0]
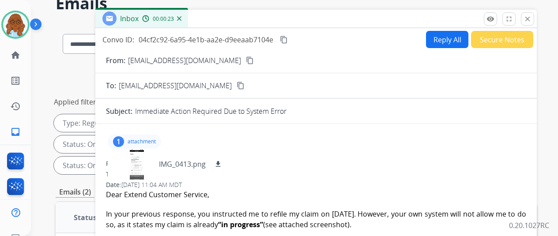
click at [246, 60] on mat-icon "content_copy" at bounding box center [250, 61] width 8 height 8
click at [149, 163] on div at bounding box center [137, 164] width 44 height 31
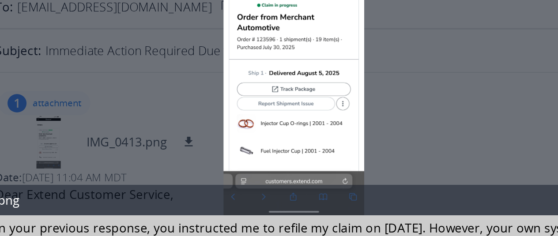
scroll to position [2, 0]
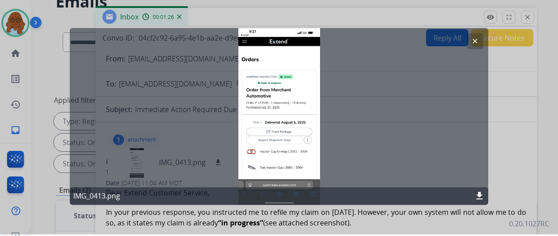
click at [505, 152] on div at bounding box center [279, 116] width 558 height 236
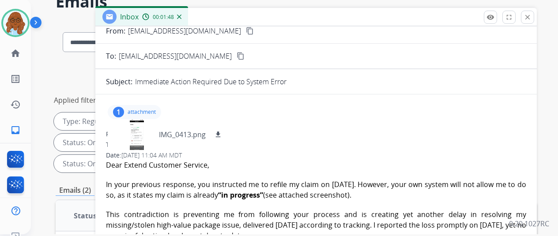
scroll to position [0, 0]
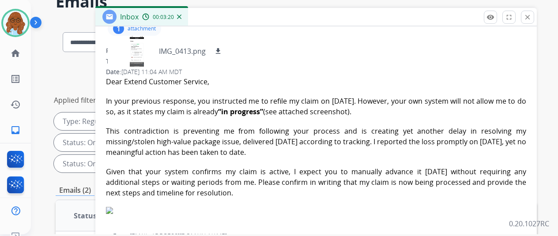
scroll to position [96, 0]
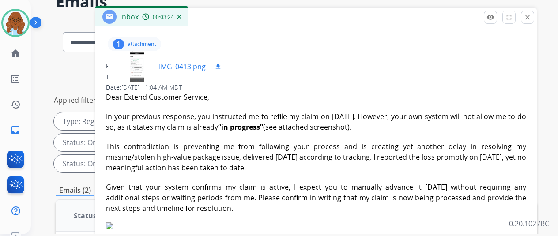
click at [141, 65] on div at bounding box center [137, 66] width 44 height 31
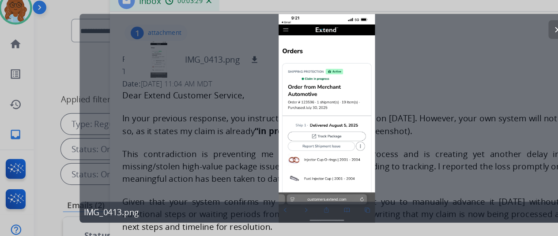
scroll to position [2, 0]
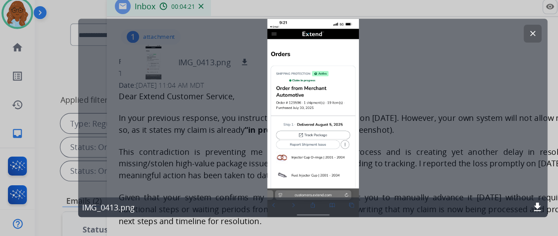
click at [491, 65] on div at bounding box center [279, 116] width 558 height 236
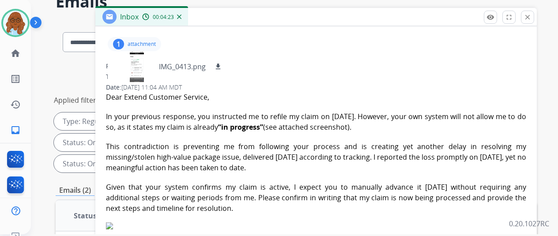
scroll to position [2, 6]
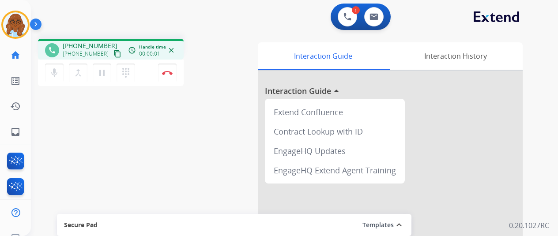
scroll to position [2, 6]
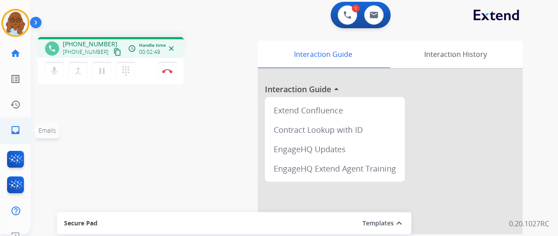
click at [19, 135] on link "inbox Emails" at bounding box center [15, 130] width 25 height 25
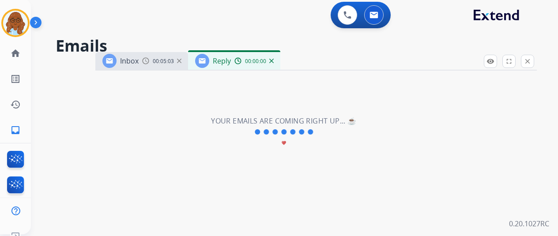
select select "**********"
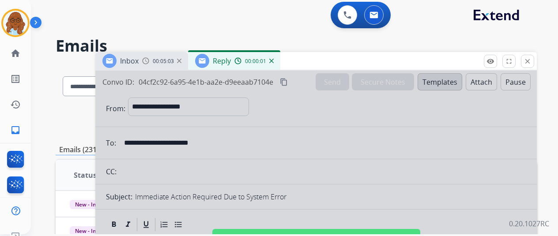
drag, startPoint x: 303, startPoint y: 60, endPoint x: 272, endPoint y: 35, distance: 39.3
click at [273, 52] on div "Inbox 00:05:03 Reply 00:00:01" at bounding box center [316, 61] width 442 height 19
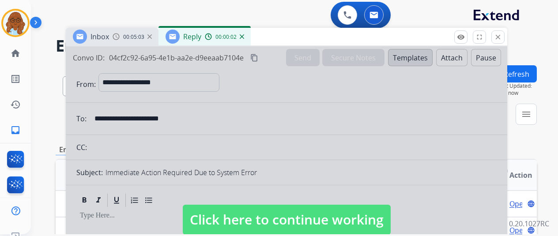
click at [501, 32] on button "close Close" at bounding box center [498, 36] width 13 height 13
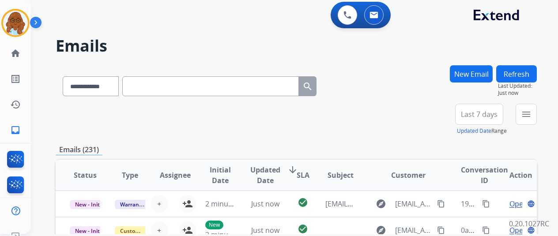
click at [477, 73] on button "New Email" at bounding box center [471, 73] width 43 height 17
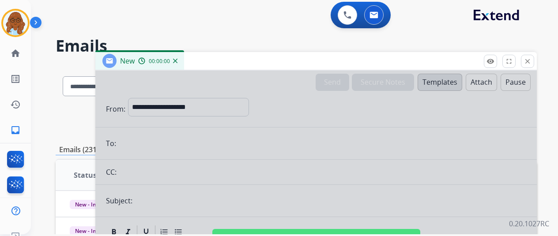
drag, startPoint x: 299, startPoint y: 106, endPoint x: 372, endPoint y: 129, distance: 77.0
click at [301, 107] on div at bounding box center [316, 236] width 442 height 330
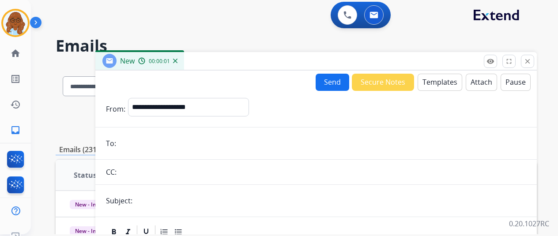
click at [197, 116] on div "**********" at bounding box center [188, 109] width 121 height 22
click at [164, 118] on div "**********" at bounding box center [188, 109] width 121 height 22
click at [175, 109] on select "**********" at bounding box center [188, 107] width 120 height 18
select select "**********"
click at [129, 98] on select "**********" at bounding box center [188, 107] width 120 height 18
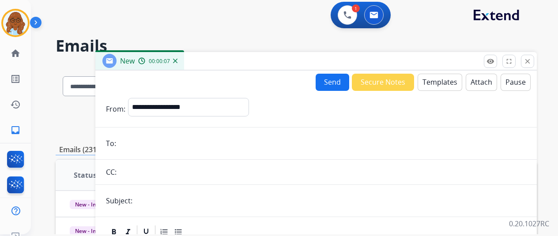
paste input "**********"
type input "**********"
drag, startPoint x: 162, startPoint y: 198, endPoint x: 171, endPoint y: 196, distance: 9.6
click at [162, 198] on input "text" at bounding box center [330, 201] width 391 height 18
type input "**********"
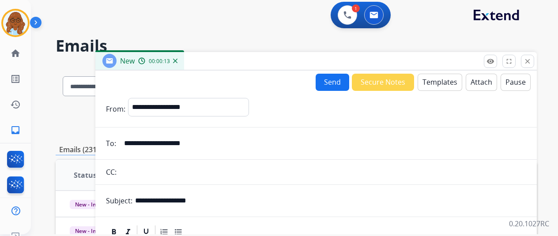
click at [430, 85] on button "Templates" at bounding box center [440, 82] width 45 height 17
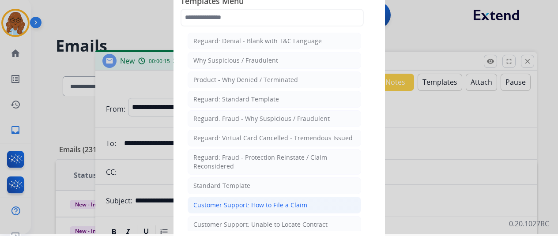
click at [265, 203] on div "Customer Support: How to File a Claim" at bounding box center [251, 205] width 114 height 9
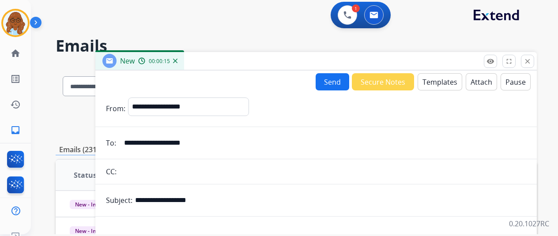
scroll to position [169, 0]
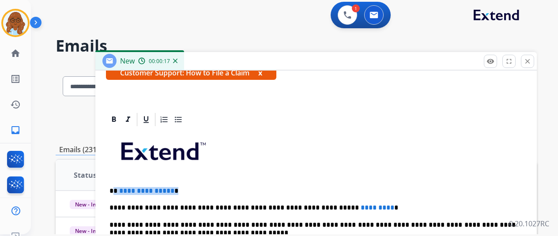
drag, startPoint x: 185, startPoint y: 189, endPoint x: 114, endPoint y: 187, distance: 70.3
click at [114, 187] on p "**********" at bounding box center [313, 191] width 406 height 8
click at [112, 187] on p "**********" at bounding box center [313, 191] width 406 height 8
drag, startPoint x: 189, startPoint y: 186, endPoint x: 96, endPoint y: 191, distance: 92.9
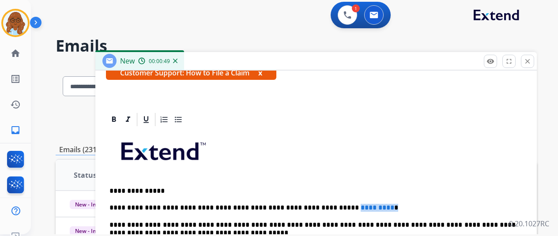
drag, startPoint x: 348, startPoint y: 205, endPoint x: 336, endPoint y: 206, distance: 11.5
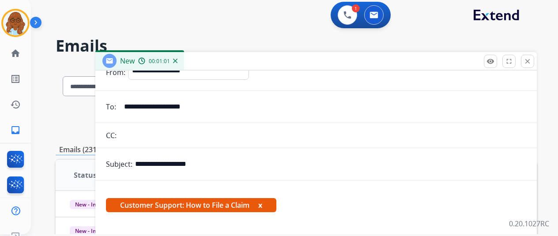
click at [262, 203] on button "x" at bounding box center [260, 205] width 4 height 11
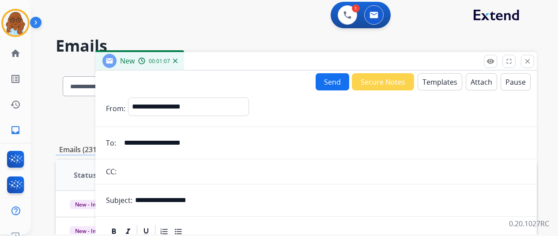
scroll to position [0, 6]
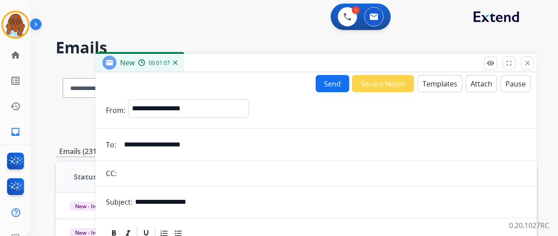
click at [330, 84] on button "Send" at bounding box center [333, 83] width 34 height 17
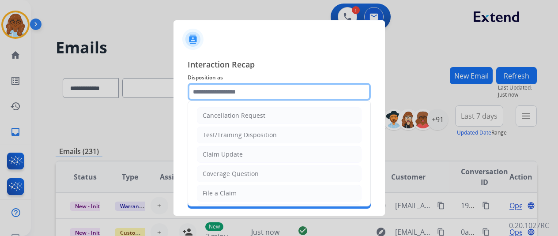
click at [264, 91] on input "text" at bounding box center [279, 92] width 183 height 18
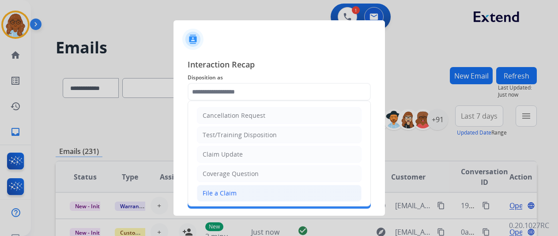
click at [232, 189] on li "File a Claim" at bounding box center [279, 193] width 165 height 17
type input "**********"
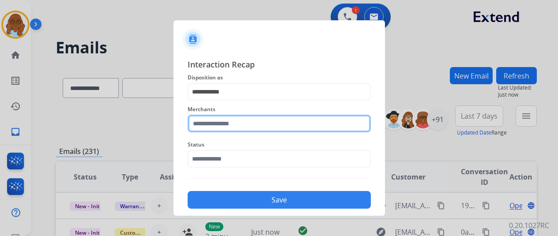
click at [228, 127] on input "text" at bounding box center [279, 124] width 183 height 18
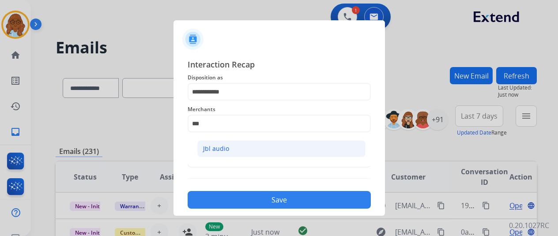
click at [248, 144] on li "Jbl audio" at bounding box center [281, 148] width 168 height 17
type input "*********"
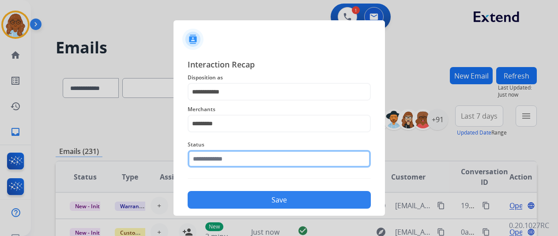
click at [228, 154] on input "text" at bounding box center [279, 159] width 183 height 18
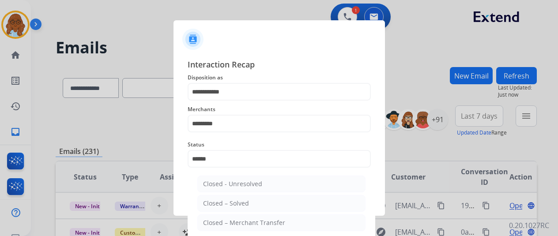
click at [225, 203] on div "Closed – Solved" at bounding box center [226, 203] width 46 height 9
type input "**********"
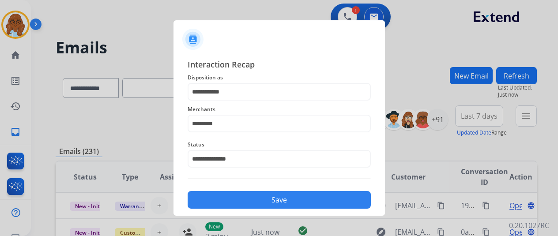
click at [239, 200] on button "Save" at bounding box center [279, 200] width 183 height 18
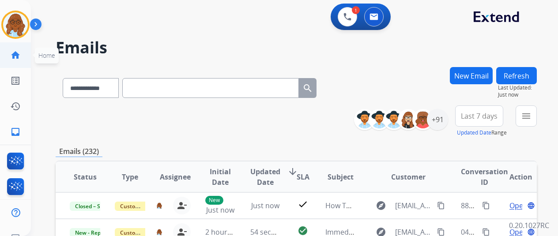
click at [19, 56] on link "home Home" at bounding box center [15, 55] width 25 height 25
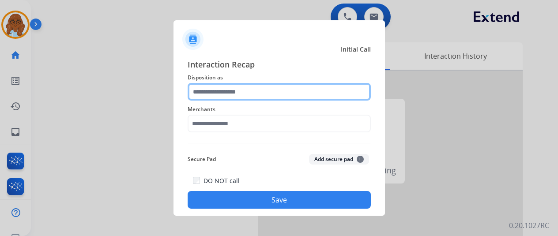
click at [223, 90] on input "text" at bounding box center [279, 92] width 183 height 18
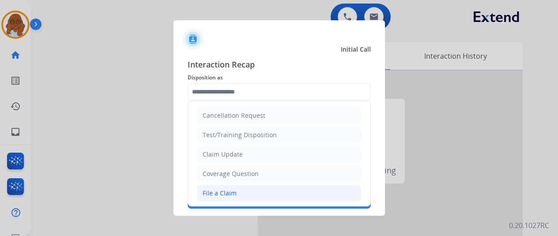
click at [236, 185] on li "File a Claim" at bounding box center [279, 193] width 165 height 17
type input "**********"
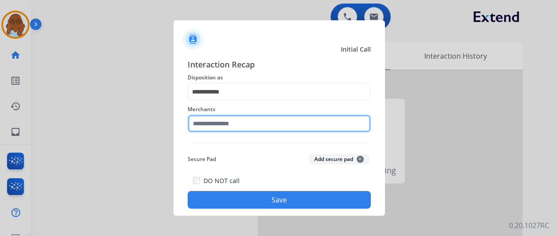
click at [220, 124] on input "text" at bounding box center [279, 124] width 183 height 18
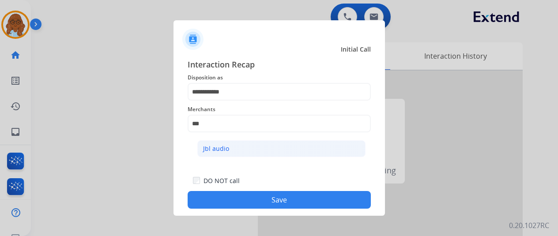
click at [247, 154] on li "Jbl audio" at bounding box center [281, 148] width 168 height 17
type input "*********"
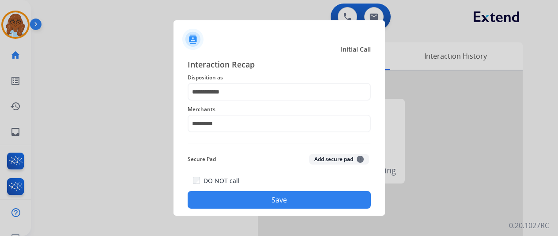
click at [273, 198] on button "Save" at bounding box center [279, 200] width 183 height 18
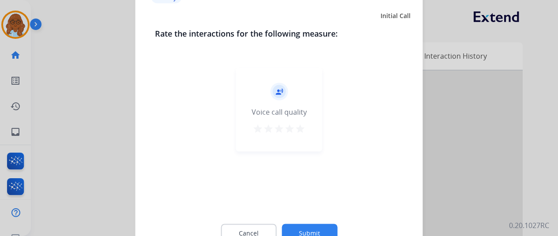
drag, startPoint x: 290, startPoint y: 131, endPoint x: 304, endPoint y: 212, distance: 82.2
click at [295, 135] on button "star" at bounding box center [300, 129] width 11 height 13
click at [311, 232] on button "Submit" at bounding box center [310, 233] width 56 height 19
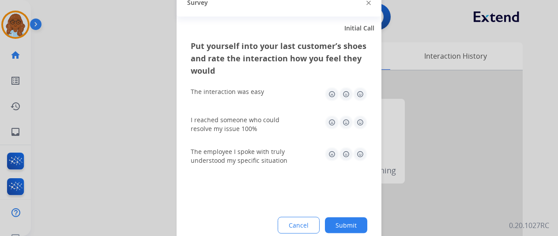
drag, startPoint x: 357, startPoint y: 86, endPoint x: 360, endPoint y: 92, distance: 7.3
click at [358, 86] on div "The interaction was easy" at bounding box center [279, 94] width 177 height 28
click at [360, 92] on img at bounding box center [360, 94] width 14 height 14
drag, startPoint x: 355, startPoint y: 110, endPoint x: 355, endPoint y: 116, distance: 6.2
click at [355, 112] on div "I reached someone who could resolve my issue 100%" at bounding box center [279, 124] width 177 height 32
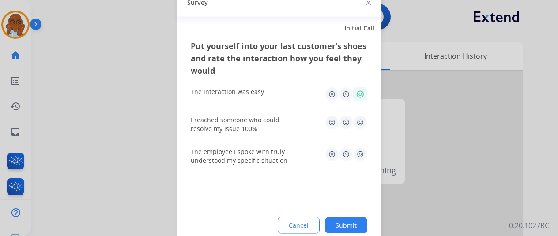
drag, startPoint x: 355, startPoint y: 116, endPoint x: 355, endPoint y: 135, distance: 19.4
click at [355, 117] on img at bounding box center [360, 122] width 14 height 14
click at [355, 153] on img at bounding box center [360, 154] width 14 height 14
click at [352, 224] on button "Submit" at bounding box center [346, 225] width 42 height 16
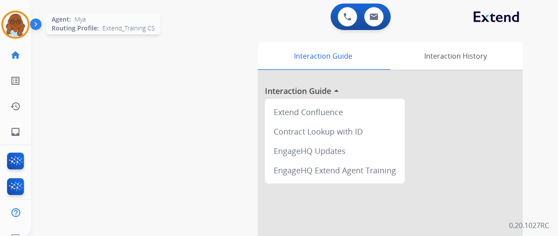
click at [12, 21] on img at bounding box center [15, 24] width 25 height 25
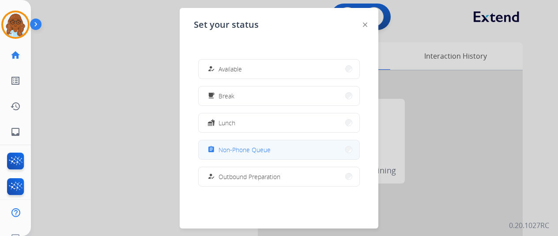
click at [244, 143] on button "assignment Non-Phone Queue" at bounding box center [279, 149] width 161 height 19
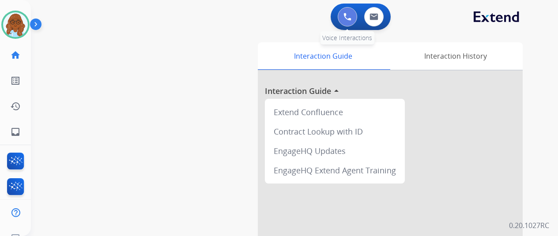
click at [346, 18] on img at bounding box center [348, 17] width 8 height 8
click at [343, 21] on button at bounding box center [347, 16] width 19 height 19
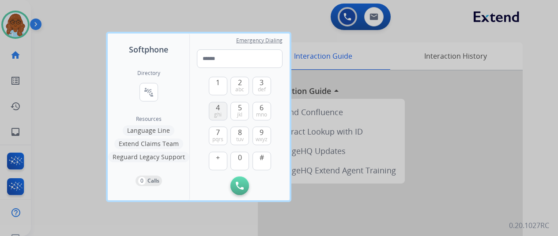
click at [209, 108] on button "4 ghi" at bounding box center [218, 111] width 19 height 19
click at [232, 151] on div "1 2 abc 3 def 4 ghi 5 jkl 6 mno 7 pqrs 8 tuv 9 wxyz + 0 #" at bounding box center [240, 122] width 62 height 109
click at [238, 156] on span "0" at bounding box center [240, 157] width 4 height 11
click at [236, 134] on button "8 tuv" at bounding box center [240, 136] width 19 height 19
click at [237, 113] on span "jkl" at bounding box center [239, 114] width 5 height 7
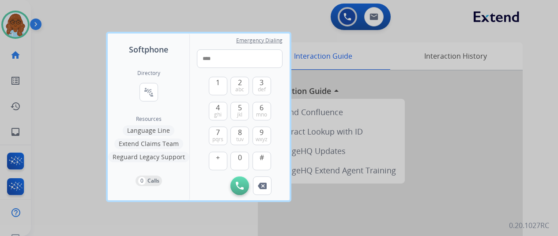
click at [256, 112] on span "mno" at bounding box center [261, 114] width 11 height 7
click at [209, 87] on button "1" at bounding box center [218, 86] width 19 height 19
click at [216, 84] on span "1" at bounding box center [218, 82] width 4 height 11
click at [216, 110] on span "4" at bounding box center [218, 108] width 4 height 11
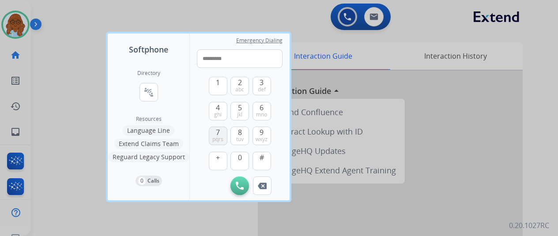
click at [216, 128] on span "7" at bounding box center [218, 132] width 4 height 11
type input "**********"
click at [236, 182] on img at bounding box center [240, 186] width 8 height 8
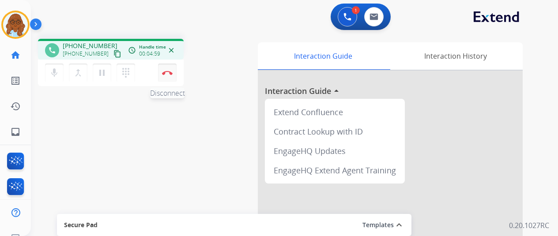
click at [163, 73] on img at bounding box center [167, 73] width 11 height 4
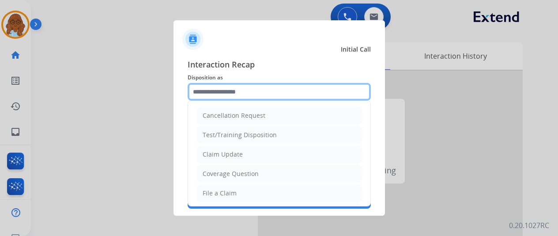
click at [240, 88] on input "text" at bounding box center [279, 92] width 183 height 18
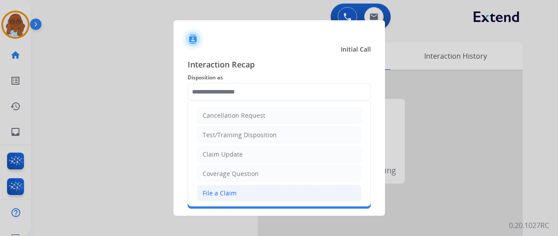
click at [223, 186] on li "File a Claim" at bounding box center [279, 193] width 165 height 17
type input "**********"
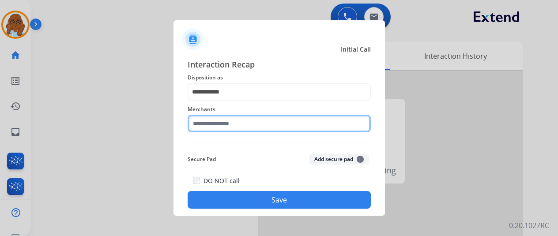
click at [220, 128] on input "text" at bounding box center [279, 124] width 183 height 18
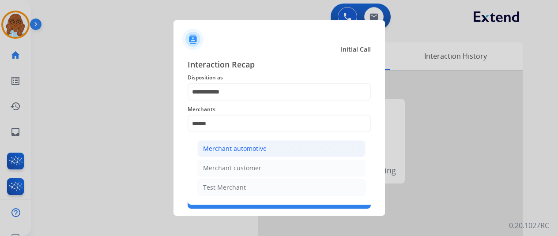
click at [290, 146] on li "Merchant automotive" at bounding box center [281, 148] width 168 height 17
type input "**********"
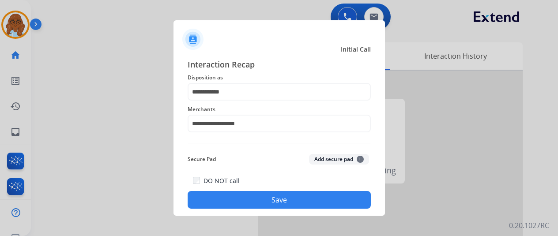
click at [251, 194] on button "Save" at bounding box center [279, 200] width 183 height 18
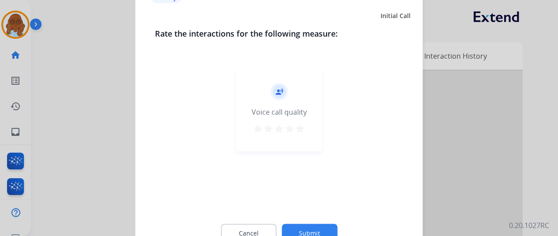
click at [295, 131] on mat-icon "star" at bounding box center [300, 128] width 11 height 11
click at [319, 227] on button "Submit" at bounding box center [310, 233] width 56 height 19
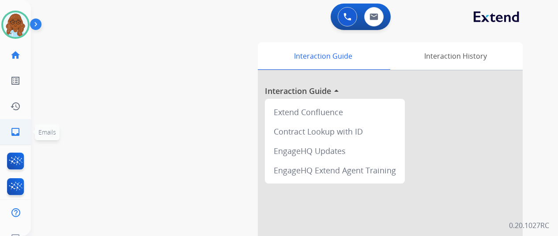
click at [14, 133] on mat-icon "inbox" at bounding box center [15, 132] width 11 height 11
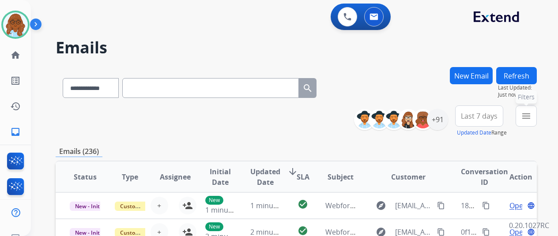
click at [530, 120] on mat-icon "menu" at bounding box center [526, 116] width 11 height 11
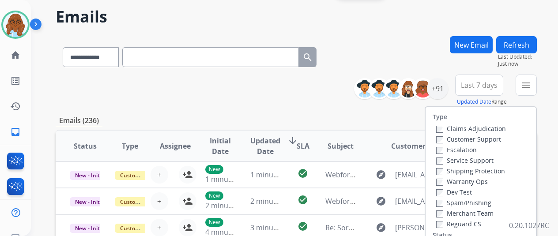
scroll to position [44, 0]
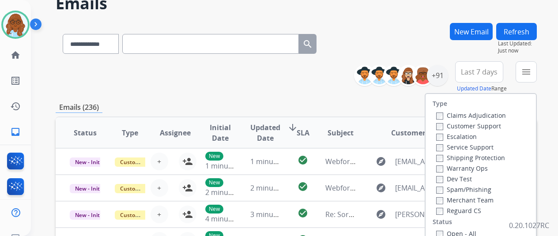
click at [465, 124] on label "Customer Support" at bounding box center [469, 126] width 65 height 8
click at [460, 159] on label "Shipping Protection" at bounding box center [471, 158] width 69 height 8
click at [452, 211] on label "Reguard CS" at bounding box center [459, 211] width 45 height 8
click at [449, 232] on label "Open - All" at bounding box center [457, 234] width 40 height 8
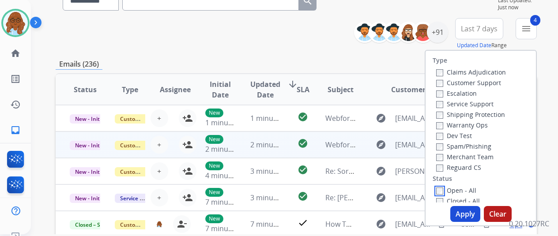
scroll to position [133, 0]
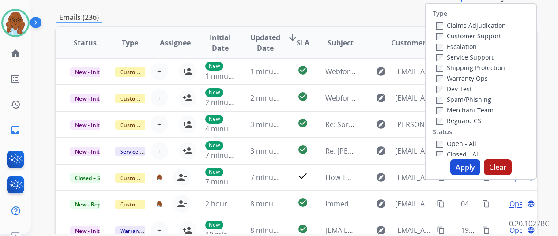
click at [459, 170] on button "Apply" at bounding box center [466, 167] width 30 height 16
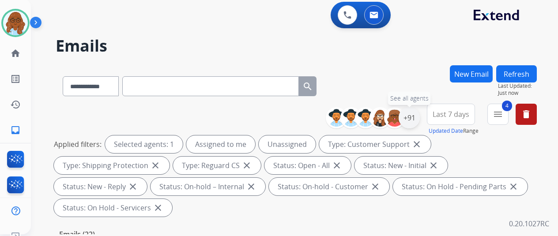
click at [415, 119] on div "+91" at bounding box center [409, 117] width 21 height 21
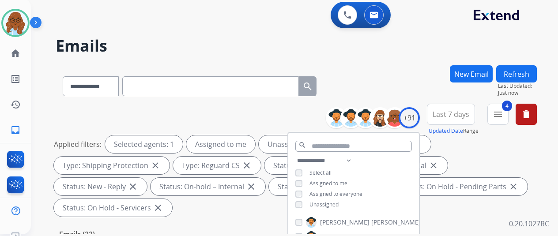
click at [312, 205] on span "Unassigned" at bounding box center [324, 205] width 29 height 8
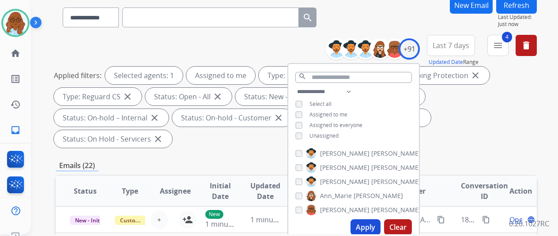
scroll to position [133, 0]
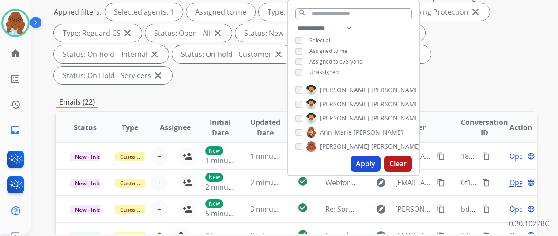
click at [364, 164] on button "Apply" at bounding box center [366, 164] width 30 height 16
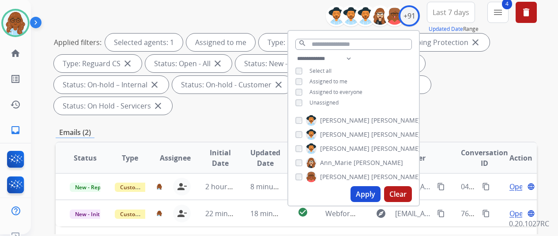
scroll to position [88, 0]
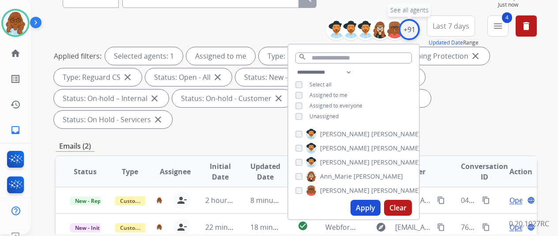
click at [416, 35] on div "+91" at bounding box center [409, 29] width 21 height 21
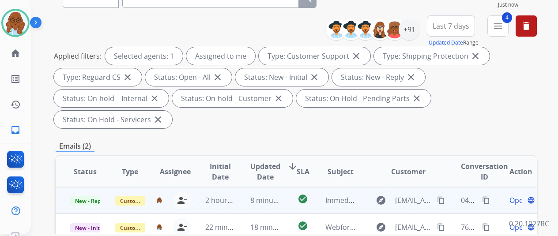
click at [439, 195] on button "content_copy" at bounding box center [441, 200] width 11 height 11
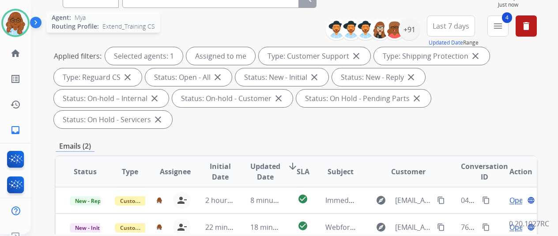
drag, startPoint x: 5, startPoint y: 18, endPoint x: 19, endPoint y: 24, distance: 14.6
click at [5, 18] on img at bounding box center [15, 23] width 25 height 25
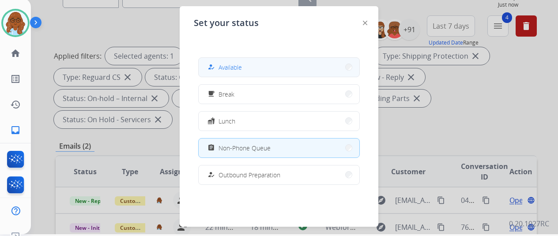
click at [244, 68] on button "how_to_reg Available" at bounding box center [279, 67] width 161 height 19
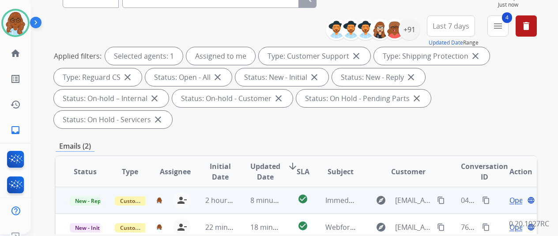
click at [482, 197] on mat-icon "content_copy" at bounding box center [486, 201] width 8 height 8
drag, startPoint x: 77, startPoint y: 181, endPoint x: 83, endPoint y: 180, distance: 5.3
click at [77, 197] on span "New - Reply" at bounding box center [90, 201] width 40 height 9
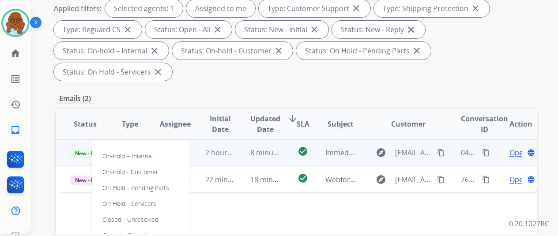
scroll to position [177, 0]
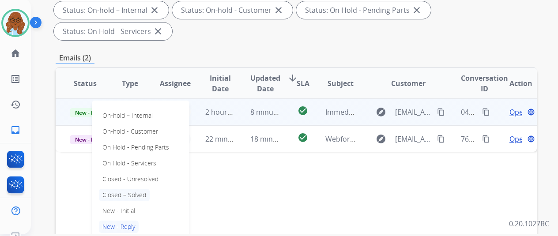
click at [120, 189] on p "Closed – Solved" at bounding box center [124, 195] width 51 height 12
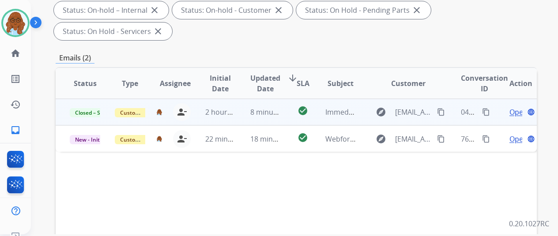
click at [510, 107] on span "Open" at bounding box center [519, 112] width 18 height 11
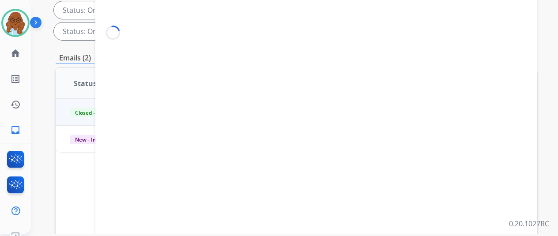
scroll to position [44, 0]
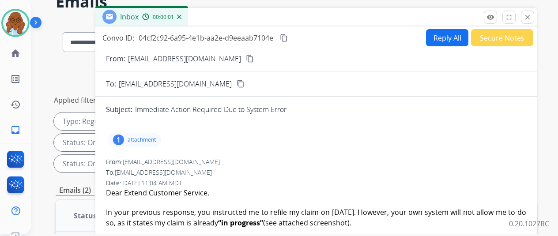
click at [487, 40] on button "Secure Notes" at bounding box center [502, 37] width 62 height 17
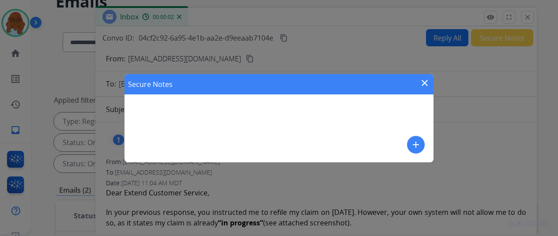
click at [416, 142] on mat-icon "add" at bounding box center [416, 145] width 11 height 11
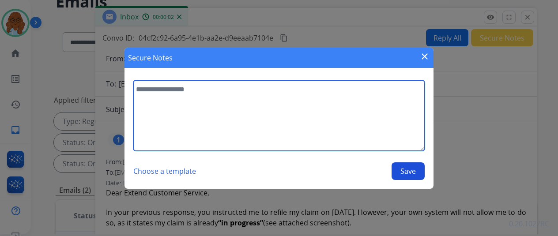
click at [288, 111] on textarea at bounding box center [279, 115] width 292 height 71
click at [363, 94] on textarea "**********" at bounding box center [279, 115] width 292 height 71
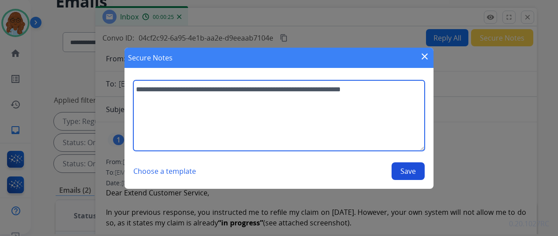
paste textarea "**********"
type textarea "**********"
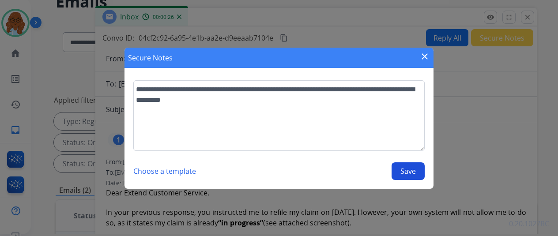
click at [399, 174] on button "Save" at bounding box center [408, 172] width 33 height 18
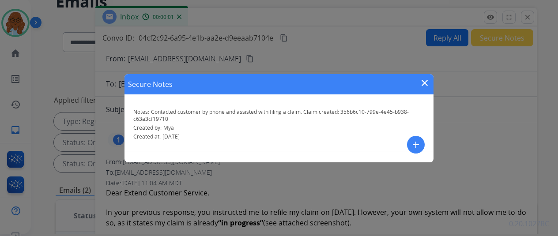
click at [429, 79] on mat-icon "close" at bounding box center [425, 83] width 11 height 11
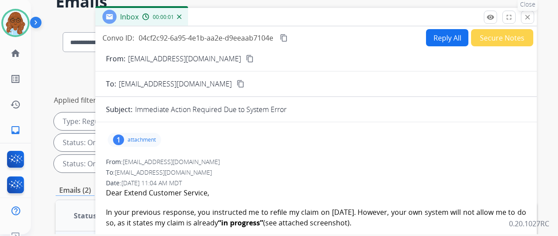
click at [527, 13] on button "close Close" at bounding box center [527, 17] width 13 height 13
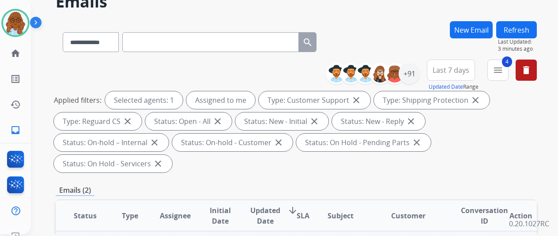
scroll to position [133, 0]
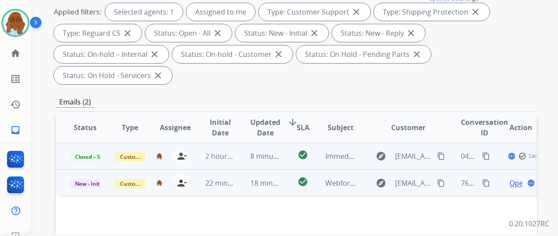
click at [511, 178] on span "Open" at bounding box center [519, 183] width 18 height 11
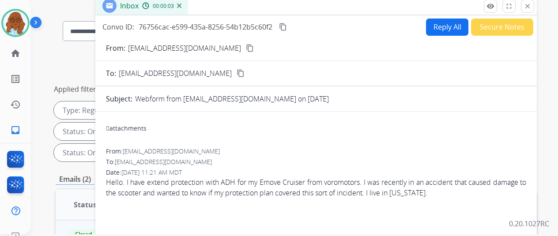
scroll to position [0, 0]
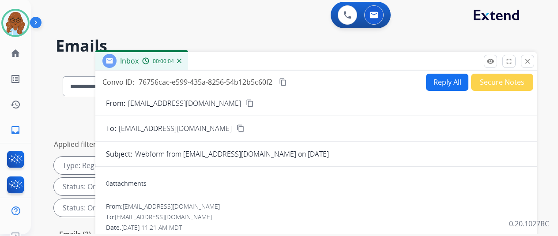
click at [429, 84] on button "Reply All" at bounding box center [447, 82] width 42 height 17
select select "**********"
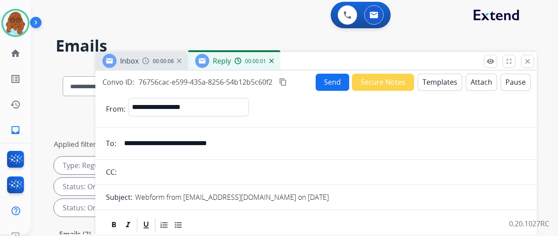
click at [282, 85] on mat-icon "content_copy" at bounding box center [283, 82] width 8 height 8
click at [139, 62] on span "Inbox" at bounding box center [129, 61] width 19 height 10
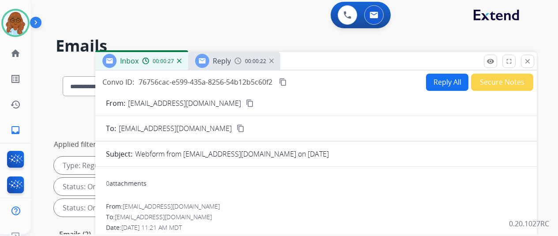
click at [251, 103] on mat-icon "content_copy" at bounding box center [250, 103] width 8 height 8
click at [252, 66] on div "Reply 00:00:42" at bounding box center [234, 61] width 92 height 18
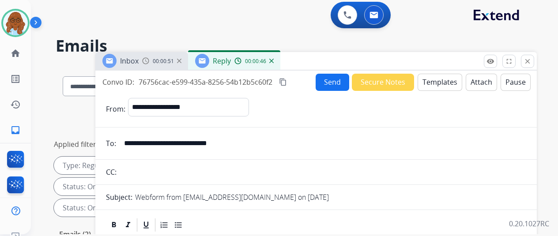
click at [439, 83] on button "Templates" at bounding box center [440, 82] width 45 height 17
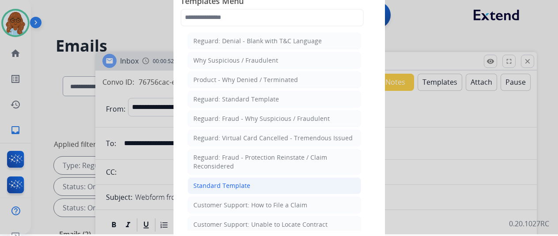
click at [235, 182] on div "Standard Template" at bounding box center [222, 186] width 57 height 9
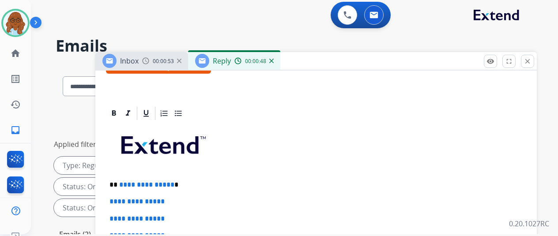
scroll to position [177, 0]
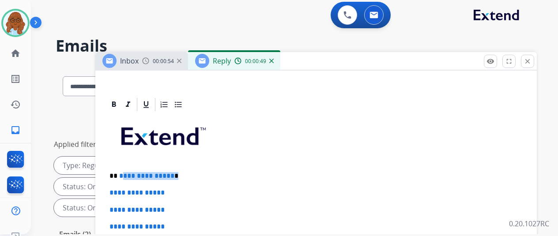
drag, startPoint x: 177, startPoint y: 171, endPoint x: 119, endPoint y: 171, distance: 57.9
click at [119, 172] on p "**********" at bounding box center [313, 176] width 406 height 8
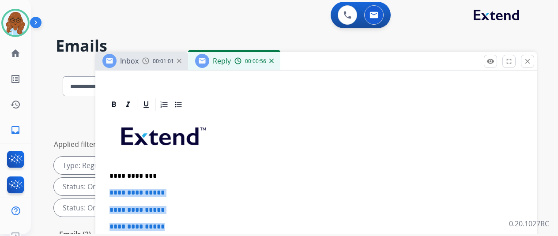
drag, startPoint x: 154, startPoint y: 219, endPoint x: 110, endPoint y: 191, distance: 52.6
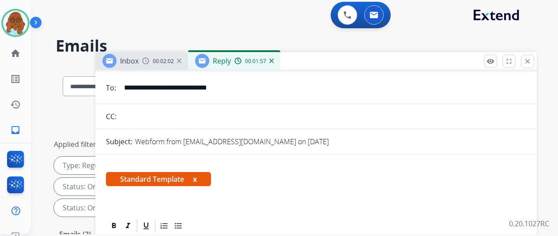
scroll to position [0, 0]
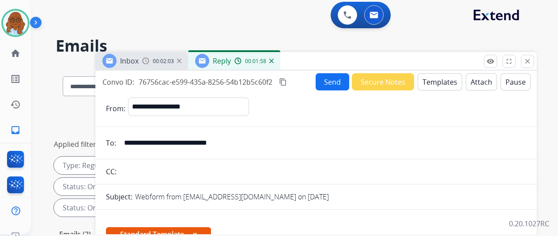
click at [486, 84] on button "Attach" at bounding box center [481, 81] width 31 height 17
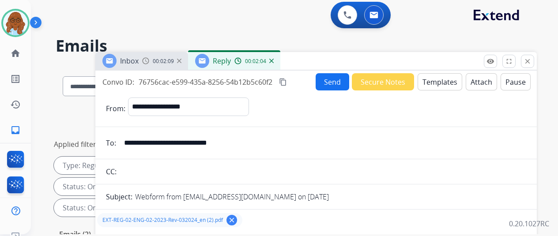
click at [285, 84] on mat-icon "content_copy" at bounding box center [283, 82] width 8 height 8
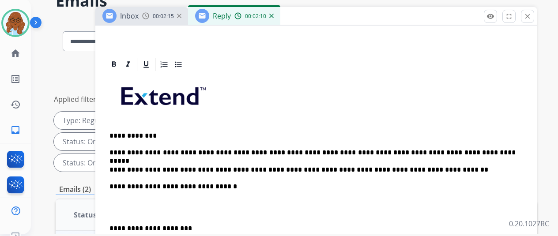
scroll to position [88, 0]
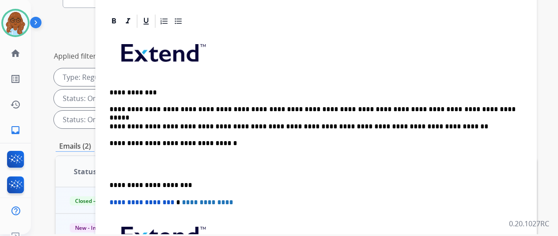
click at [110, 165] on div "**********" at bounding box center [316, 172] width 421 height 287
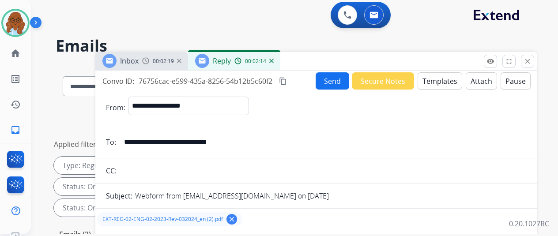
scroll to position [0, 0]
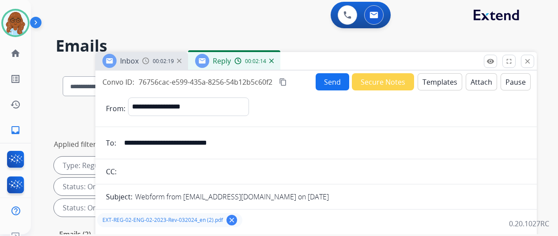
click at [322, 89] on button "Send" at bounding box center [333, 81] width 34 height 17
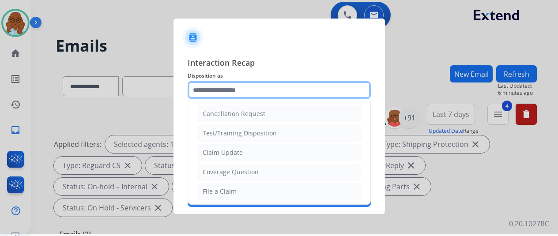
click at [245, 88] on input "text" at bounding box center [279, 90] width 183 height 18
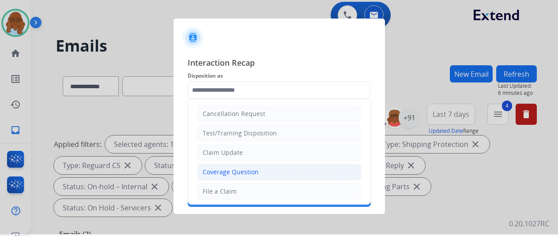
click at [221, 174] on div "Coverage Question" at bounding box center [231, 172] width 56 height 9
type input "**********"
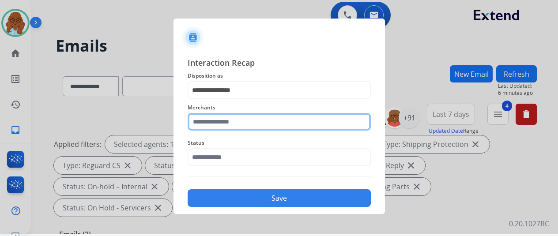
click at [237, 127] on input "text" at bounding box center [279, 122] width 183 height 18
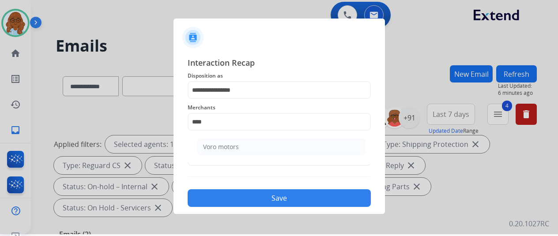
click at [226, 137] on ul "Voro motors" at bounding box center [282, 149] width 174 height 30
click at [199, 157] on ul "Voro motors" at bounding box center [282, 149] width 174 height 30
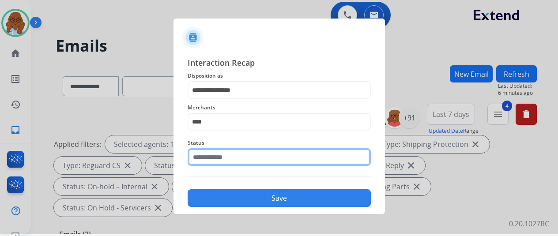
click at [216, 152] on input "text" at bounding box center [279, 157] width 183 height 18
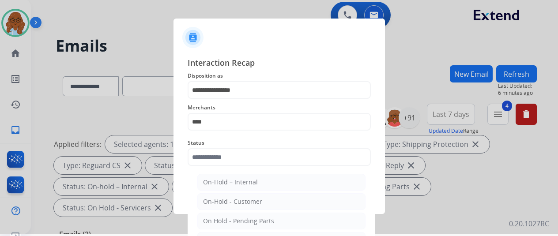
click at [207, 110] on span "Merchants" at bounding box center [279, 108] width 183 height 11
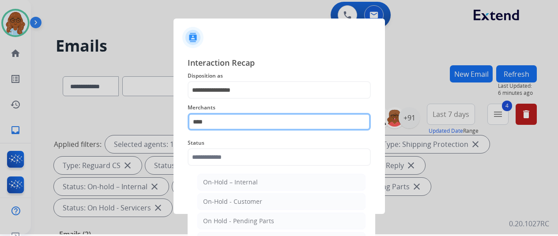
click at [207, 119] on input "****" at bounding box center [279, 122] width 183 height 18
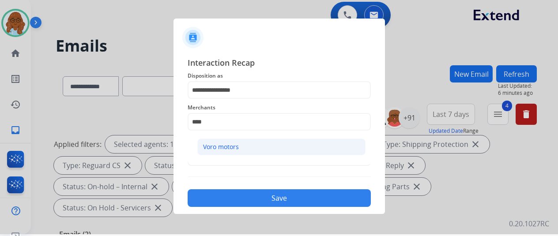
click at [226, 146] on div "Voro motors" at bounding box center [221, 147] width 36 height 9
type input "**********"
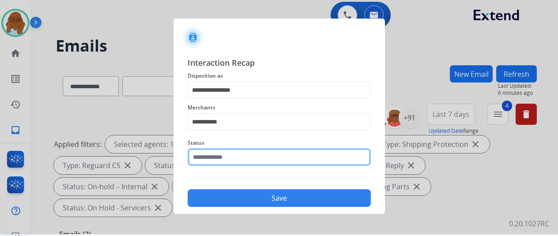
click at [218, 153] on input "text" at bounding box center [279, 157] width 183 height 18
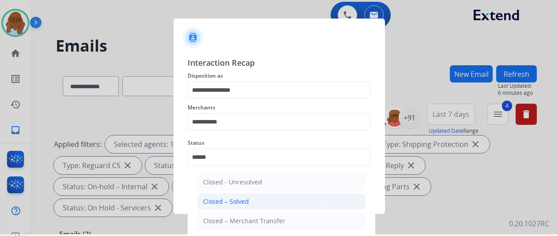
click at [221, 204] on div "Closed – Solved" at bounding box center [226, 201] width 46 height 9
type input "**********"
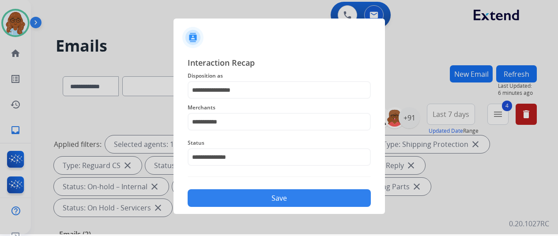
click at [228, 194] on button "Save" at bounding box center [279, 199] width 183 height 18
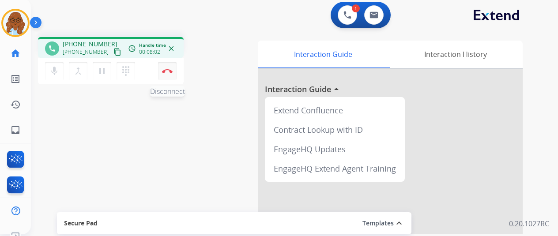
click at [162, 69] on img at bounding box center [167, 71] width 11 height 4
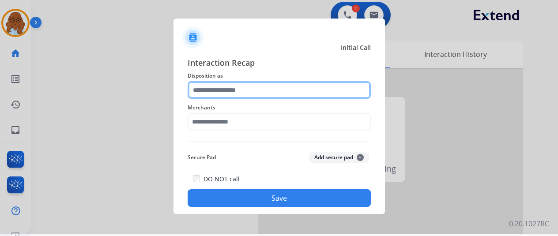
click at [225, 88] on input "text" at bounding box center [279, 90] width 183 height 18
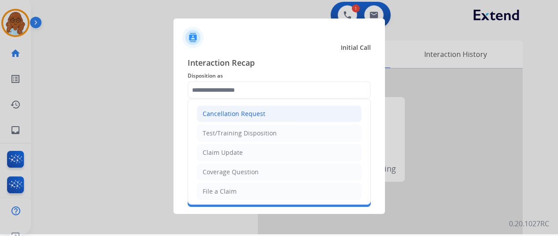
click at [233, 110] on div "Cancellation Request" at bounding box center [234, 114] width 63 height 9
type input "**********"
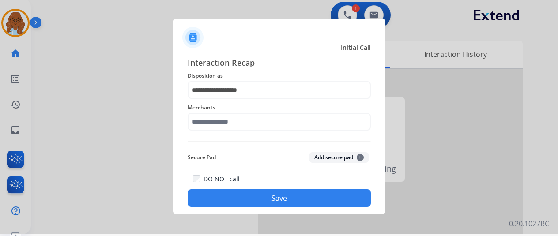
click at [224, 131] on div "Merchants" at bounding box center [279, 116] width 183 height 35
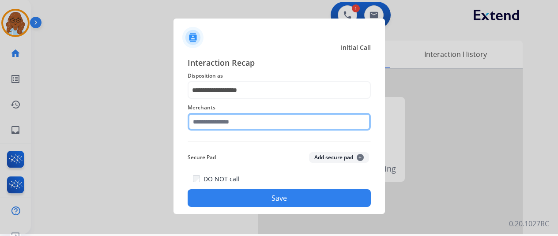
click at [224, 125] on input "text" at bounding box center [279, 122] width 183 height 18
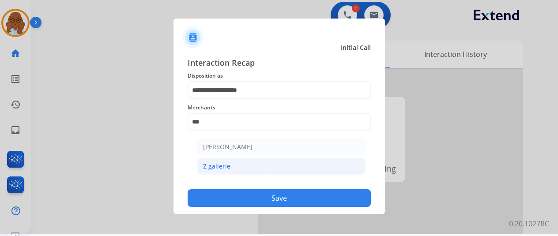
click at [247, 162] on li "Z gallerie" at bounding box center [281, 166] width 168 height 17
type input "**********"
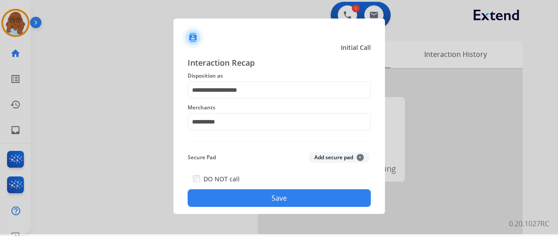
click at [264, 201] on button "Save" at bounding box center [279, 199] width 183 height 18
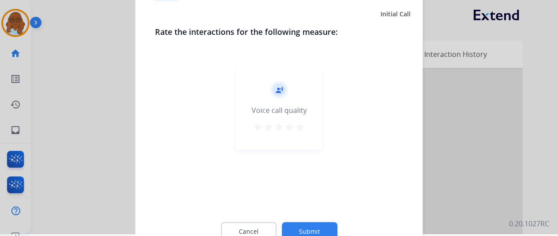
click at [299, 131] on mat-icon "star" at bounding box center [300, 127] width 11 height 11
click at [318, 230] on button "Submit" at bounding box center [310, 231] width 56 height 19
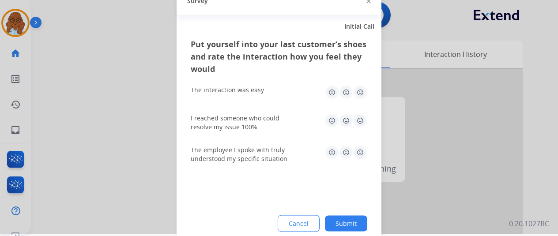
click at [353, 93] on img at bounding box center [360, 92] width 14 height 14
click at [354, 147] on img at bounding box center [360, 152] width 14 height 14
click at [353, 114] on img at bounding box center [360, 121] width 14 height 14
click at [349, 222] on button "Submit" at bounding box center [346, 224] width 42 height 16
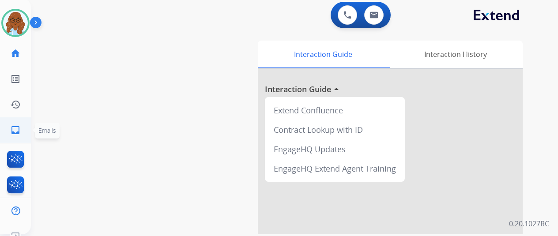
click at [8, 137] on link "inbox Emails" at bounding box center [15, 130] width 25 height 25
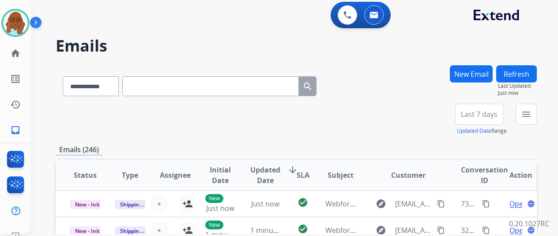
click at [485, 115] on span "Last 7 days" at bounding box center [479, 115] width 37 height 4
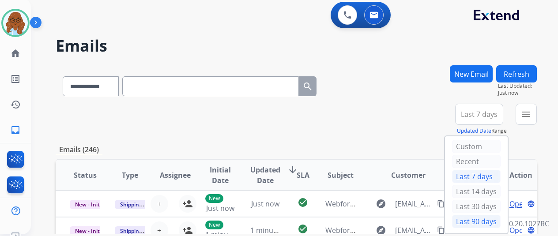
click at [474, 220] on div "Last 90 days" at bounding box center [476, 221] width 49 height 13
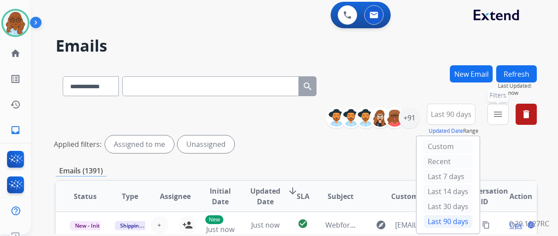
click at [497, 112] on mat-icon "menu" at bounding box center [498, 114] width 11 height 11
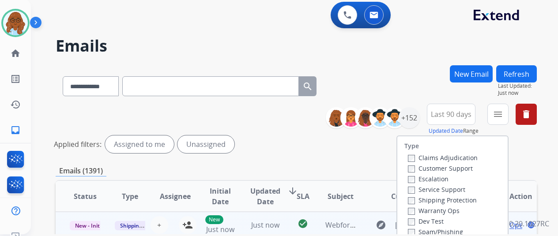
scroll to position [88, 0]
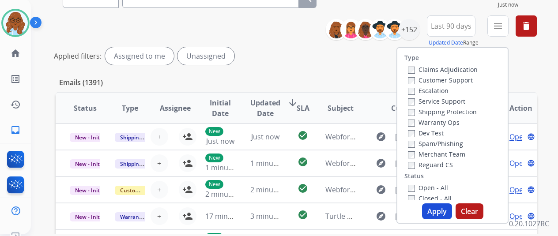
click at [421, 81] on label "Customer Support" at bounding box center [440, 80] width 65 height 8
click at [424, 115] on label "Shipping Protection" at bounding box center [442, 112] width 69 height 8
click at [425, 169] on label "Reguard CS" at bounding box center [430, 165] width 45 height 8
click at [424, 191] on label "Open - All" at bounding box center [428, 188] width 40 height 8
click at [431, 207] on button "Apply" at bounding box center [437, 212] width 30 height 16
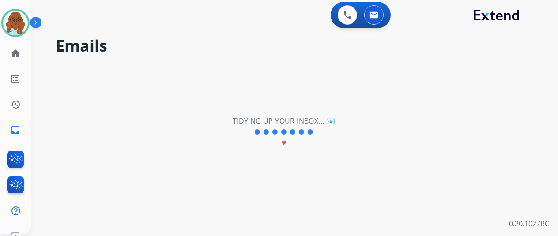
scroll to position [0, 0]
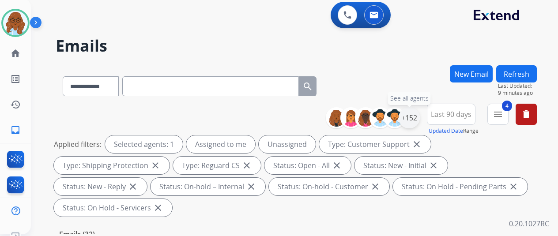
click at [406, 120] on div "+152" at bounding box center [409, 117] width 21 height 21
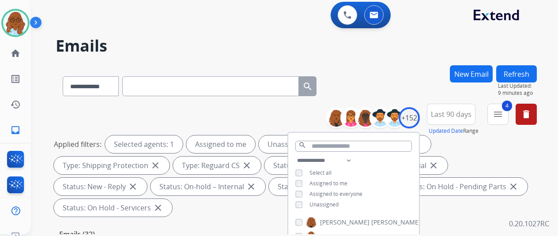
click at [317, 202] on span "Unassigned" at bounding box center [324, 205] width 29 height 8
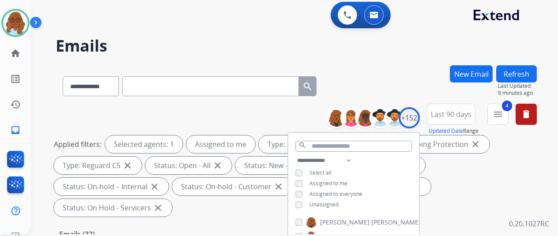
scroll to position [133, 0]
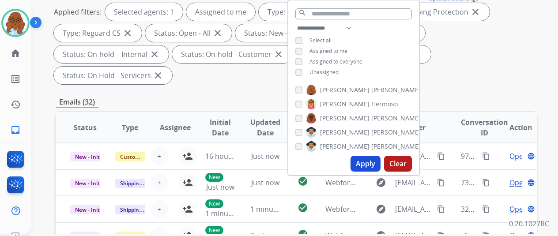
click at [367, 164] on button "Apply" at bounding box center [366, 164] width 30 height 16
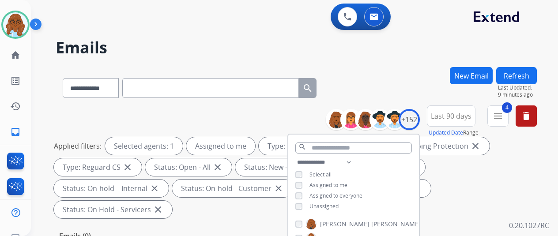
scroll to position [0, 6]
click at [340, 183] on span "Assigned to me" at bounding box center [329, 186] width 38 height 8
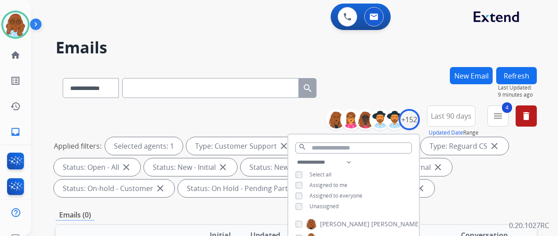
click at [328, 206] on span "Unassigned" at bounding box center [324, 207] width 29 height 8
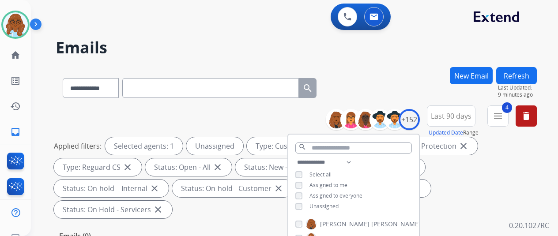
scroll to position [133, 0]
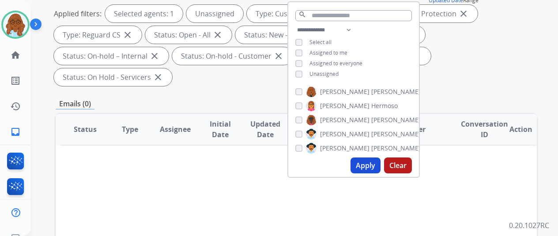
click at [366, 163] on button "Apply" at bounding box center [366, 166] width 30 height 16
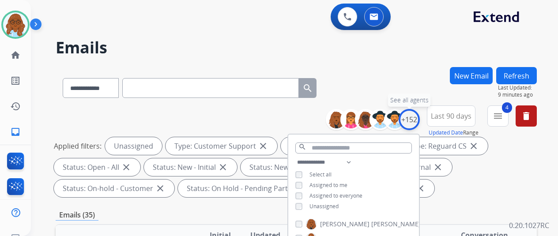
click at [409, 120] on div "+152" at bounding box center [409, 119] width 21 height 21
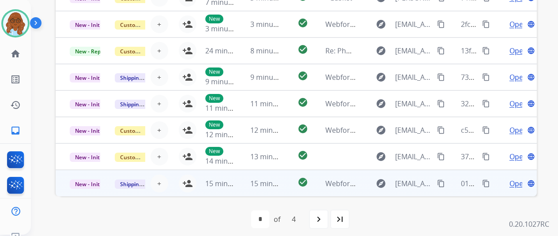
scroll to position [11, 6]
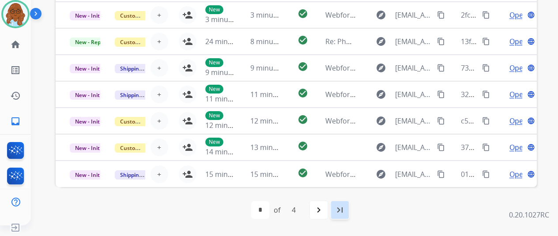
click at [338, 210] on mat-icon "last_page" at bounding box center [340, 210] width 11 height 11
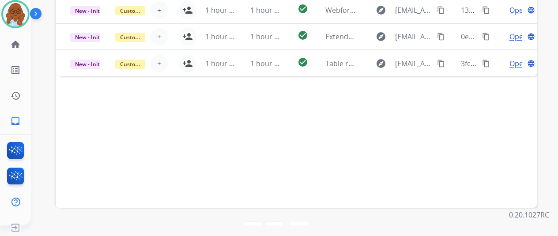
scroll to position [323, 0]
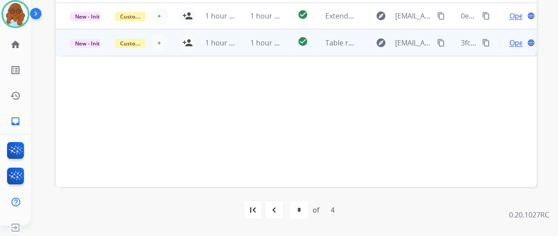
click at [492, 44] on td "Open language" at bounding box center [514, 42] width 45 height 27
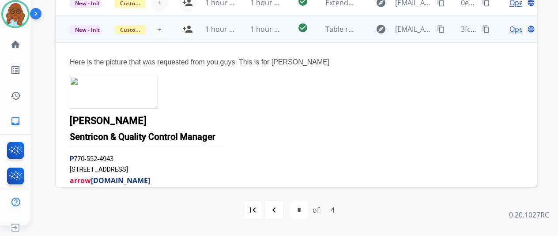
scroll to position [0, 0]
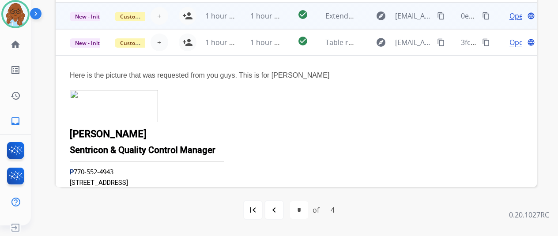
click at [492, 25] on td "Open language" at bounding box center [514, 16] width 45 height 27
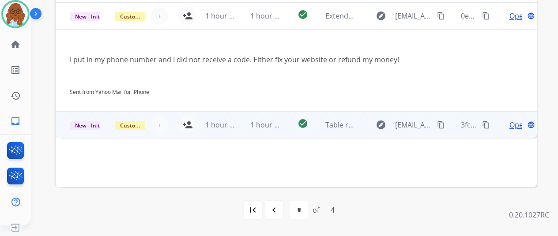
scroll to position [234, 0]
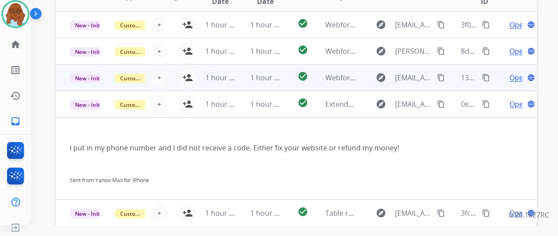
click at [494, 76] on td "Open language" at bounding box center [514, 78] width 45 height 27
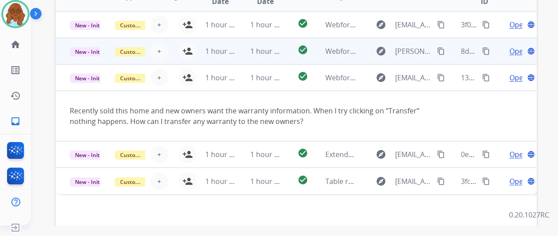
click at [497, 57] on td "Open language" at bounding box center [514, 51] width 45 height 27
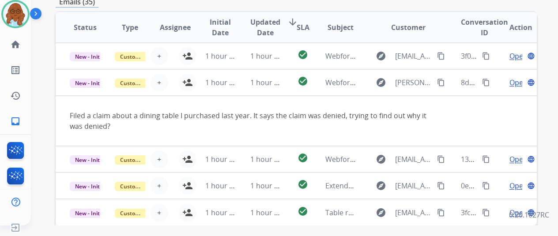
scroll to position [146, 0]
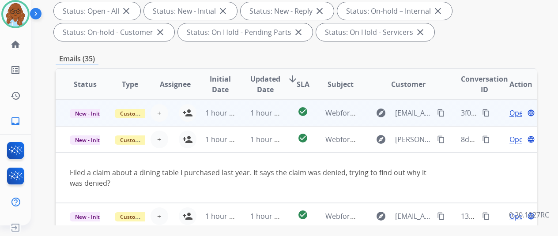
click at [492, 112] on td "Open language" at bounding box center [514, 113] width 45 height 27
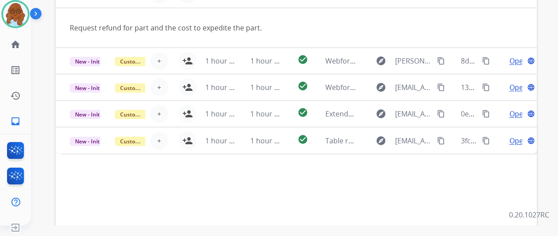
scroll to position [323, 0]
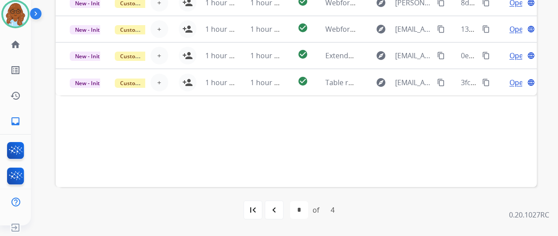
click at [270, 207] on mat-icon "navigate_before" at bounding box center [274, 210] width 11 height 11
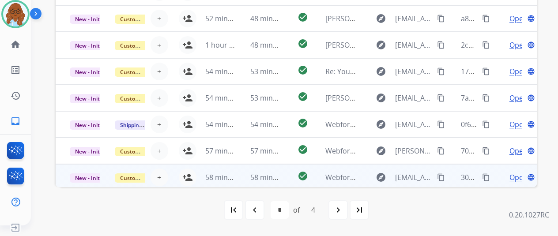
click at [492, 181] on td "Open language" at bounding box center [514, 177] width 45 height 27
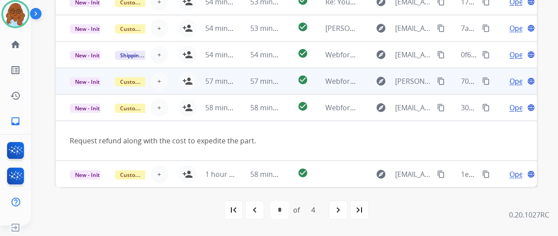
click at [492, 86] on td "Open language" at bounding box center [514, 81] width 45 height 27
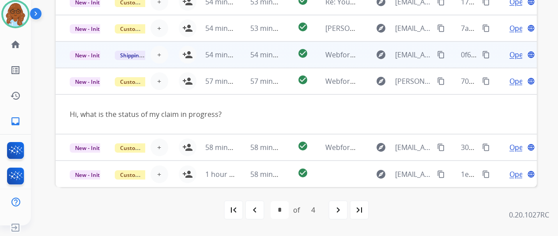
click at [496, 57] on td "Open language" at bounding box center [514, 55] width 45 height 27
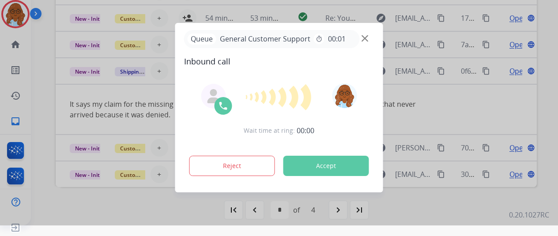
scroll to position [0, 0]
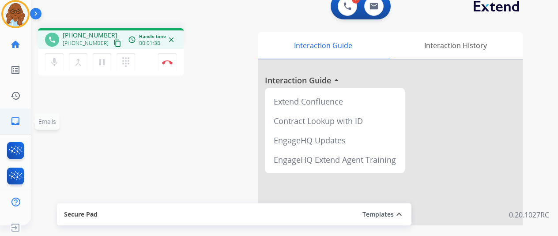
click at [10, 122] on mat-icon "inbox" at bounding box center [15, 121] width 11 height 11
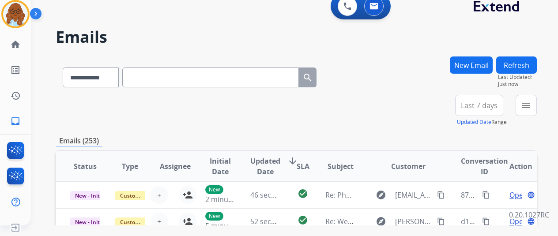
click at [467, 72] on button "New Email" at bounding box center [471, 65] width 43 height 17
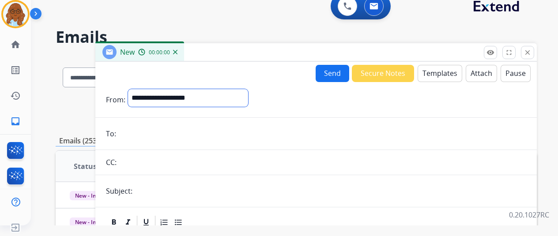
drag, startPoint x: 223, startPoint y: 102, endPoint x: 218, endPoint y: 106, distance: 5.9
click at [223, 102] on select "**********" at bounding box center [188, 98] width 120 height 18
select select "**********"
click at [129, 89] on select "**********" at bounding box center [188, 98] width 120 height 18
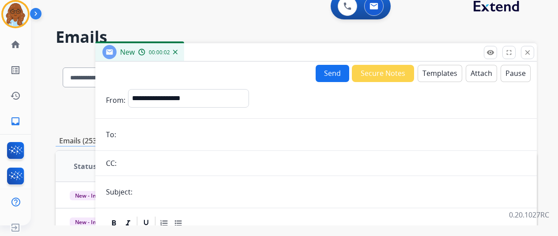
click at [142, 126] on input "email" at bounding box center [323, 135] width 408 height 18
paste input "**********"
type input "**********"
click at [176, 193] on input "text" at bounding box center [330, 192] width 391 height 18
type input "**********"
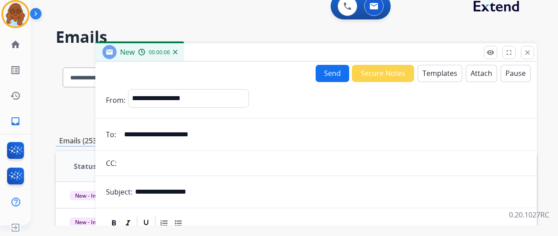
click at [430, 71] on button "Templates" at bounding box center [440, 73] width 45 height 17
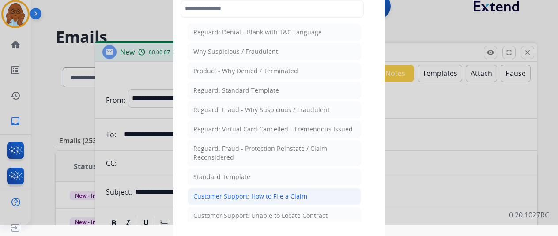
click at [264, 195] on div "Customer Support: How to File a Claim" at bounding box center [251, 196] width 114 height 9
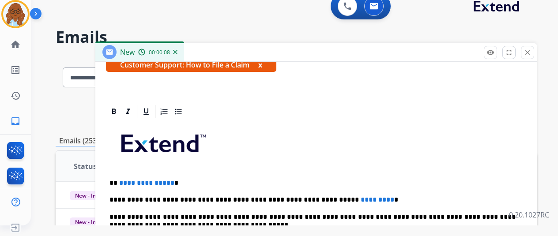
scroll to position [169, 0]
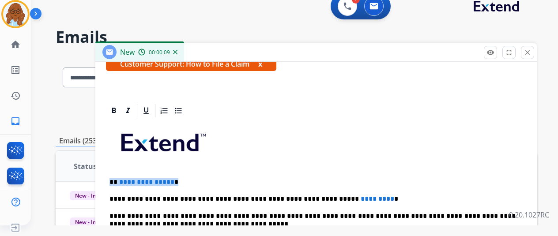
drag, startPoint x: 186, startPoint y: 174, endPoint x: 107, endPoint y: 174, distance: 78.6
click at [116, 179] on p "********" at bounding box center [313, 182] width 406 height 8
drag, startPoint x: 372, startPoint y: 196, endPoint x: 366, endPoint y: 212, distance: 16.9
click at [325, 198] on p "**********" at bounding box center [313, 199] width 406 height 8
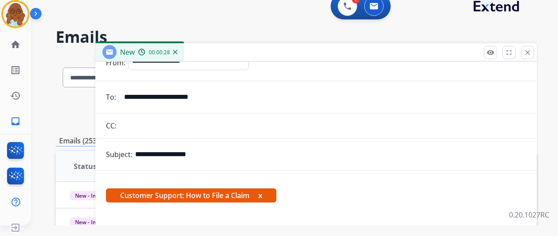
scroll to position [0, 0]
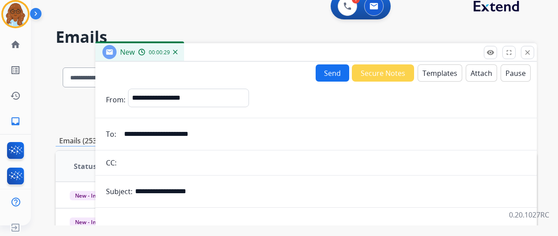
click at [337, 78] on button "Send" at bounding box center [333, 73] width 34 height 17
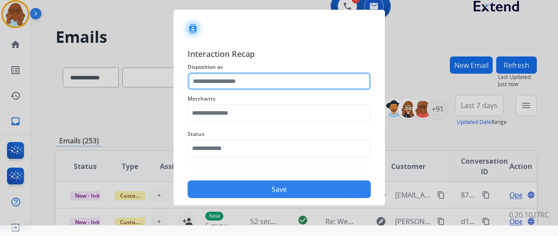
click at [221, 79] on input "text" at bounding box center [279, 81] width 183 height 18
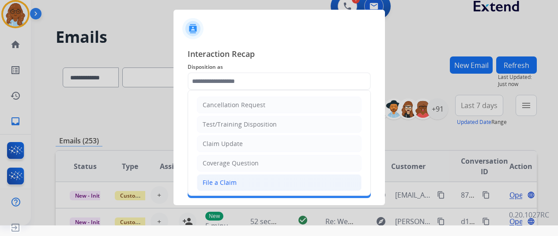
click at [220, 179] on div "File a Claim" at bounding box center [220, 182] width 34 height 9
type input "**********"
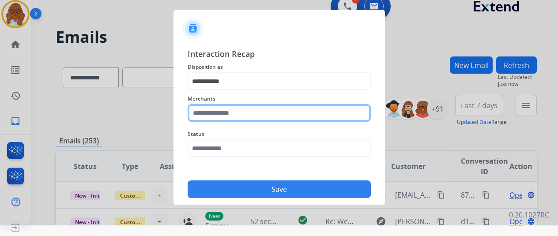
drag, startPoint x: 219, startPoint y: 105, endPoint x: 238, endPoint y: 114, distance: 20.7
click at [220, 105] on input "text" at bounding box center [279, 113] width 183 height 18
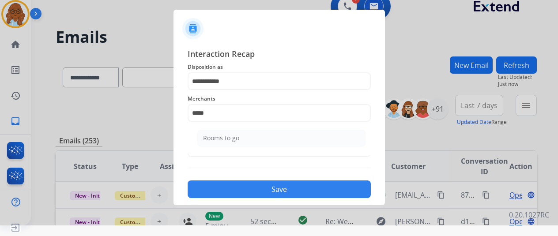
click at [308, 140] on li "Rooms to go" at bounding box center [281, 138] width 168 height 17
type input "**********"
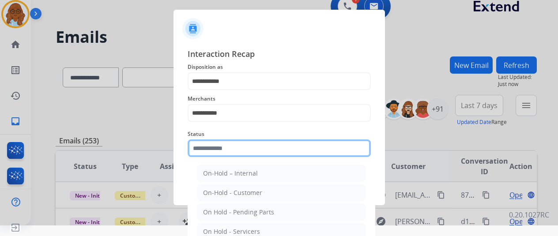
click at [253, 151] on input "text" at bounding box center [279, 149] width 183 height 18
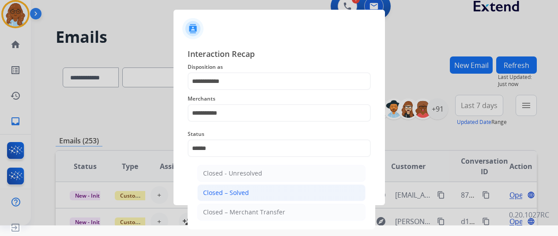
drag, startPoint x: 238, startPoint y: 195, endPoint x: 196, endPoint y: 191, distance: 42.2
click at [238, 195] on div "Closed – Solved" at bounding box center [226, 193] width 46 height 9
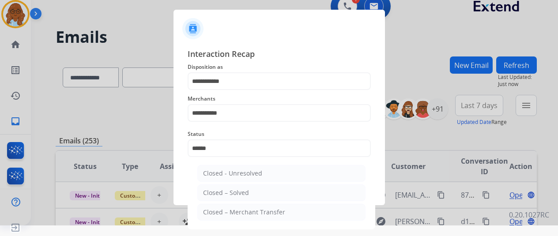
type input "**********"
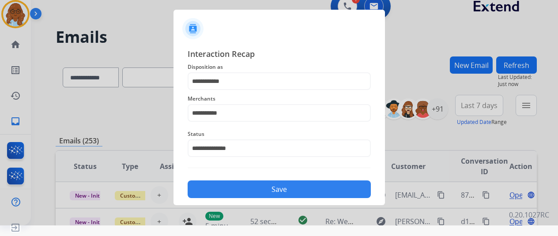
click at [196, 190] on button "Save" at bounding box center [279, 190] width 183 height 18
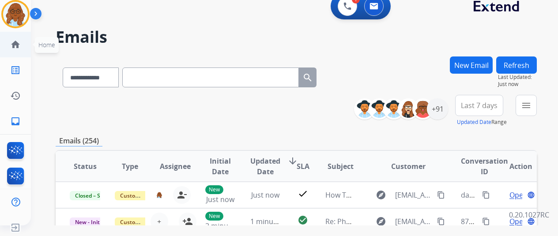
click at [7, 50] on link "home Home" at bounding box center [15, 44] width 25 height 25
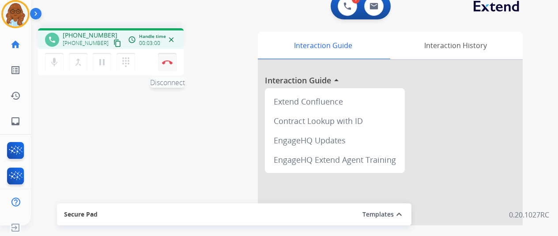
click at [163, 61] on img at bounding box center [167, 62] width 11 height 4
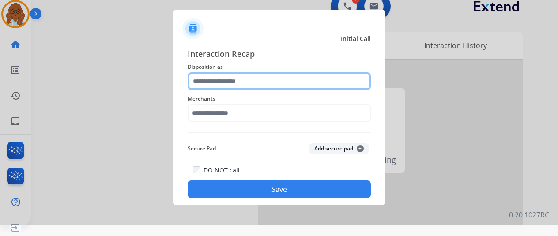
click at [232, 83] on input "text" at bounding box center [279, 81] width 183 height 18
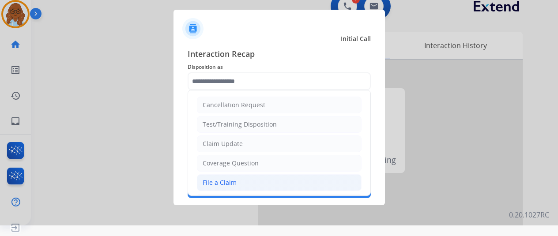
click at [227, 175] on li "File a Claim" at bounding box center [279, 183] width 165 height 17
type input "**********"
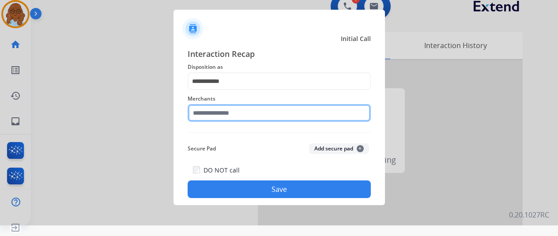
click at [221, 111] on input "text" at bounding box center [279, 113] width 183 height 18
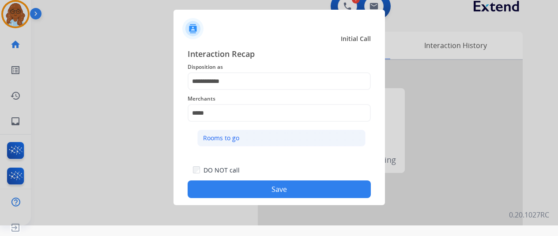
click at [224, 135] on div "Rooms to go" at bounding box center [221, 138] width 36 height 9
type input "**********"
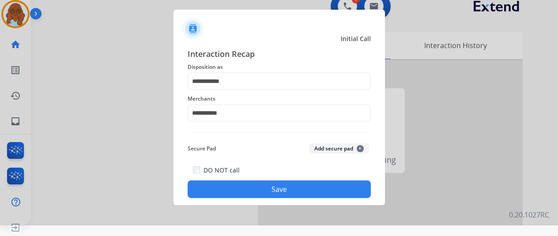
click at [265, 182] on button "Save" at bounding box center [279, 190] width 183 height 18
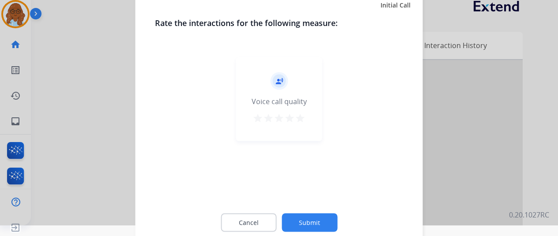
click at [287, 192] on div "record_voice_over Voice call quality star star star star star" at bounding box center [279, 126] width 249 height 153
click at [295, 118] on mat-icon "star" at bounding box center [300, 118] width 11 height 11
click at [312, 213] on button "Submit" at bounding box center [310, 222] width 56 height 19
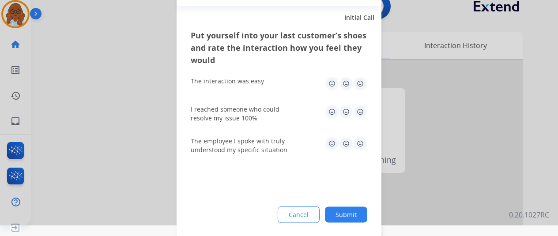
click at [358, 84] on img at bounding box center [360, 83] width 14 height 14
click at [353, 107] on img at bounding box center [360, 112] width 14 height 14
drag, startPoint x: 355, startPoint y: 140, endPoint x: 495, endPoint y: 174, distance: 143.7
click at [355, 140] on img at bounding box center [360, 144] width 14 height 14
click at [350, 213] on button "Submit" at bounding box center [346, 215] width 42 height 16
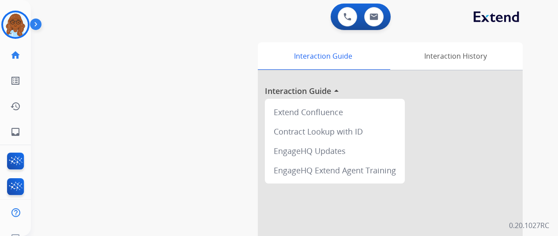
click at [30, 28] on img at bounding box center [37, 26] width 15 height 17
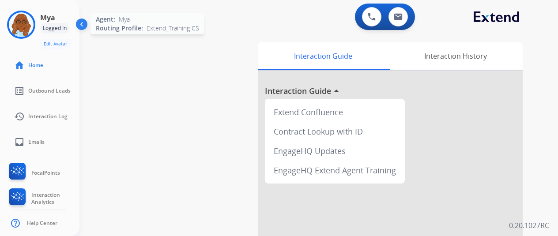
click at [25, 25] on img at bounding box center [21, 24] width 25 height 25
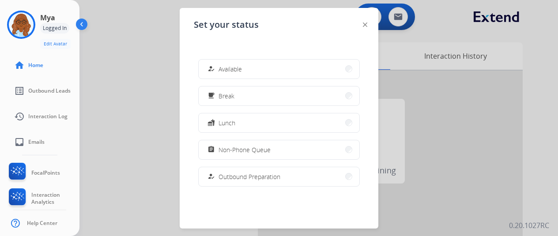
click at [242, 68] on span "Available" at bounding box center [230, 69] width 23 height 9
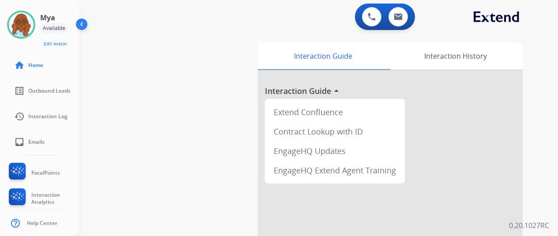
click at [85, 25] on img at bounding box center [82, 26] width 17 height 17
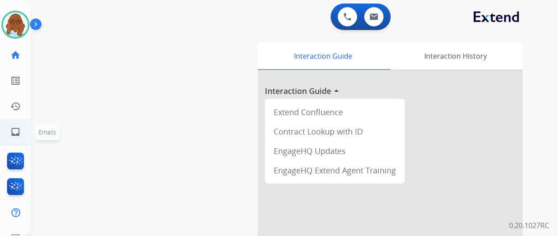
click at [24, 137] on link "inbox Emails" at bounding box center [15, 132] width 25 height 25
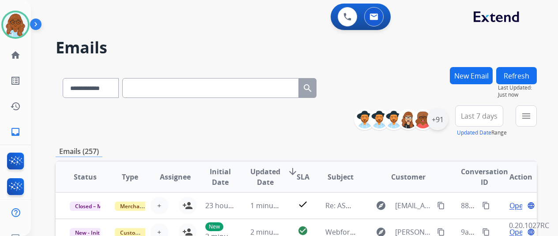
click at [447, 120] on div "+91" at bounding box center [437, 119] width 21 height 21
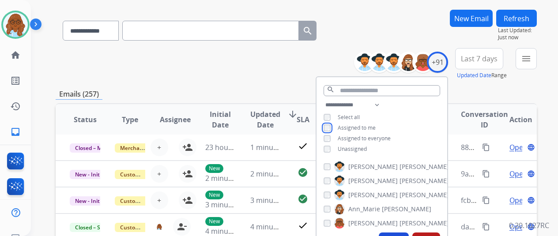
scroll to position [88, 0]
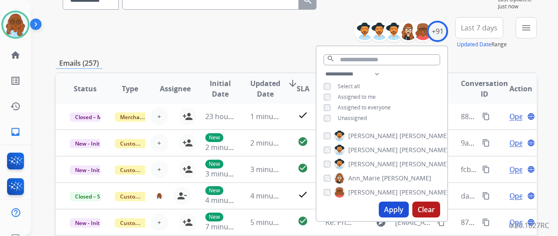
click at [391, 208] on button "Apply" at bounding box center [394, 210] width 30 height 16
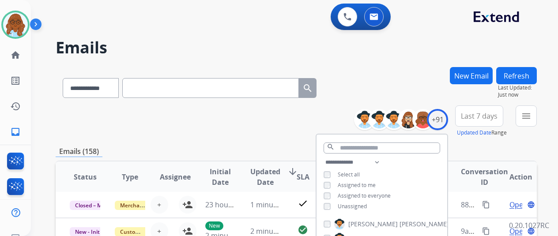
click at [481, 114] on span "Last 7 days" at bounding box center [479, 116] width 37 height 4
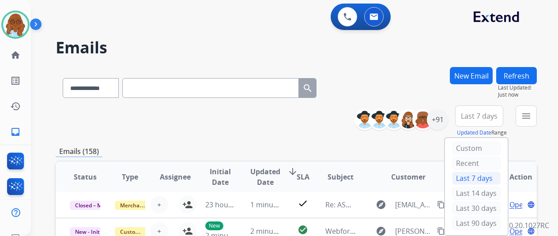
click at [476, 218] on div "Last 90 days" at bounding box center [476, 223] width 49 height 13
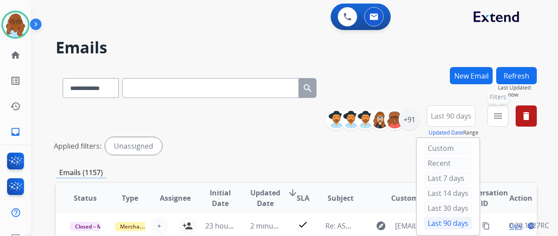
click at [502, 119] on mat-icon "menu" at bounding box center [498, 116] width 11 height 11
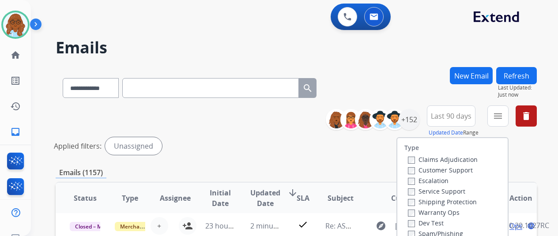
scroll to position [133, 0]
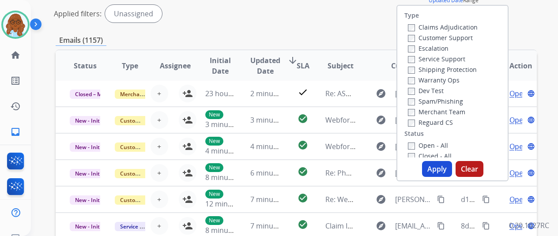
click at [449, 34] on label "Customer Support" at bounding box center [440, 38] width 65 height 8
click at [442, 65] on label "Shipping Protection" at bounding box center [442, 69] width 69 height 8
click at [437, 122] on label "Reguard CS" at bounding box center [430, 122] width 45 height 8
click at [433, 144] on label "Open - All" at bounding box center [428, 145] width 40 height 8
drag, startPoint x: 444, startPoint y: 168, endPoint x: 428, endPoint y: 165, distance: 17.2
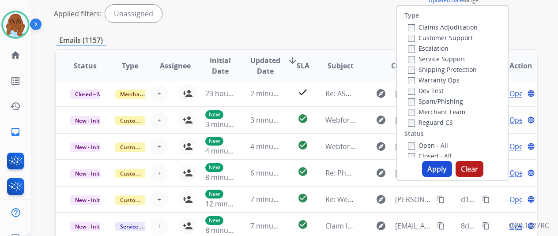
click at [444, 169] on button "Apply" at bounding box center [437, 169] width 30 height 16
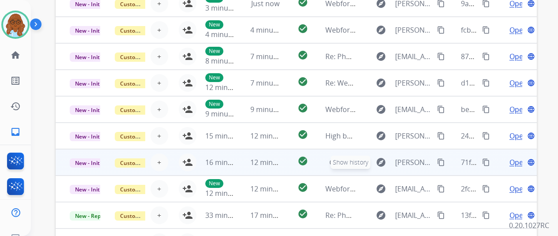
scroll to position [323, 0]
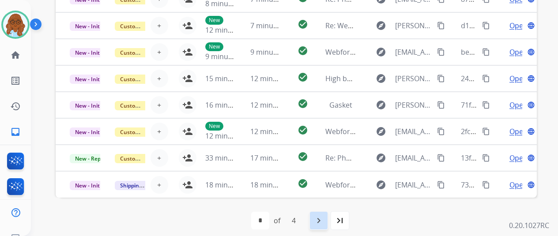
click at [324, 219] on mat-icon "navigate_next" at bounding box center [319, 221] width 11 height 11
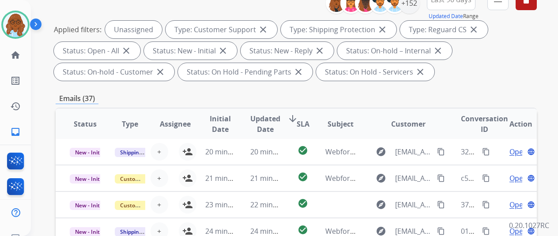
scroll to position [177, 0]
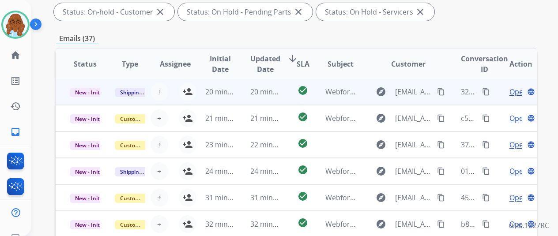
click at [361, 97] on td "explore Vitosgirl1@gmail.com content_copy" at bounding box center [402, 92] width 90 height 27
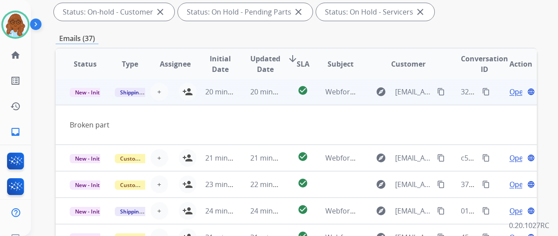
scroll to position [0, 0]
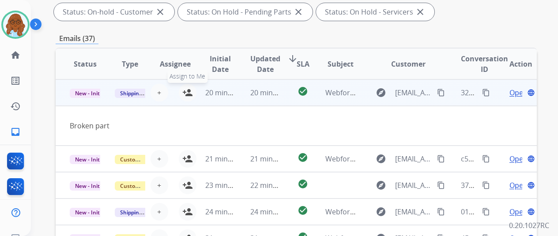
click at [186, 92] on mat-icon "person_add" at bounding box center [187, 92] width 11 height 11
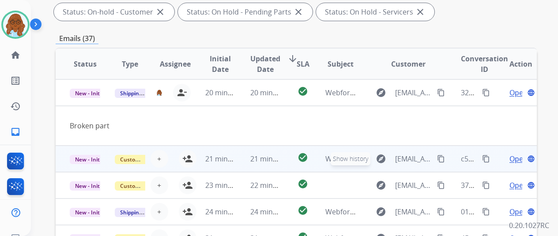
click at [367, 161] on td "explore Show history grannycrafter@outlook.com content_copy" at bounding box center [402, 159] width 90 height 27
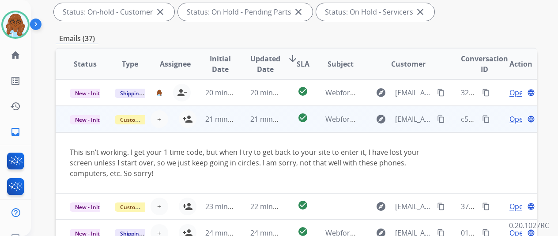
scroll to position [27, 0]
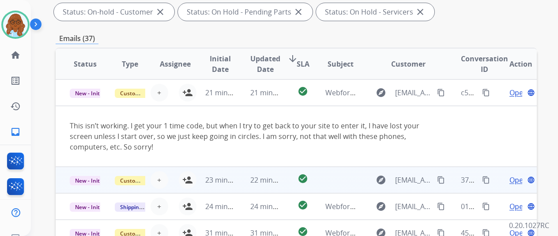
click at [364, 177] on td "explore h.gilberto94@gmail.com content_copy" at bounding box center [402, 180] width 90 height 27
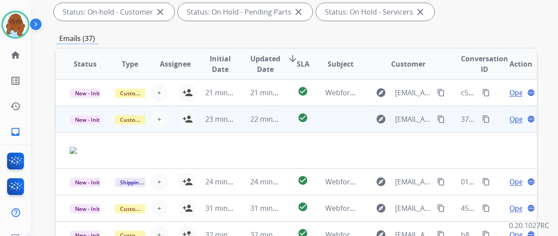
scroll to position [37, 0]
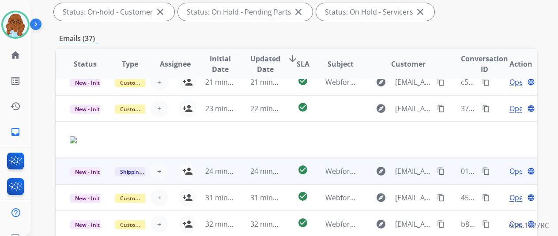
click at [365, 171] on td "explore Vitosgirl1@gmail.com content_copy" at bounding box center [402, 171] width 90 height 27
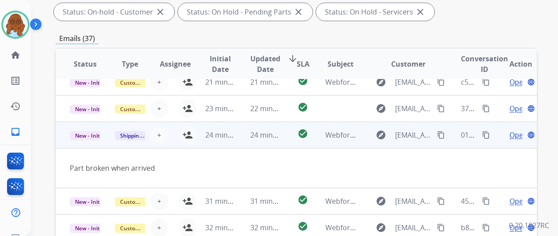
scroll to position [41, 0]
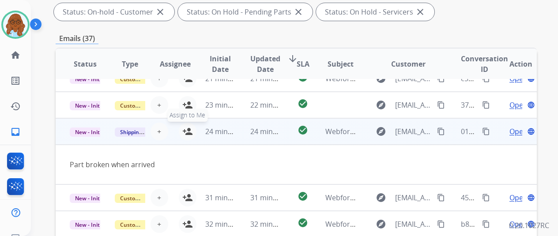
click at [189, 129] on mat-icon "person_add" at bounding box center [187, 131] width 11 height 11
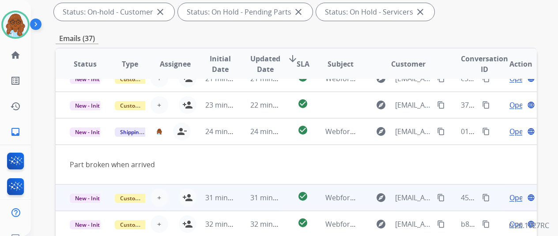
click at [361, 200] on td "explore the_aurynn@yahoo.com content_copy" at bounding box center [402, 198] width 90 height 27
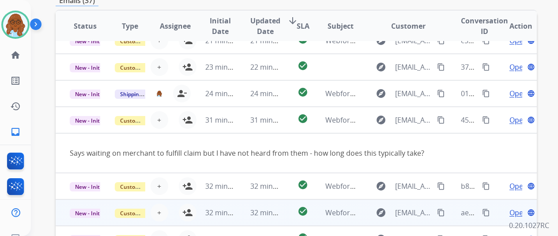
scroll to position [265, 0]
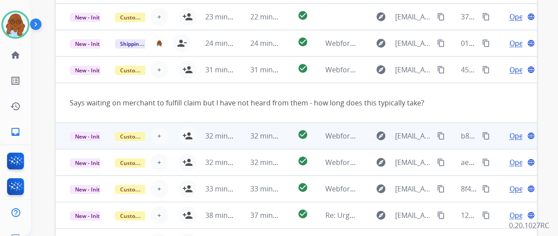
click at [366, 141] on td "explore Jlm1976cisco@gmail.com content_copy" at bounding box center [402, 136] width 90 height 27
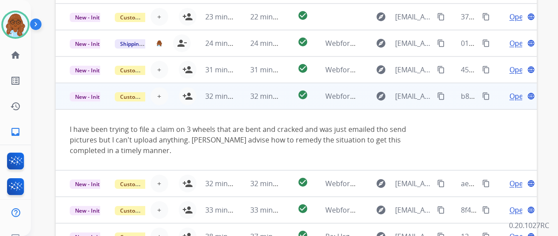
scroll to position [62, 0]
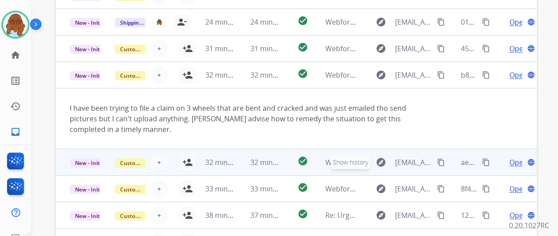
click at [371, 160] on button "explore Show history" at bounding box center [381, 163] width 21 height 14
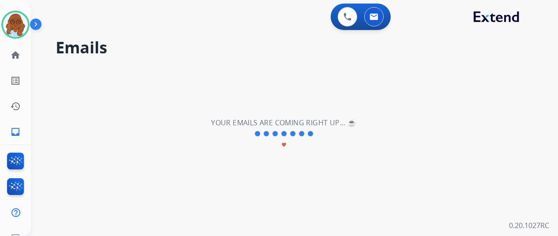
select select "*"
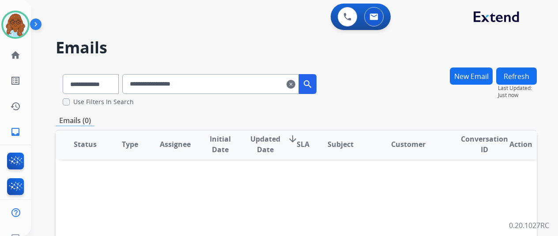
click at [296, 86] on mat-icon "clear" at bounding box center [291, 84] width 9 height 11
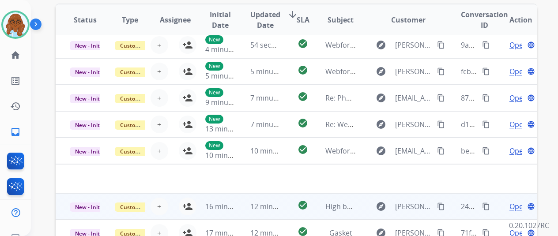
scroll to position [323, 0]
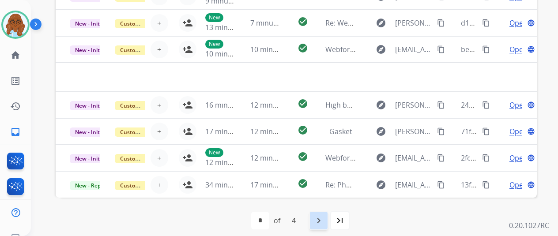
click at [319, 221] on mat-icon "navigate_next" at bounding box center [319, 221] width 11 height 11
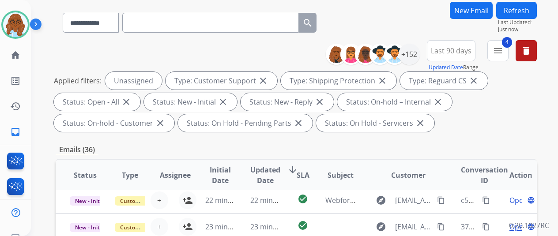
scroll to position [221, 0]
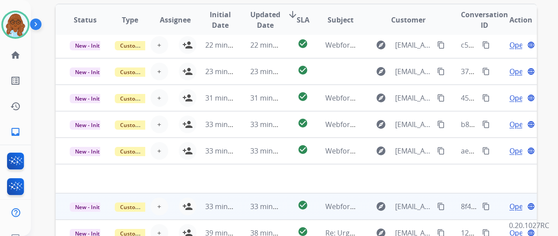
click at [363, 202] on td "explore sallyg586@gmail.com content_copy" at bounding box center [402, 207] width 90 height 27
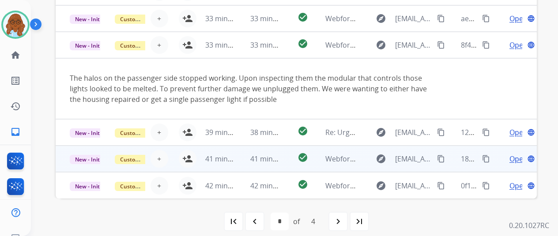
scroll to position [323, 0]
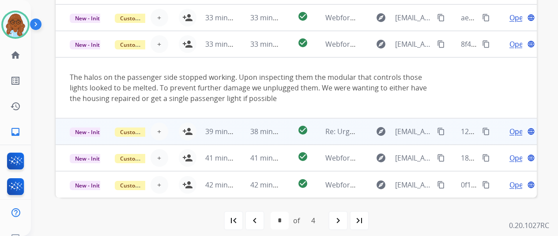
click at [368, 137] on td "explore jlm1976cisco@gmail.com content_copy" at bounding box center [402, 131] width 90 height 27
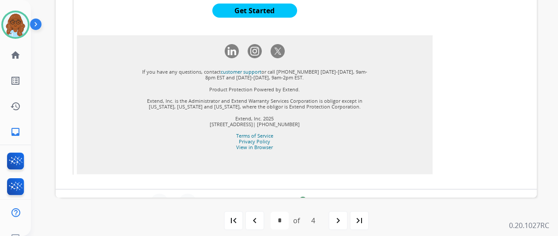
scroll to position [630, 0]
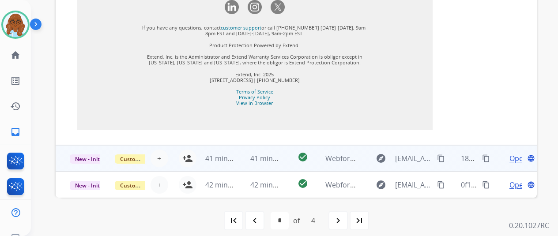
click at [366, 156] on td "explore Whitemoon917@gmail.com content_copy" at bounding box center [402, 158] width 90 height 27
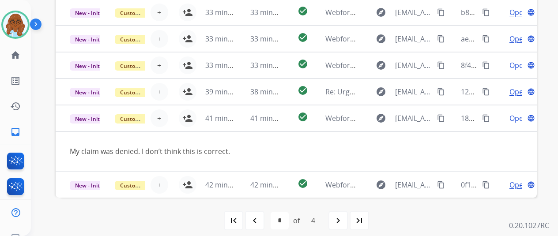
scroll to position [41, 0]
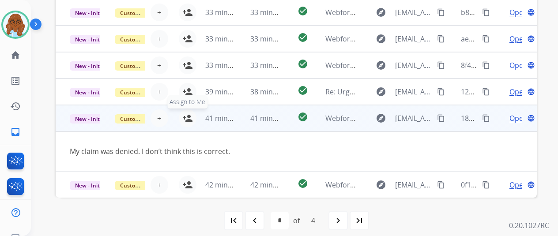
click at [190, 118] on mat-icon "person_add" at bounding box center [187, 118] width 11 height 11
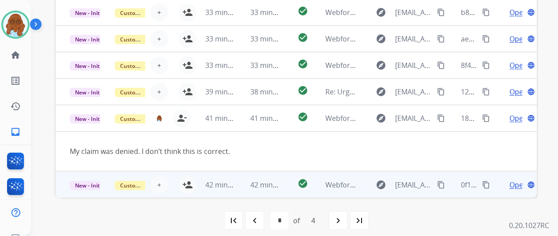
click at [365, 183] on td "explore goodendavino3@gmail.com content_copy" at bounding box center [402, 184] width 90 height 27
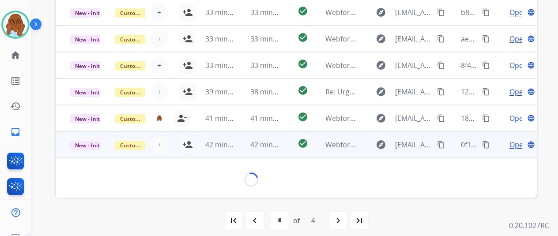
scroll to position [40, 0]
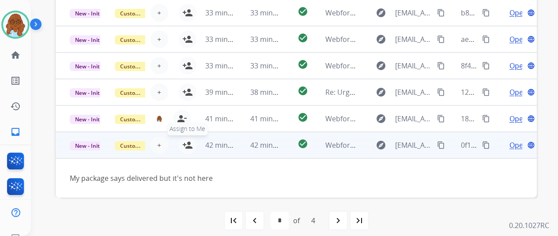
click at [189, 148] on mat-icon "person_add" at bounding box center [187, 145] width 11 height 11
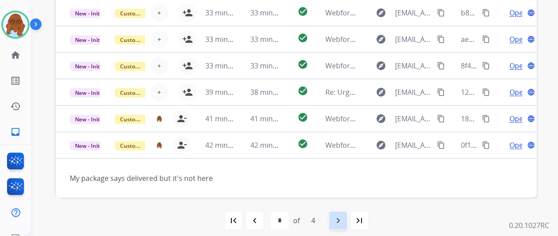
click at [337, 220] on mat-icon "navigate_next" at bounding box center [338, 221] width 11 height 11
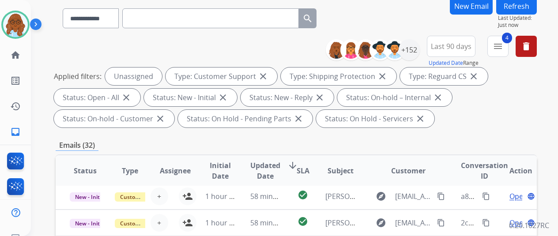
scroll to position [177, 0]
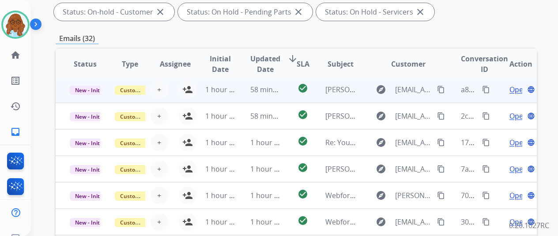
click at [365, 88] on td "explore terrelldalton@yahoo.com content_copy" at bounding box center [402, 89] width 90 height 27
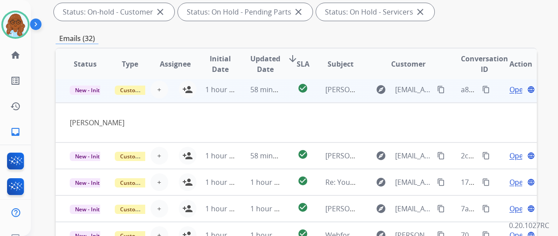
scroll to position [27, 0]
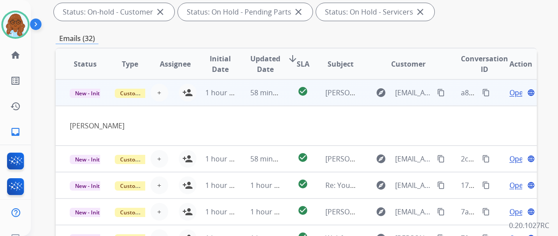
click at [511, 94] on span "Open" at bounding box center [519, 92] width 18 height 11
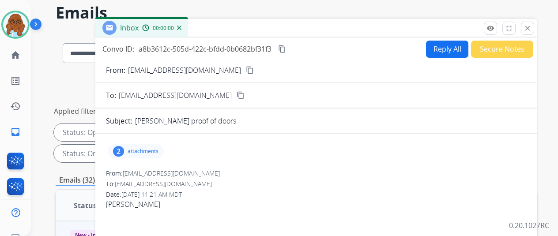
scroll to position [0, 0]
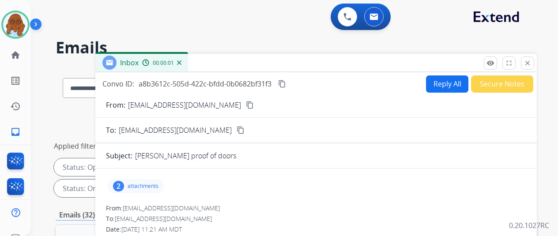
click at [158, 183] on p "attachments" at bounding box center [143, 186] width 31 height 7
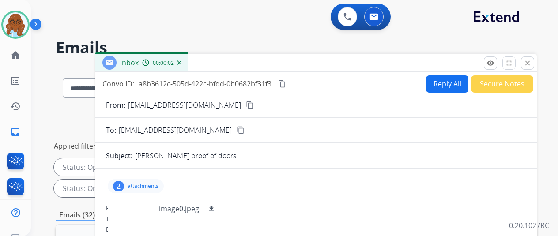
scroll to position [88, 0]
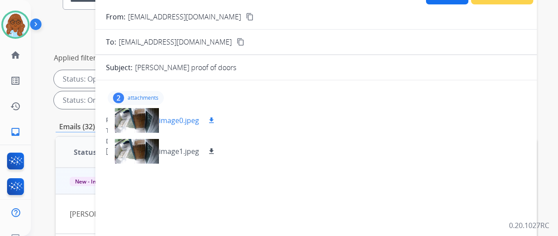
click at [149, 122] on div at bounding box center [137, 120] width 44 height 31
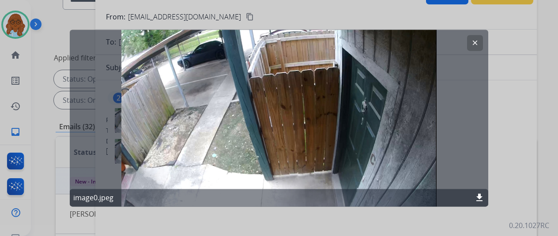
click at [506, 133] on div at bounding box center [279, 118] width 558 height 236
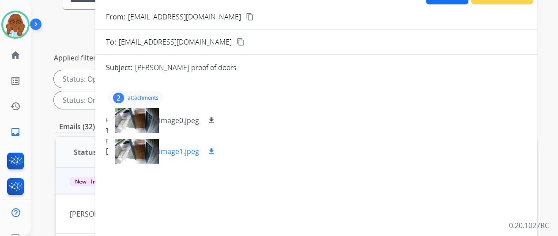
click at [135, 148] on div at bounding box center [137, 151] width 44 height 31
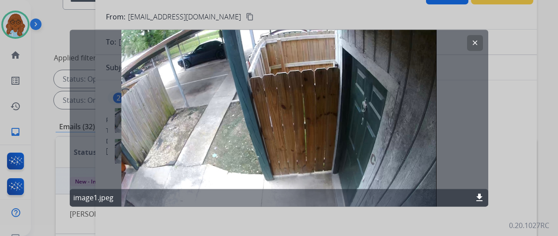
click at [505, 140] on div at bounding box center [279, 118] width 558 height 236
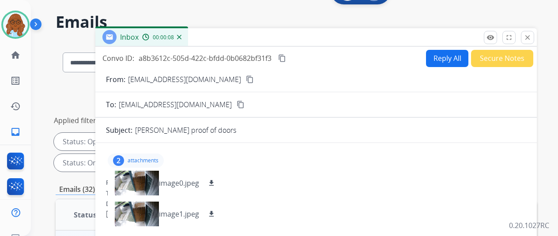
scroll to position [0, 0]
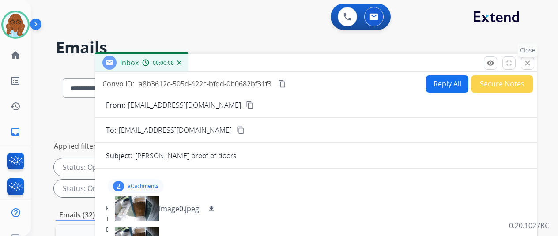
click at [532, 63] on mat-icon "close" at bounding box center [528, 63] width 8 height 8
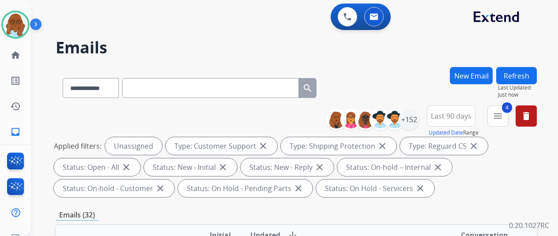
scroll to position [221, 0]
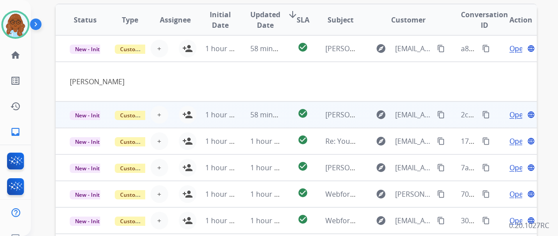
click at [366, 118] on td "explore terrelldalton@yahoo.com content_copy" at bounding box center [402, 115] width 90 height 27
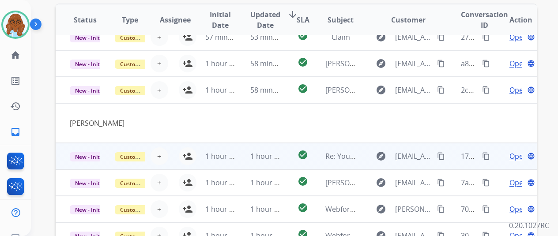
scroll to position [0, 0]
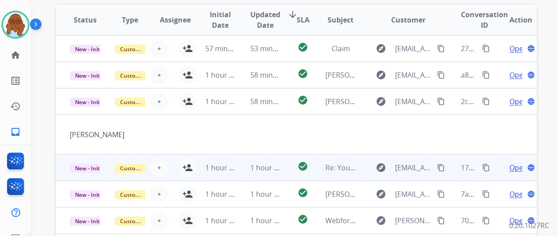
click at [365, 165] on td "explore ravipatel9206@yahoo.com content_copy" at bounding box center [402, 168] width 90 height 27
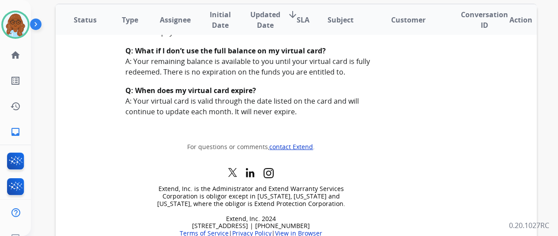
scroll to position [905, 0]
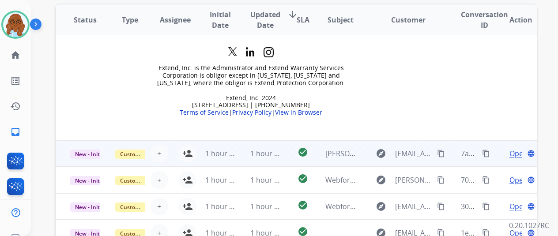
click at [366, 159] on td "explore christiehenry751@yahoo.com content_copy" at bounding box center [402, 153] width 90 height 27
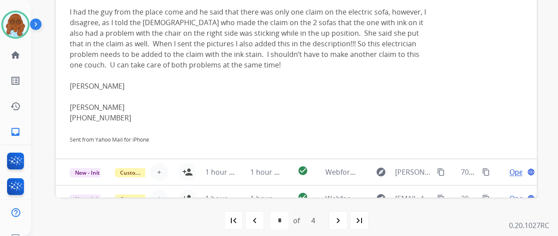
scroll to position [62, 0]
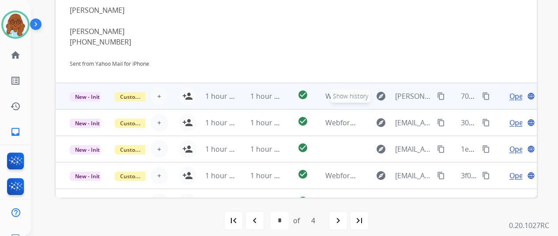
click at [369, 95] on td "explore Show history ethan.eichmann@outlook.com content_copy" at bounding box center [402, 96] width 90 height 27
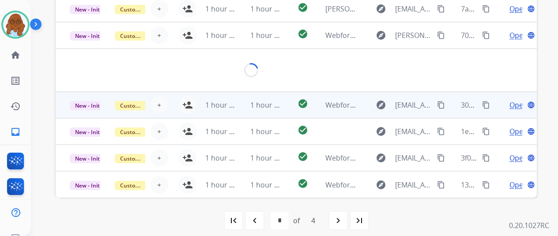
scroll to position [41, 0]
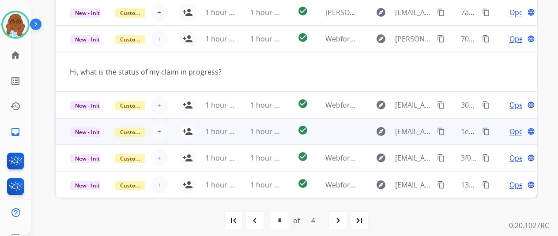
click at [365, 130] on td "explore peter1478@att.net content_copy" at bounding box center [402, 131] width 90 height 27
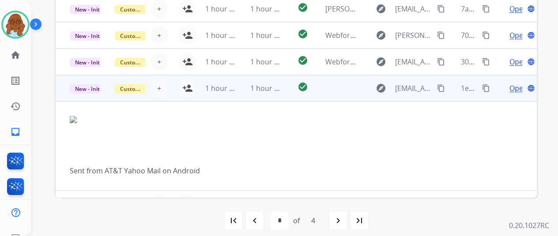
scroll to position [90, 0]
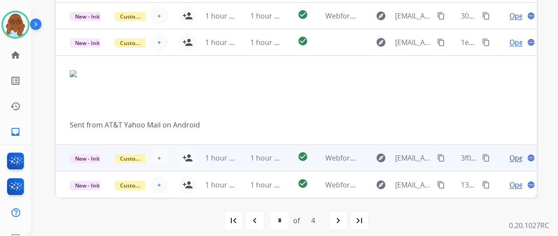
click at [365, 159] on td "explore favorofgod@comcast.net content_copy" at bounding box center [402, 158] width 90 height 27
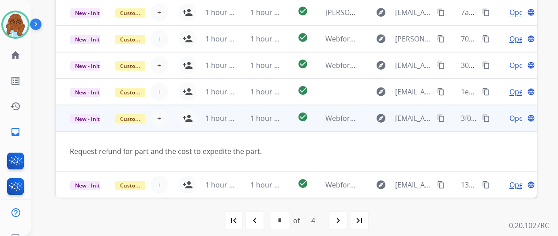
scroll to position [41, 0]
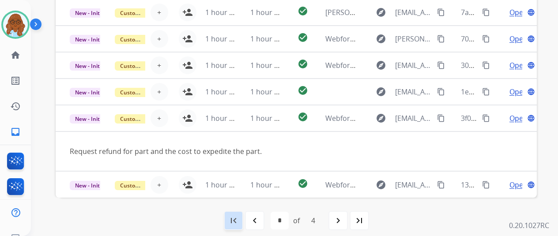
click at [239, 218] on mat-icon "first_page" at bounding box center [233, 221] width 11 height 11
select select "*"
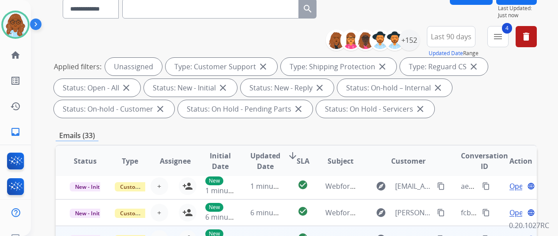
scroll to position [177, 0]
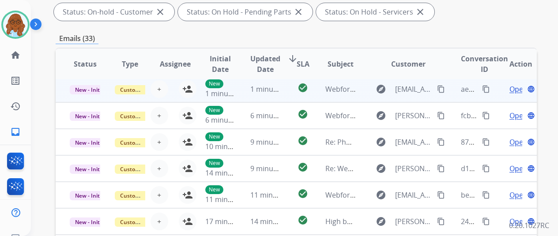
click at [365, 90] on td "explore Thriftceo740@gmail.com content_copy" at bounding box center [402, 89] width 90 height 27
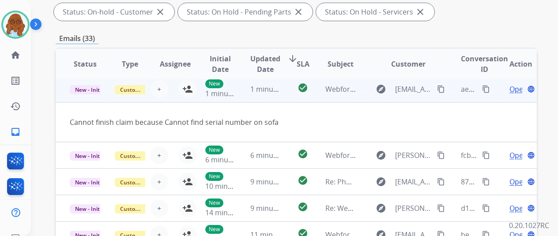
scroll to position [27, 0]
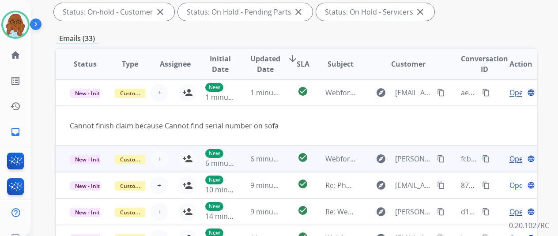
click at [364, 155] on td "explore wes.wissmann@gmail.com content_copy" at bounding box center [402, 159] width 90 height 27
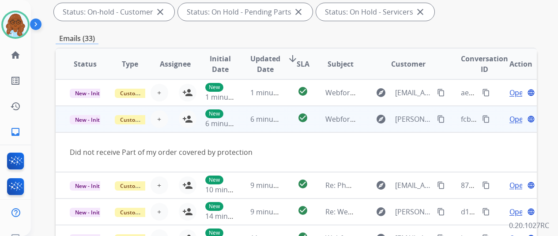
scroll to position [41, 0]
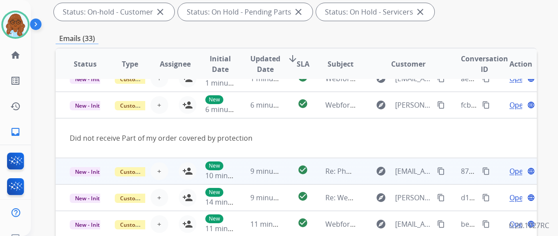
click at [366, 175] on td "explore rob008304@gmail.com content_copy" at bounding box center [402, 171] width 90 height 27
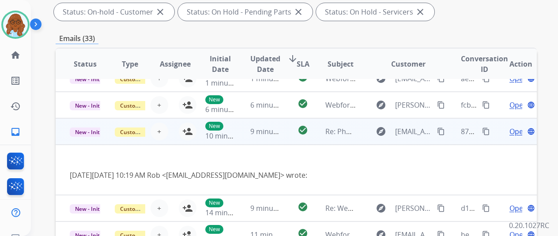
scroll to position [51, 0]
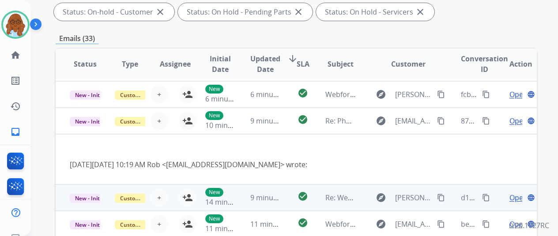
click at [366, 193] on td "explore marguerita.landreth@gmail.com content_copy" at bounding box center [402, 198] width 90 height 27
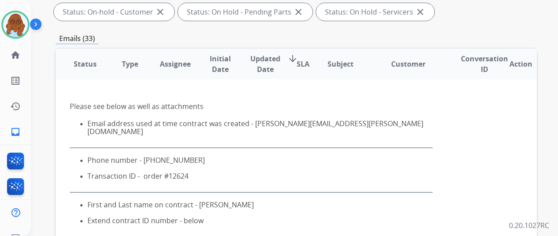
scroll to position [62, 0]
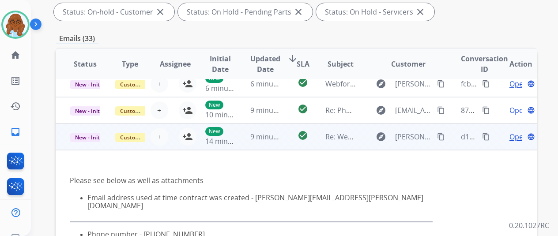
click at [360, 137] on td "explore marguerita.landreth@gmail.com content_copy" at bounding box center [402, 137] width 90 height 27
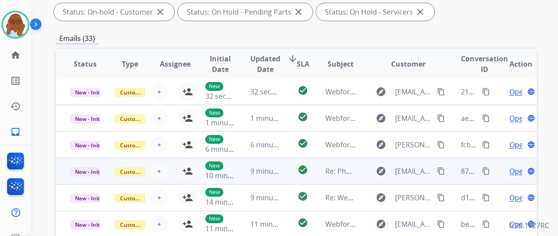
click at [366, 167] on td "explore rob008304@gmail.com content_copy" at bounding box center [402, 171] width 90 height 27
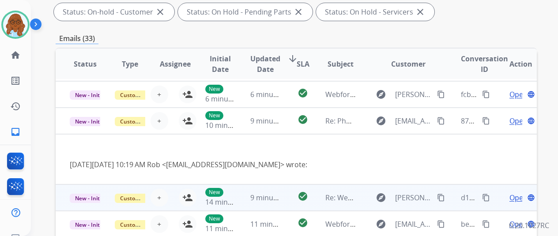
click at [364, 187] on td "explore marguerita.landreth@gmail.com content_copy" at bounding box center [402, 198] width 90 height 27
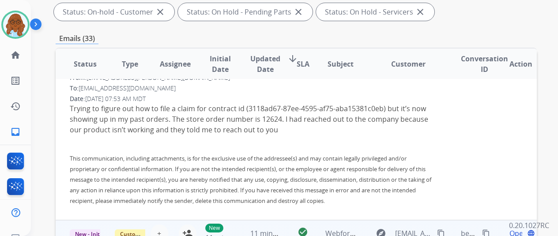
click at [357, 220] on td "explore jghrng@gmail.com content_copy" at bounding box center [402, 233] width 90 height 27
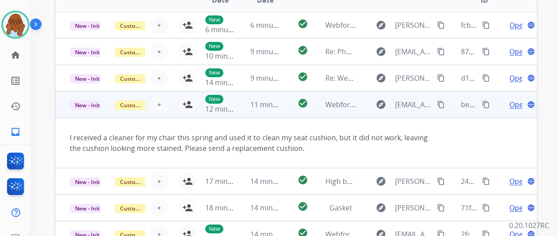
scroll to position [309, 0]
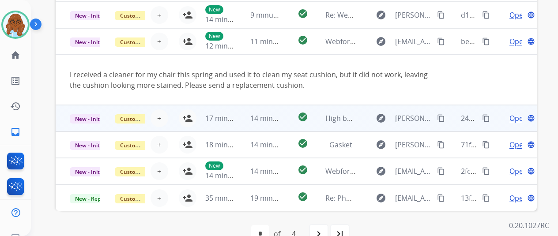
click at [364, 115] on td "explore jason.berner1@gmail.com content_copy" at bounding box center [402, 118] width 90 height 27
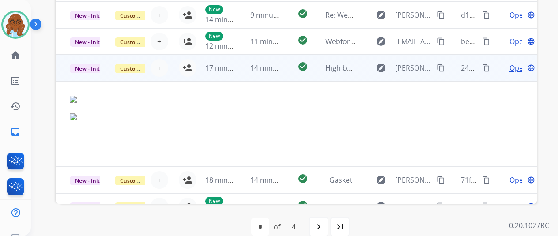
scroll to position [87, 0]
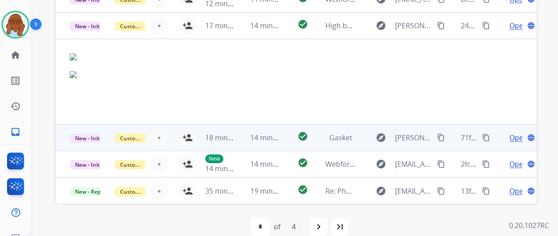
click at [360, 132] on td "explore jason.berner1@gmail.com content_copy" at bounding box center [402, 138] width 90 height 27
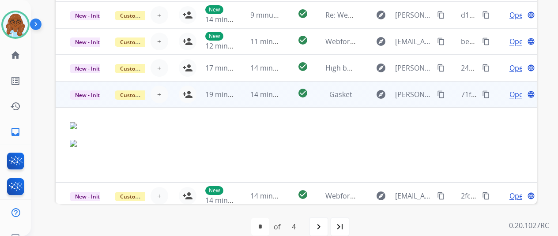
scroll to position [299, 0]
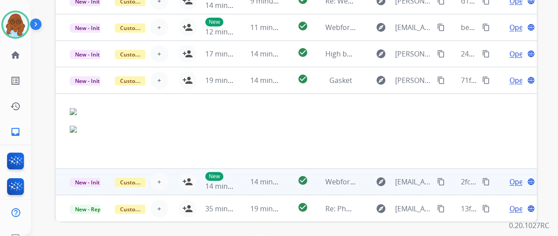
click at [361, 176] on td "explore manonrails@gmail.com content_copy" at bounding box center [402, 182] width 90 height 27
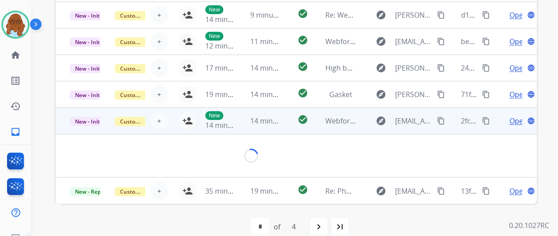
scroll to position [0, 0]
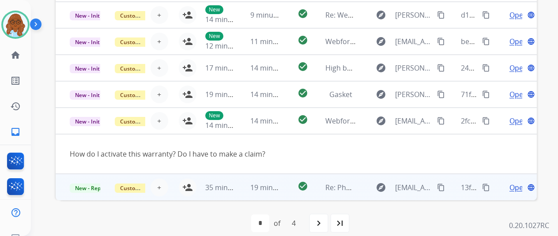
click at [361, 178] on td "explore revcell1@gmail.com content_copy" at bounding box center [402, 187] width 90 height 27
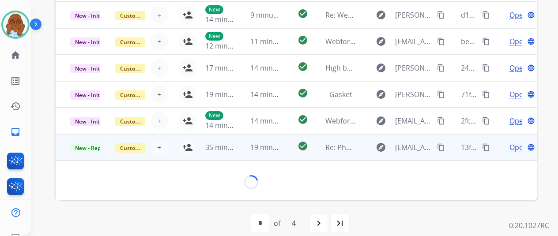
scroll to position [44, 0]
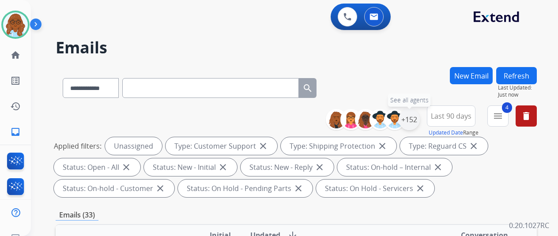
click at [420, 120] on div "+152" at bounding box center [409, 119] width 21 height 21
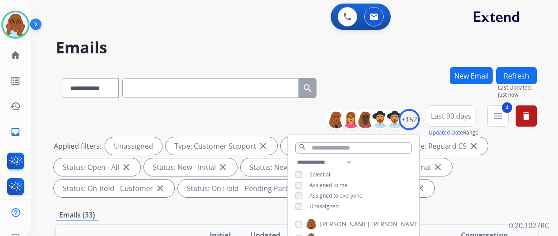
click at [312, 185] on div "Assigned to me" at bounding box center [322, 185] width 52 height 7
click at [321, 187] on span "Assigned to me" at bounding box center [329, 186] width 38 height 8
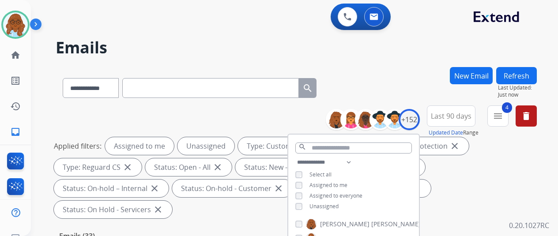
click at [322, 200] on div "**********" at bounding box center [354, 185] width 131 height 57
click at [323, 204] on span "Unassigned" at bounding box center [324, 207] width 29 height 8
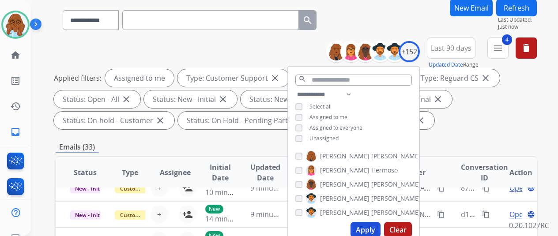
scroll to position [221, 0]
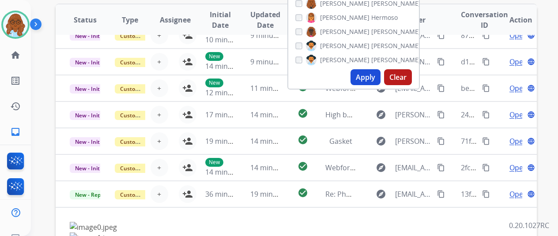
click at [368, 83] on button "Apply" at bounding box center [366, 77] width 30 height 16
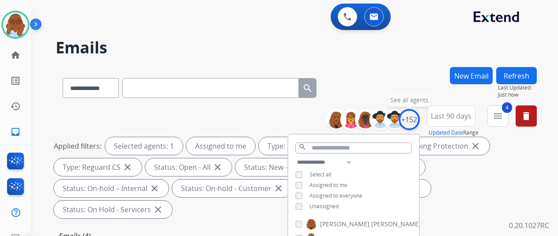
click at [414, 122] on div "+152" at bounding box center [409, 119] width 21 height 21
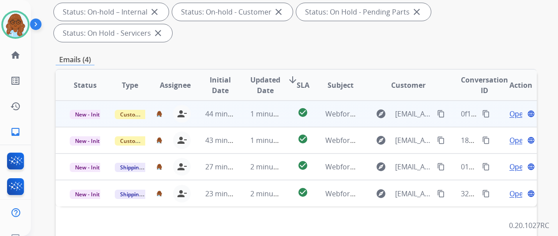
click at [512, 109] on span "Open" at bounding box center [519, 114] width 18 height 11
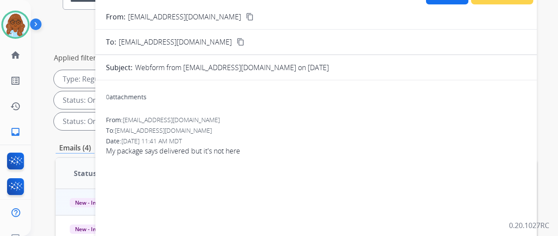
scroll to position [49, 0]
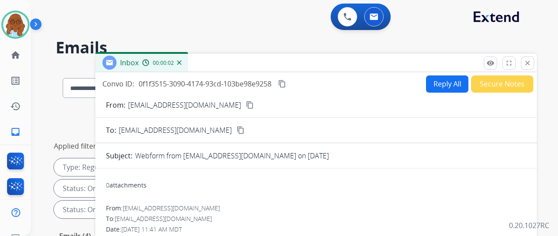
click at [246, 101] on mat-icon "content_copy" at bounding box center [250, 105] width 8 height 8
click at [532, 65] on mat-icon "close" at bounding box center [528, 63] width 8 height 8
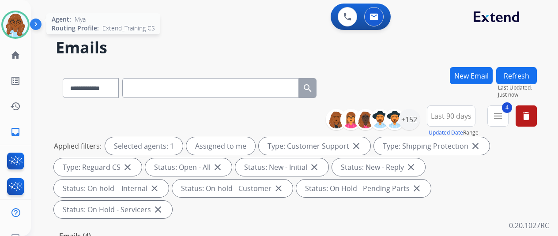
click at [12, 25] on img at bounding box center [15, 24] width 25 height 25
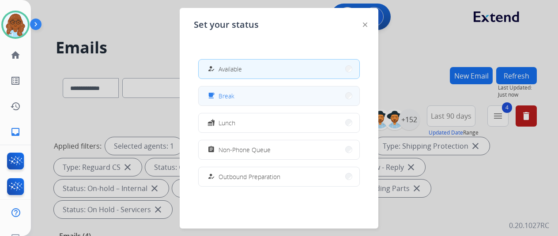
click at [218, 88] on button "free_breakfast Break" at bounding box center [279, 96] width 161 height 19
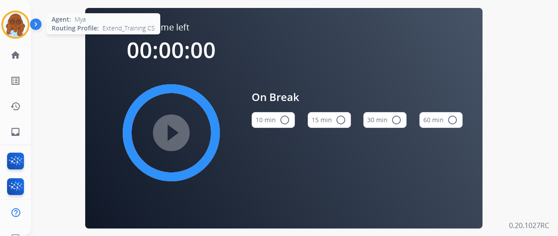
click at [4, 19] on div at bounding box center [15, 25] width 28 height 28
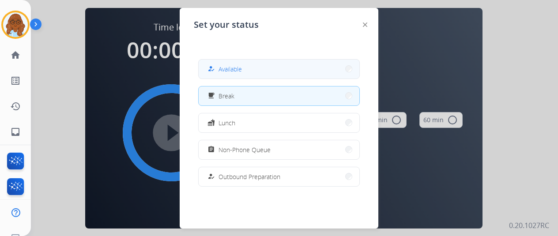
click at [228, 68] on span "Available" at bounding box center [230, 69] width 23 height 9
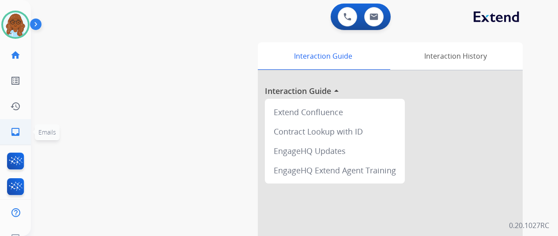
click at [13, 128] on mat-icon "inbox" at bounding box center [15, 132] width 11 height 11
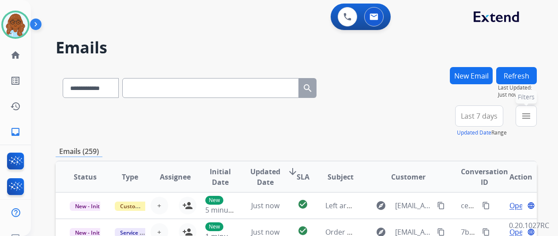
click at [529, 116] on mat-icon "menu" at bounding box center [526, 116] width 11 height 11
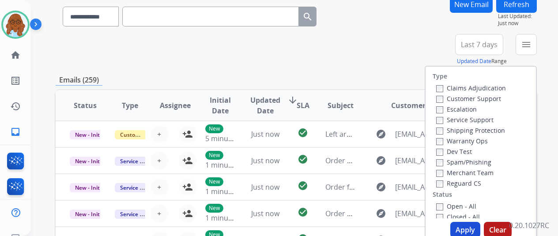
scroll to position [133, 0]
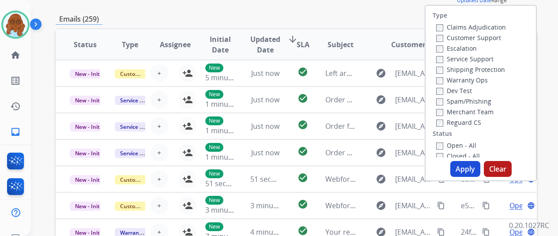
click at [462, 39] on label "Customer Support" at bounding box center [469, 38] width 65 height 8
click at [463, 72] on label "Shipping Protection" at bounding box center [471, 69] width 69 height 8
click at [457, 124] on label "Reguard CS" at bounding box center [459, 122] width 45 height 8
click at [459, 147] on label "Open - All" at bounding box center [457, 145] width 40 height 8
click at [467, 165] on button "Apply" at bounding box center [466, 169] width 30 height 16
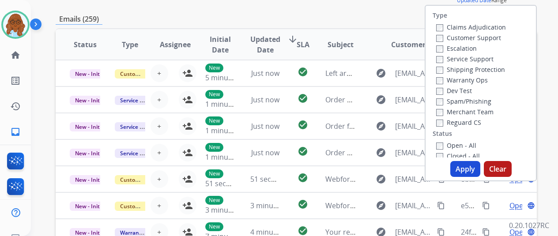
scroll to position [0, 0]
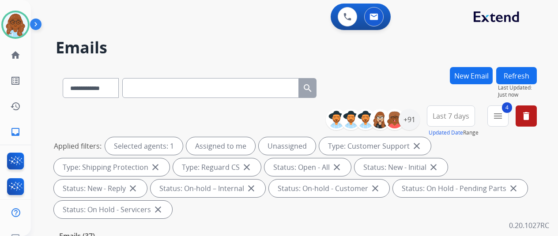
click at [468, 117] on span "Last 7 days" at bounding box center [451, 116] width 37 height 4
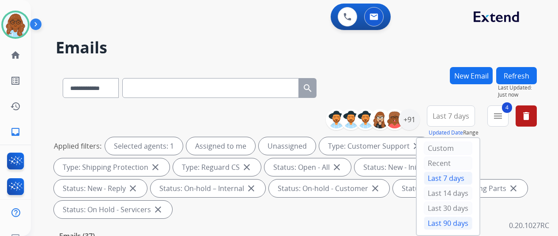
click at [451, 219] on div "Last 90 days" at bounding box center [448, 223] width 49 height 13
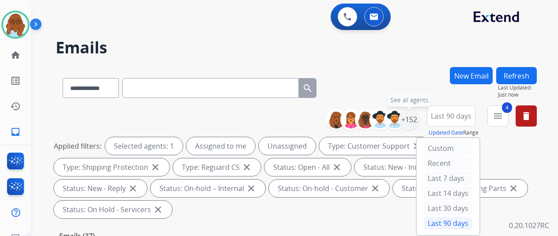
click at [416, 122] on div "+152" at bounding box center [409, 119] width 21 height 21
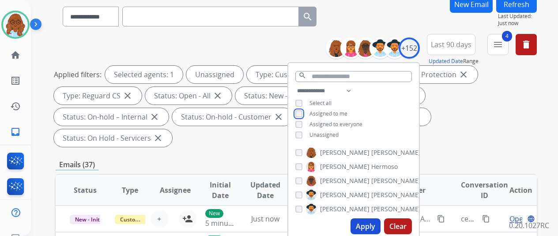
scroll to position [88, 0]
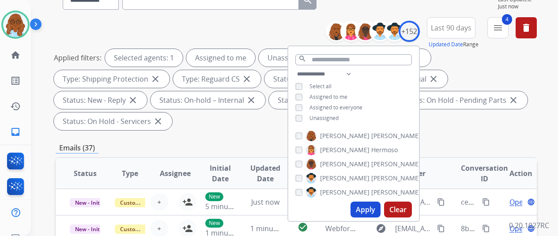
click at [332, 117] on span "Unassigned" at bounding box center [324, 118] width 29 height 8
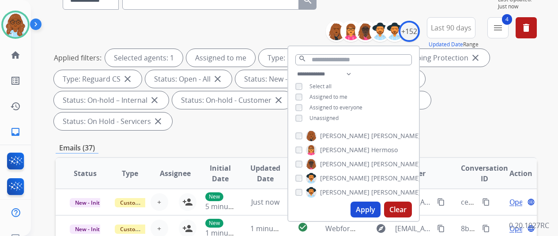
click at [366, 207] on button "Apply" at bounding box center [366, 210] width 30 height 16
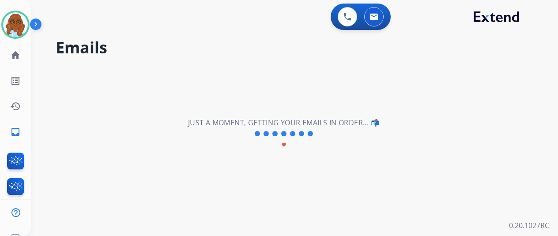
scroll to position [0, 0]
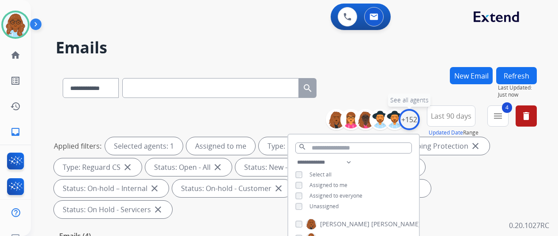
click at [418, 115] on div "+152" at bounding box center [409, 119] width 21 height 21
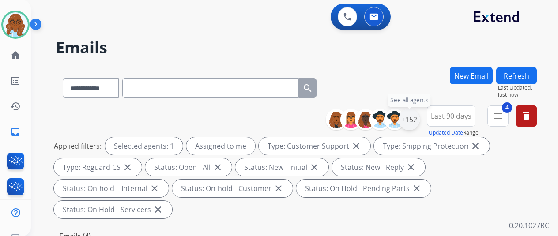
scroll to position [221, 0]
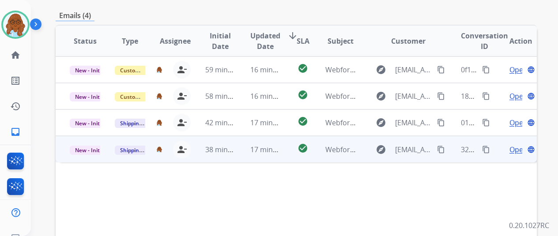
click at [515, 144] on span "Open" at bounding box center [519, 149] width 18 height 11
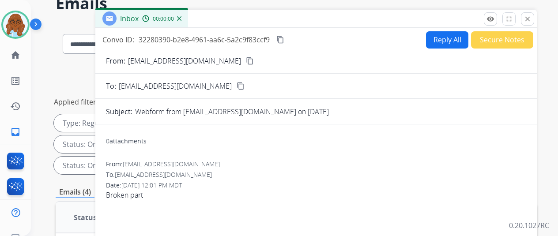
scroll to position [44, 0]
click at [246, 61] on mat-icon "content_copy" at bounding box center [250, 61] width 8 height 8
click at [449, 37] on button "Reply All" at bounding box center [447, 39] width 42 height 17
select select "**********"
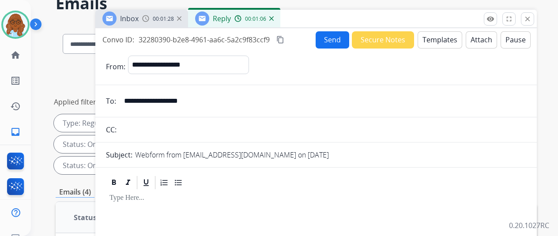
click at [446, 38] on button "Templates" at bounding box center [440, 39] width 45 height 17
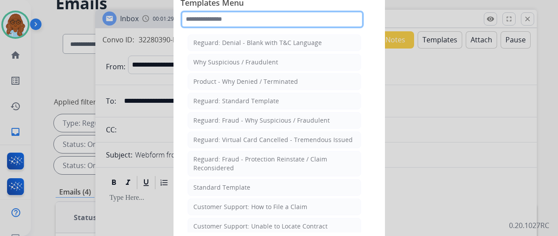
click at [299, 27] on input "text" at bounding box center [272, 20] width 183 height 18
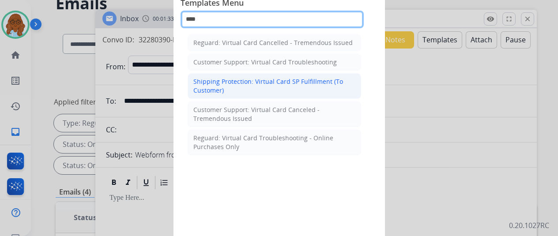
type input "****"
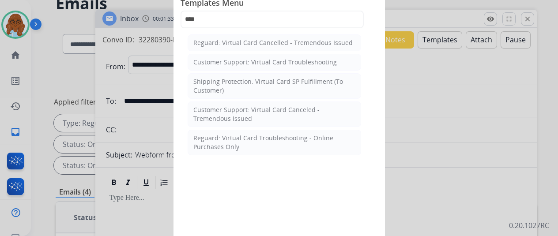
click at [300, 82] on div "Shipping Protection: Virtual Card SP Fulfillment (To Customer)" at bounding box center [275, 86] width 162 height 18
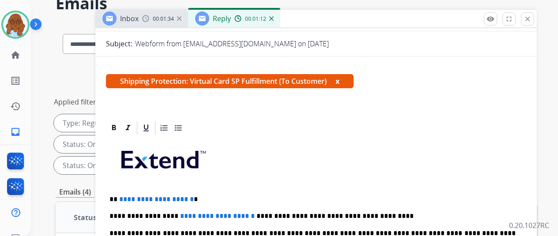
scroll to position [201, 0]
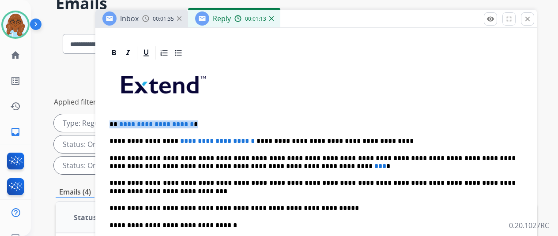
drag, startPoint x: 219, startPoint y: 108, endPoint x: 119, endPoint y: 109, distance: 99.9
click at [116, 109] on div "**********" at bounding box center [316, 217] width 421 height 312
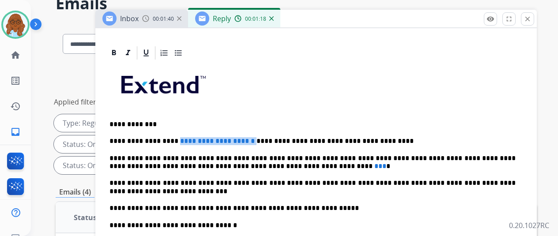
drag, startPoint x: 240, startPoint y: 128, endPoint x: 175, endPoint y: 128, distance: 64.9
click at [175, 137] on p "**********" at bounding box center [313, 141] width 406 height 8
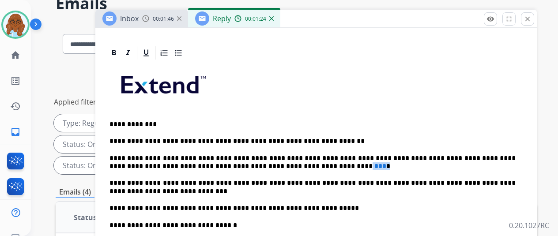
drag, startPoint x: 321, startPoint y: 149, endPoint x: 301, endPoint y: 151, distance: 20.4
click at [301, 155] on p "**********" at bounding box center [313, 163] width 406 height 16
click at [375, 163] on span "***" at bounding box center [381, 166] width 12 height 7
drag, startPoint x: 303, startPoint y: 151, endPoint x: 312, endPoint y: 150, distance: 8.9
click at [312, 155] on p "**********" at bounding box center [313, 163] width 406 height 16
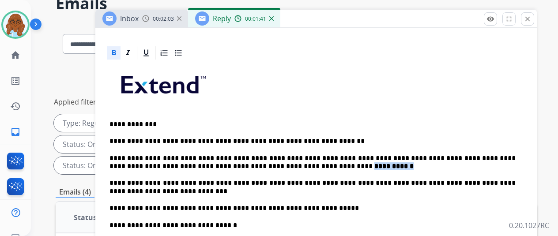
drag, startPoint x: 346, startPoint y: 150, endPoint x: 303, endPoint y: 148, distance: 42.9
click at [303, 155] on p "**********" at bounding box center [313, 163] width 406 height 16
click at [121, 46] on div at bounding box center [113, 52] width 13 height 13
click at [345, 155] on p "**********" at bounding box center [313, 163] width 406 height 16
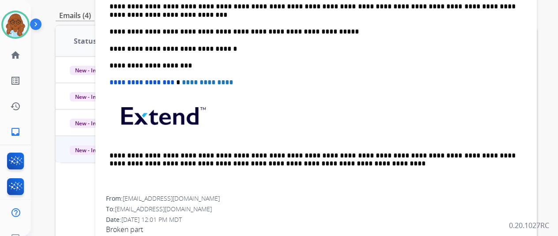
scroll to position [0, 0]
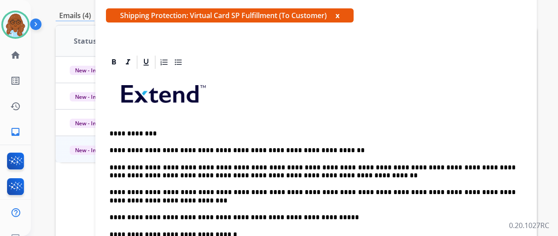
click at [340, 15] on button "x" at bounding box center [338, 15] width 4 height 11
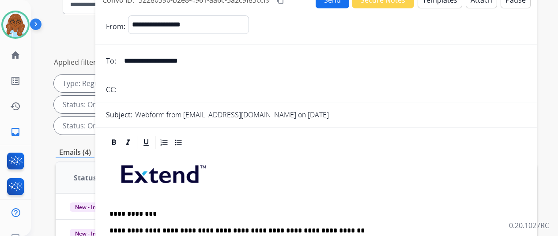
scroll to position [44, 0]
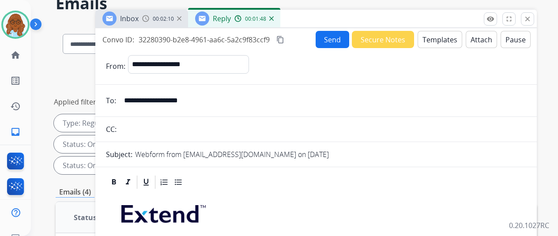
click at [285, 40] on mat-icon "content_copy" at bounding box center [281, 40] width 8 height 8
click at [336, 45] on button "Send" at bounding box center [333, 39] width 34 height 17
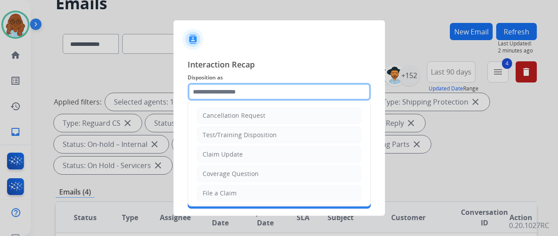
click at [279, 92] on input "text" at bounding box center [279, 92] width 183 height 18
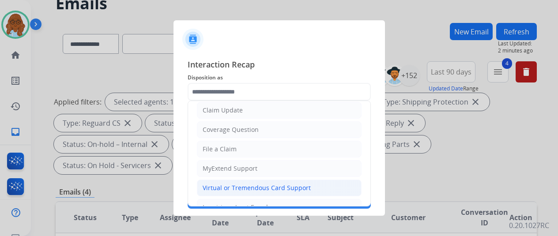
click at [232, 184] on div "Virtual or Tremendous Card Support" at bounding box center [257, 188] width 108 height 9
type input "**********"
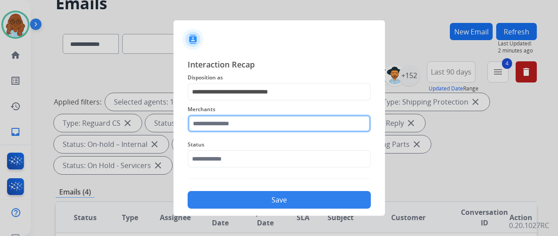
click at [228, 125] on input "text" at bounding box center [279, 124] width 183 height 18
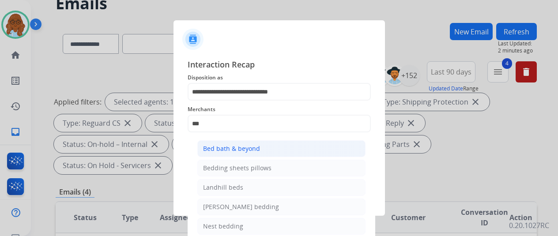
click at [237, 149] on div "Bed bath & beyond" at bounding box center [231, 148] width 57 height 9
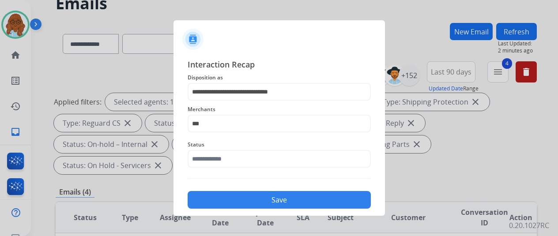
type input "**********"
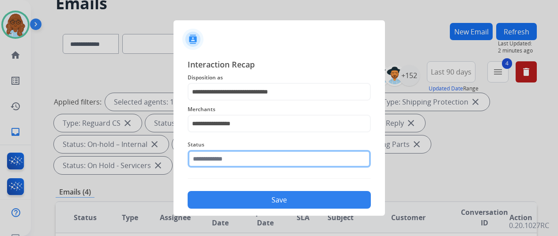
click at [206, 160] on input "text" at bounding box center [279, 159] width 183 height 18
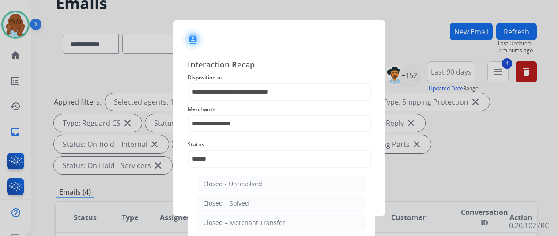
click at [261, 201] on li "Closed – Solved" at bounding box center [281, 203] width 168 height 17
type input "**********"
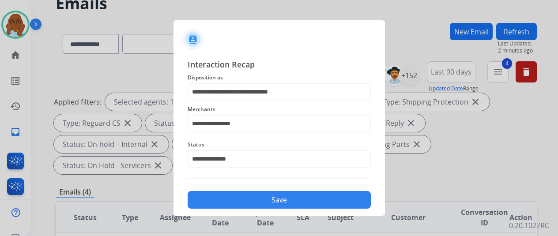
click at [264, 201] on button "Save" at bounding box center [279, 200] width 183 height 18
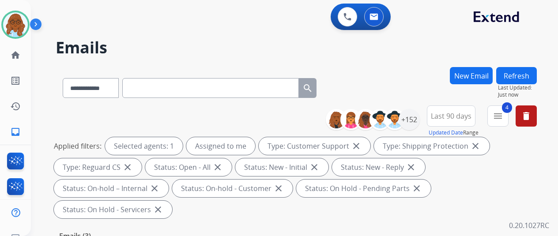
scroll to position [133, 0]
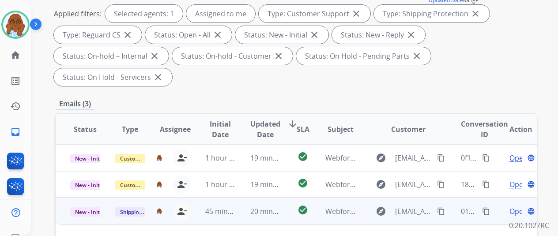
click at [512, 206] on span "Open" at bounding box center [519, 211] width 18 height 11
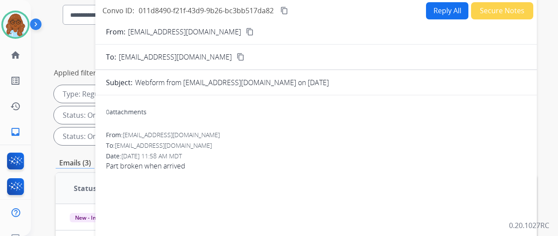
scroll to position [0, 0]
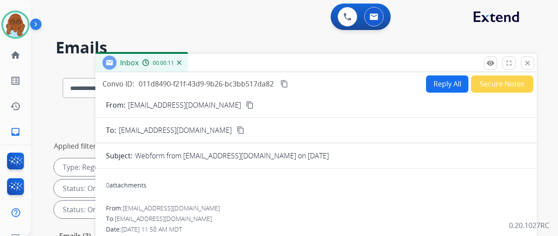
drag, startPoint x: 210, startPoint y: 107, endPoint x: 215, endPoint y: 106, distance: 4.9
click at [246, 107] on mat-icon "content_copy" at bounding box center [250, 105] width 8 height 8
click at [532, 63] on mat-icon "close" at bounding box center [528, 63] width 8 height 8
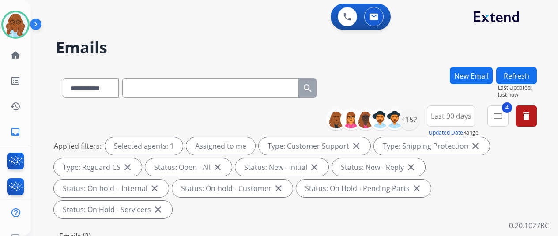
paste input "**********"
type input "**********"
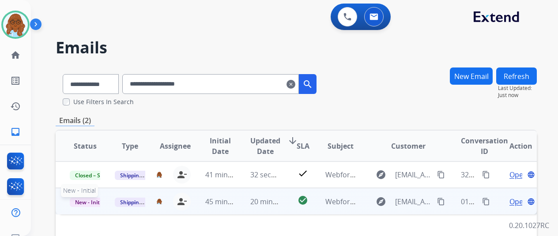
click at [89, 199] on span "New - Initial" at bounding box center [90, 202] width 41 height 9
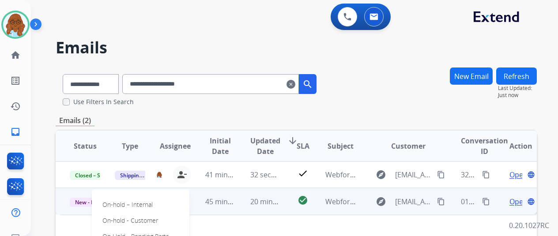
scroll to position [133, 0]
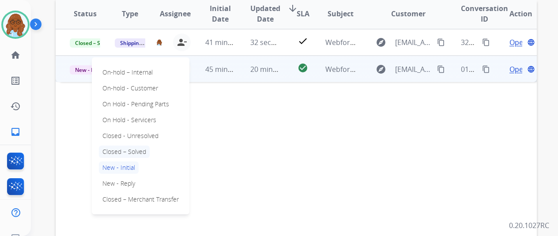
click at [130, 153] on p "Closed – Solved" at bounding box center [124, 152] width 51 height 12
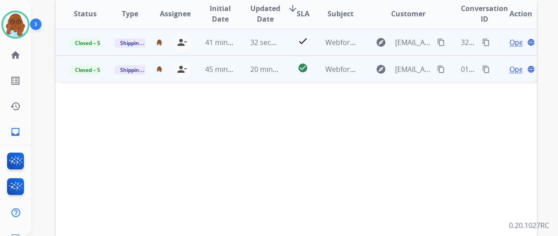
click at [485, 44] on mat-icon "content_copy" at bounding box center [486, 42] width 8 height 8
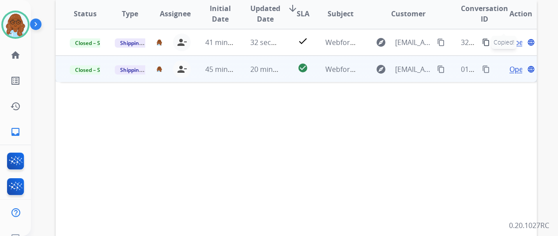
click at [514, 67] on span "Open" at bounding box center [519, 69] width 18 height 11
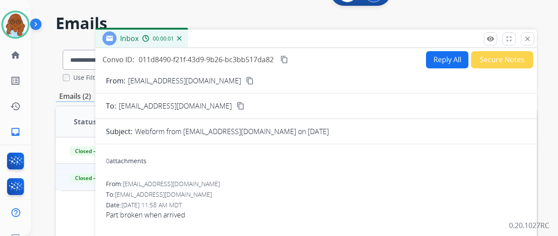
scroll to position [0, 0]
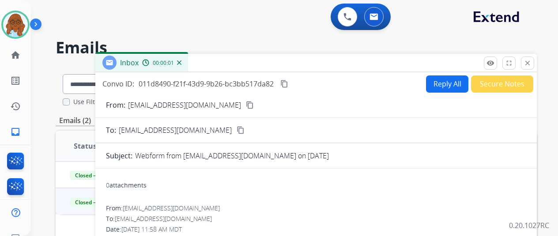
click at [518, 83] on button "Secure Notes" at bounding box center [502, 84] width 62 height 17
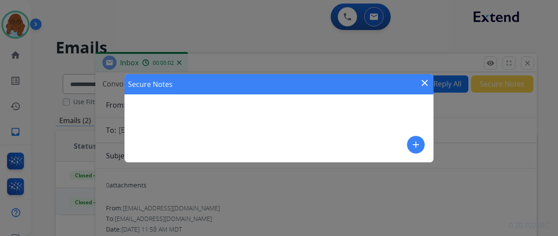
click at [410, 141] on button "add" at bounding box center [416, 145] width 18 height 18
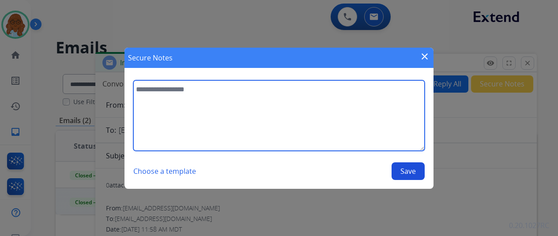
click at [235, 106] on textarea at bounding box center [279, 115] width 292 height 71
paste textarea "**********"
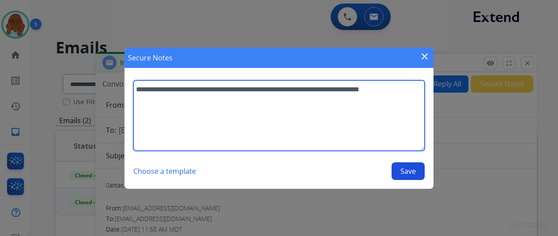
type textarea "**********"
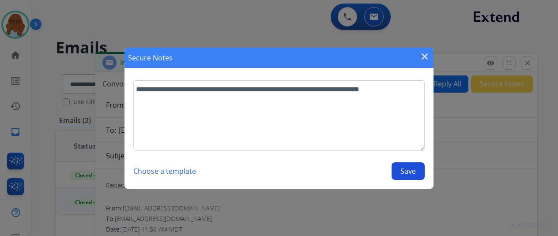
click at [409, 167] on button "Save" at bounding box center [408, 172] width 33 height 18
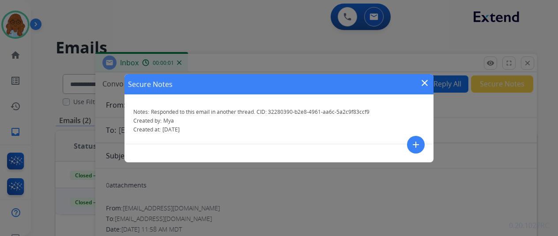
click at [427, 81] on mat-icon "close" at bounding box center [425, 83] width 11 height 11
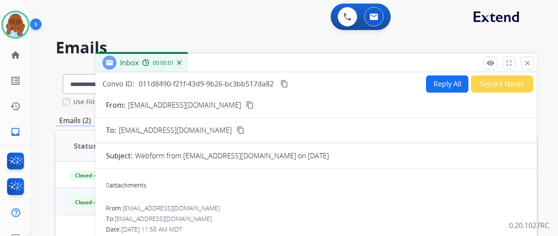
click at [531, 64] on mat-icon "close" at bounding box center [528, 63] width 8 height 8
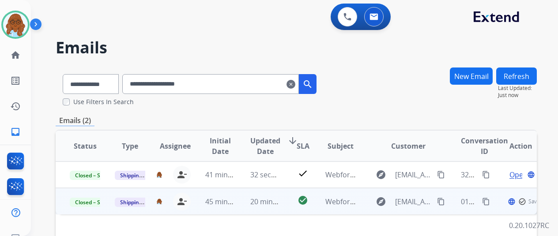
click at [296, 86] on mat-icon "clear" at bounding box center [291, 84] width 9 height 11
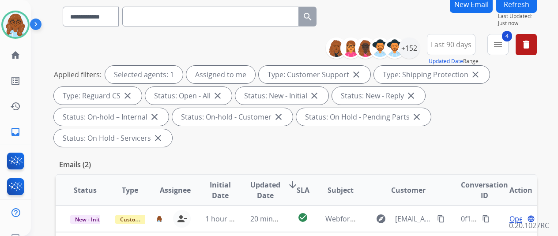
scroll to position [133, 0]
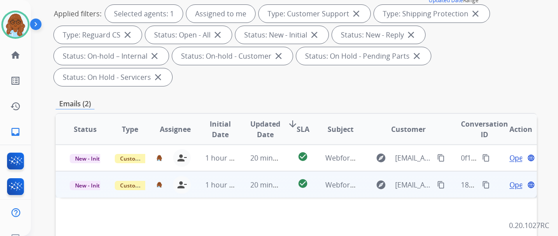
click at [516, 180] on span "Open" at bounding box center [519, 185] width 18 height 11
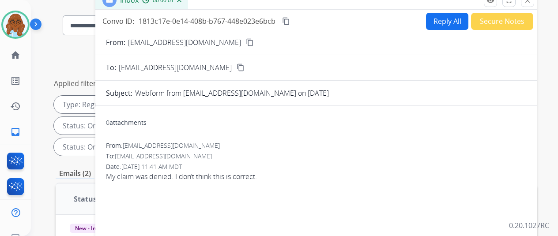
scroll to position [0, 0]
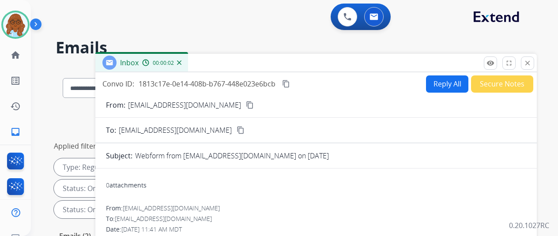
click at [246, 104] on mat-icon "content_copy" at bounding box center [250, 105] width 8 height 8
click at [440, 76] on button "Reply All" at bounding box center [447, 84] width 42 height 17
select select "**********"
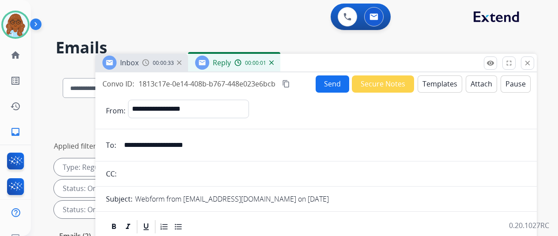
click at [447, 82] on button "Templates" at bounding box center [440, 84] width 45 height 17
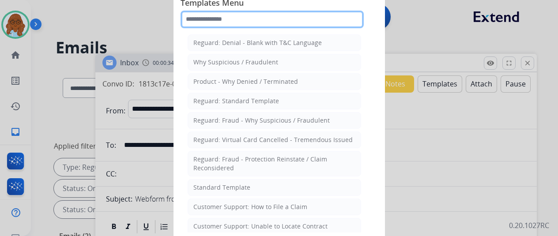
click at [303, 23] on input "text" at bounding box center [272, 20] width 183 height 18
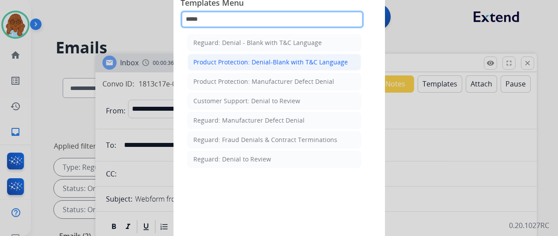
type input "*****"
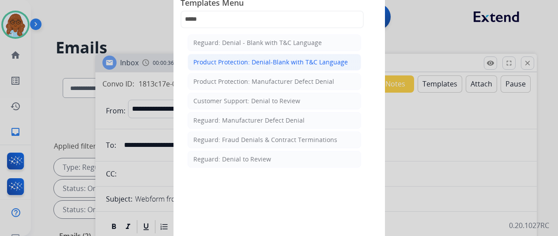
click at [257, 65] on div "Product Protection: Denial-Blank with T&C Language" at bounding box center [271, 62] width 155 height 9
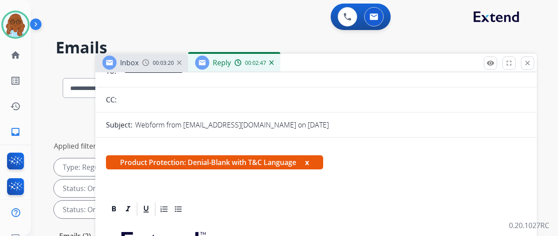
scroll to position [133, 0]
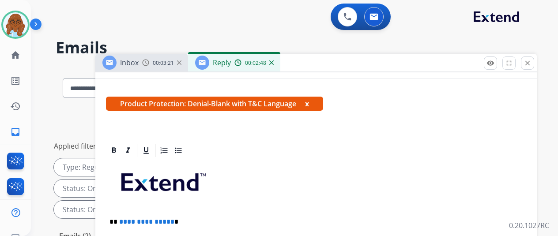
click at [309, 106] on button "x" at bounding box center [307, 104] width 4 height 11
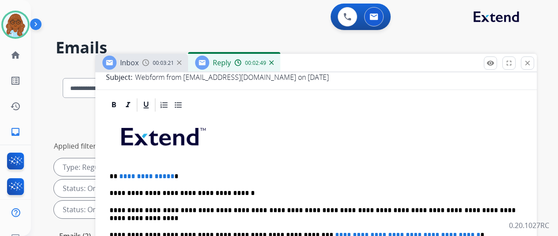
scroll to position [136, 0]
drag, startPoint x: 190, startPoint y: 163, endPoint x: 129, endPoint y: 160, distance: 60.6
click at [129, 173] on p "**********" at bounding box center [313, 177] width 406 height 8
click at [196, 173] on p "*****" at bounding box center [313, 177] width 406 height 8
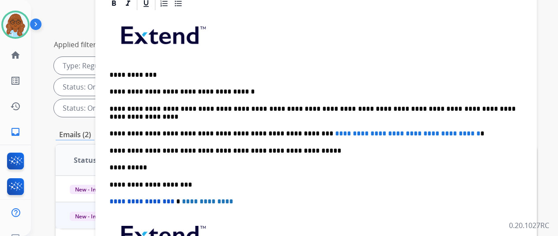
scroll to position [133, 0]
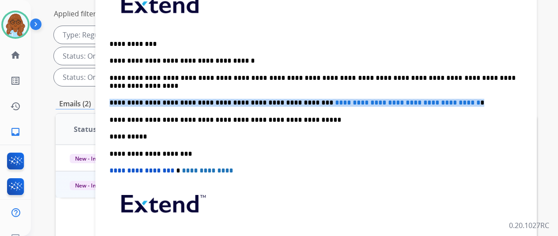
drag, startPoint x: 475, startPoint y: 86, endPoint x: 114, endPoint y: 91, distance: 360.6
click at [114, 91] on div "**********" at bounding box center [316, 133] width 421 height 304
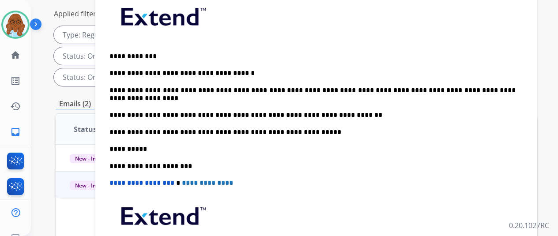
scroll to position [91, 0]
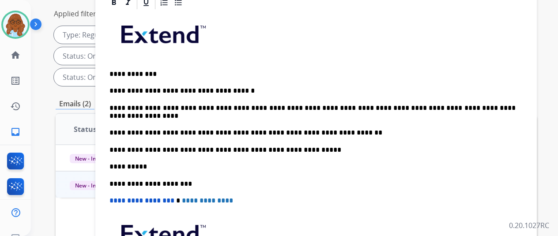
click at [309, 132] on p "**********" at bounding box center [313, 133] width 406 height 8
click at [401, 142] on div "**********" at bounding box center [316, 163] width 421 height 304
click at [386, 130] on p "**********" at bounding box center [313, 133] width 406 height 8
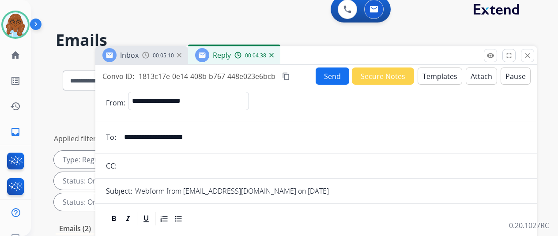
scroll to position [0, 0]
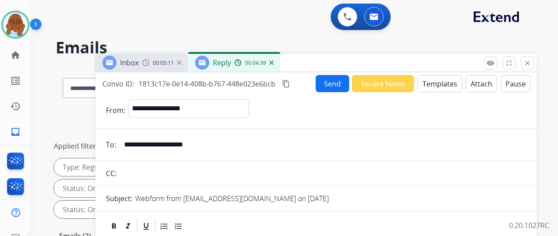
click at [439, 84] on button "Templates" at bounding box center [440, 83] width 45 height 17
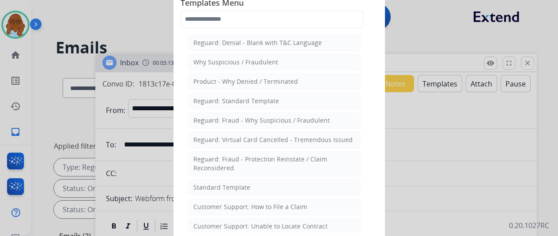
click at [407, 150] on div at bounding box center [279, 118] width 558 height 236
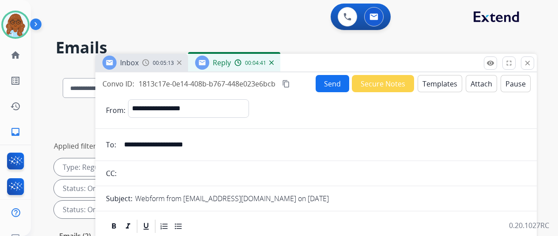
click at [502, 78] on div "Send Secure Notes Templates Attach Pause" at bounding box center [423, 83] width 215 height 17
click at [479, 83] on button "Attach" at bounding box center [481, 83] width 31 height 17
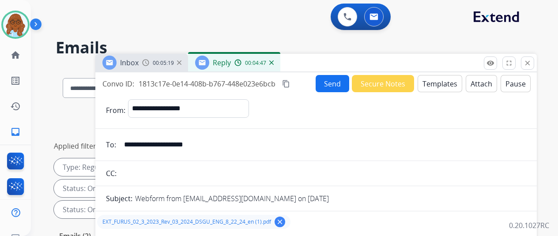
click at [290, 85] on mat-icon "content_copy" at bounding box center [286, 84] width 8 height 8
click at [331, 82] on button "Send" at bounding box center [333, 83] width 34 height 17
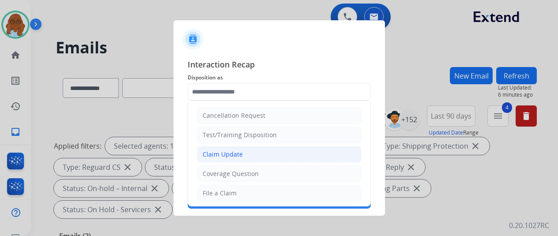
click at [239, 157] on div "Claim Update" at bounding box center [223, 154] width 40 height 9
type input "**********"
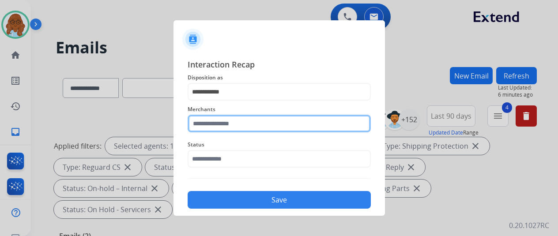
click at [238, 118] on input "text" at bounding box center [279, 124] width 183 height 18
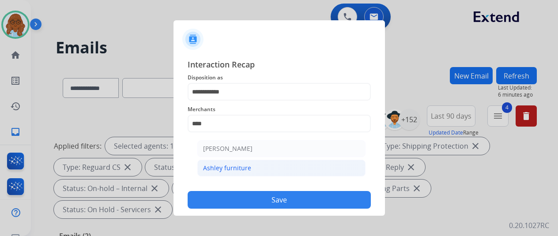
click at [277, 166] on li "Ashley furniture" at bounding box center [281, 168] width 168 height 17
type input "**********"
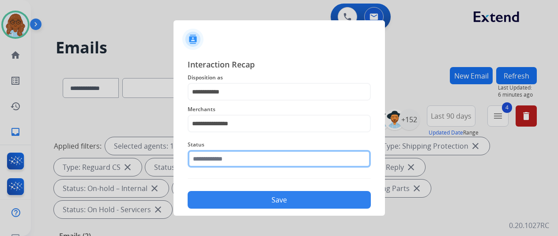
click at [238, 160] on input "text" at bounding box center [279, 159] width 183 height 18
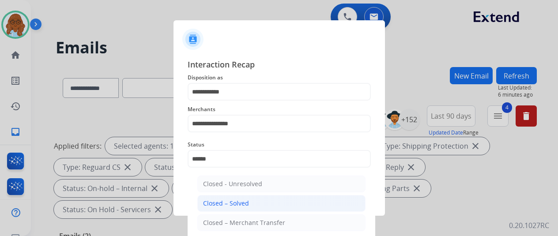
click at [237, 204] on div "Closed – Solved" at bounding box center [226, 203] width 46 height 9
type input "**********"
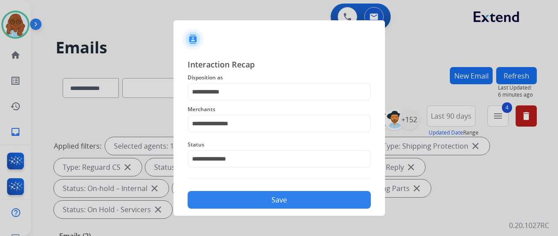
click at [244, 200] on button "Save" at bounding box center [279, 200] width 183 height 18
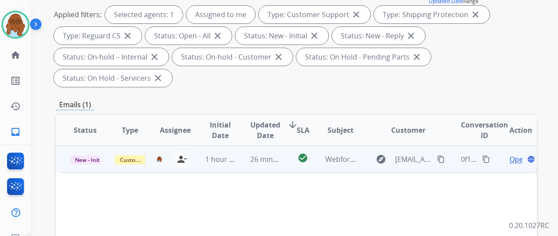
scroll to position [133, 0]
click at [516, 153] on span "Open" at bounding box center [519, 158] width 18 height 11
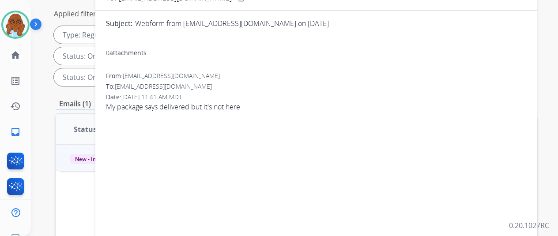
scroll to position [44, 0]
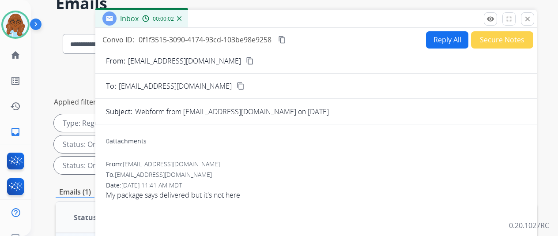
click at [245, 61] on button "content_copy" at bounding box center [250, 61] width 11 height 11
click at [452, 44] on button "Reply All" at bounding box center [447, 39] width 42 height 17
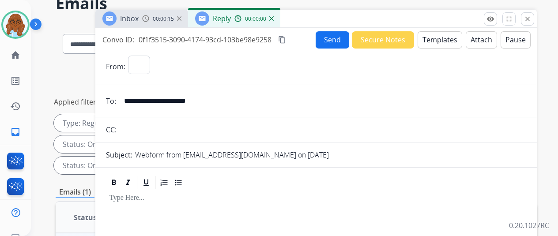
select select "**********"
click at [460, 38] on button "Templates" at bounding box center [440, 39] width 45 height 17
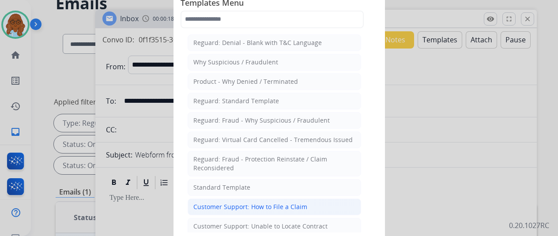
click at [279, 205] on div "Customer Support: How to File a Claim" at bounding box center [251, 207] width 114 height 9
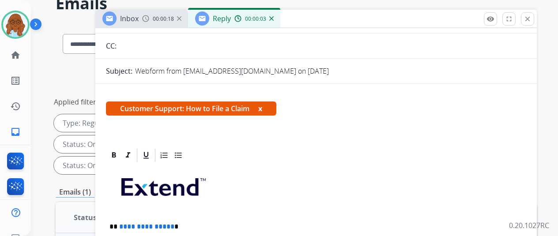
scroll to position [133, 0]
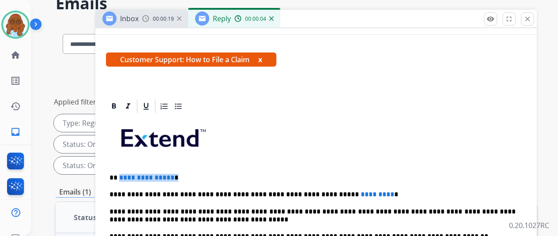
drag, startPoint x: 198, startPoint y: 178, endPoint x: 124, endPoint y: 175, distance: 73.8
click at [124, 175] on p "**********" at bounding box center [313, 178] width 406 height 8
drag, startPoint x: 388, startPoint y: 192, endPoint x: 332, endPoint y: 191, distance: 55.7
click at [332, 191] on p "**********" at bounding box center [313, 195] width 406 height 8
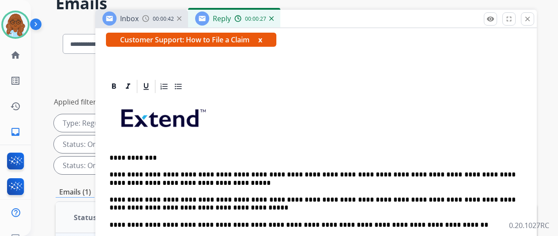
scroll to position [167, 0]
click at [386, 196] on p "**********" at bounding box center [313, 204] width 406 height 16
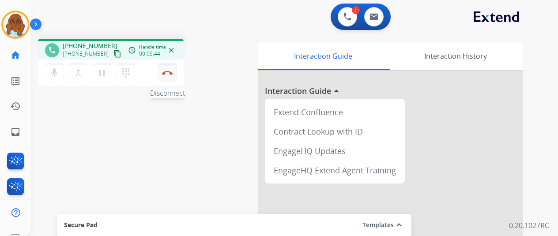
click at [163, 71] on img at bounding box center [167, 73] width 11 height 4
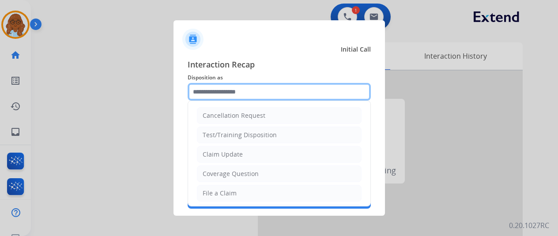
drag, startPoint x: 264, startPoint y: 88, endPoint x: 274, endPoint y: 106, distance: 21.4
click at [263, 88] on input "text" at bounding box center [279, 92] width 183 height 18
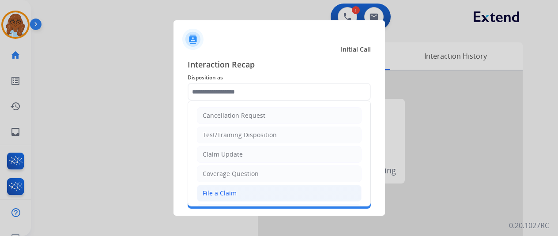
drag, startPoint x: 215, startPoint y: 192, endPoint x: 236, endPoint y: 151, distance: 46.2
click at [216, 192] on div "File a Claim" at bounding box center [220, 193] width 34 height 9
type input "**********"
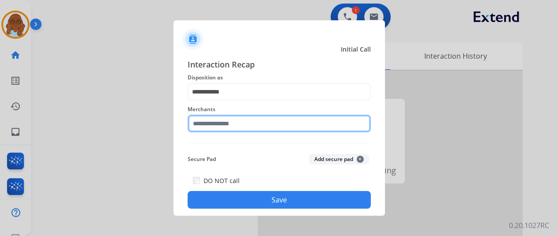
click at [224, 123] on input "text" at bounding box center [279, 124] width 183 height 18
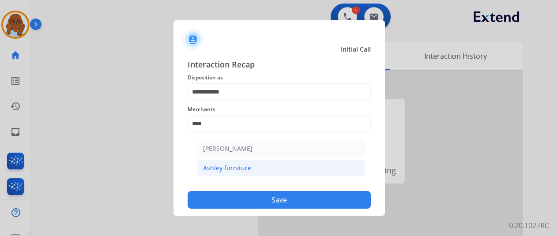
click at [241, 170] on div "Ashley furniture" at bounding box center [227, 168] width 48 height 9
type input "**********"
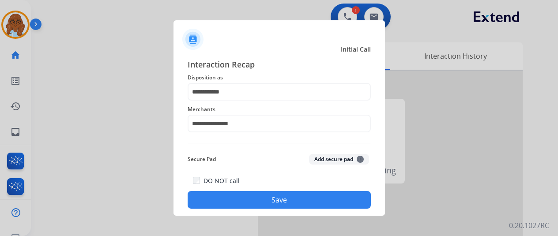
click at [264, 201] on button "Save" at bounding box center [279, 200] width 183 height 18
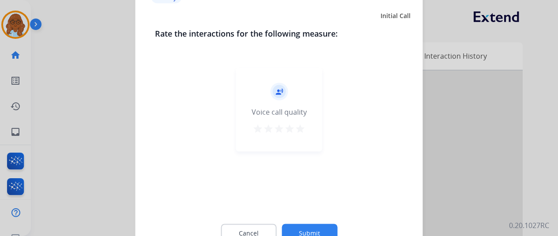
click at [301, 133] on mat-icon "star" at bounding box center [300, 128] width 11 height 11
click at [319, 223] on div "Cancel Submit" at bounding box center [279, 233] width 249 height 40
click at [320, 227] on button "Submit" at bounding box center [310, 233] width 56 height 19
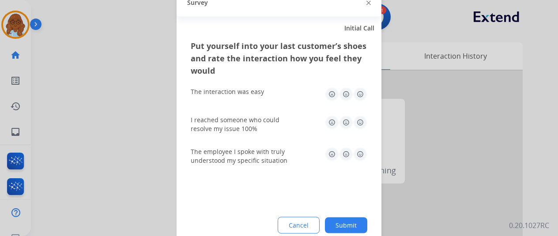
click at [357, 96] on img at bounding box center [360, 94] width 14 height 14
drag, startPoint x: 360, startPoint y: 120, endPoint x: 359, endPoint y: 128, distance: 8.0
click at [360, 120] on img at bounding box center [360, 122] width 14 height 14
click at [359, 148] on div "The employee I spoke with truly understood my specific situation" at bounding box center [279, 156] width 177 height 32
click at [359, 152] on img at bounding box center [360, 154] width 14 height 14
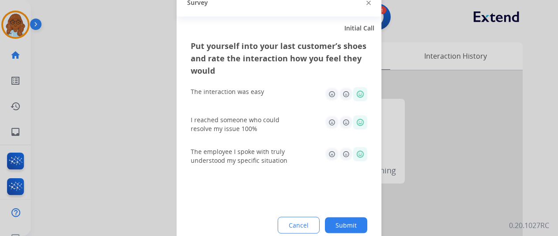
click at [353, 226] on button "Submit" at bounding box center [346, 225] width 42 height 16
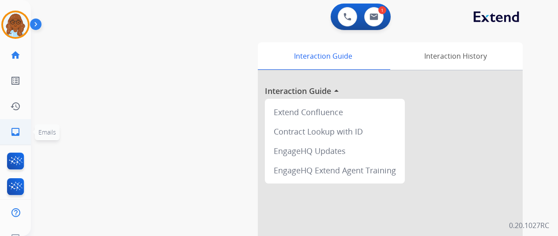
click at [35, 129] on span "Emails" at bounding box center [47, 133] width 25 height 16
click at [15, 133] on mat-icon "inbox" at bounding box center [15, 132] width 11 height 11
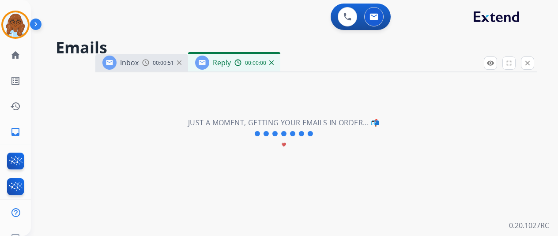
select select "**********"
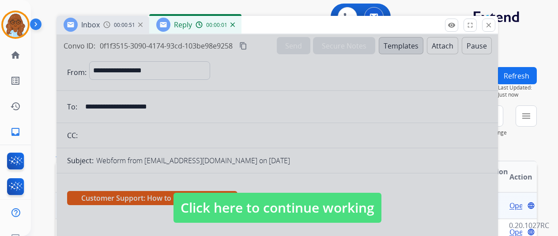
drag, startPoint x: 308, startPoint y: 61, endPoint x: 270, endPoint y: 23, distance: 54.4
click at [270, 23] on div "Inbox 00:00:51 Reply 00:00:01" at bounding box center [278, 25] width 442 height 19
click at [276, 163] on div at bounding box center [278, 199] width 442 height 330
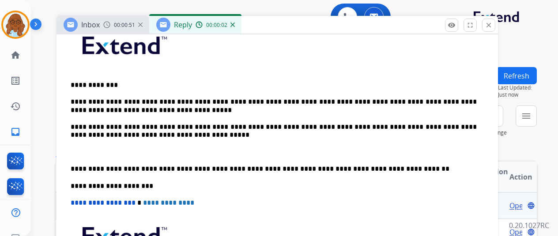
scroll to position [234, 0]
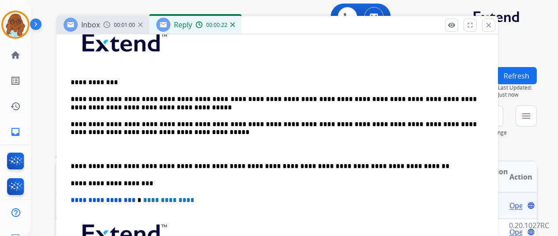
click at [97, 147] on p at bounding box center [278, 150] width 414 height 8
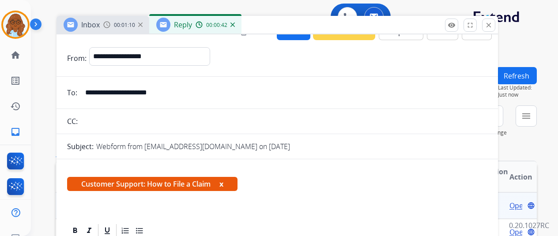
scroll to position [0, 0]
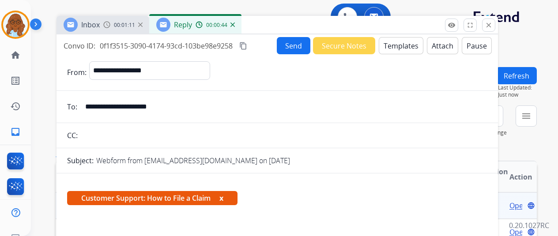
drag, startPoint x: 190, startPoint y: 106, endPoint x: 88, endPoint y: 105, distance: 102.1
click at [88, 105] on input "**********" at bounding box center [284, 107] width 408 height 18
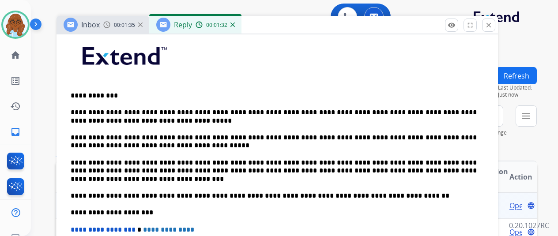
click at [351, 169] on p "**********" at bounding box center [274, 171] width 406 height 24
drag, startPoint x: 351, startPoint y: 169, endPoint x: 310, endPoint y: 168, distance: 41.5
click at [310, 168] on p "**********" at bounding box center [274, 171] width 406 height 24
drag, startPoint x: 96, startPoint y: 172, endPoint x: 467, endPoint y: 168, distance: 370.3
click at [467, 168] on p "**********" at bounding box center [274, 171] width 406 height 24
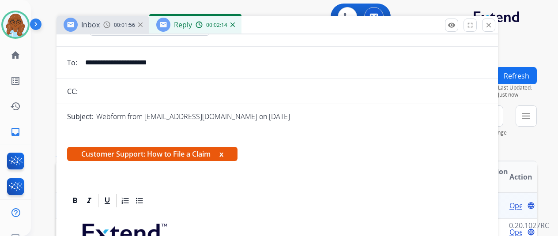
scroll to position [0, 0]
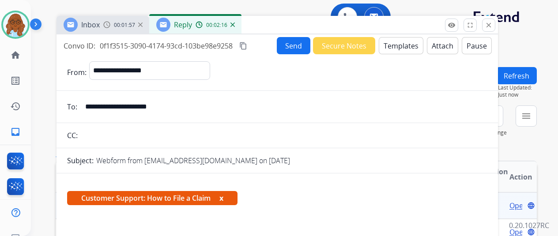
click at [247, 44] on mat-icon "content_copy" at bounding box center [243, 46] width 8 height 8
click at [311, 46] on button "Send" at bounding box center [294, 45] width 34 height 17
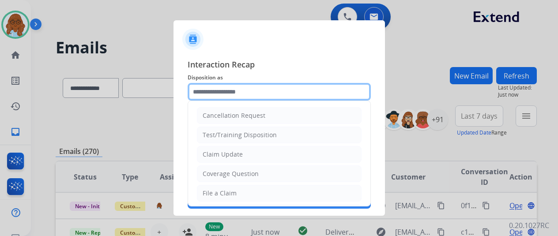
click at [272, 93] on input "text" at bounding box center [279, 92] width 183 height 18
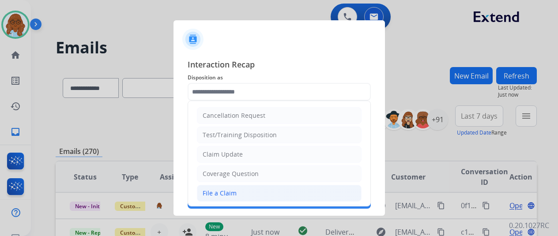
drag, startPoint x: 222, startPoint y: 192, endPoint x: 225, endPoint y: 137, distance: 55.8
click at [222, 191] on div "File a Claim" at bounding box center [220, 193] width 34 height 9
type input "**********"
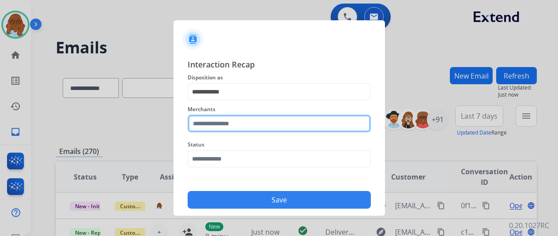
click at [227, 122] on input "text" at bounding box center [279, 124] width 183 height 18
click at [261, 118] on input "****" at bounding box center [279, 124] width 183 height 18
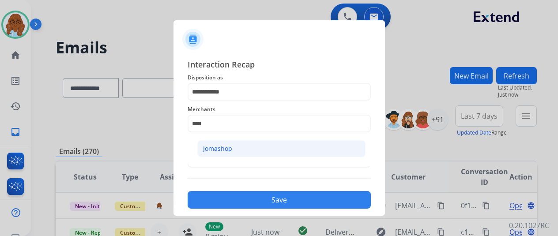
click at [216, 149] on div "Jomashop" at bounding box center [217, 148] width 29 height 9
type input "********"
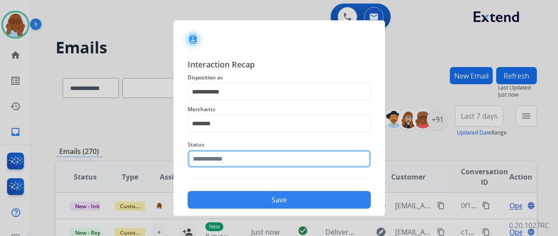
click at [214, 153] on input "text" at bounding box center [279, 159] width 183 height 18
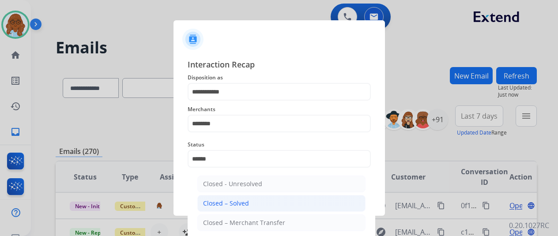
click at [232, 204] on div "Closed – Solved" at bounding box center [226, 203] width 46 height 9
type input "**********"
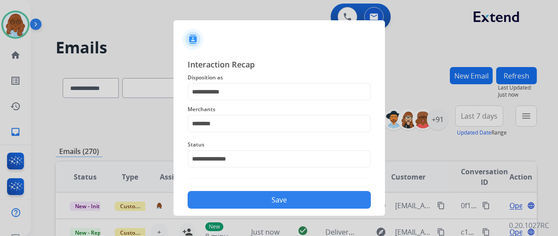
drag, startPoint x: 252, startPoint y: 190, endPoint x: 275, endPoint y: 194, distance: 23.2
click at [252, 190] on div "Save" at bounding box center [279, 197] width 183 height 23
drag, startPoint x: 284, startPoint y: 203, endPoint x: 475, endPoint y: 212, distance: 191.9
click at [284, 203] on button "Save" at bounding box center [279, 200] width 183 height 18
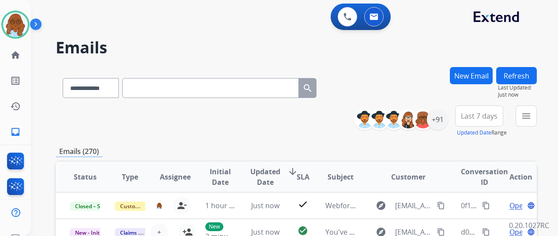
click at [521, 114] on div "**********" at bounding box center [449, 122] width 176 height 32
click at [528, 115] on button "menu Filters" at bounding box center [526, 116] width 21 height 21
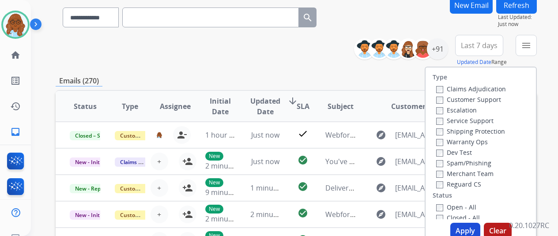
scroll to position [133, 0]
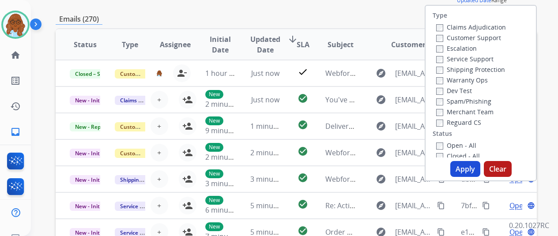
click at [469, 34] on label "Customer Support" at bounding box center [469, 38] width 65 height 8
click at [473, 69] on label "Shipping Protection" at bounding box center [471, 69] width 69 height 8
click at [468, 119] on label "Reguard CS" at bounding box center [459, 122] width 45 height 8
click at [454, 144] on label "Open - All" at bounding box center [457, 145] width 40 height 8
click at [473, 167] on button "Apply" at bounding box center [466, 169] width 30 height 16
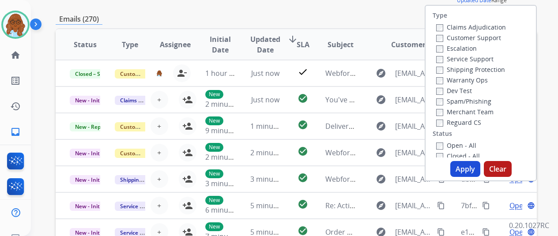
scroll to position [0, 0]
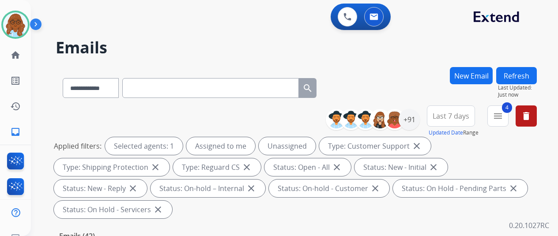
click at [462, 117] on span "Last 7 days" at bounding box center [451, 116] width 37 height 4
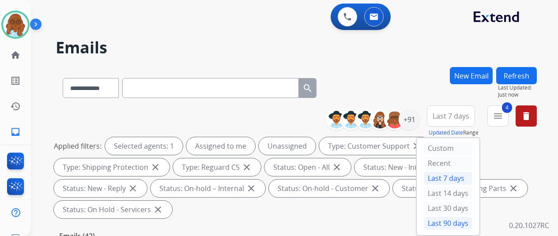
click at [446, 221] on div "Last 90 days" at bounding box center [448, 223] width 49 height 13
click at [449, 153] on div "Custom" at bounding box center [448, 148] width 49 height 13
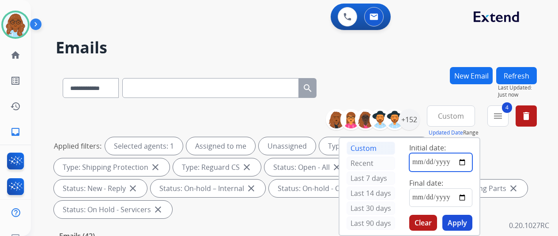
click at [469, 164] on input "date" at bounding box center [441, 162] width 63 height 19
type input "**********"
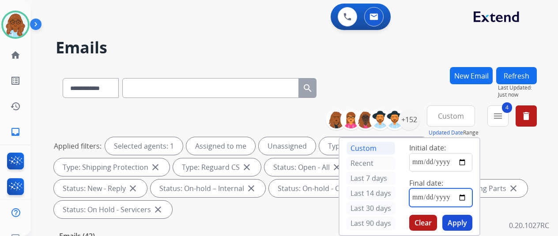
click at [469, 195] on input "date" at bounding box center [441, 198] width 63 height 19
type input "**********"
click at [470, 220] on button "Apply" at bounding box center [458, 223] width 30 height 16
click at [420, 114] on div "+152" at bounding box center [409, 119] width 21 height 21
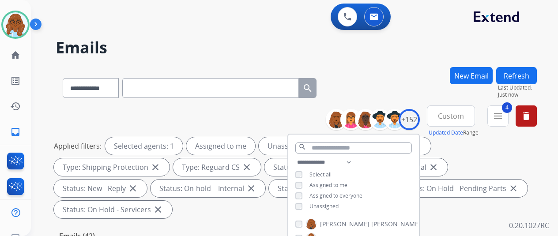
click at [314, 204] on div "Unassigned" at bounding box center [317, 206] width 43 height 7
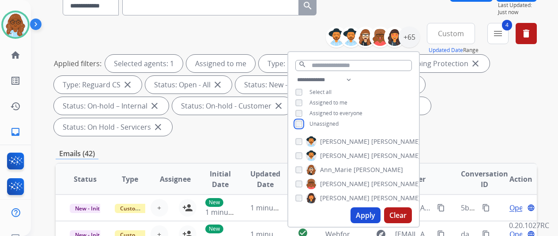
scroll to position [88, 0]
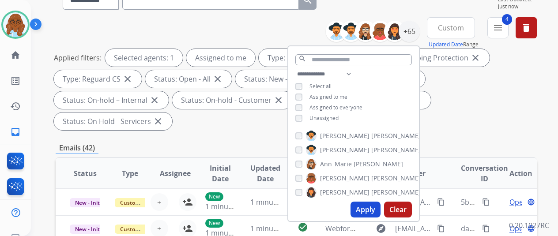
click at [372, 209] on button "Apply" at bounding box center [366, 210] width 30 height 16
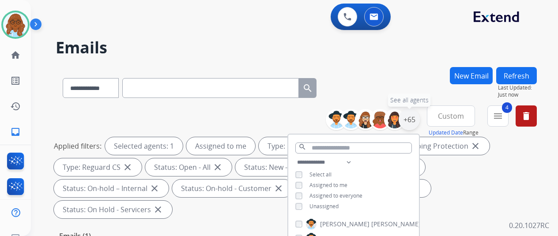
click at [416, 125] on div "+65" at bounding box center [409, 119] width 21 height 21
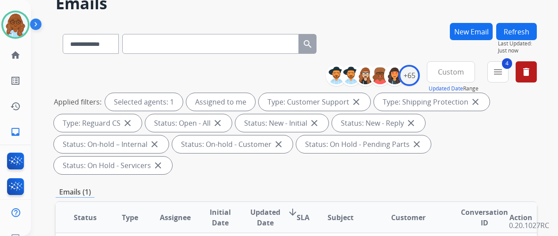
scroll to position [44, 0]
click at [504, 75] on mat-icon "menu" at bounding box center [498, 72] width 11 height 11
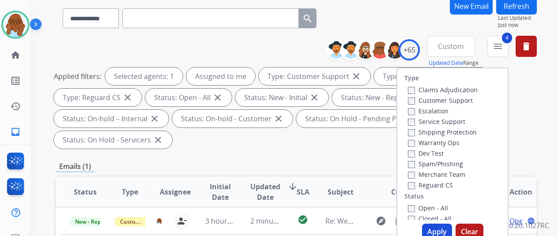
scroll to position [88, 0]
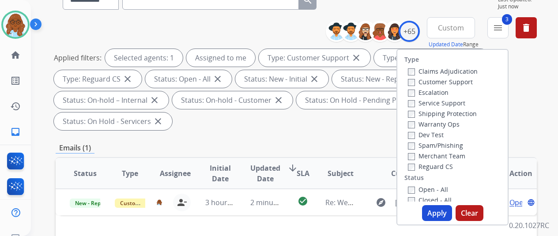
click at [430, 199] on label "Closed - All" at bounding box center [430, 200] width 44 height 8
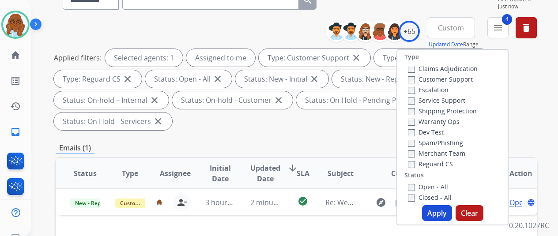
click at [444, 211] on button "Apply" at bounding box center [437, 213] width 30 height 16
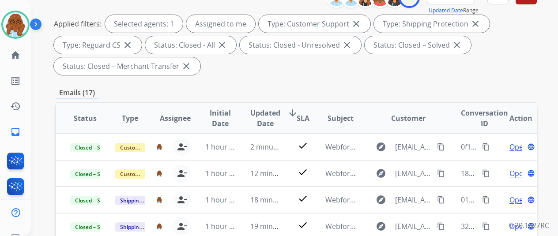
scroll to position [44, 0]
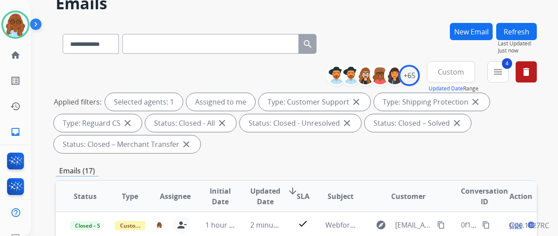
click at [451, 72] on span "Custom" at bounding box center [451, 72] width 26 height 4
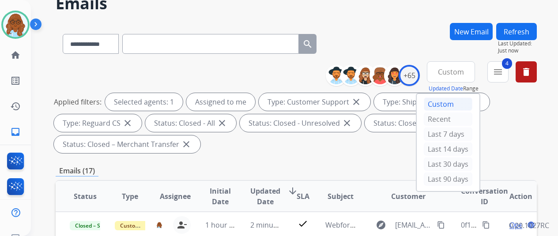
click at [447, 174] on div "Last 90 days" at bounding box center [448, 179] width 49 height 13
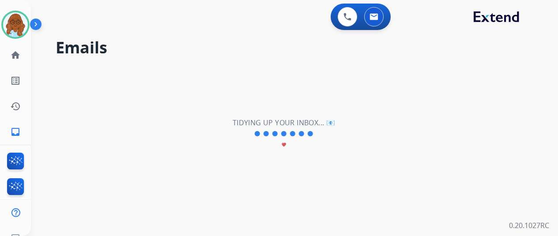
scroll to position [0, 0]
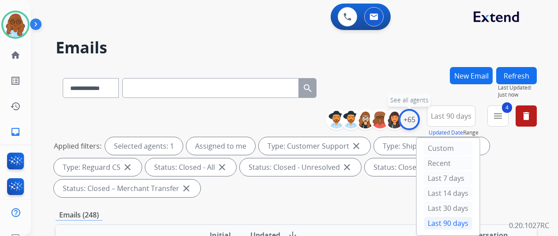
click at [420, 113] on div "+65" at bounding box center [409, 119] width 21 height 21
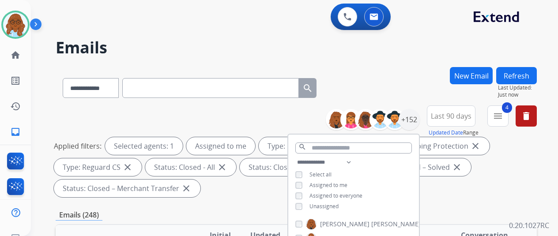
drag, startPoint x: 320, startPoint y: 182, endPoint x: 321, endPoint y: 187, distance: 5.3
click at [321, 182] on span "Assigned to me" at bounding box center [329, 186] width 38 height 8
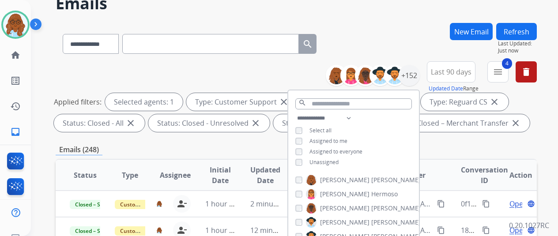
scroll to position [88, 0]
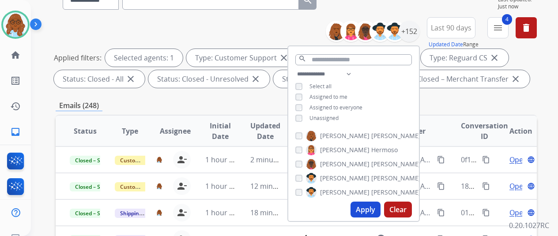
click at [322, 91] on div "**********" at bounding box center [354, 97] width 131 height 57
click at [323, 98] on span "Assigned to me" at bounding box center [329, 97] width 38 height 8
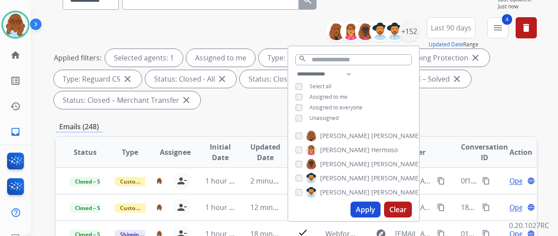
click at [372, 212] on button "Apply" at bounding box center [366, 210] width 30 height 16
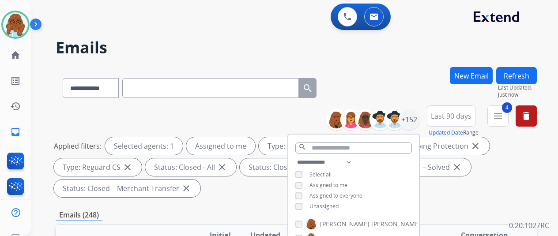
click at [497, 121] on button "4 menu" at bounding box center [498, 116] width 21 height 21
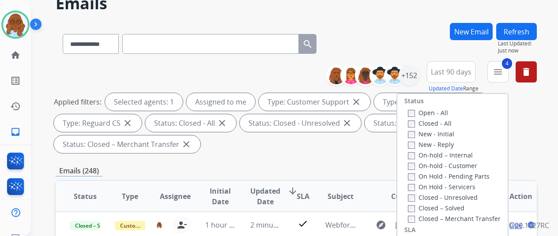
scroll to position [91, 0]
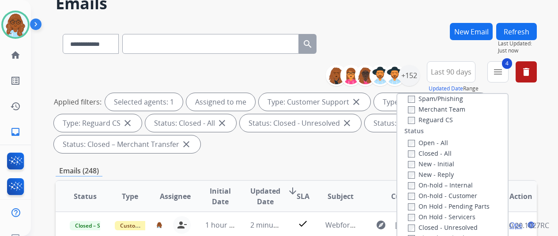
click at [432, 153] on label "Closed - All" at bounding box center [430, 153] width 44 height 8
click at [432, 145] on label "Open - All" at bounding box center [428, 143] width 40 height 8
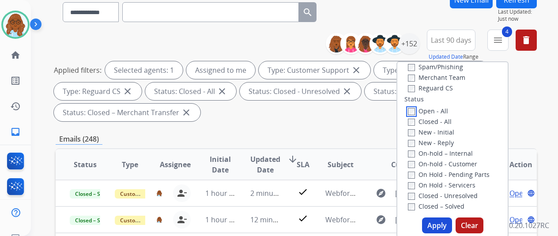
scroll to position [88, 0]
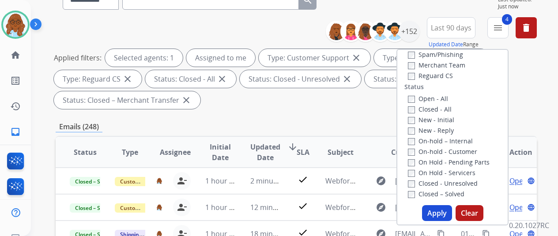
click at [443, 210] on button "Apply" at bounding box center [437, 213] width 30 height 16
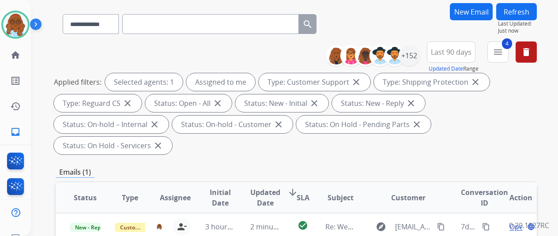
scroll to position [133, 0]
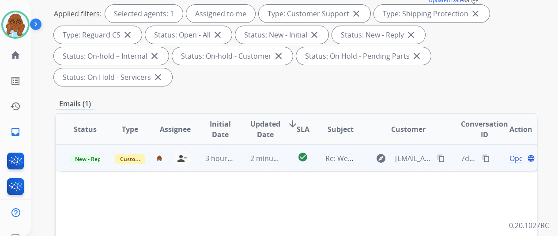
click at [513, 153] on span "Open" at bounding box center [519, 158] width 18 height 11
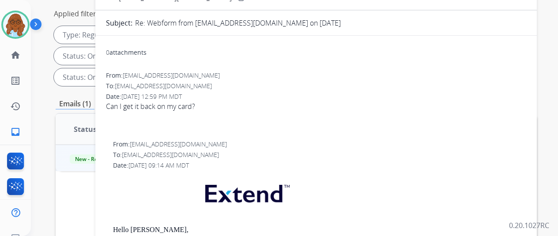
scroll to position [0, 0]
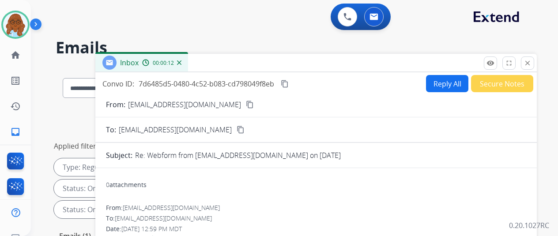
click at [440, 85] on button "Reply All" at bounding box center [447, 83] width 42 height 17
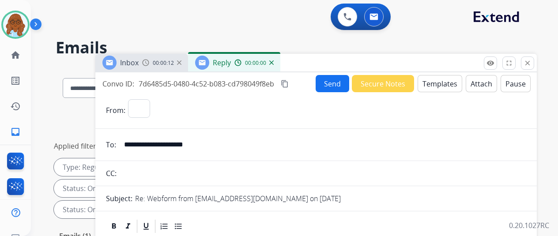
select select "**********"
click at [439, 84] on button "Templates" at bounding box center [440, 83] width 45 height 17
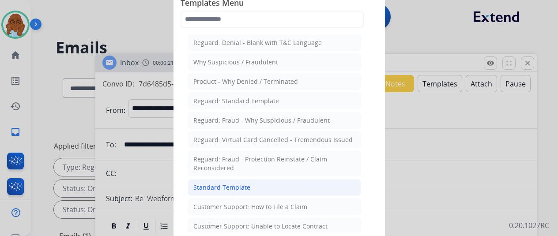
click at [250, 180] on li "Standard Template" at bounding box center [275, 187] width 174 height 17
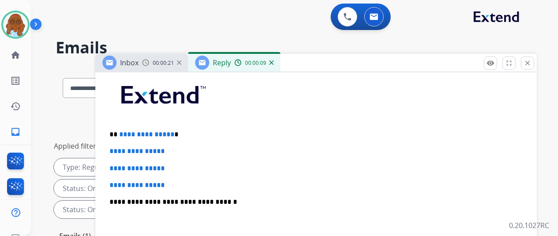
scroll to position [221, 0]
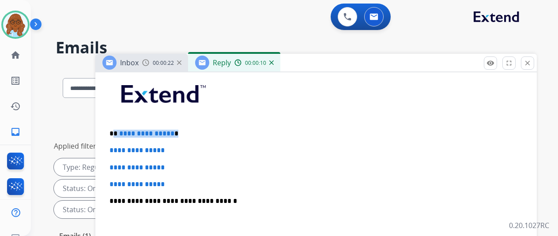
drag, startPoint x: 183, startPoint y: 133, endPoint x: 118, endPoint y: 132, distance: 65.8
click at [118, 132] on p "**********" at bounding box center [313, 134] width 406 height 8
click at [149, 61] on img at bounding box center [145, 62] width 7 height 7
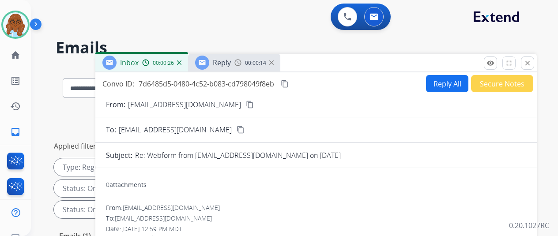
click at [223, 68] on div "Reply" at bounding box center [222, 62] width 18 height 11
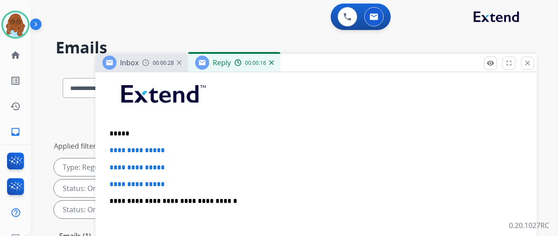
click at [157, 72] on div "**********" at bounding box center [316, 222] width 421 height 304
drag, startPoint x: 157, startPoint y: 65, endPoint x: 163, endPoint y: 73, distance: 9.8
click at [157, 65] on div "00:00:28" at bounding box center [161, 63] width 39 height 8
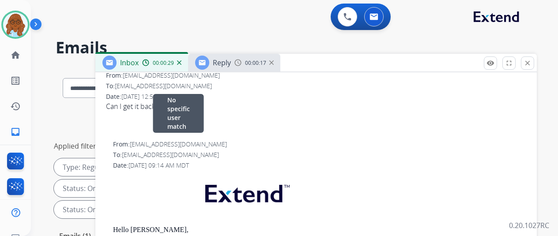
scroll to position [184, 0]
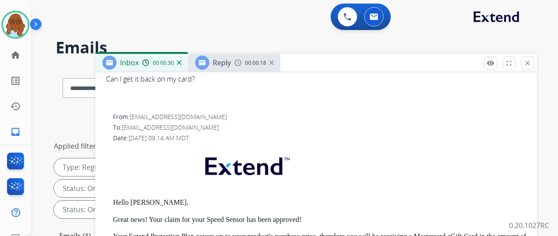
click at [228, 53] on h2 "Emails" at bounding box center [297, 48] width 482 height 18
click at [222, 61] on span "Reply" at bounding box center [222, 63] width 18 height 10
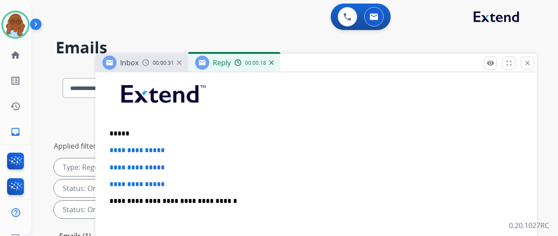
click at [178, 134] on p "*****" at bounding box center [313, 134] width 406 height 8
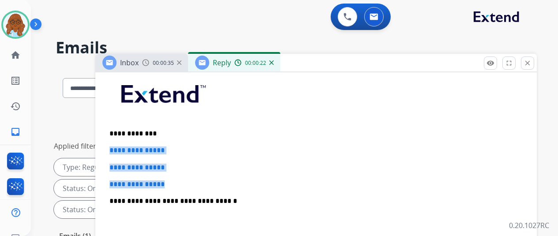
drag, startPoint x: 117, startPoint y: 162, endPoint x: 112, endPoint y: 150, distance: 12.9
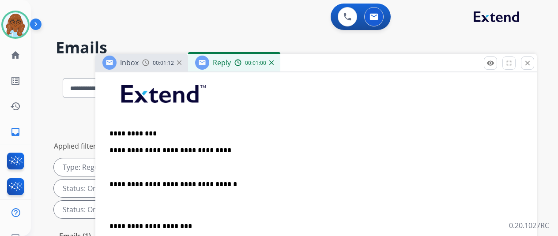
click at [219, 152] on p "**********" at bounding box center [313, 151] width 406 height 8
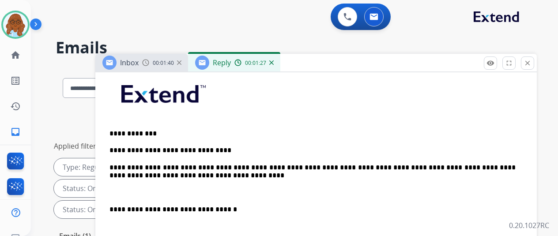
click at [152, 56] on div "Inbox 00:01:40" at bounding box center [141, 63] width 93 height 18
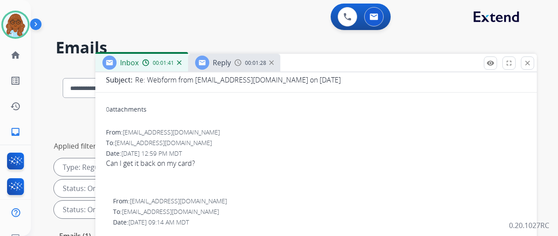
scroll to position [0, 0]
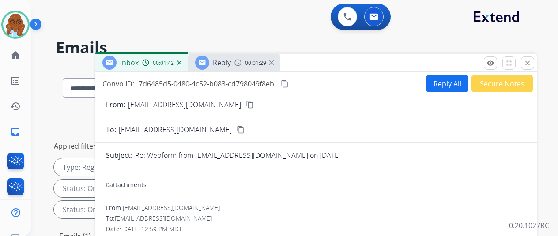
click at [245, 105] on button "content_copy" at bounding box center [250, 104] width 11 height 11
click at [231, 66] on span "Reply" at bounding box center [222, 63] width 18 height 10
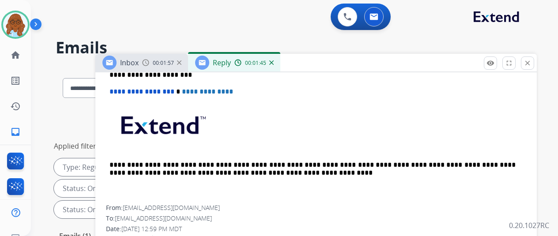
scroll to position [265, 0]
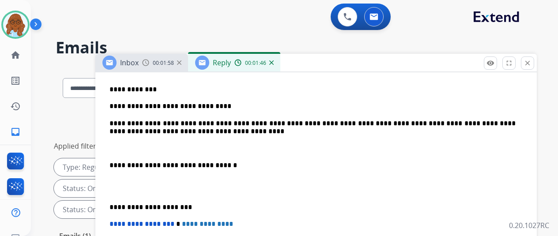
click at [267, 131] on p "**********" at bounding box center [313, 128] width 406 height 16
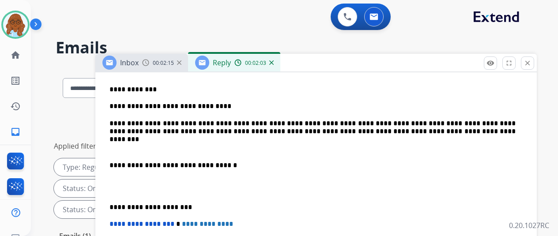
click at [114, 161] on div "**********" at bounding box center [316, 182] width 421 height 312
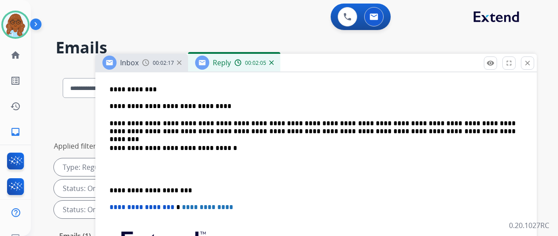
click at [116, 185] on div "**********" at bounding box center [316, 173] width 421 height 295
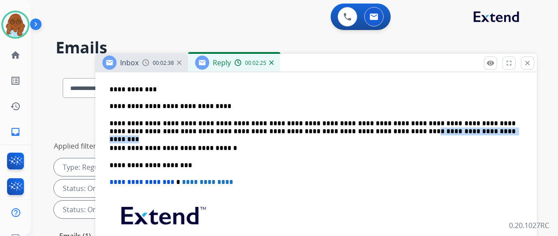
drag, startPoint x: 472, startPoint y: 133, endPoint x: 377, endPoint y: 130, distance: 94.6
click at [377, 130] on p "**********" at bounding box center [313, 128] width 406 height 16
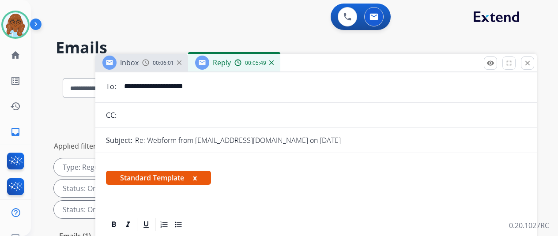
scroll to position [0, 0]
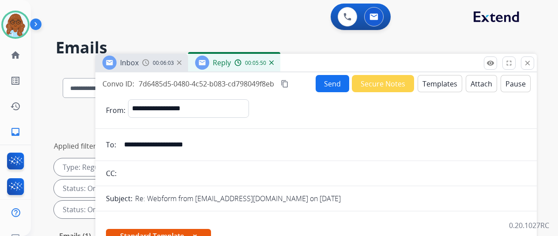
click at [289, 81] on mat-icon "content_copy" at bounding box center [285, 84] width 8 height 8
click at [330, 87] on button "Send" at bounding box center [333, 83] width 34 height 17
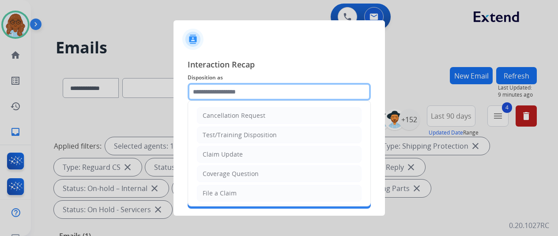
click at [270, 98] on input "text" at bounding box center [279, 92] width 183 height 18
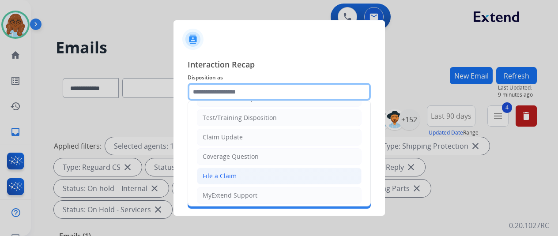
scroll to position [44, 0]
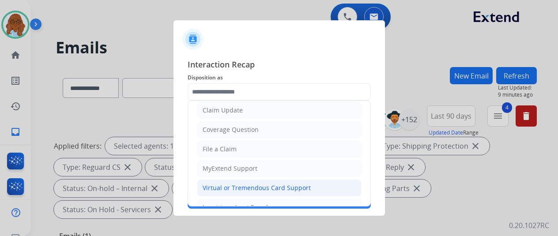
click at [234, 181] on li "Virtual or Tremendous Card Support" at bounding box center [279, 188] width 165 height 17
type input "**********"
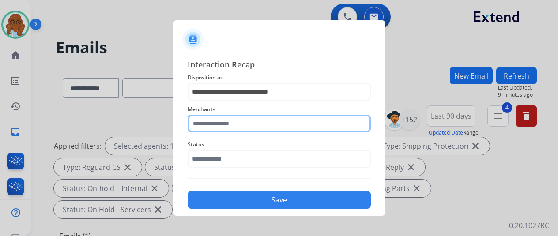
click at [242, 118] on input "text" at bounding box center [279, 124] width 183 height 18
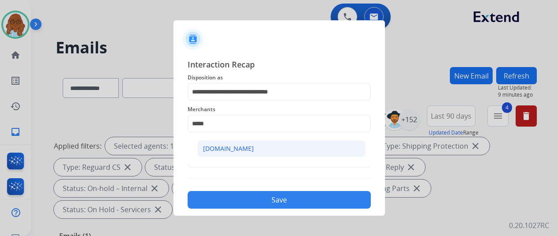
click at [236, 149] on div "[DOMAIN_NAME]" at bounding box center [228, 148] width 51 height 9
type input "**********"
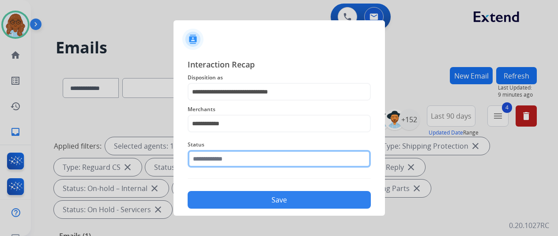
click at [222, 160] on input "text" at bounding box center [279, 159] width 183 height 18
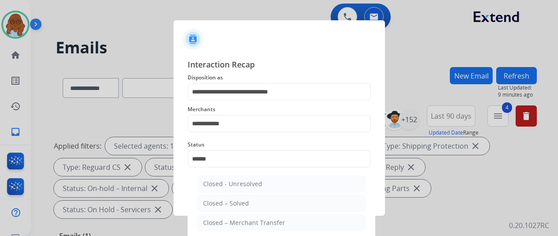
click at [233, 205] on div "Closed – Solved" at bounding box center [226, 203] width 46 height 9
type input "**********"
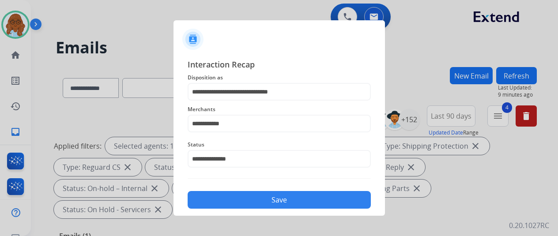
click at [237, 199] on button "Save" at bounding box center [279, 200] width 183 height 18
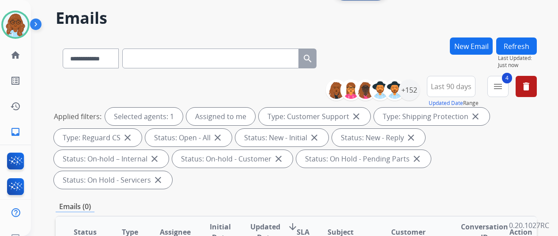
scroll to position [0, 0]
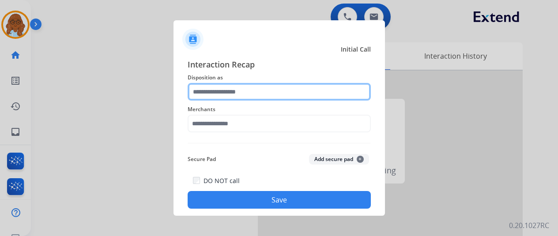
click at [231, 98] on input "text" at bounding box center [279, 92] width 183 height 18
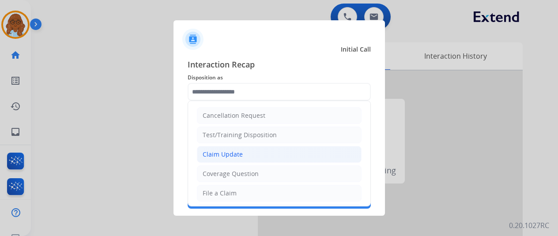
click at [228, 151] on div "Claim Update" at bounding box center [223, 154] width 40 height 9
type input "**********"
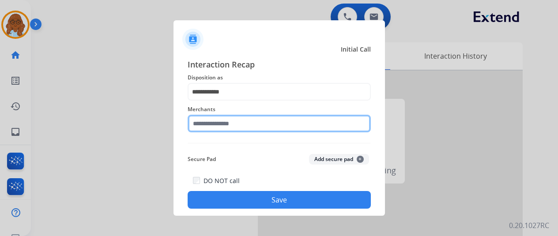
click at [224, 121] on input "text" at bounding box center [279, 124] width 183 height 18
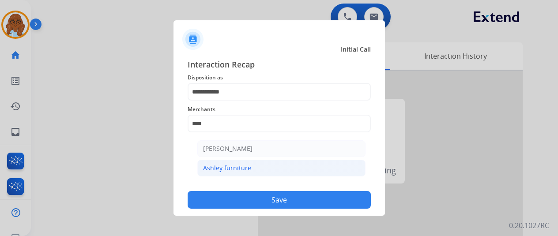
click at [276, 171] on li "Ashley furniture" at bounding box center [281, 168] width 168 height 17
type input "**********"
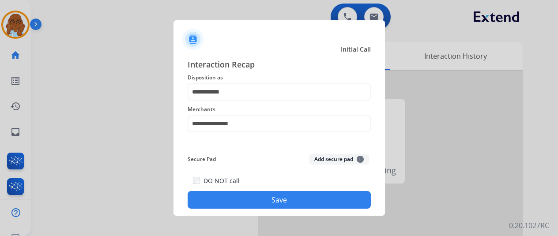
click at [292, 192] on button "Save" at bounding box center [279, 200] width 183 height 18
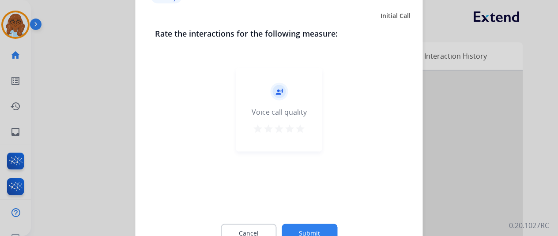
click at [288, 129] on mat-icon "star" at bounding box center [290, 128] width 11 height 11
click at [308, 229] on button "Submit" at bounding box center [310, 233] width 56 height 19
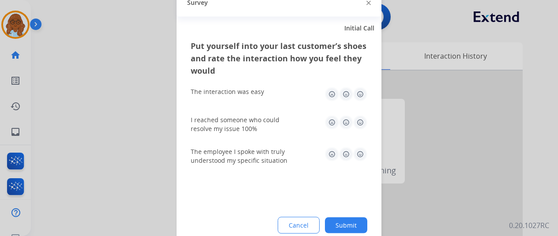
click at [335, 101] on img at bounding box center [332, 94] width 14 height 14
click at [334, 149] on img at bounding box center [332, 154] width 14 height 14
click at [330, 120] on img at bounding box center [332, 122] width 14 height 14
click at [346, 225] on button "Submit" at bounding box center [346, 225] width 42 height 16
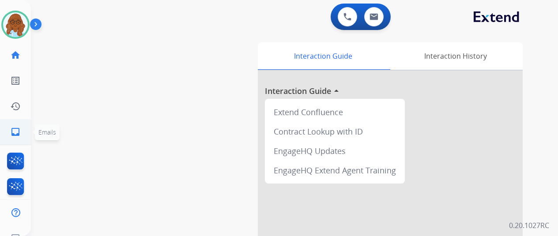
click at [21, 135] on link "inbox Emails" at bounding box center [15, 132] width 25 height 25
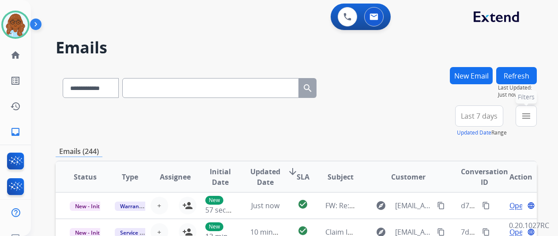
click at [528, 118] on button "menu Filters" at bounding box center [526, 116] width 21 height 21
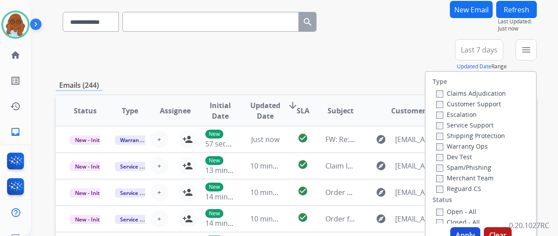
scroll to position [133, 0]
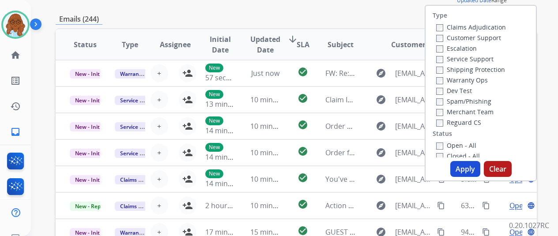
click at [476, 37] on label "Customer Support" at bounding box center [469, 38] width 65 height 8
click at [475, 68] on label "Shipping Protection" at bounding box center [471, 69] width 69 height 8
click at [460, 122] on label "Reguard CS" at bounding box center [459, 122] width 45 height 8
click at [457, 148] on label "Open - All" at bounding box center [457, 145] width 40 height 8
click at [466, 165] on button "Apply" at bounding box center [466, 169] width 30 height 16
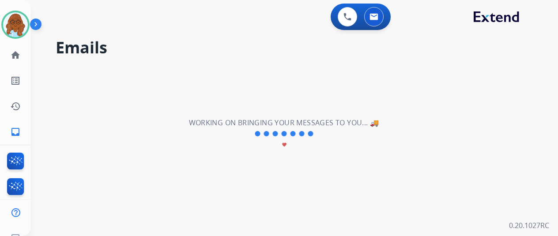
scroll to position [0, 0]
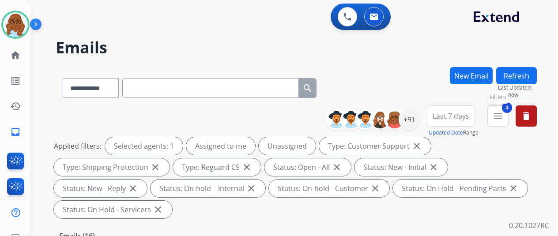
click at [470, 118] on span "Last 7 days" at bounding box center [451, 116] width 37 height 4
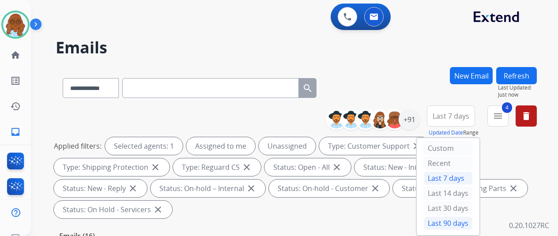
click at [444, 220] on div "Last 90 days" at bounding box center [448, 223] width 49 height 13
click at [415, 119] on div "+91" at bounding box center [409, 119] width 21 height 21
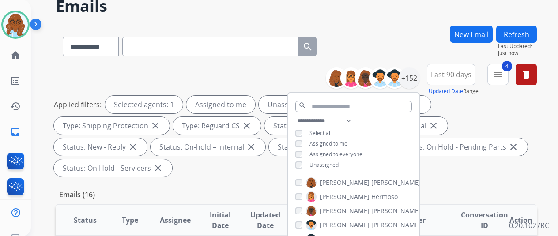
scroll to position [88, 0]
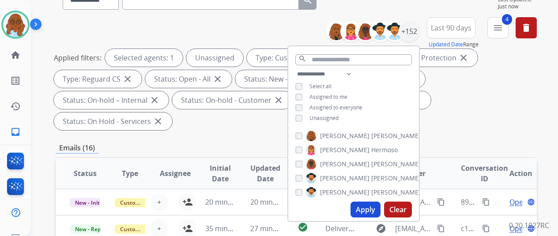
click at [368, 211] on button "Apply" at bounding box center [366, 210] width 30 height 16
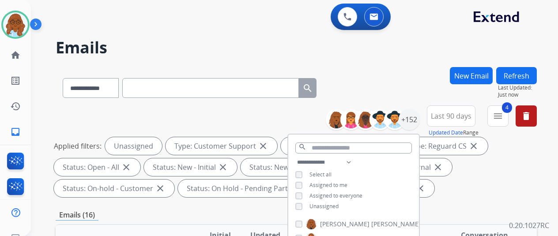
click at [459, 161] on div "Applied filters: Unassigned Type: Customer Support close Type: Shipping Protect…" at bounding box center [295, 167] width 482 height 60
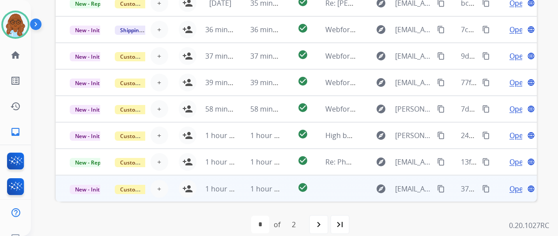
scroll to position [323, 0]
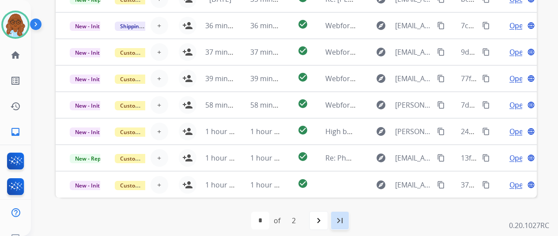
click at [339, 226] on div "last_page" at bounding box center [339, 220] width 19 height 19
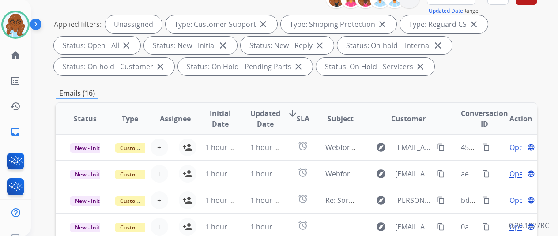
scroll to position [221, 0]
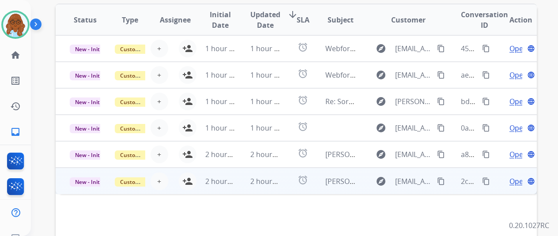
click at [497, 184] on td "Open language" at bounding box center [514, 181] width 45 height 27
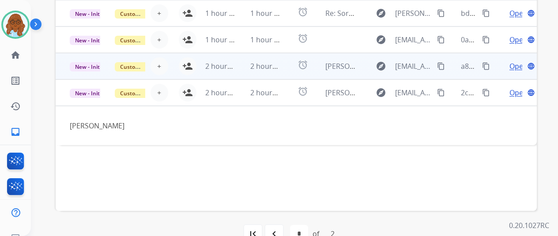
click at [497, 73] on td "Open language" at bounding box center [514, 66] width 45 height 27
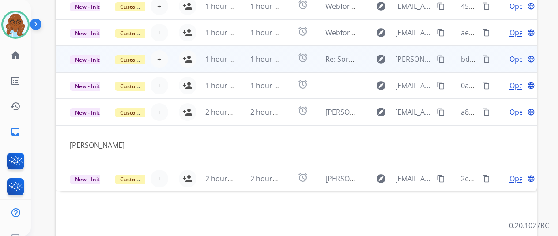
scroll to position [221, 0]
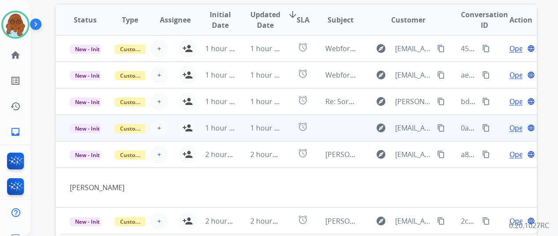
click at [500, 126] on td "Open language" at bounding box center [514, 128] width 45 height 27
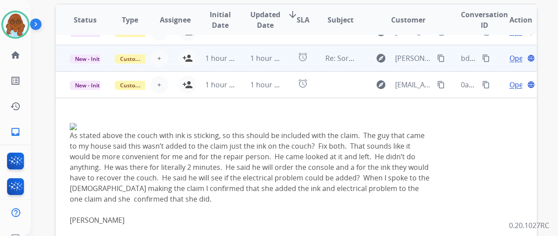
scroll to position [35, 0]
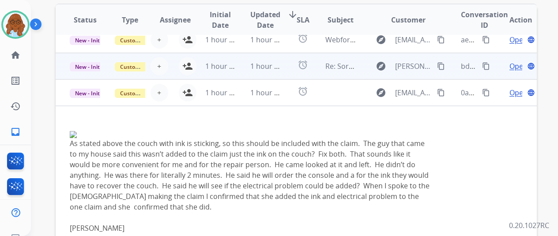
click at [494, 70] on td "Open language" at bounding box center [514, 66] width 45 height 27
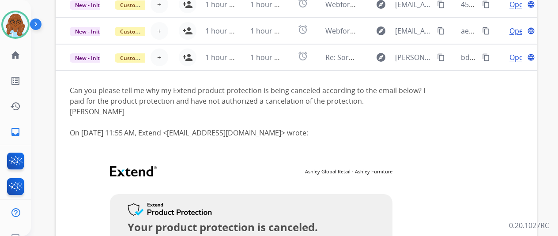
scroll to position [0, 0]
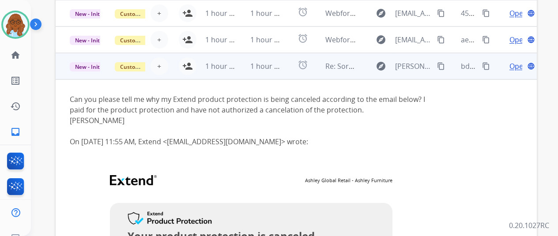
click at [515, 68] on span "Open" at bounding box center [519, 66] width 18 height 11
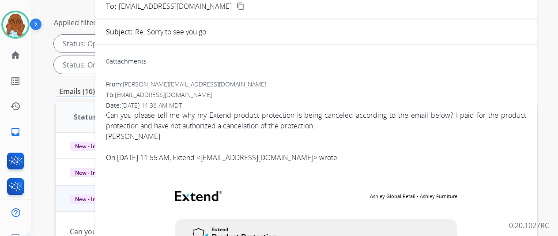
scroll to position [35, 0]
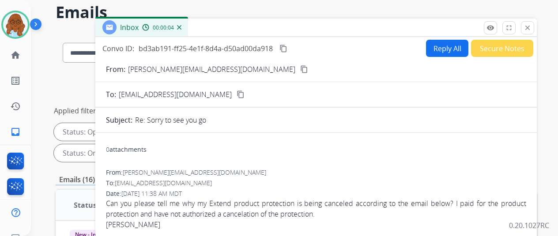
click at [300, 73] on mat-icon "content_copy" at bounding box center [304, 69] width 8 height 8
click at [532, 28] on mat-icon "close" at bounding box center [528, 28] width 8 height 8
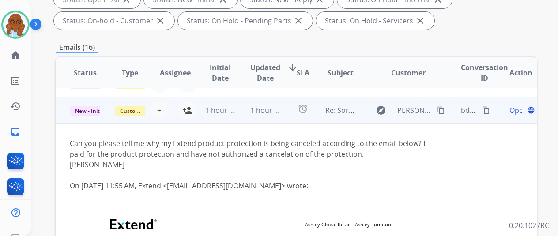
scroll to position [0, 0]
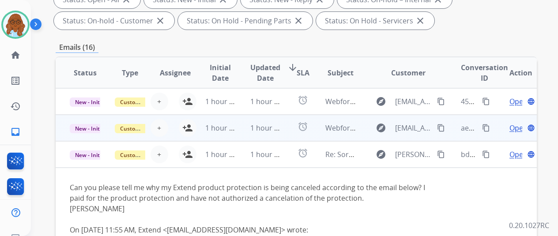
click at [497, 129] on td "Open language" at bounding box center [514, 128] width 45 height 27
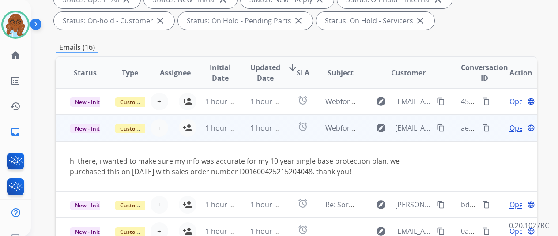
click at [441, 129] on mat-icon "content_copy" at bounding box center [441, 128] width 8 height 8
drag, startPoint x: 236, startPoint y: 172, endPoint x: 309, endPoint y: 170, distance: 72.9
click at [309, 170] on div "hi there, i wanted to make sure my info was accurate for my 10 year single base…" at bounding box center [251, 166] width 363 height 21
copy div "D01600425215204048"
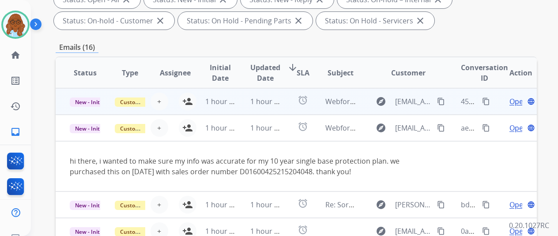
click at [497, 106] on td "Open language" at bounding box center [514, 101] width 45 height 27
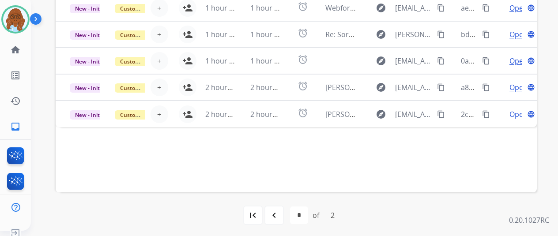
scroll to position [11, 0]
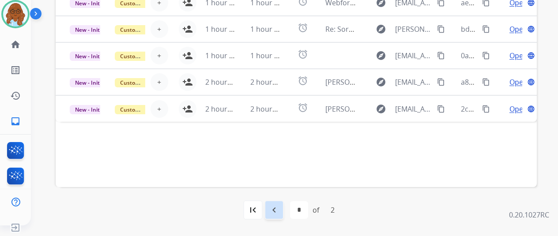
click at [284, 211] on div "navigate_before" at bounding box center [274, 210] width 19 height 19
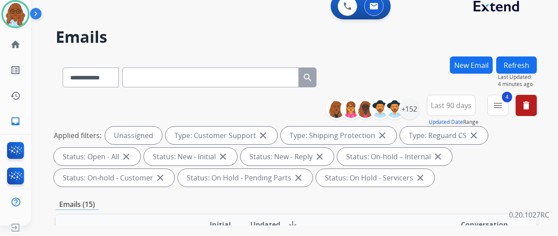
click at [537, 58] on button "Refresh" at bounding box center [517, 65] width 41 height 17
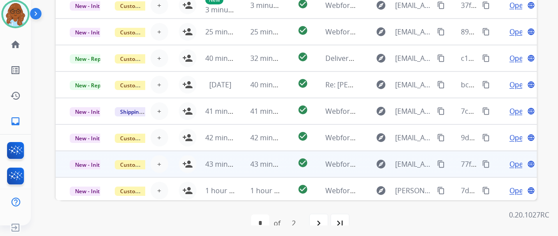
scroll to position [30, 0]
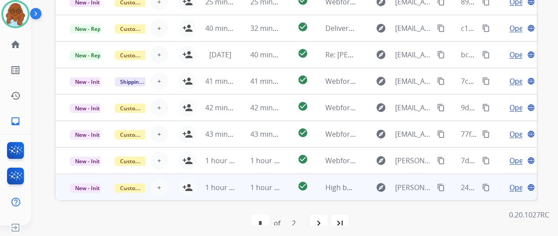
click at [497, 189] on td "Open language" at bounding box center [514, 187] width 45 height 27
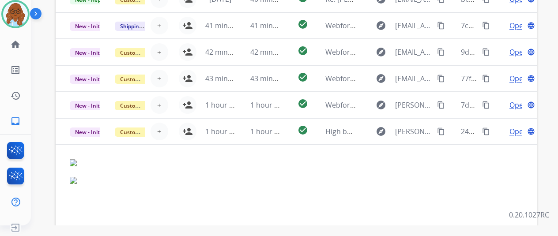
scroll to position [86, 0]
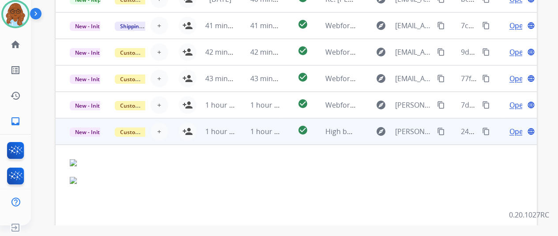
click at [515, 129] on span "Open" at bounding box center [519, 131] width 18 height 11
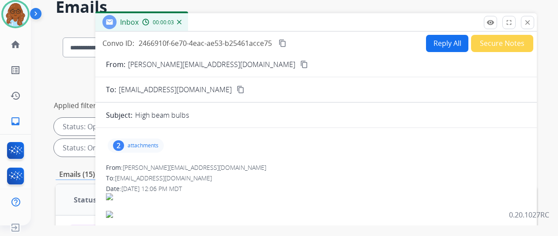
scroll to position [44, 0]
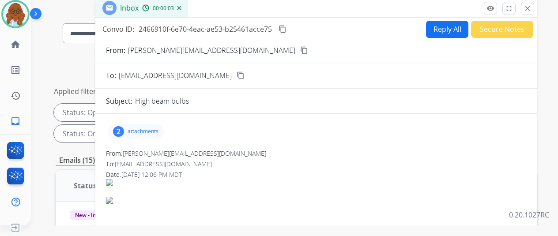
click at [153, 129] on p "attachments" at bounding box center [143, 131] width 31 height 7
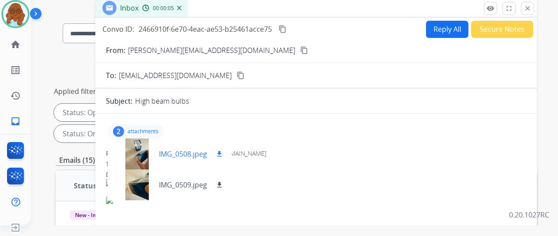
click at [146, 153] on div at bounding box center [137, 154] width 44 height 31
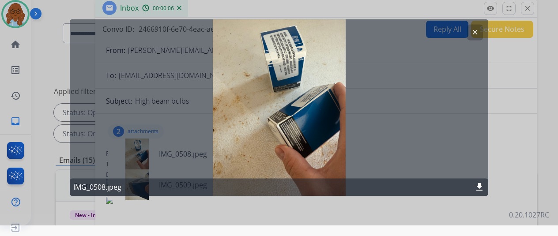
click at [507, 139] on div at bounding box center [279, 107] width 558 height 236
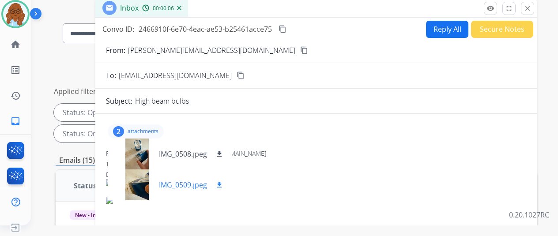
click at [142, 186] on div at bounding box center [137, 185] width 44 height 31
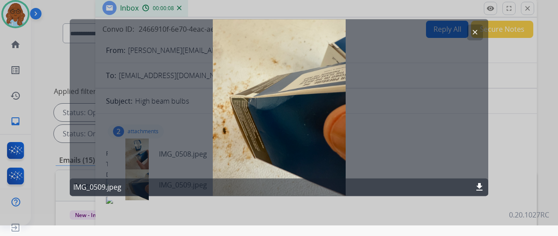
click at [523, 150] on div at bounding box center [279, 107] width 558 height 236
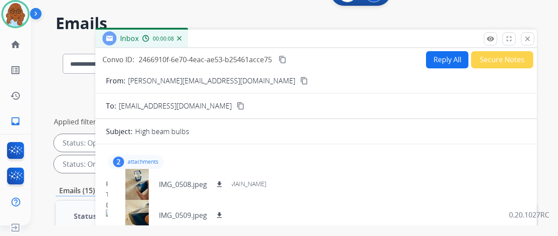
scroll to position [0, 0]
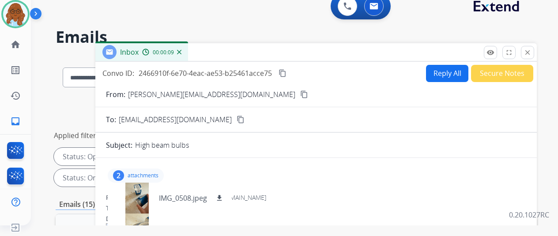
click at [300, 96] on mat-icon "content_copy" at bounding box center [304, 95] width 8 height 8
click at [140, 204] on div at bounding box center [137, 198] width 44 height 31
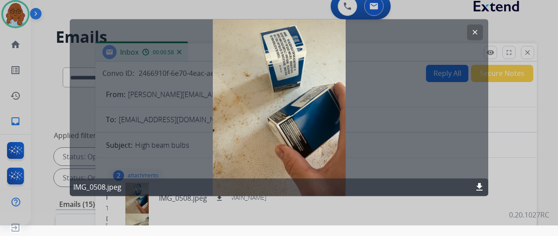
click at [446, 209] on div at bounding box center [279, 107] width 558 height 236
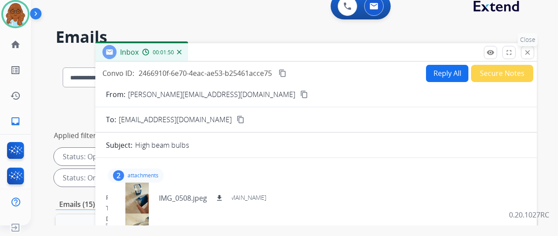
click at [532, 52] on mat-icon "close" at bounding box center [528, 53] width 8 height 8
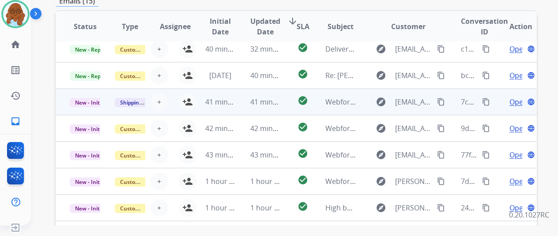
scroll to position [265, 0]
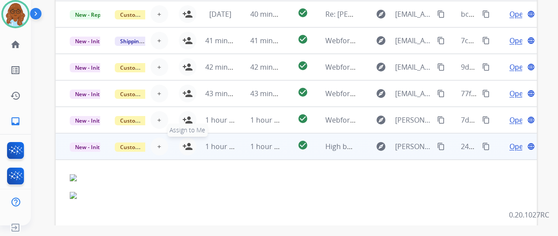
click at [189, 150] on mat-icon "person_add" at bounding box center [187, 146] width 11 height 11
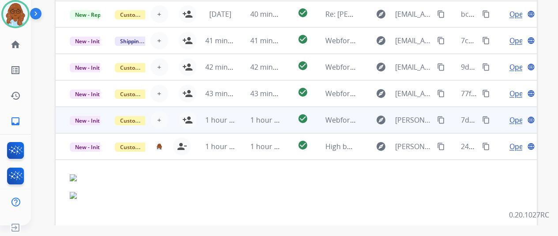
click at [496, 123] on td "Open language" at bounding box center [514, 120] width 45 height 27
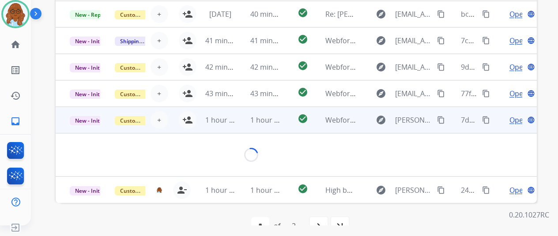
scroll to position [310, 0]
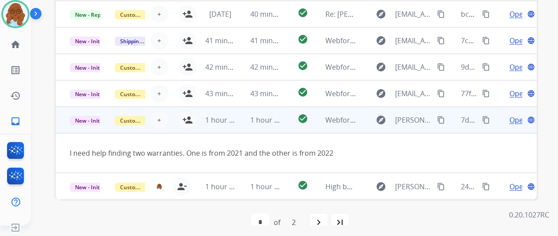
click at [443, 118] on mat-icon "content_copy" at bounding box center [441, 120] width 8 height 8
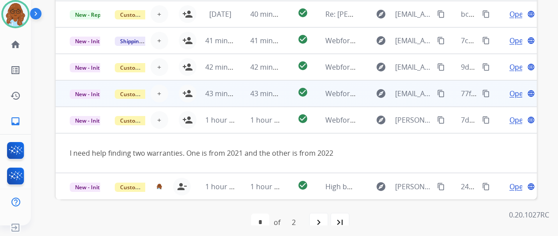
click at [494, 99] on td "Open language" at bounding box center [514, 93] width 45 height 27
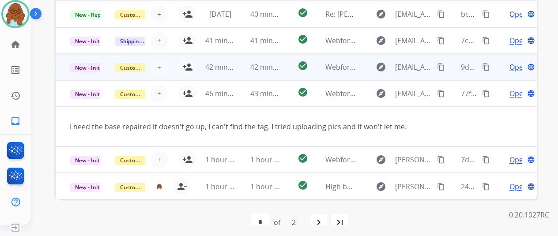
click at [498, 73] on td "Open language" at bounding box center [514, 67] width 45 height 27
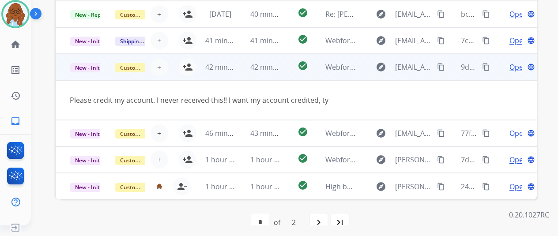
click at [441, 70] on mat-icon "content_copy" at bounding box center [441, 67] width 8 height 8
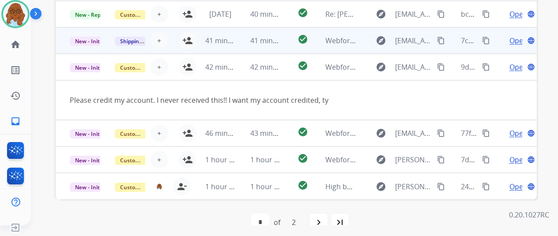
click at [493, 39] on td "Open language" at bounding box center [514, 40] width 45 height 27
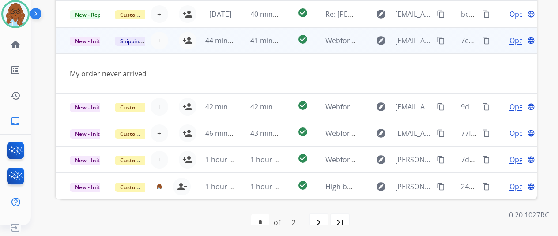
scroll to position [0, 0]
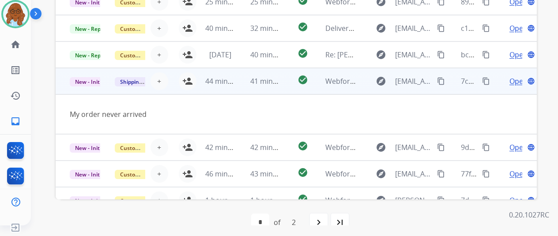
click at [444, 83] on mat-icon "content_copy" at bounding box center [441, 81] width 8 height 8
click at [189, 82] on mat-icon "person_add" at bounding box center [187, 81] width 11 height 11
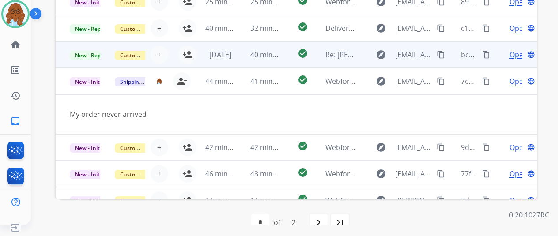
click at [496, 56] on td "Open language" at bounding box center [514, 55] width 45 height 27
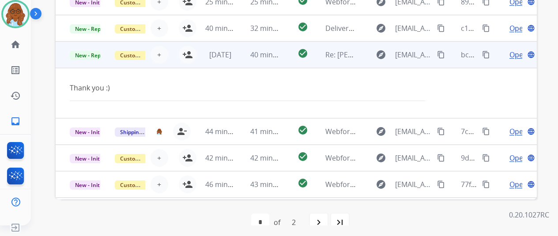
click at [512, 52] on span "Open" at bounding box center [519, 54] width 18 height 11
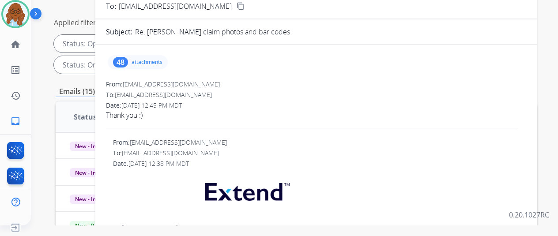
scroll to position [45, 0]
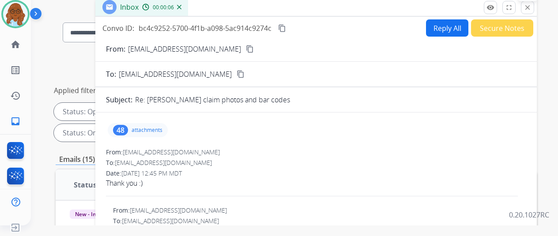
click at [533, 11] on button "close Close" at bounding box center [527, 7] width 13 height 13
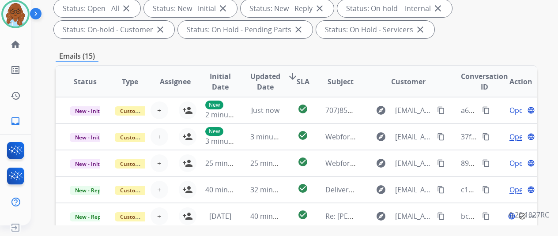
scroll to position [222, 0]
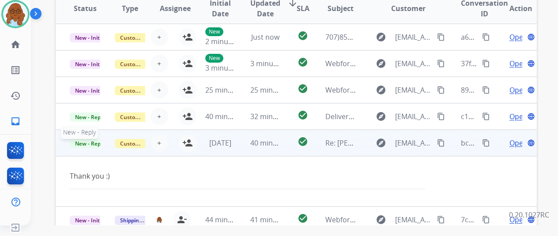
click at [92, 145] on span "New - Reply" at bounding box center [90, 143] width 40 height 9
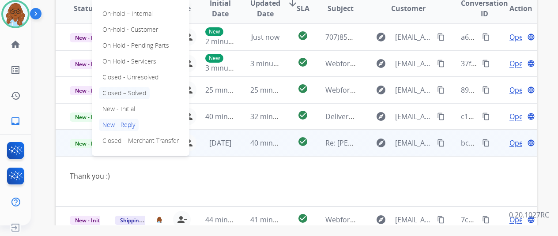
click at [133, 96] on p "Closed – Solved" at bounding box center [124, 93] width 51 height 12
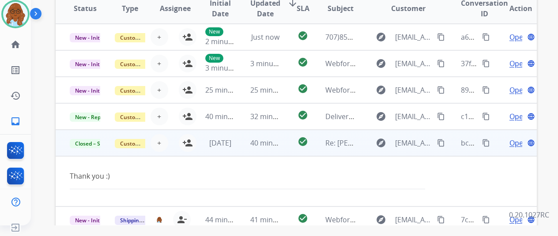
click at [514, 142] on span "Open" at bounding box center [519, 143] width 18 height 11
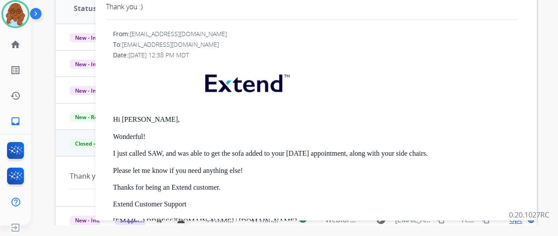
scroll to position [45, 0]
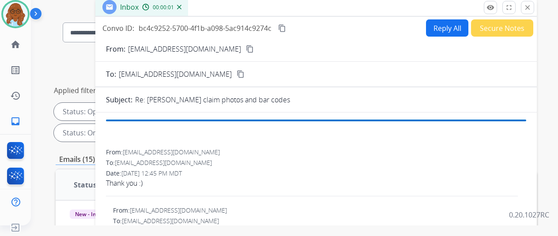
click at [502, 34] on button "Secure Notes" at bounding box center [502, 27] width 62 height 17
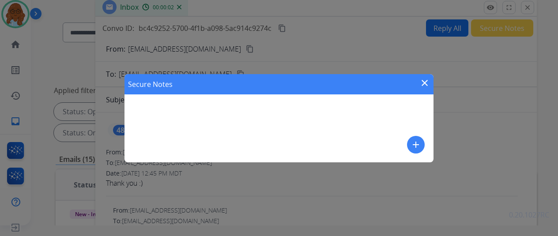
click at [411, 142] on mat-icon "add" at bounding box center [416, 145] width 11 height 11
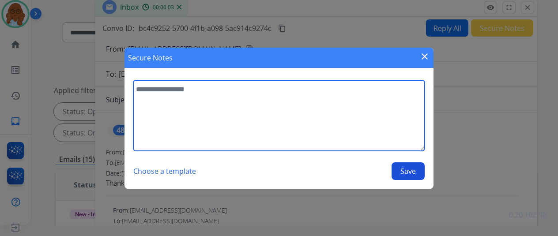
click at [325, 118] on textarea at bounding box center [279, 115] width 292 height 71
type textarea "**********"
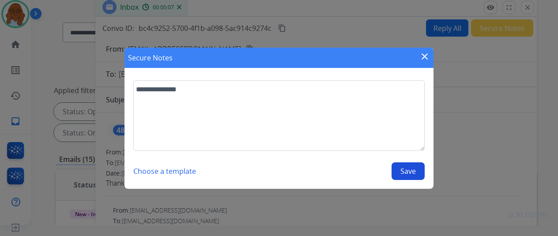
click at [411, 164] on button "Save" at bounding box center [408, 172] width 33 height 18
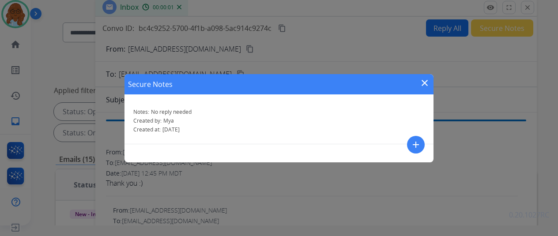
click at [428, 79] on mat-icon "close" at bounding box center [425, 83] width 11 height 11
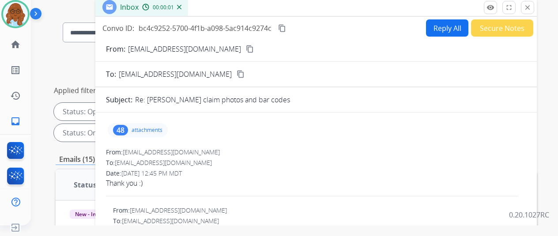
click at [532, 9] on mat-icon "close" at bounding box center [528, 8] width 8 height 8
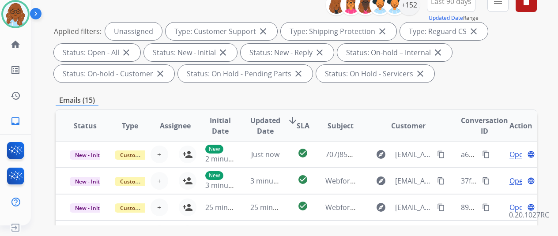
scroll to position [1, 0]
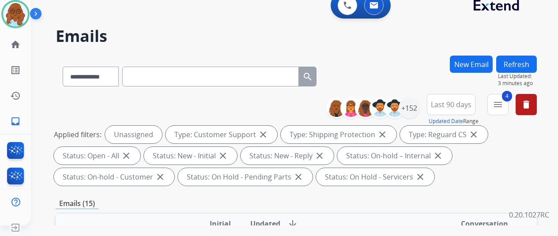
click at [463, 106] on span "Last 90 days" at bounding box center [451, 105] width 41 height 4
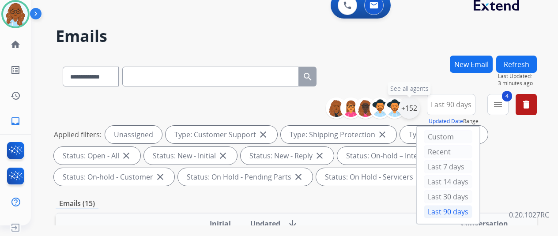
click at [420, 111] on div "+152" at bounding box center [409, 108] width 21 height 21
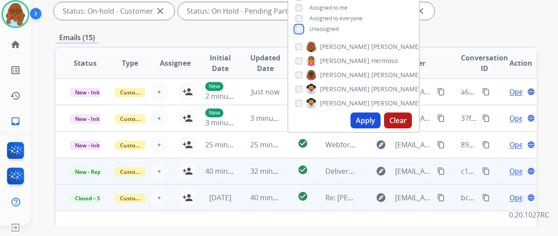
scroll to position [178, 0]
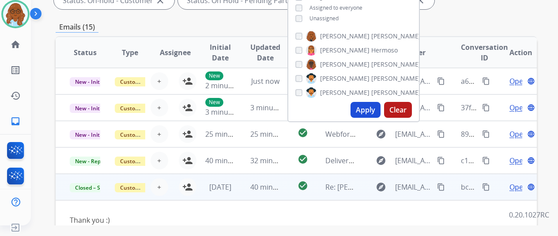
click at [379, 108] on button "Apply" at bounding box center [366, 110] width 30 height 16
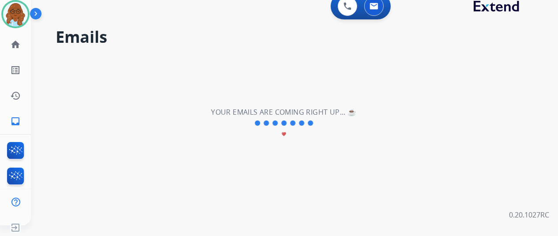
scroll to position [0, 0]
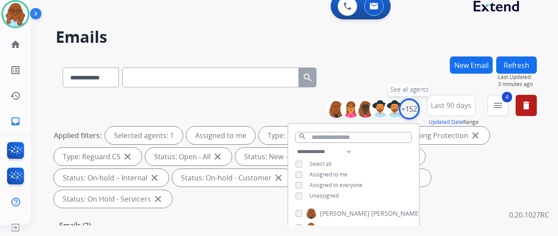
click at [420, 104] on div "+152" at bounding box center [409, 109] width 21 height 21
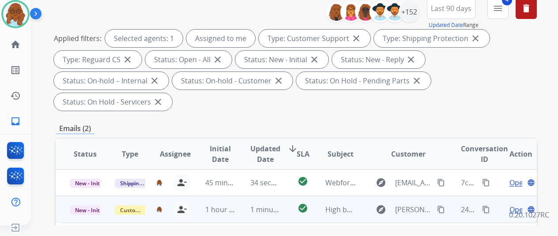
scroll to position [177, 0]
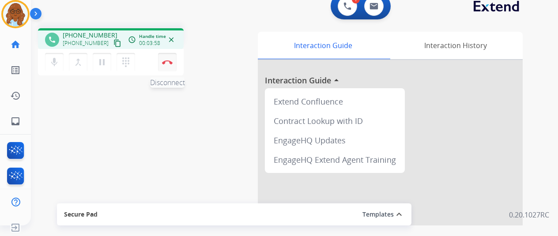
click at [171, 61] on img at bounding box center [167, 62] width 11 height 4
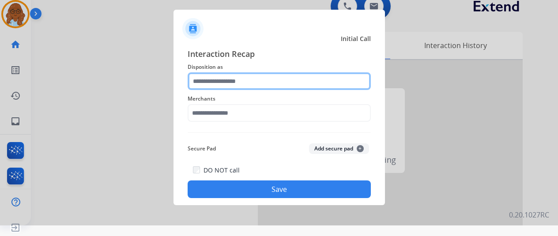
click at [231, 81] on input "text" at bounding box center [279, 81] width 183 height 18
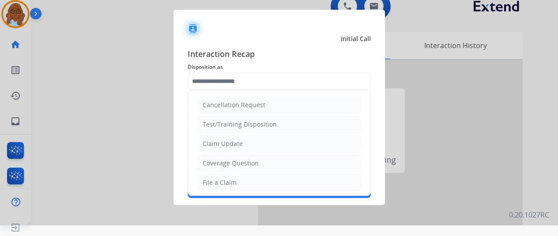
drag, startPoint x: 232, startPoint y: 177, endPoint x: 228, endPoint y: 149, distance: 28.6
click at [232, 178] on div "File a Claim" at bounding box center [220, 182] width 34 height 9
type input "**********"
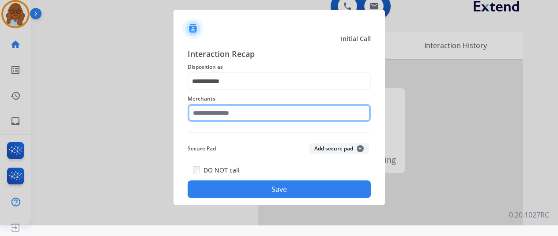
click at [222, 118] on input "text" at bounding box center [279, 113] width 183 height 18
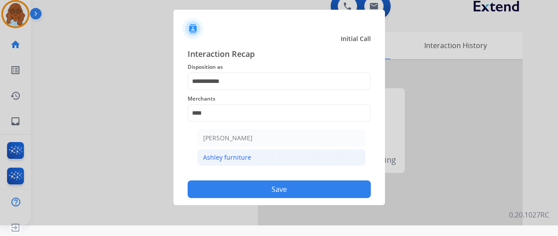
click at [226, 154] on div "Ashley furniture" at bounding box center [227, 157] width 48 height 9
type input "**********"
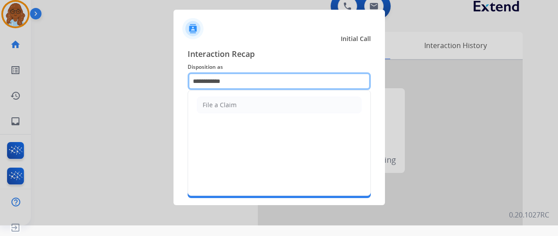
click at [228, 87] on input "**********" at bounding box center [279, 81] width 183 height 18
drag, startPoint x: 228, startPoint y: 87, endPoint x: 147, endPoint y: 84, distance: 80.4
click at [0, 84] on app-contact-recap-modal "**********" at bounding box center [0, 107] width 0 height 236
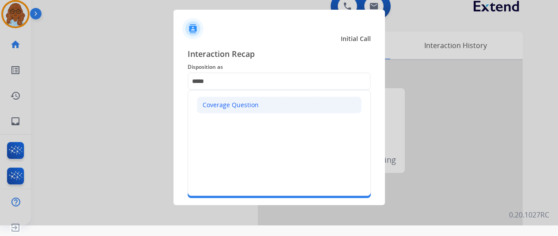
click at [267, 97] on li "Coverage Question" at bounding box center [279, 105] width 165 height 17
type input "**********"
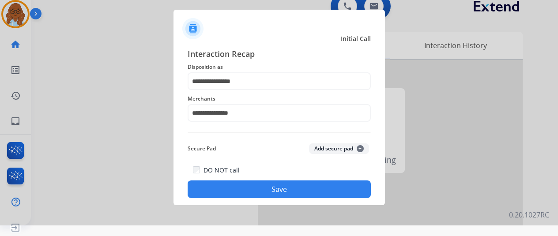
click at [277, 185] on button "Save" at bounding box center [279, 190] width 183 height 18
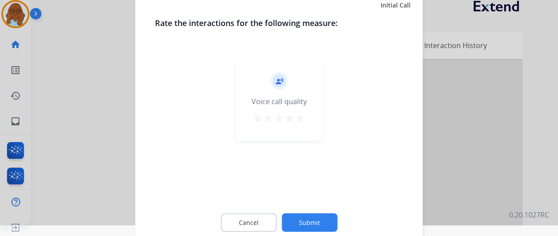
click at [302, 122] on mat-icon "star" at bounding box center [300, 118] width 11 height 11
click at [308, 213] on button "Submit" at bounding box center [310, 222] width 56 height 19
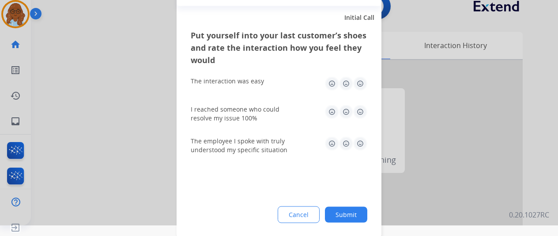
click at [364, 85] on img at bounding box center [360, 83] width 14 height 14
click at [357, 122] on div "I reached someone who could resolve my issue 100%" at bounding box center [279, 114] width 177 height 32
click at [358, 144] on img at bounding box center [360, 144] width 14 height 14
click at [365, 106] on img at bounding box center [360, 112] width 14 height 14
click at [355, 212] on button "Submit" at bounding box center [346, 215] width 42 height 16
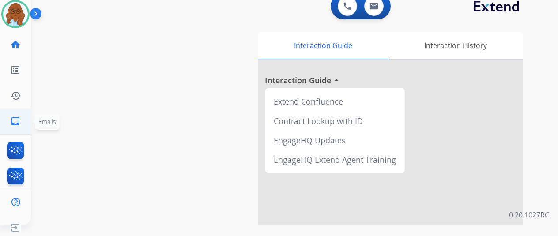
click at [22, 119] on link "inbox Emails" at bounding box center [15, 121] width 25 height 25
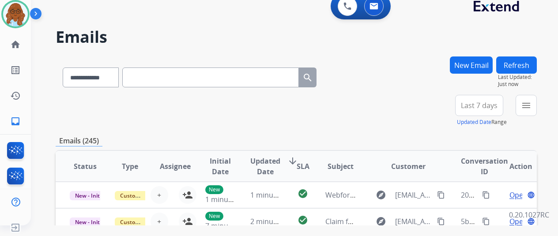
click at [537, 92] on div "New Email Refresh Last Updated: Just now" at bounding box center [493, 76] width 87 height 38
click at [537, 101] on button "menu Filters" at bounding box center [526, 105] width 21 height 21
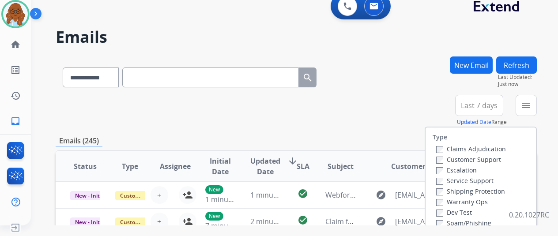
scroll to position [44, 0]
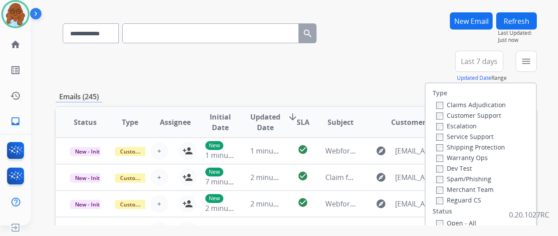
click at [465, 117] on label "Customer Support" at bounding box center [469, 115] width 65 height 8
drag, startPoint x: 470, startPoint y: 146, endPoint x: 468, endPoint y: 164, distance: 18.2
click at [470, 146] on label "Shipping Protection" at bounding box center [471, 147] width 69 height 8
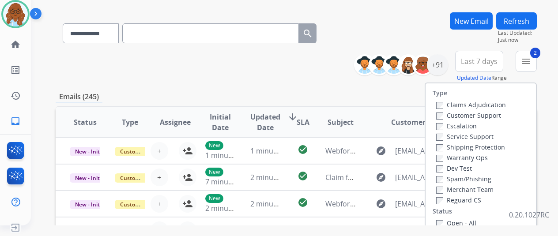
click at [465, 204] on label "Reguard CS" at bounding box center [459, 200] width 45 height 8
click at [457, 224] on label "Open - All" at bounding box center [457, 223] width 40 height 8
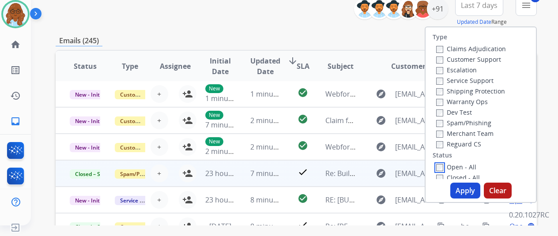
scroll to position [133, 0]
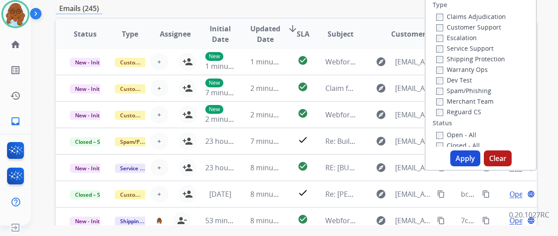
click at [470, 164] on button "Apply" at bounding box center [466, 159] width 30 height 16
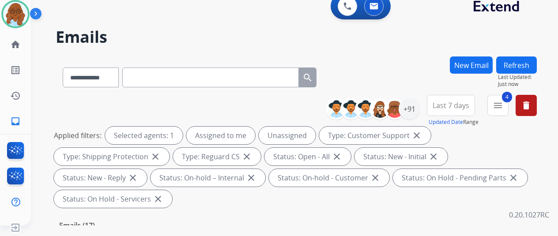
click at [468, 110] on button "Last 7 days" at bounding box center [451, 105] width 48 height 21
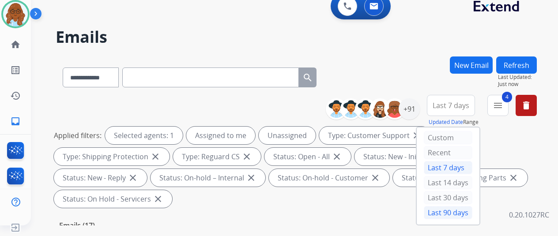
click at [464, 208] on div "Last 90 days" at bounding box center [448, 212] width 49 height 13
click at [414, 106] on div "+91" at bounding box center [409, 109] width 21 height 21
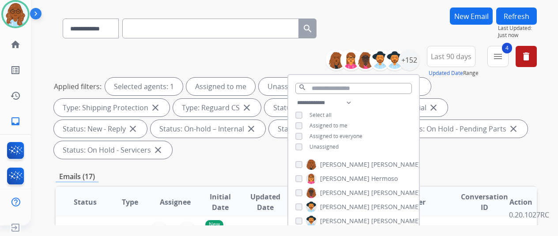
scroll to position [88, 0]
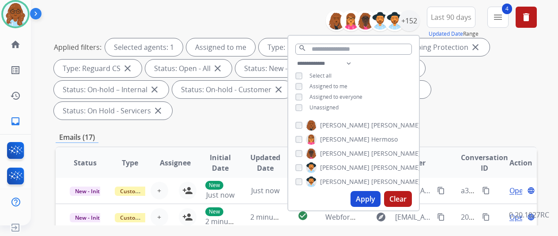
click at [381, 196] on button "Apply" at bounding box center [366, 199] width 30 height 16
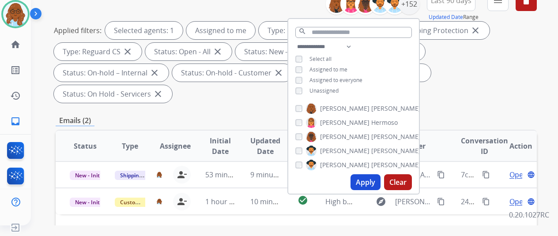
scroll to position [177, 0]
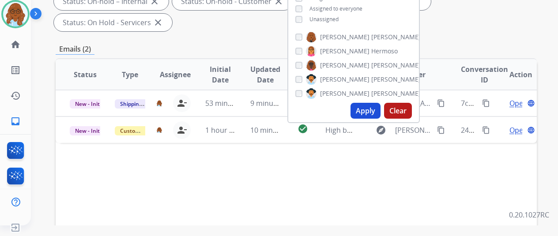
click at [352, 182] on div "Status Type Assignee Initial Date Updated Date arrow_downward SLA Subject Custo…" at bounding box center [297, 206] width 482 height 296
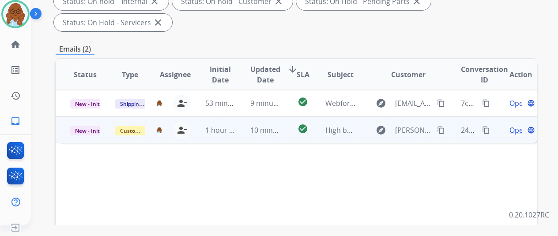
click at [511, 125] on span "Open" at bounding box center [519, 130] width 18 height 11
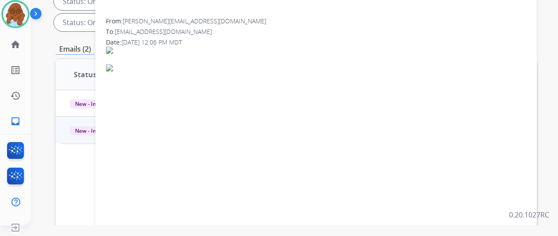
scroll to position [133, 0]
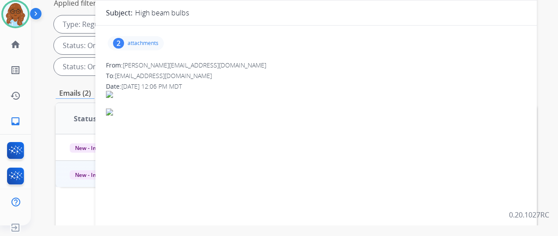
click at [134, 45] on p "attachments" at bounding box center [143, 43] width 31 height 7
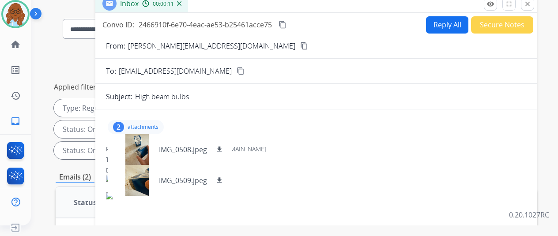
scroll to position [0, 0]
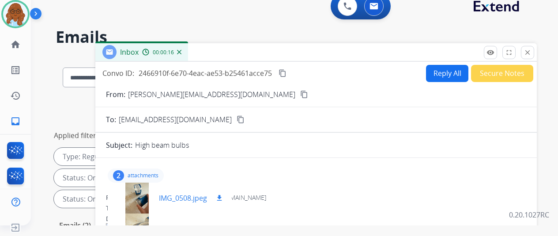
click at [141, 197] on div at bounding box center [137, 198] width 44 height 31
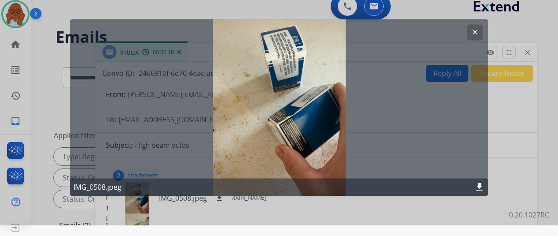
click at [358, 212] on div at bounding box center [279, 107] width 558 height 236
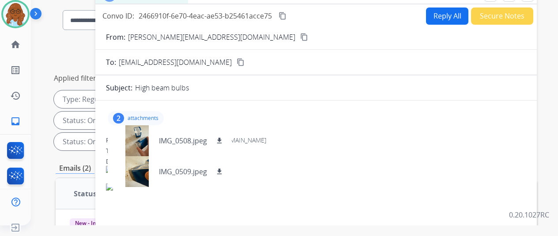
scroll to position [88, 0]
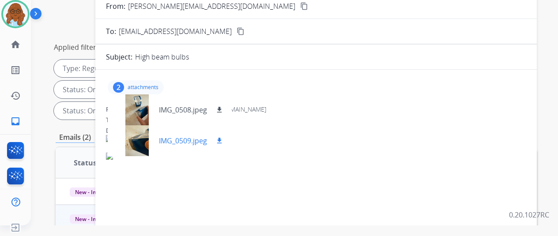
click at [149, 151] on div at bounding box center [137, 140] width 44 height 31
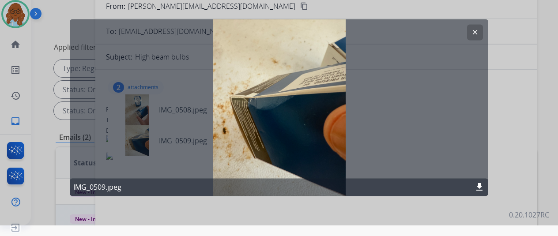
click at [345, 216] on div at bounding box center [279, 107] width 558 height 236
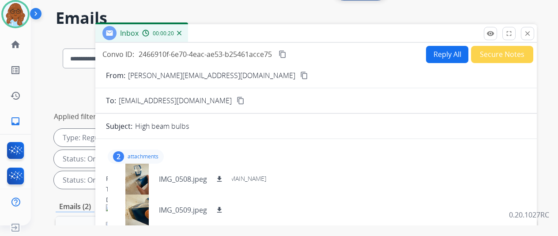
scroll to position [0, 0]
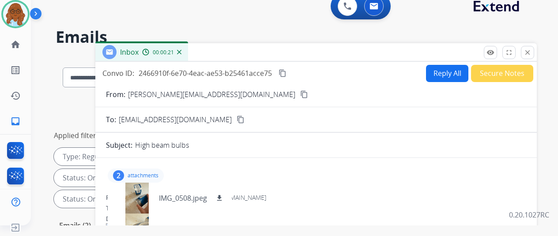
click at [452, 71] on button "Reply All" at bounding box center [447, 73] width 42 height 17
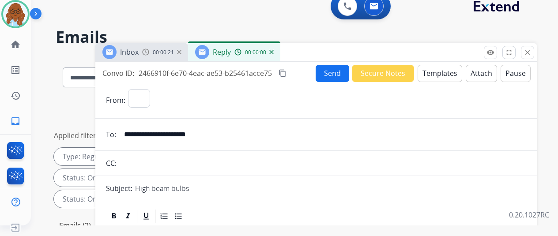
select select "**********"
click at [432, 71] on button "Templates" at bounding box center [440, 73] width 45 height 17
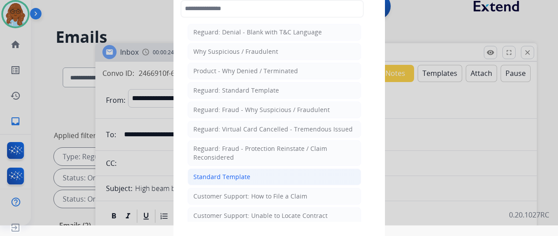
click at [234, 177] on div "Standard Template" at bounding box center [222, 177] width 57 height 9
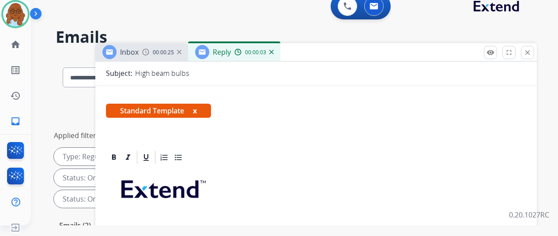
scroll to position [177, 0]
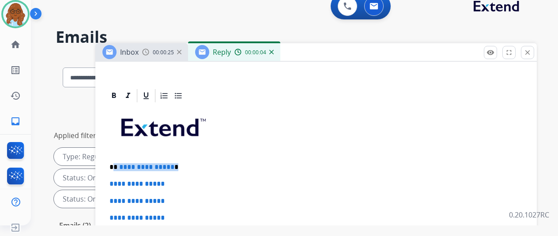
drag, startPoint x: 162, startPoint y: 165, endPoint x: 119, endPoint y: 165, distance: 42.9
click at [119, 165] on p "**********" at bounding box center [313, 167] width 406 height 8
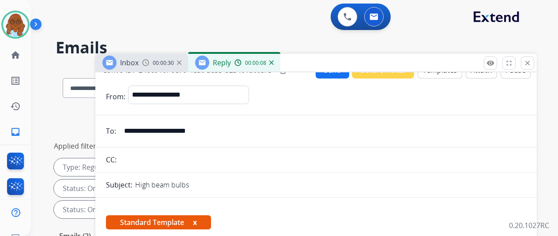
scroll to position [0, 0]
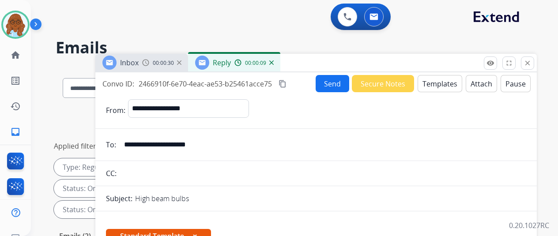
click at [180, 149] on input "**********" at bounding box center [323, 145] width 408 height 18
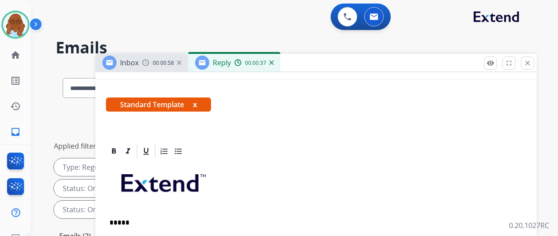
scroll to position [177, 0]
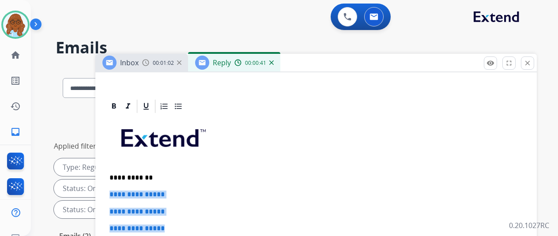
drag, startPoint x: 173, startPoint y: 224, endPoint x: 112, endPoint y: 193, distance: 68.4
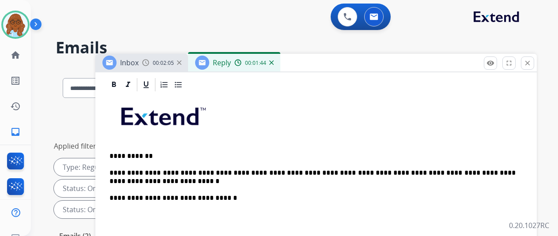
scroll to position [213, 0]
click at [115, 227] on div "**********" at bounding box center [316, 232] width 421 height 278
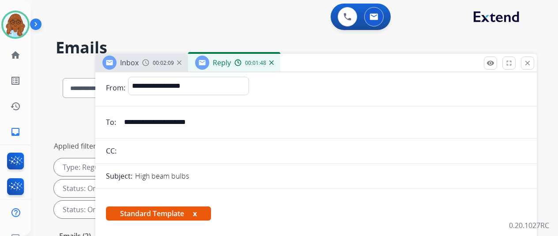
scroll to position [0, 0]
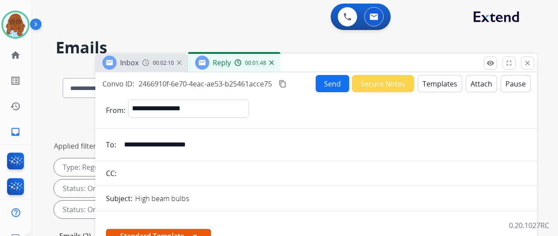
click at [287, 83] on mat-icon "content_copy" at bounding box center [283, 84] width 8 height 8
click at [338, 86] on button "Send" at bounding box center [333, 83] width 34 height 17
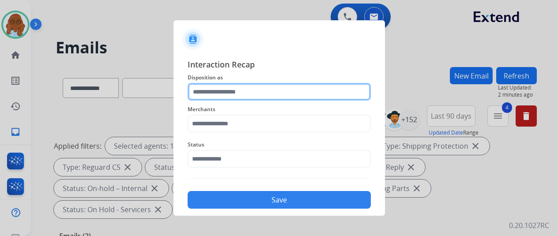
click at [224, 90] on input "text" at bounding box center [279, 92] width 183 height 18
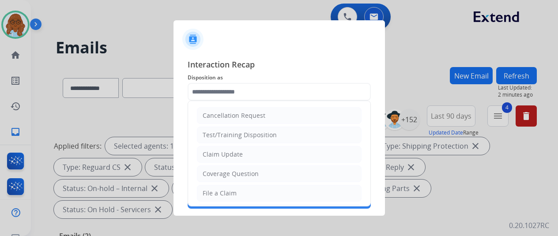
click at [244, 144] on ul "Cancellation Request Test/Training Disposition Claim Update Coverage Question F…" at bounding box center [279, 222] width 182 height 243
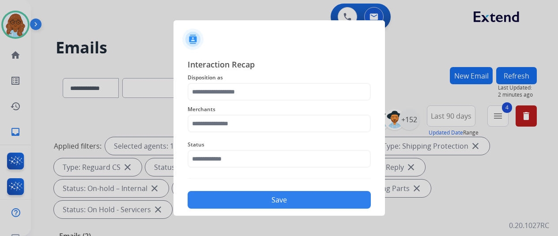
click at [237, 149] on span "Status" at bounding box center [279, 145] width 183 height 11
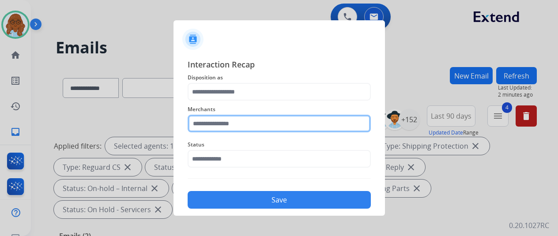
click at [222, 124] on input "text" at bounding box center [279, 124] width 183 height 18
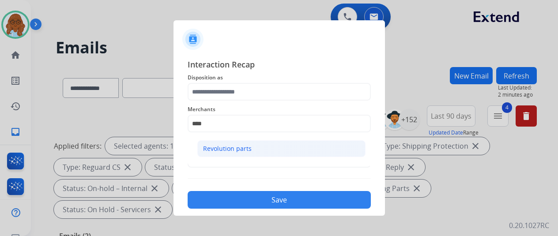
click at [317, 151] on li "Revolution parts" at bounding box center [281, 148] width 168 height 17
type input "**********"
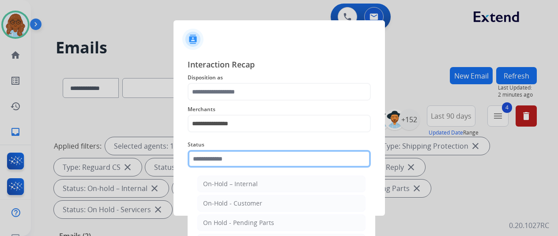
click at [287, 152] on input "text" at bounding box center [279, 159] width 183 height 18
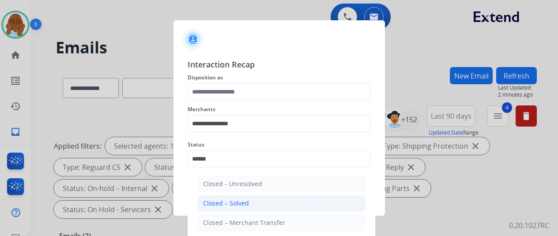
click at [213, 203] on div "Closed – Solved" at bounding box center [226, 203] width 46 height 9
type input "**********"
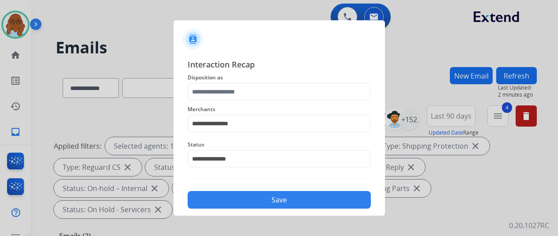
click at [237, 203] on button "Save" at bounding box center [279, 200] width 183 height 18
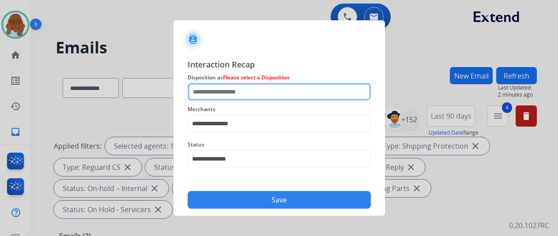
click at [288, 96] on input "text" at bounding box center [279, 92] width 183 height 18
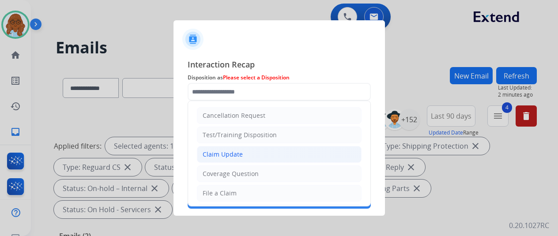
click at [226, 150] on div "Claim Update" at bounding box center [223, 154] width 40 height 9
type input "**********"
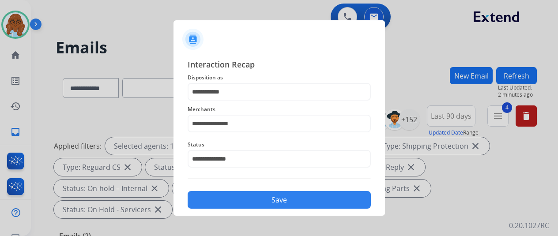
click at [261, 199] on button "Save" at bounding box center [279, 200] width 183 height 18
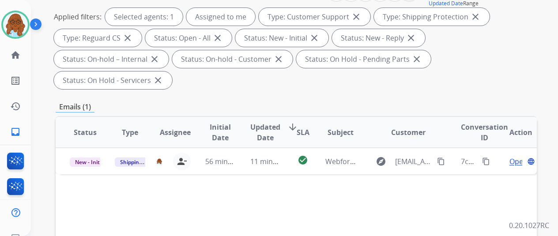
scroll to position [133, 0]
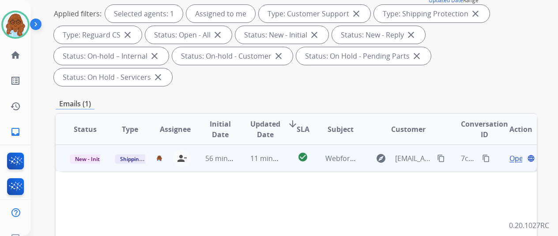
click at [519, 153] on span "Open" at bounding box center [519, 158] width 18 height 11
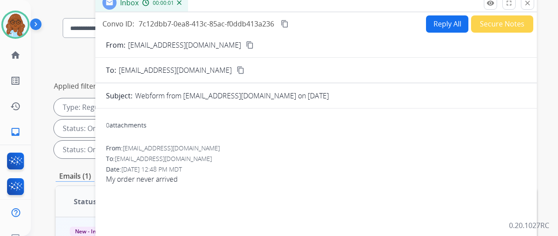
scroll to position [0, 0]
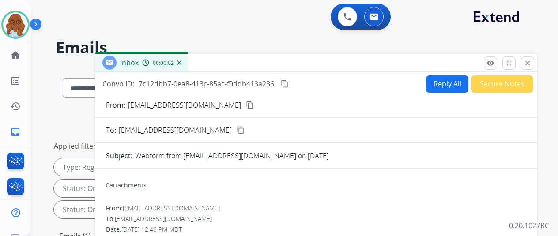
click at [246, 104] on mat-icon "content_copy" at bounding box center [250, 105] width 8 height 8
click at [449, 87] on button "Reply All" at bounding box center [447, 84] width 42 height 17
select select "**********"
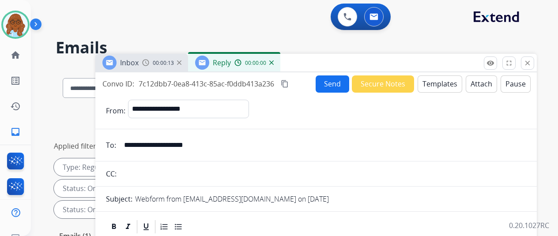
click at [447, 86] on button "Templates" at bounding box center [440, 84] width 45 height 17
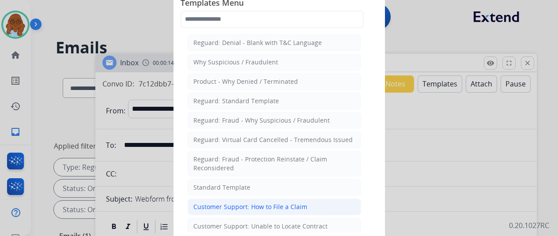
click at [278, 205] on div "Customer Support: How to File a Claim" at bounding box center [251, 207] width 114 height 9
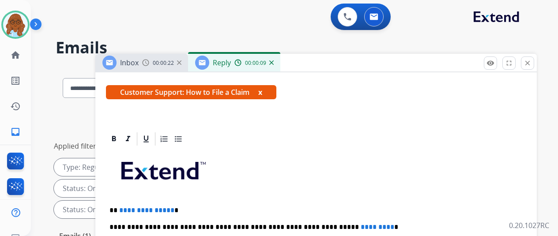
scroll to position [158, 0]
drag, startPoint x: 171, startPoint y: 191, endPoint x: 105, endPoint y: 197, distance: 67.0
drag, startPoint x: 378, startPoint y: 211, endPoint x: 332, endPoint y: 212, distance: 46.0
click at [332, 224] on p "**********" at bounding box center [313, 228] width 406 height 8
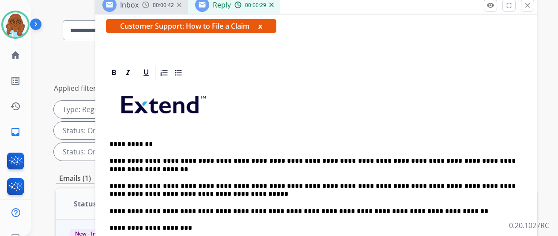
scroll to position [88, 0]
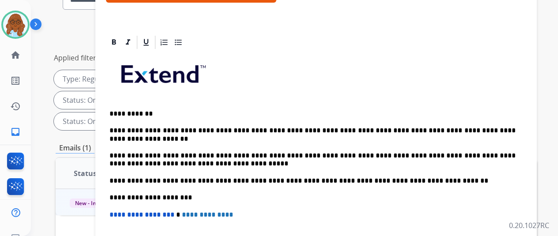
click at [290, 152] on p "**********" at bounding box center [313, 160] width 406 height 16
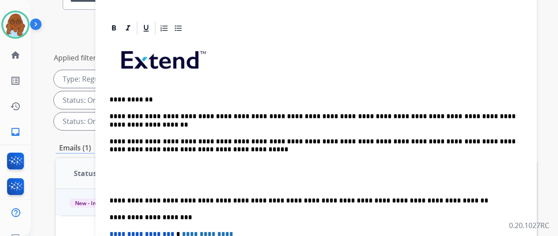
click at [136, 163] on p at bounding box center [317, 167] width 414 height 8
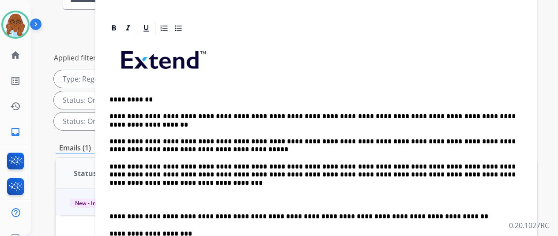
click at [114, 216] on div "**********" at bounding box center [316, 200] width 421 height 328
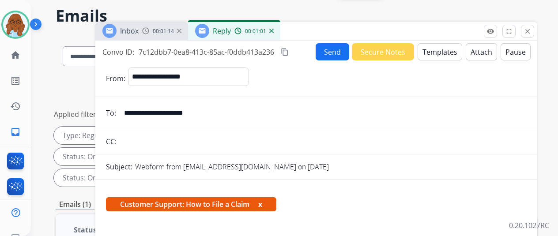
scroll to position [0, 0]
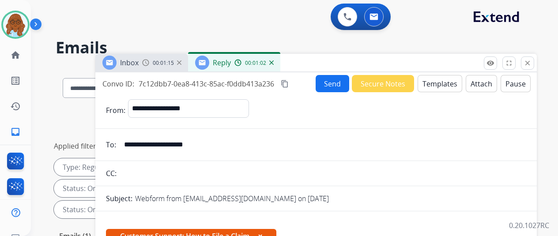
drag, startPoint x: 147, startPoint y: 59, endPoint x: 153, endPoint y: 61, distance: 6.4
click at [147, 59] on div "Inbox 00:01:15" at bounding box center [141, 63] width 93 height 18
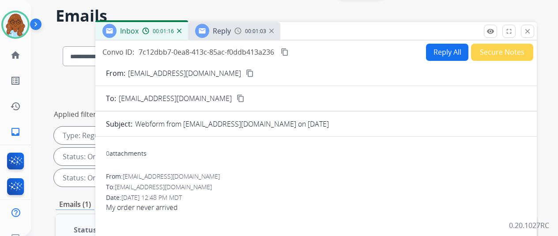
scroll to position [44, 0]
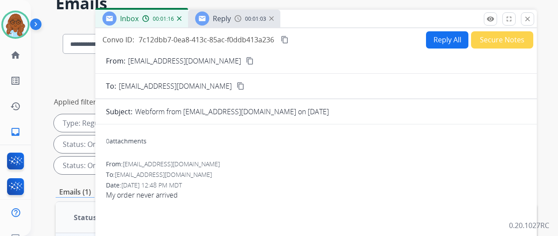
click at [225, 17] on span "Reply" at bounding box center [222, 19] width 18 height 10
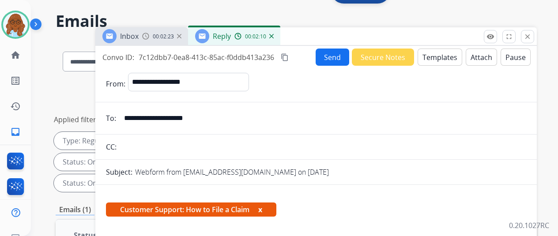
scroll to position [0, 0]
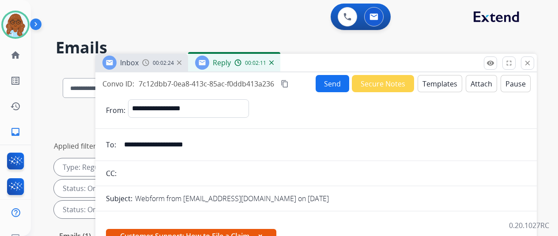
click at [441, 79] on button "Templates" at bounding box center [440, 83] width 45 height 17
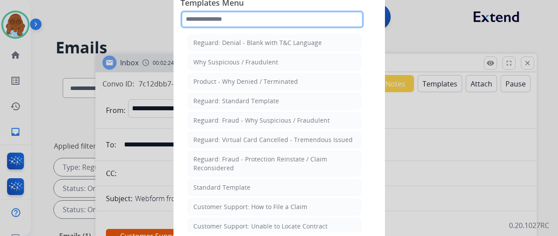
click at [247, 24] on input "text" at bounding box center [272, 20] width 183 height 18
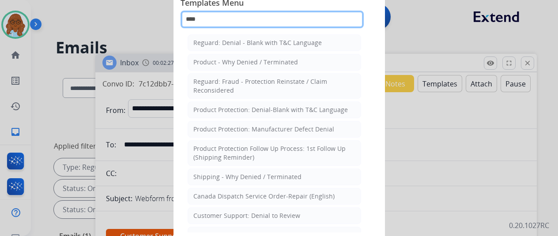
type input "*****"
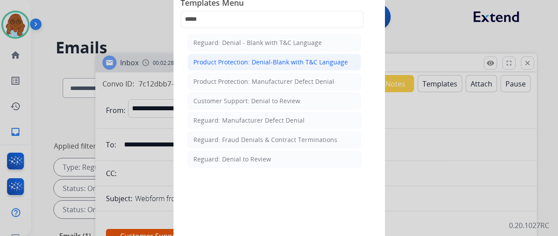
click at [247, 67] on li "Product Protection: Denial-Blank with T&C Language" at bounding box center [275, 62] width 174 height 17
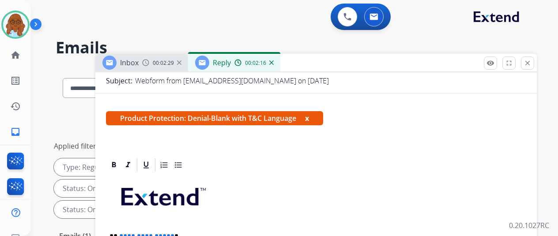
scroll to position [177, 0]
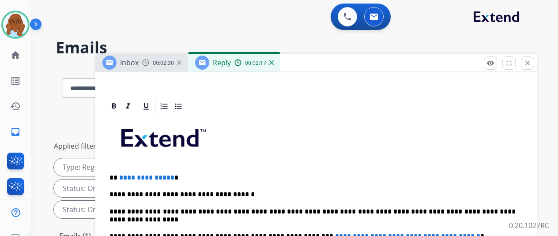
drag, startPoint x: 191, startPoint y: 175, endPoint x: 114, endPoint y: 181, distance: 76.7
click at [188, 178] on p "**********" at bounding box center [313, 178] width 406 height 8
drag, startPoint x: 187, startPoint y: 177, endPoint x: 114, endPoint y: 177, distance: 73.8
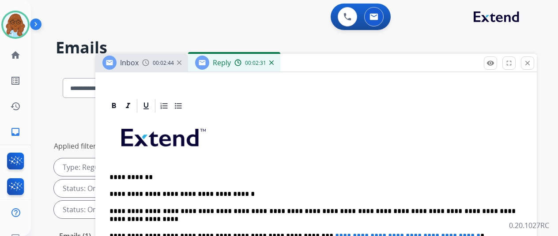
scroll to position [192, 0]
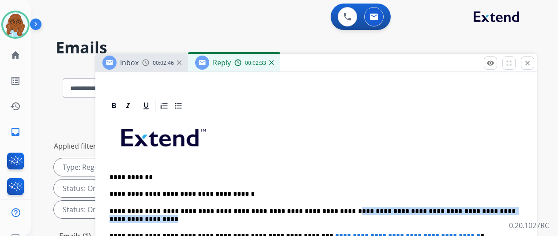
drag, startPoint x: 158, startPoint y: 204, endPoint x: 350, endPoint y: 191, distance: 192.2
click at [350, 208] on p "**********" at bounding box center [313, 216] width 406 height 16
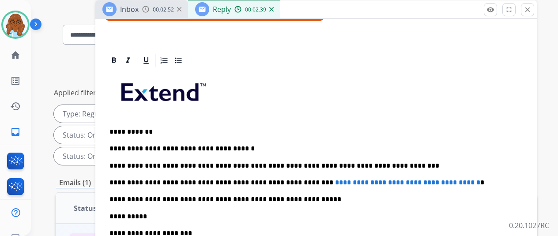
scroll to position [133, 0]
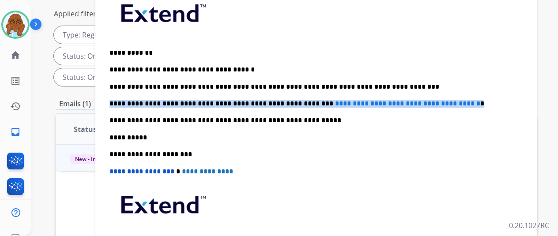
drag, startPoint x: 452, startPoint y: 86, endPoint x: 117, endPoint y: 85, distance: 335.8
click at [117, 85] on div "**********" at bounding box center [316, 136] width 421 height 295
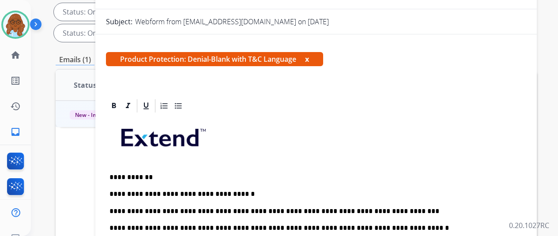
scroll to position [88, 0]
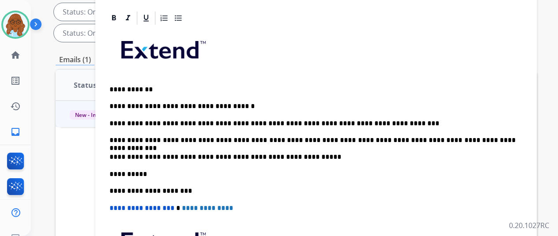
click at [516, 143] on p "**********" at bounding box center [313, 141] width 406 height 8
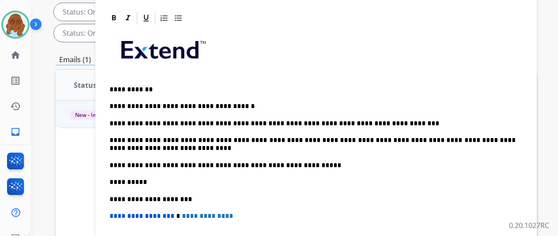
click at [190, 148] on p "**********" at bounding box center [313, 145] width 406 height 16
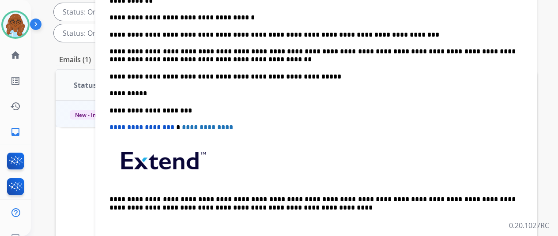
scroll to position [15, 0]
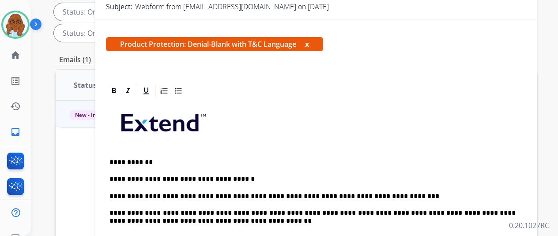
click at [314, 42] on span "Product Protection: Denial-Blank with T&C Language x" at bounding box center [214, 44] width 217 height 14
click at [309, 44] on button "x" at bounding box center [307, 44] width 4 height 11
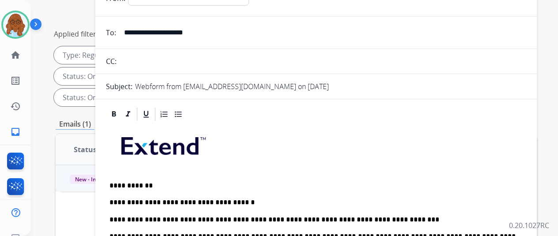
scroll to position [44, 0]
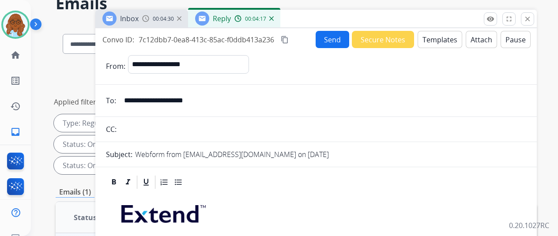
click at [289, 38] on mat-icon "content_copy" at bounding box center [285, 40] width 8 height 8
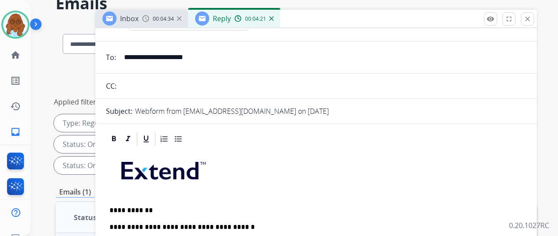
scroll to position [0, 0]
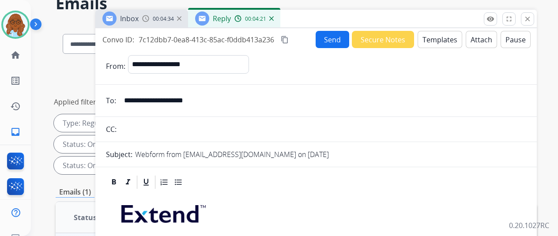
click at [337, 46] on button "Send" at bounding box center [333, 39] width 34 height 17
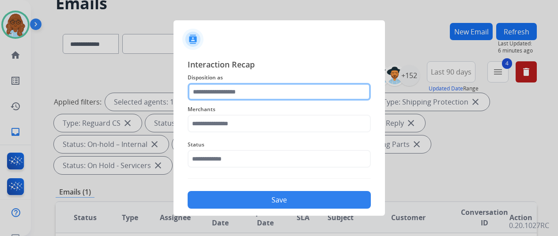
click at [286, 95] on input "text" at bounding box center [279, 92] width 183 height 18
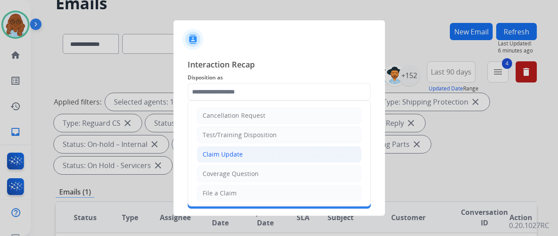
click at [232, 154] on div "Claim Update" at bounding box center [223, 154] width 40 height 9
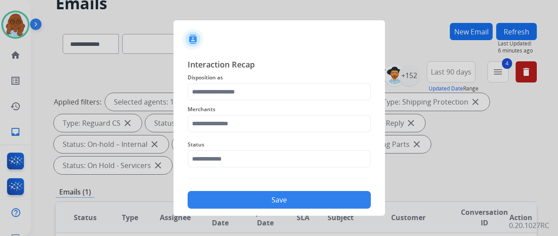
type input "**********"
click at [228, 133] on div "Merchants" at bounding box center [279, 118] width 183 height 35
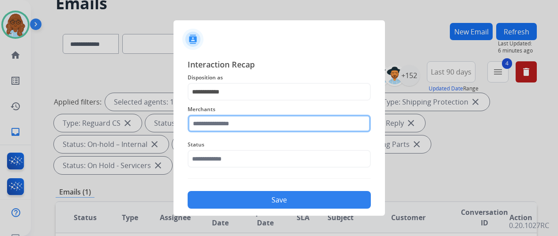
click at [230, 127] on input "text" at bounding box center [279, 124] width 183 height 18
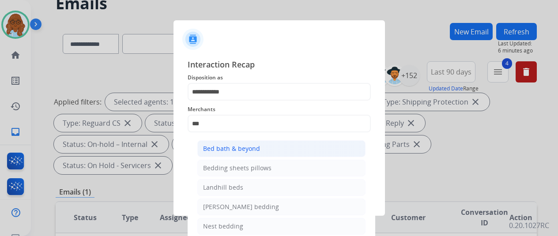
click at [224, 149] on div "Bed bath & beyond" at bounding box center [231, 148] width 57 height 9
type input "**********"
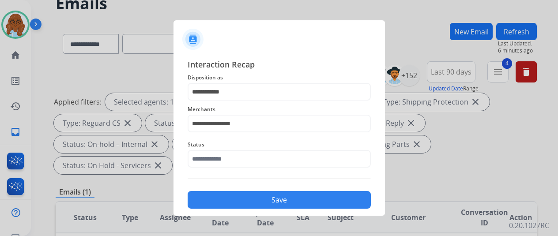
click at [209, 171] on div "Status" at bounding box center [279, 153] width 183 height 35
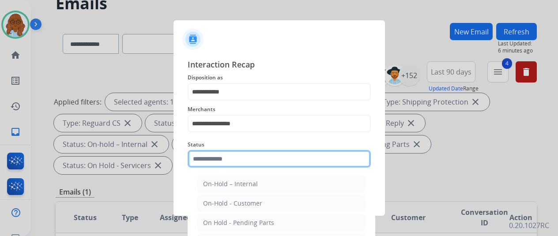
click at [210, 164] on input "text" at bounding box center [279, 159] width 183 height 18
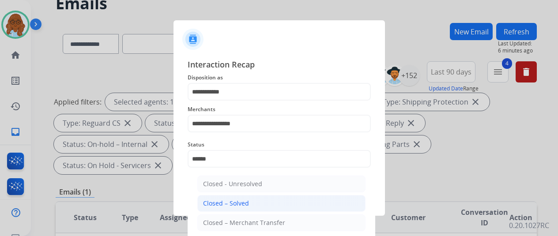
click at [239, 205] on div "Closed – Solved" at bounding box center [226, 203] width 46 height 9
type input "**********"
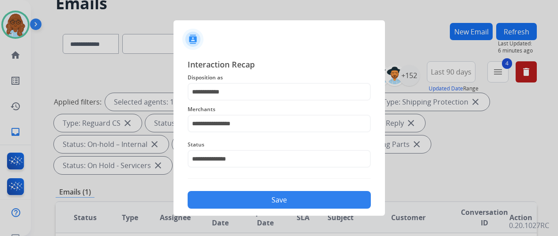
click at [246, 201] on button "Save" at bounding box center [279, 200] width 183 height 18
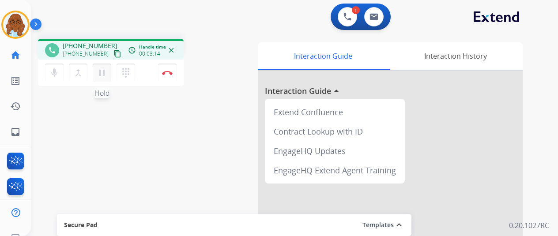
click at [103, 70] on mat-icon "pause" at bounding box center [102, 73] width 11 height 11
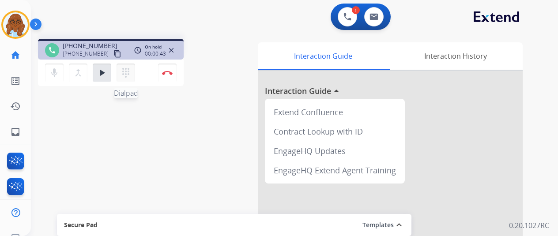
click at [127, 75] on mat-icon "dialpad" at bounding box center [126, 73] width 11 height 11
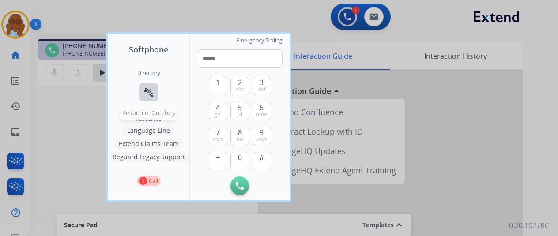
click at [152, 93] on mat-icon "connect_without_contact" at bounding box center [149, 92] width 11 height 11
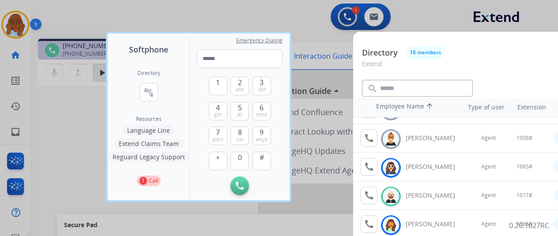
scroll to position [88, 0]
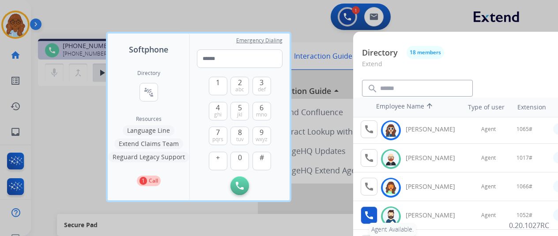
click at [370, 216] on mat-icon "call" at bounding box center [369, 215] width 11 height 11
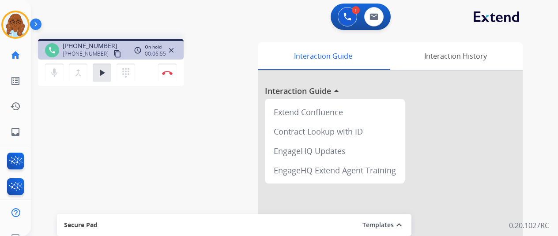
click at [111, 74] on div "mic Mute merge_type Bridge play_arrow Hold dialpad Dialpad" at bounding box center [92, 73] width 95 height 19
click at [104, 75] on mat-icon "play_arrow" at bounding box center [102, 73] width 11 height 11
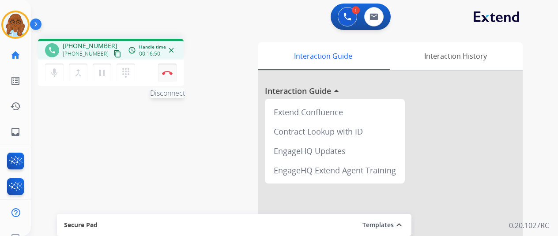
click at [165, 70] on button "Disconnect" at bounding box center [167, 73] width 19 height 19
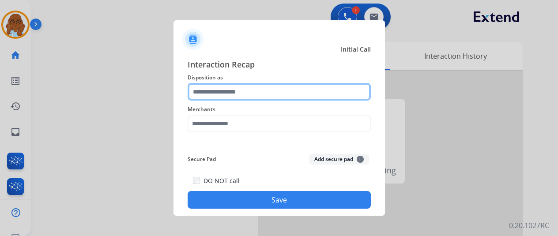
click at [220, 95] on input "text" at bounding box center [279, 92] width 183 height 18
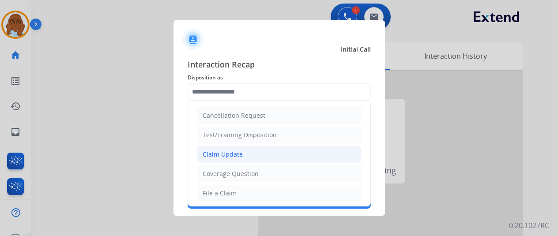
click at [230, 153] on div "Claim Update" at bounding box center [223, 154] width 40 height 9
type input "**********"
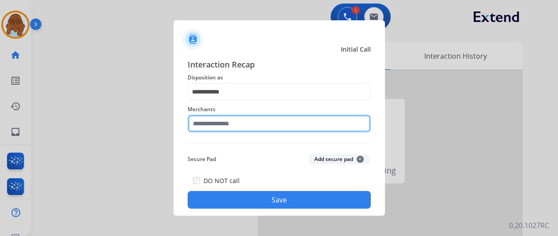
click at [226, 127] on input "text" at bounding box center [279, 124] width 183 height 18
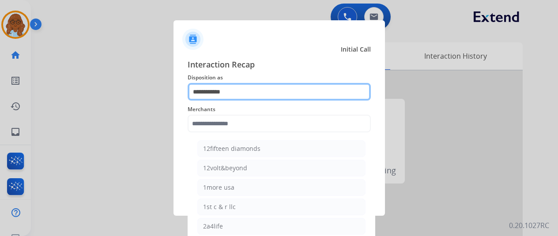
drag, startPoint x: 236, startPoint y: 94, endPoint x: 158, endPoint y: 92, distance: 77.8
click at [0, 92] on app-contact-recap-modal "**********" at bounding box center [0, 118] width 0 height 236
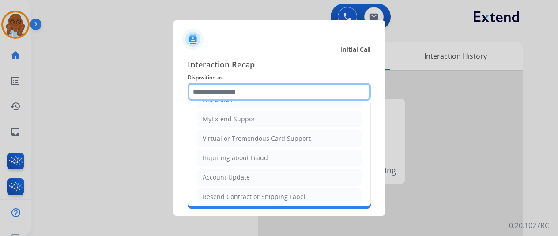
scroll to position [133, 0]
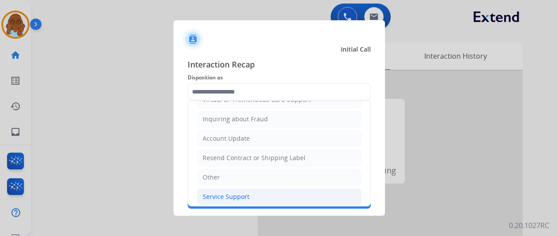
click at [216, 194] on div "Service Support" at bounding box center [226, 197] width 47 height 9
type input "**********"
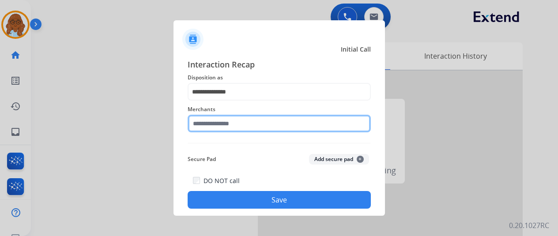
click at [214, 128] on input "text" at bounding box center [279, 124] width 183 height 18
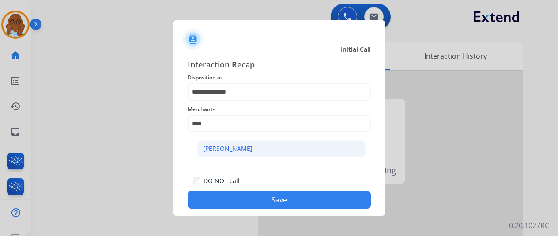
click at [236, 154] on li "[PERSON_NAME]" at bounding box center [281, 148] width 168 height 17
type input "**********"
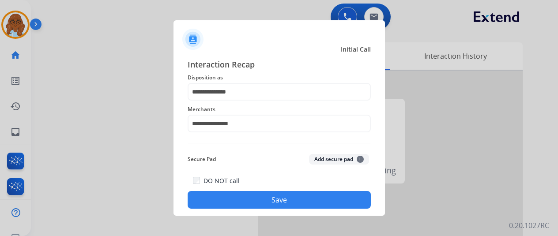
click at [327, 203] on button "Save" at bounding box center [279, 200] width 183 height 18
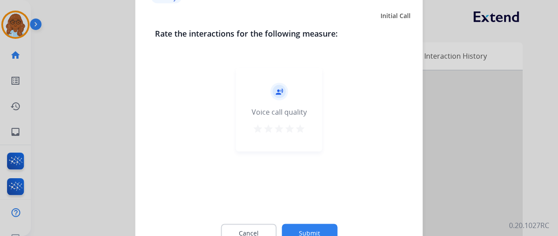
drag, startPoint x: 301, startPoint y: 126, endPoint x: 314, endPoint y: 186, distance: 61.0
click at [301, 127] on mat-icon "star" at bounding box center [300, 128] width 11 height 11
click at [317, 227] on button "Submit" at bounding box center [310, 233] width 56 height 19
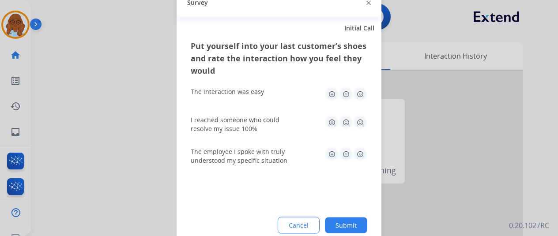
click at [353, 95] on img at bounding box center [346, 94] width 14 height 14
click at [361, 152] on img at bounding box center [360, 154] width 14 height 14
click at [358, 129] on img at bounding box center [360, 122] width 14 height 14
click at [350, 220] on button "Submit" at bounding box center [346, 225] width 42 height 16
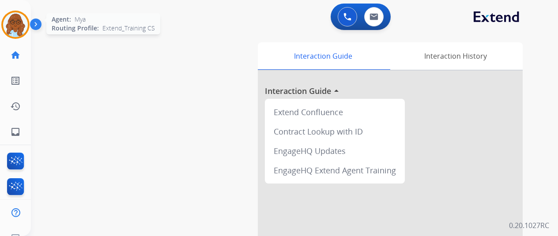
click at [22, 26] on img at bounding box center [15, 24] width 25 height 25
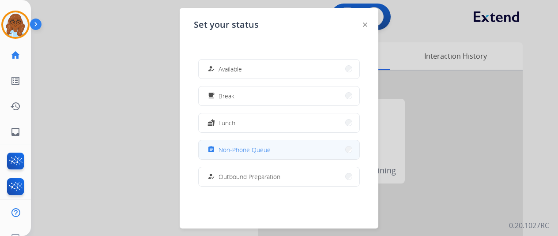
click at [227, 150] on span "Non-Phone Queue" at bounding box center [245, 149] width 52 height 9
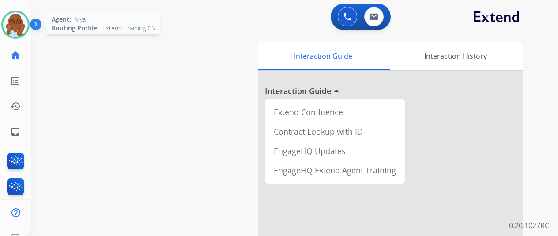
drag, startPoint x: 20, startPoint y: 23, endPoint x: 25, endPoint y: 31, distance: 9.1
click at [20, 23] on img at bounding box center [15, 24] width 25 height 25
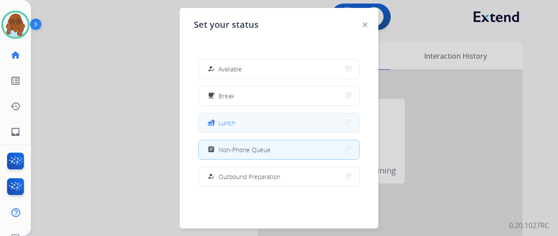
click at [227, 115] on button "fastfood Lunch" at bounding box center [279, 123] width 161 height 19
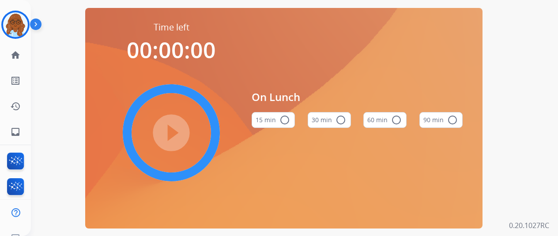
click at [388, 123] on button "60 min radio_button_unchecked" at bounding box center [385, 120] width 43 height 16
click at [175, 136] on mat-icon "play_circle_filled" at bounding box center [171, 133] width 11 height 11
